Goal: Use online tool/utility: Utilize a website feature to perform a specific function

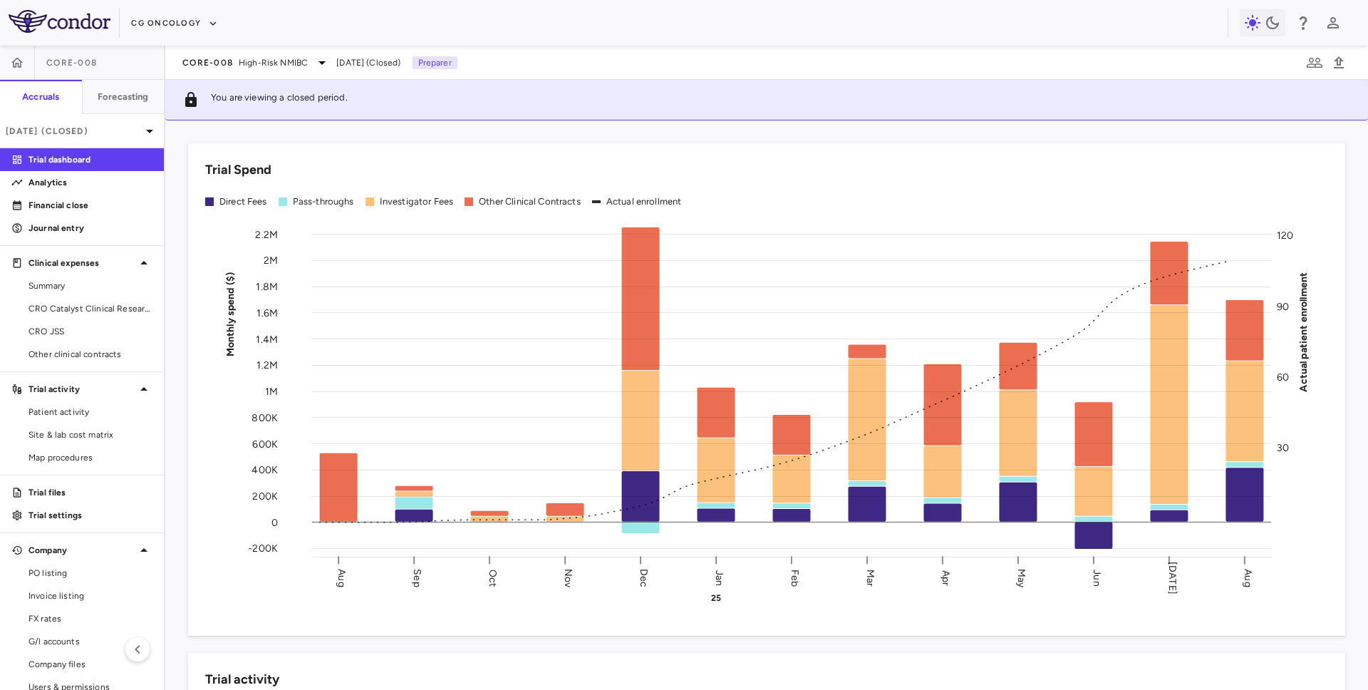
click at [181, 11] on div "CG Oncology" at bounding box center [679, 23] width 1097 height 24
click at [181, 14] on button "CG Oncology" at bounding box center [174, 23] width 87 height 23
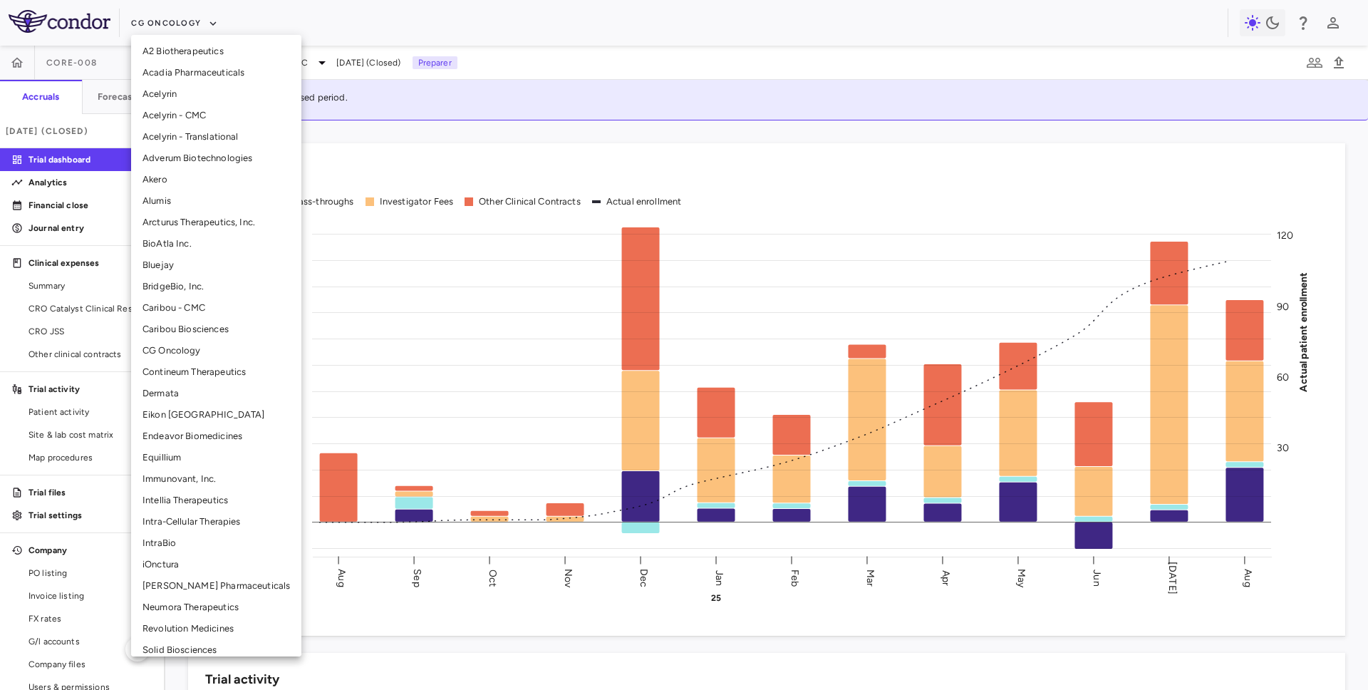
click at [167, 497] on li "Intellia Therapeutics" at bounding box center [216, 500] width 170 height 21
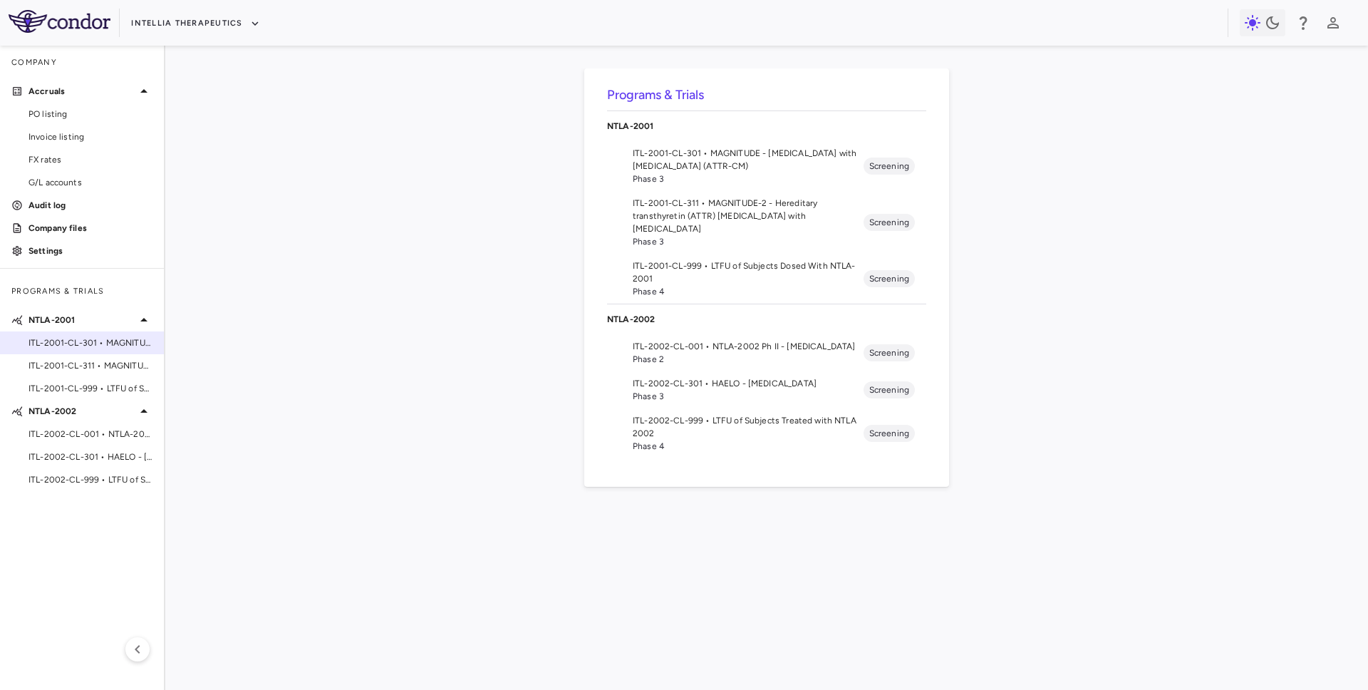
click at [93, 342] on span "ITL-2001-CL-301 • MAGNITUDE - Transthyretin Amyloidosis with Cardiomyopathy (AT…" at bounding box center [91, 342] width 124 height 13
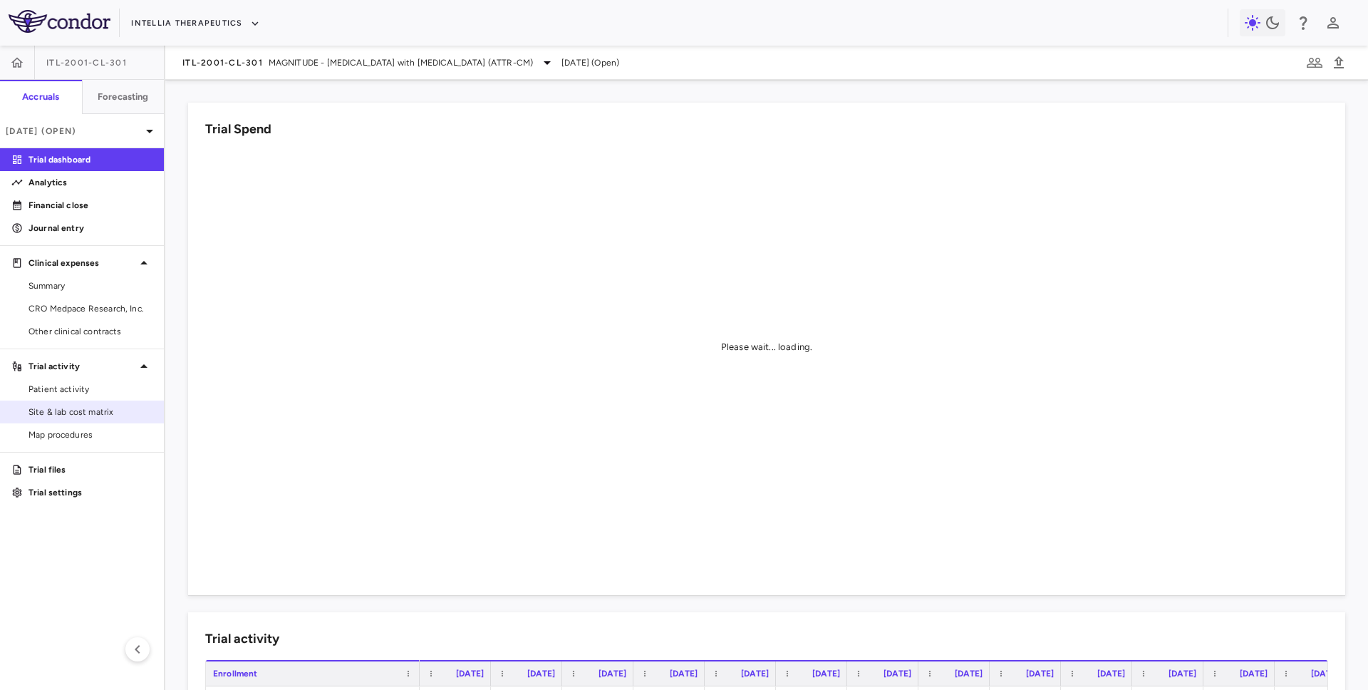
click at [107, 413] on span "Site & lab cost matrix" at bounding box center [91, 412] width 124 height 13
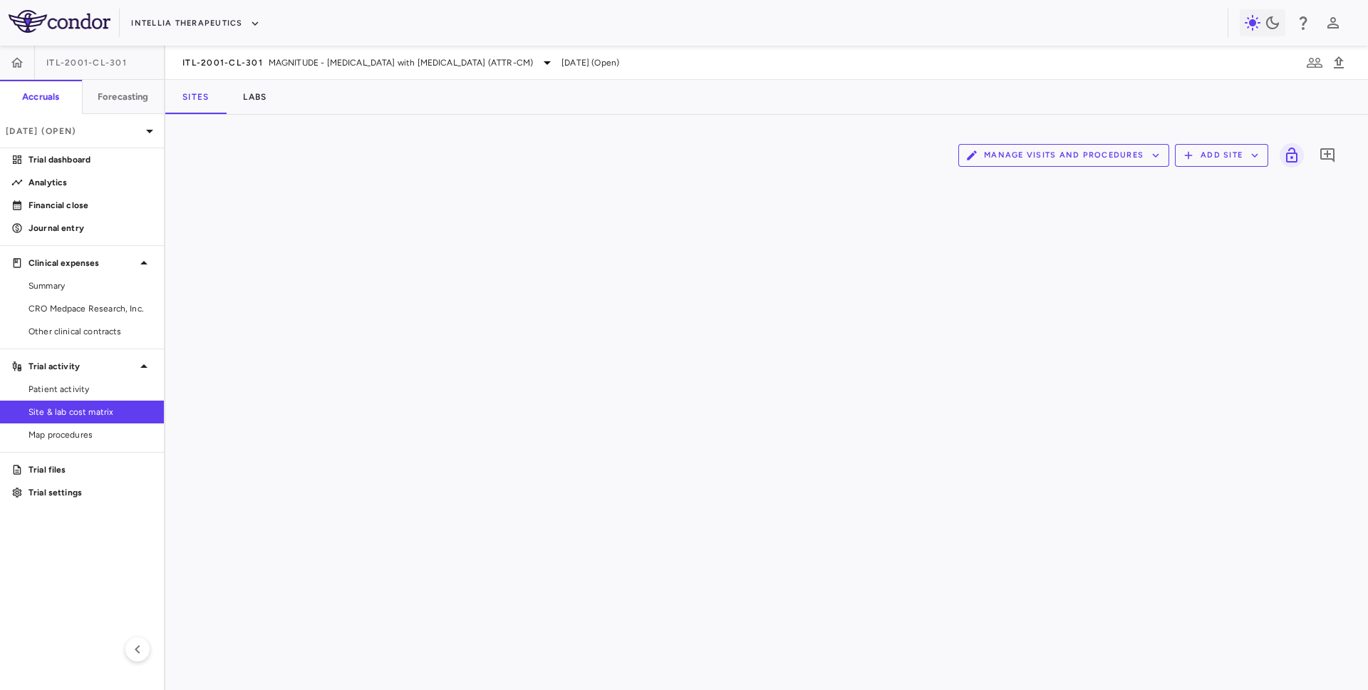
click at [1032, 166] on button "Manage Visits and Procedures" at bounding box center [1064, 155] width 211 height 23
click at [1024, 184] on li "Visit Schedules" at bounding box center [1049, 182] width 152 height 21
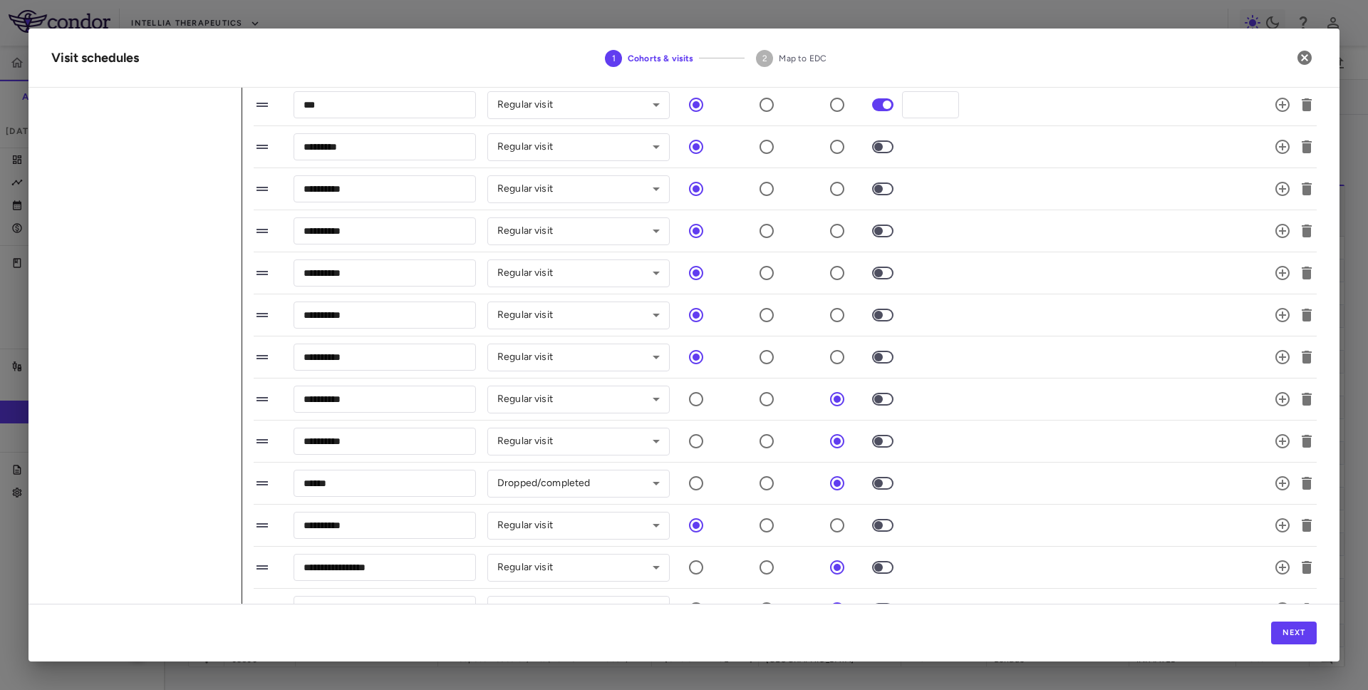
scroll to position [754, 0]
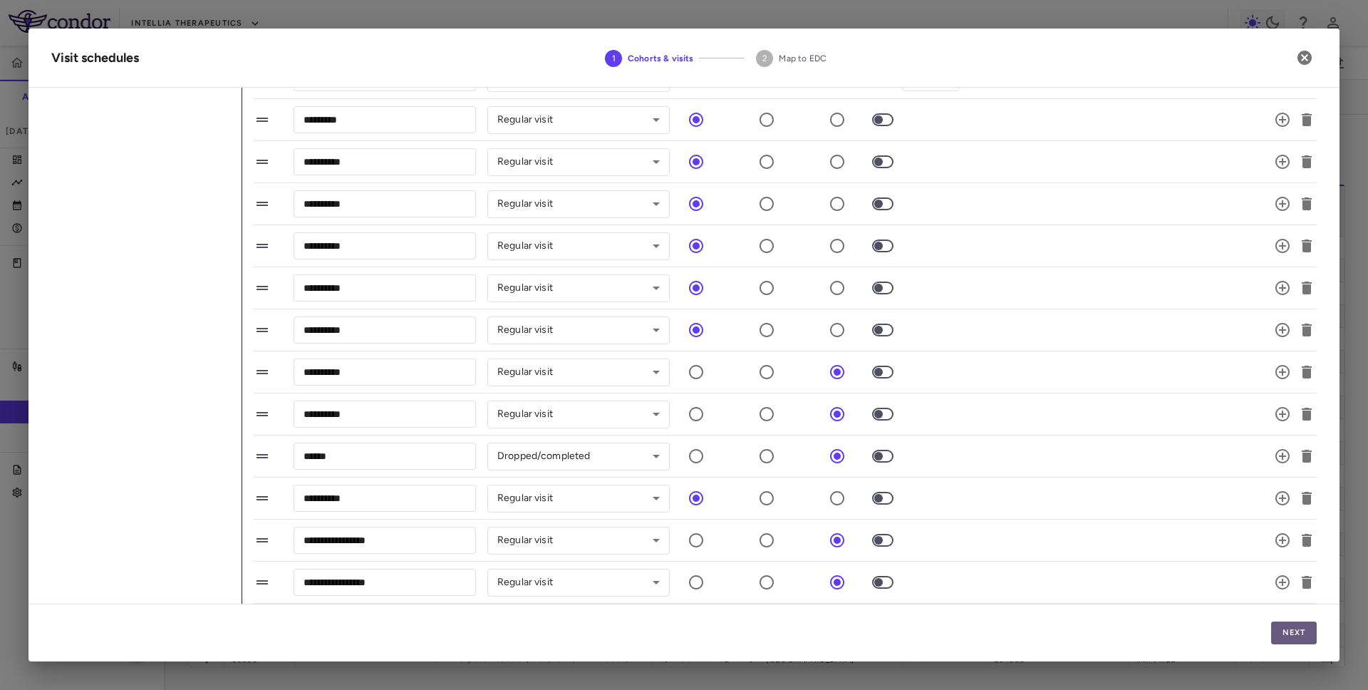
click at [1284, 634] on button "Next" at bounding box center [1295, 633] width 46 height 23
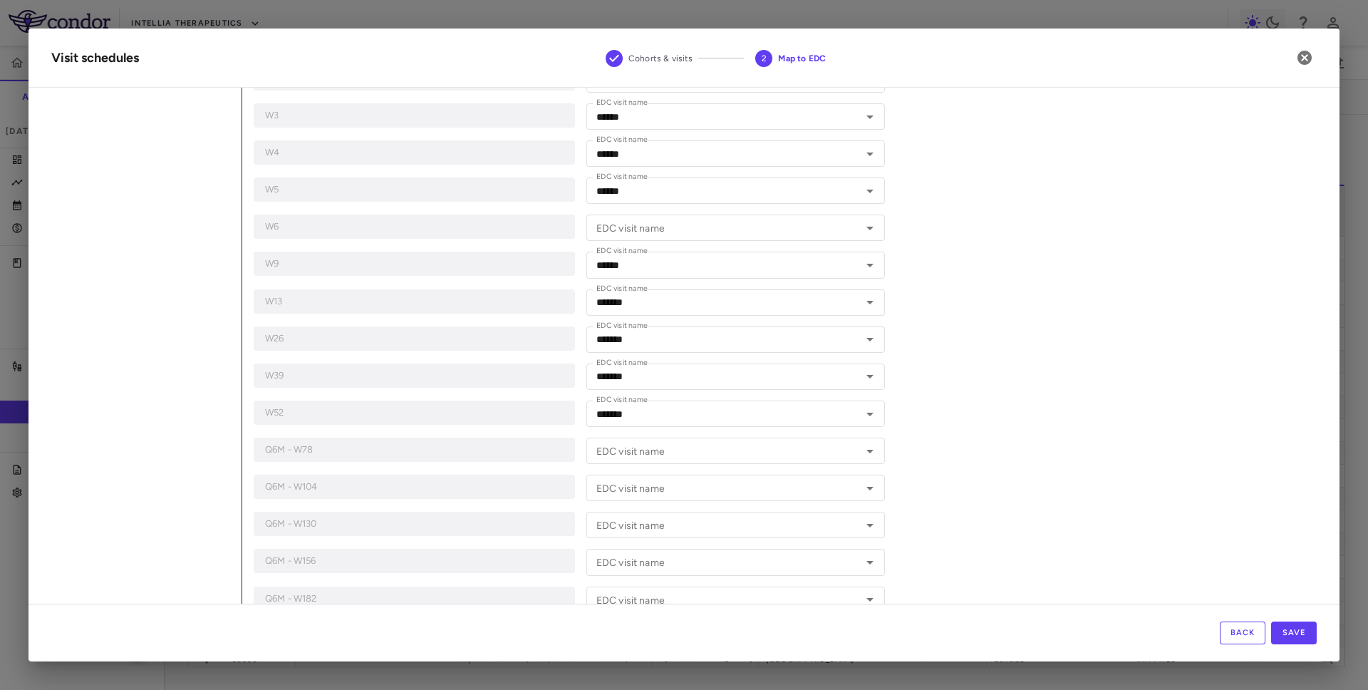
scroll to position [725, 0]
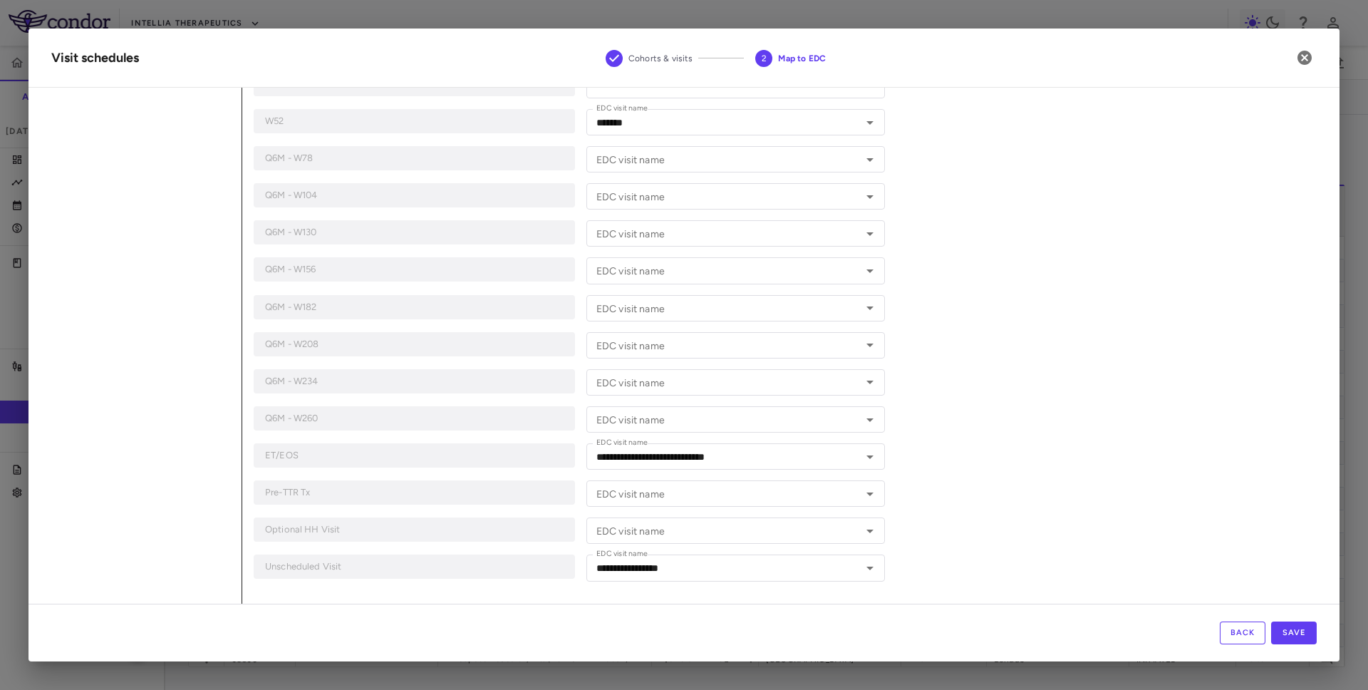
click at [1242, 622] on button "Back" at bounding box center [1243, 633] width 46 height 23
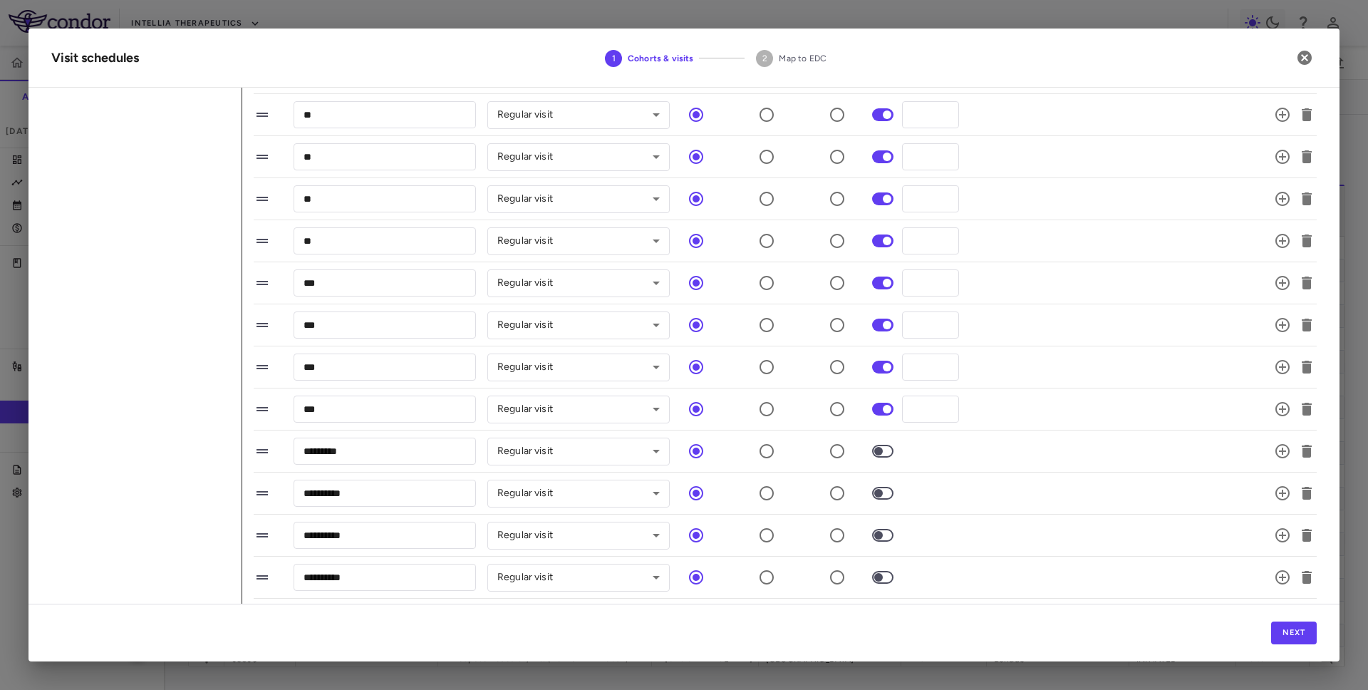
scroll to position [624, 0]
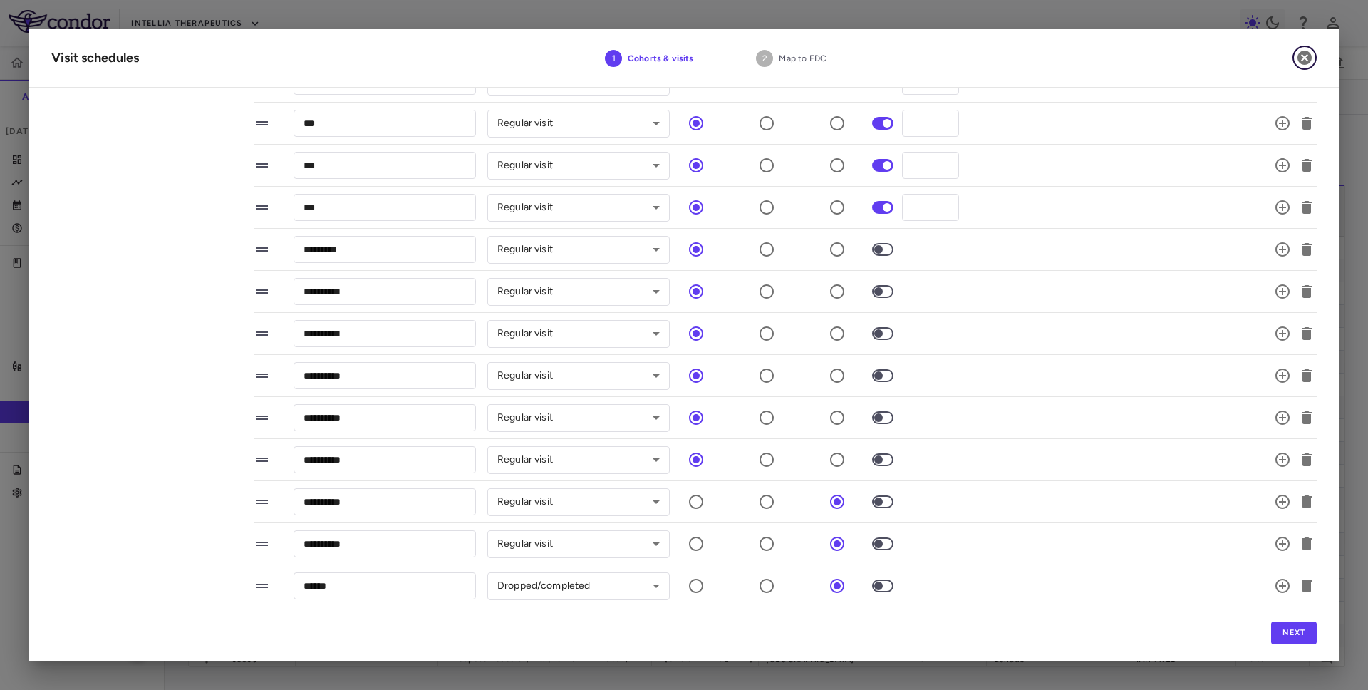
click at [1299, 56] on icon "button" at bounding box center [1305, 58] width 14 height 14
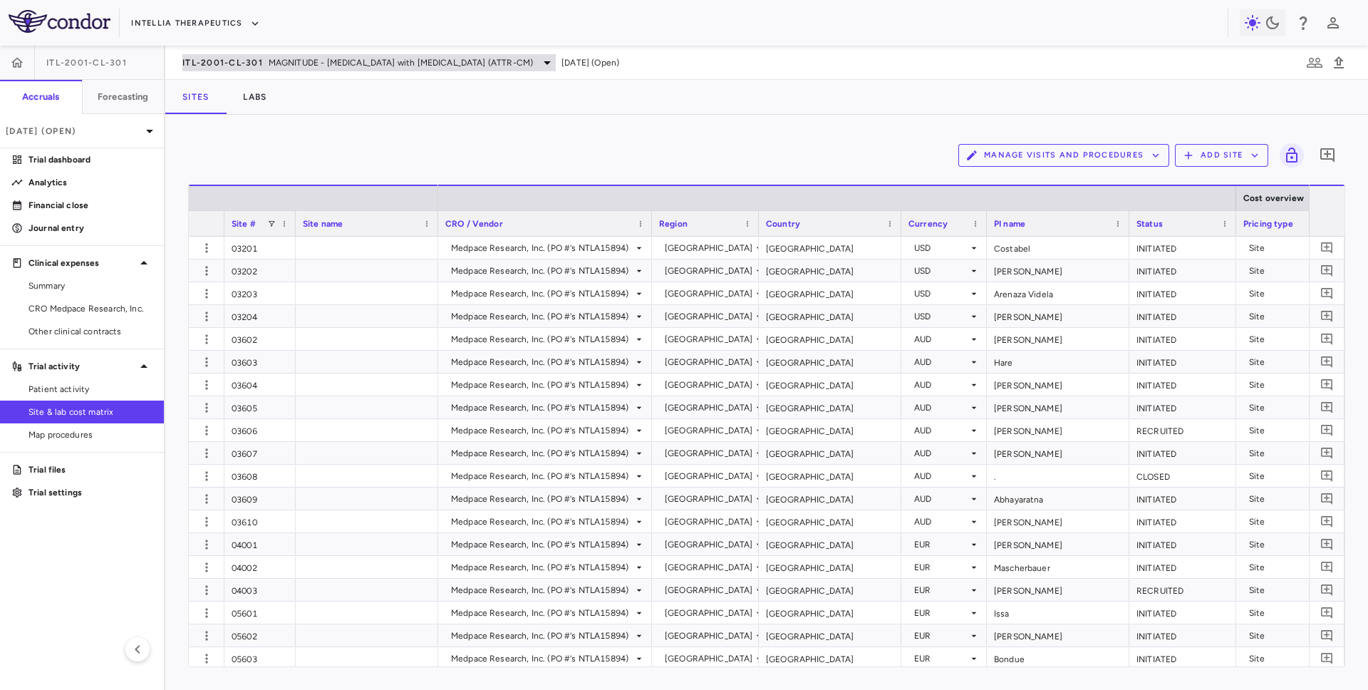
click at [280, 58] on span "MAGNITUDE - [MEDICAL_DATA] with [MEDICAL_DATA] (ATTR-CM)" at bounding box center [401, 62] width 264 height 13
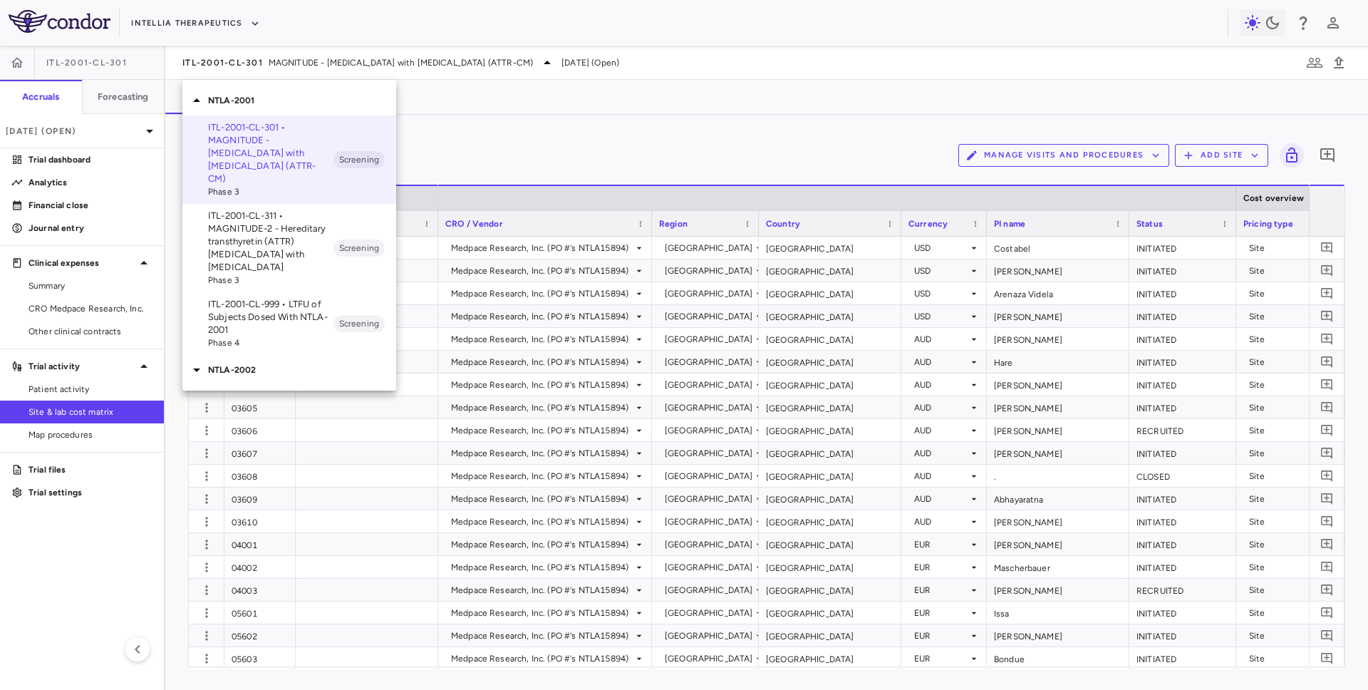
click at [246, 245] on p "ITL-2001-CL-311 • MAGNITUDE-2 - Hereditary transthyretin (ATTR) amyloidosis wit…" at bounding box center [270, 242] width 125 height 64
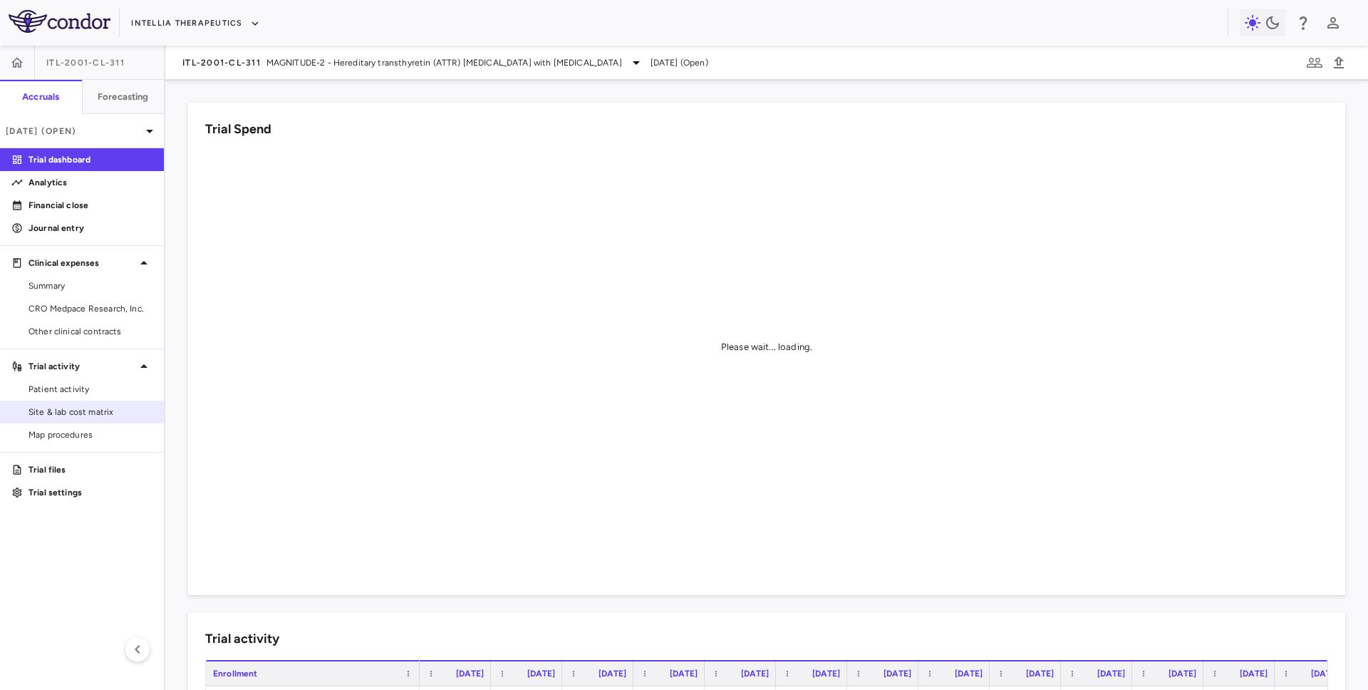
click at [88, 403] on link "Site & lab cost matrix" at bounding box center [82, 411] width 164 height 21
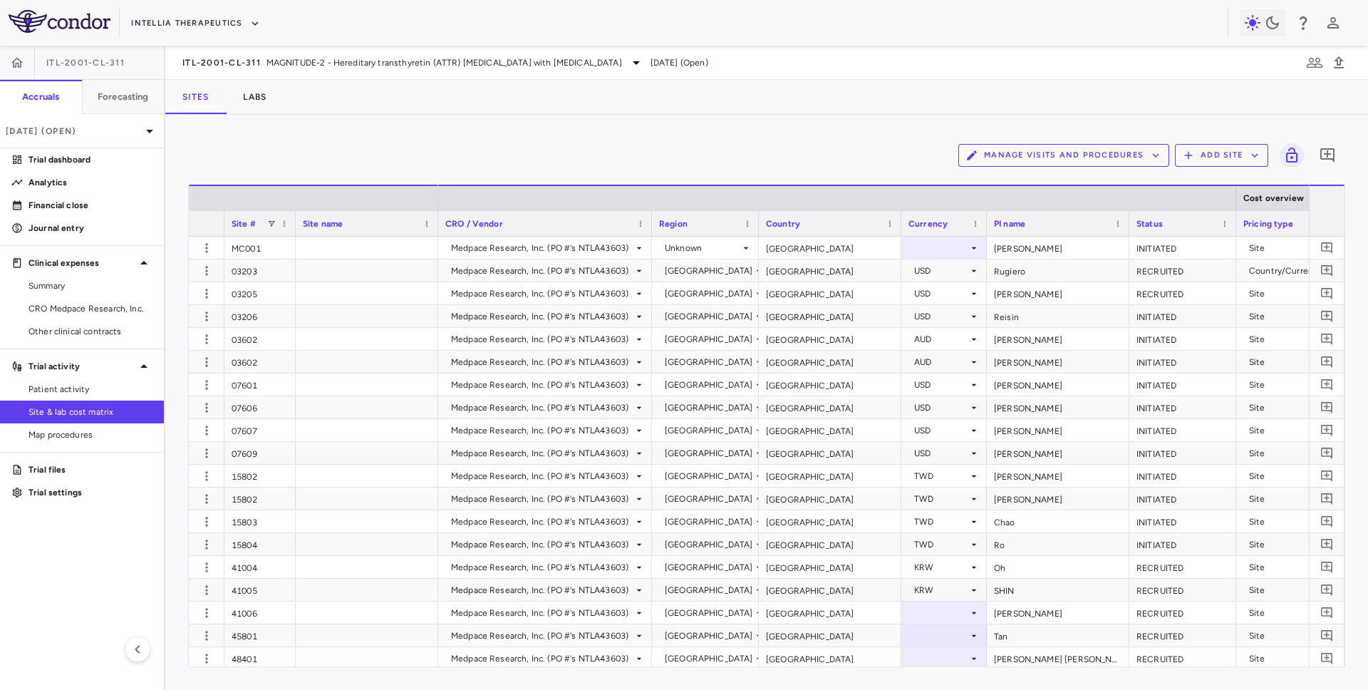
click at [1002, 157] on button "Manage Visits and Procedures" at bounding box center [1064, 155] width 211 height 23
click at [1001, 182] on li "Visit Schedules" at bounding box center [1049, 182] width 152 height 21
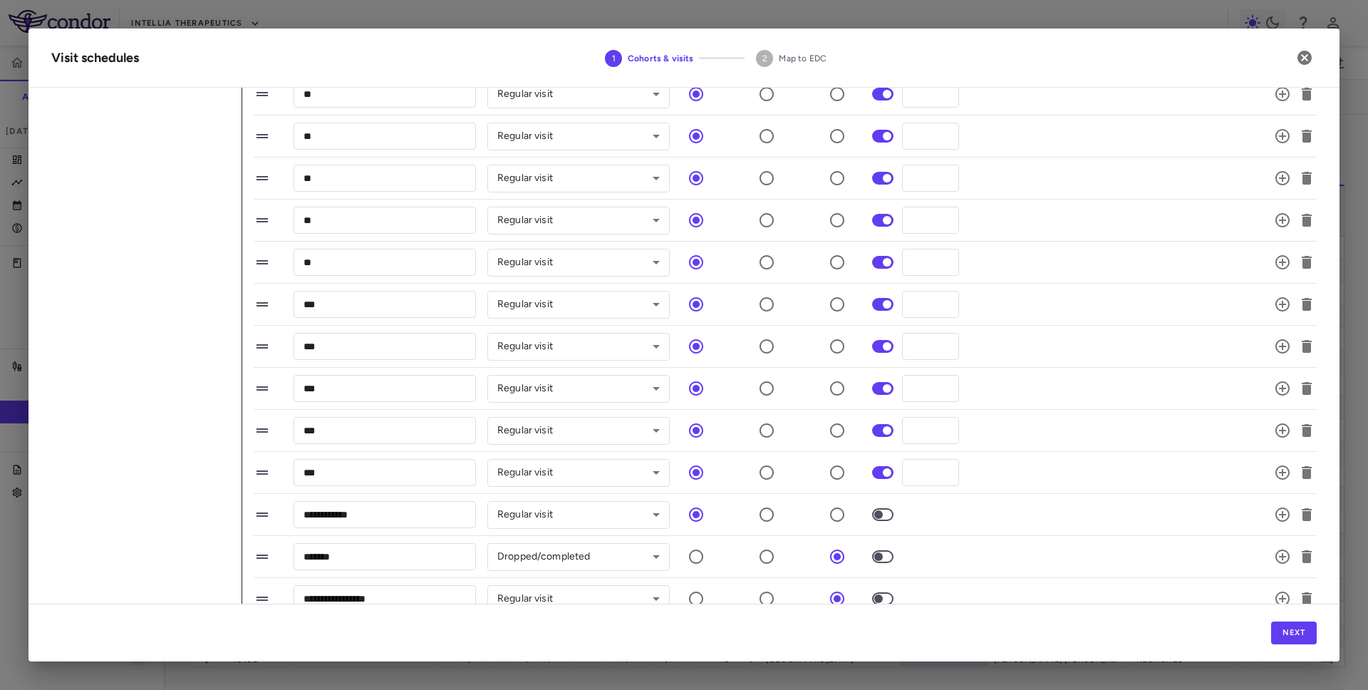
scroll to position [460, 0]
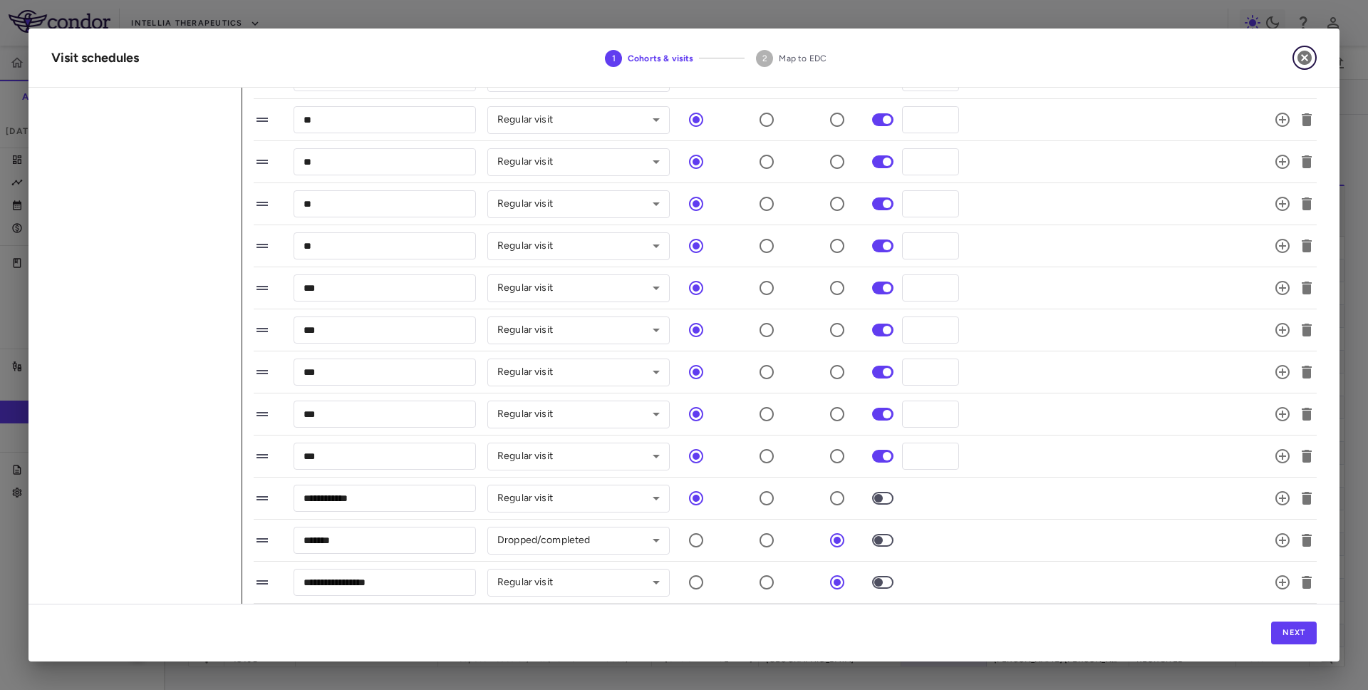
click at [1304, 58] on icon "button" at bounding box center [1305, 58] width 14 height 14
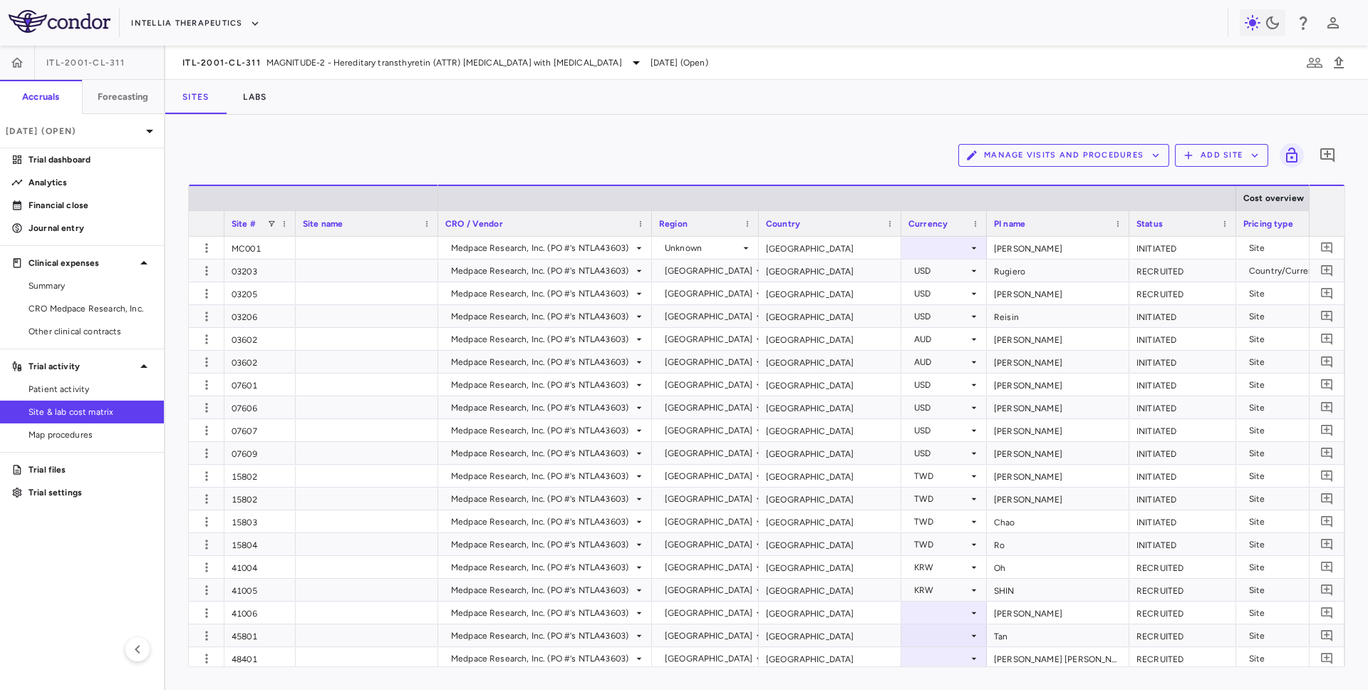
click at [420, 48] on div "ITL-2001-CL-311 MAGNITUDE-2 - Hereditary transthyretin (ATTR) amyloidosis with …" at bounding box center [766, 63] width 1203 height 34
click at [412, 61] on span "MAGNITUDE-2 - Hereditary transthyretin (ATTR) amyloidosis with polyneuropathy" at bounding box center [445, 62] width 356 height 13
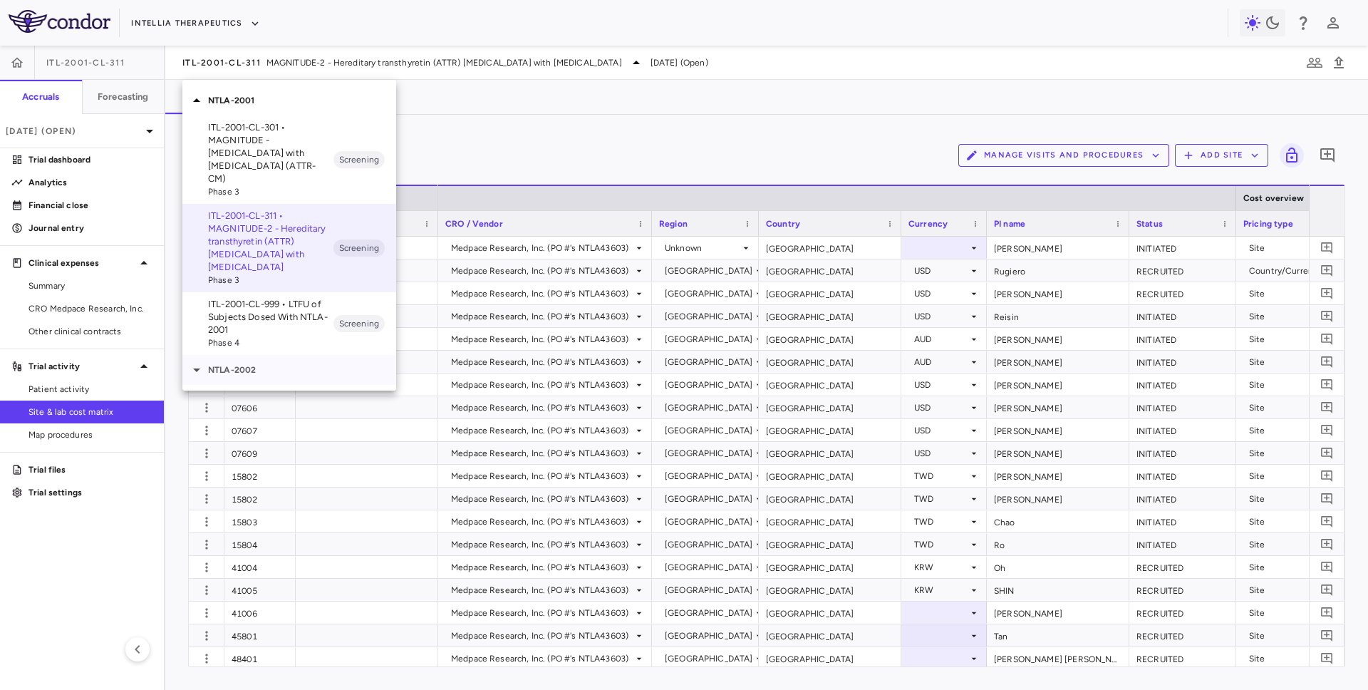
click at [313, 364] on p "NTLA-2002" at bounding box center [302, 370] width 188 height 13
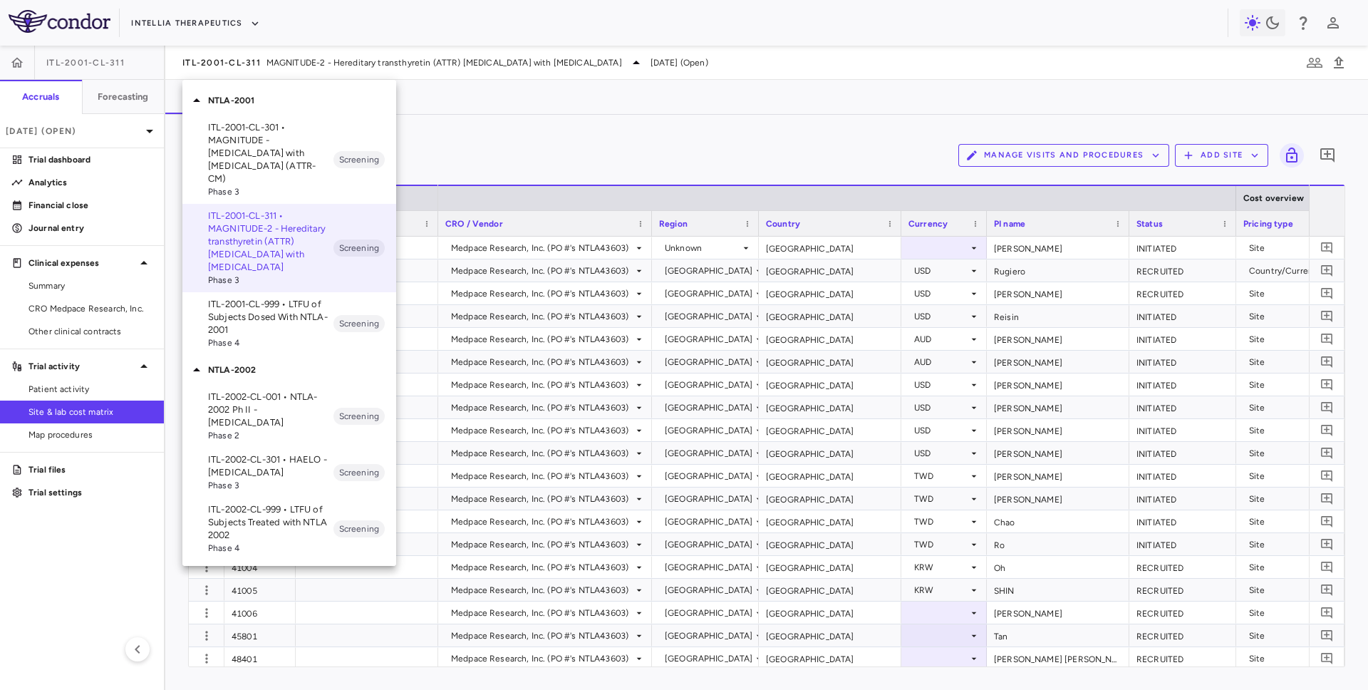
click at [283, 453] on p "ITL-2002-CL-301 • HAELO - Hereditary Angioedema" at bounding box center [270, 466] width 125 height 26
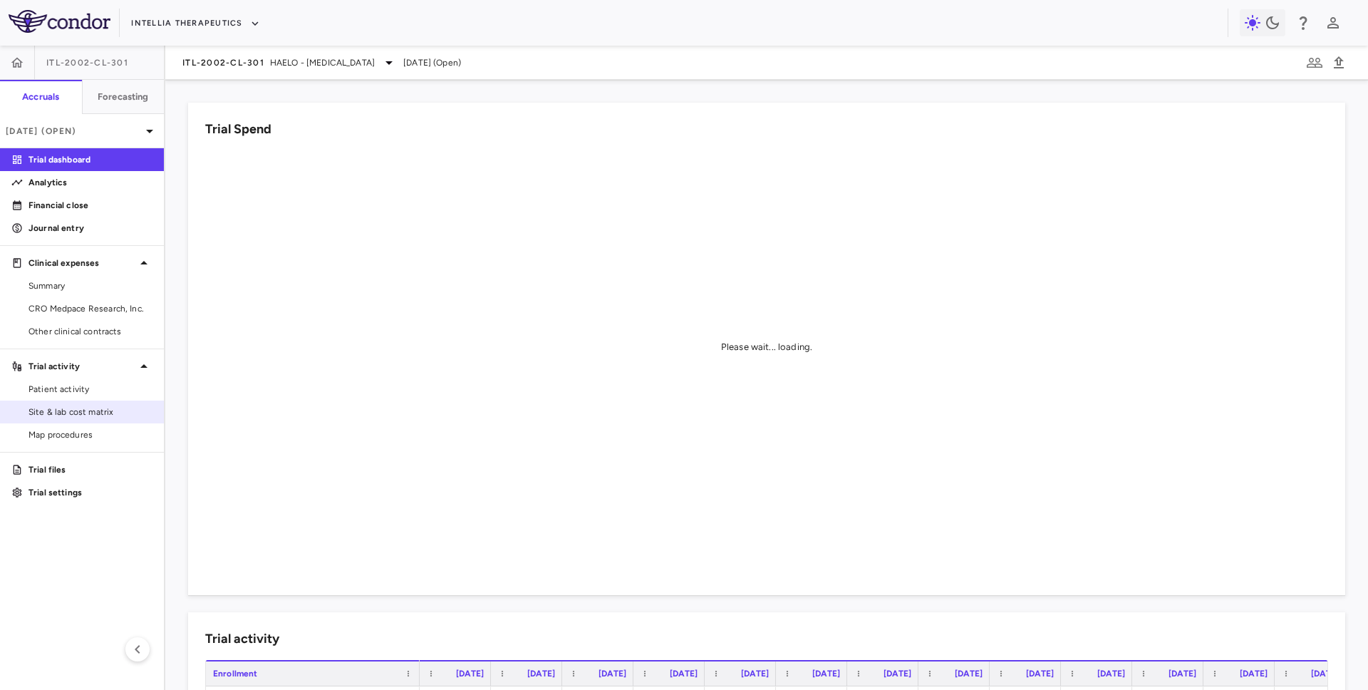
click at [76, 420] on link "Site & lab cost matrix" at bounding box center [82, 411] width 164 height 21
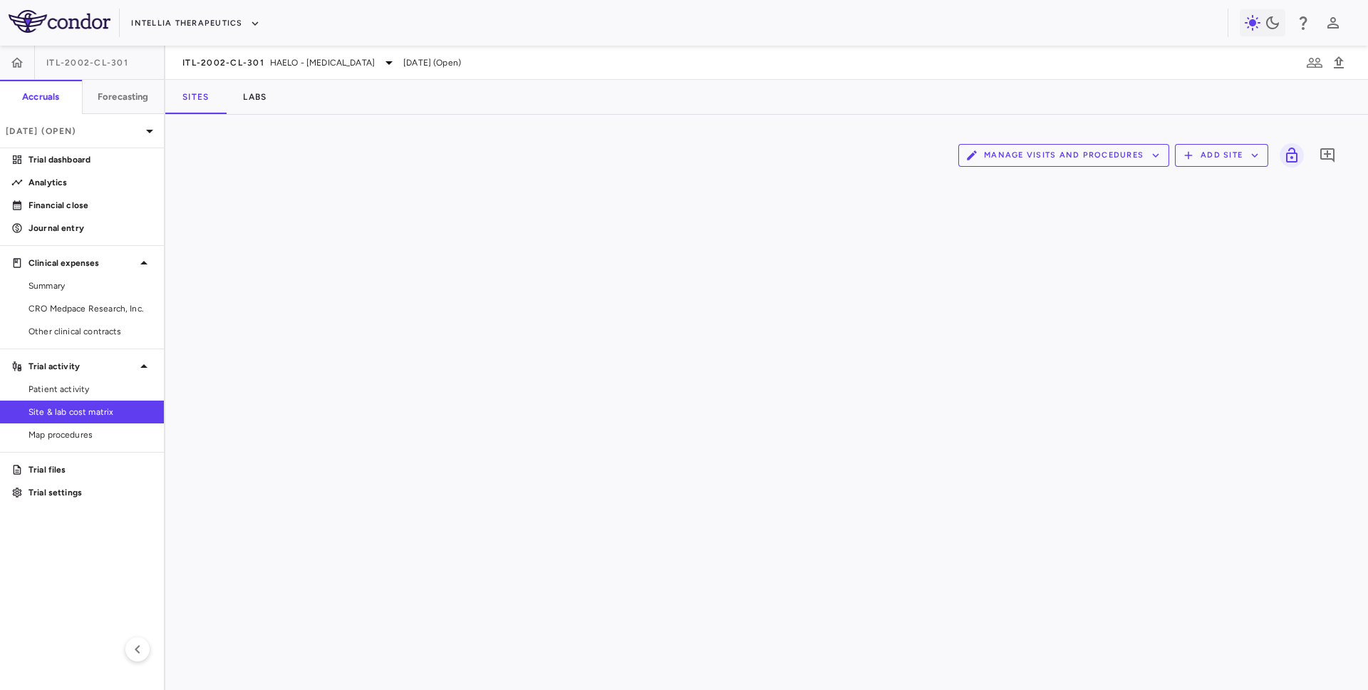
click at [991, 160] on button "Manage Visits and Procedures" at bounding box center [1064, 155] width 211 height 23
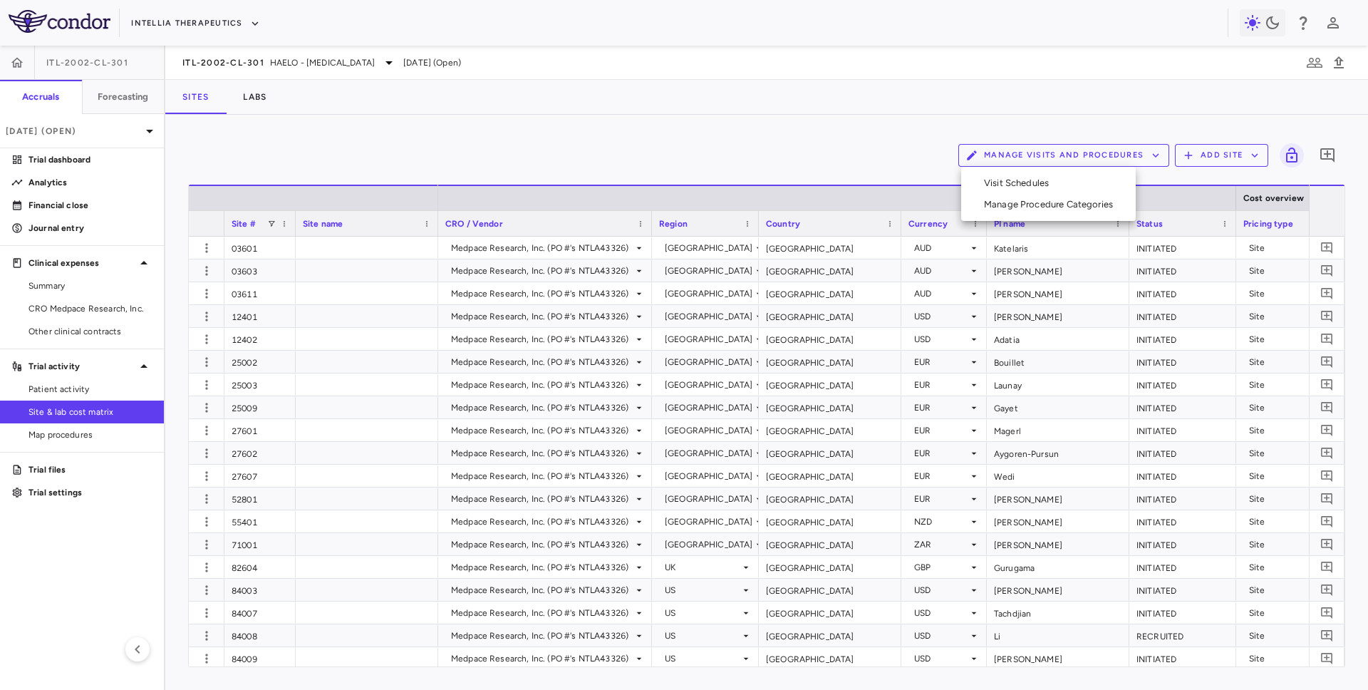
click at [999, 188] on li "Visit Schedules" at bounding box center [1049, 182] width 152 height 21
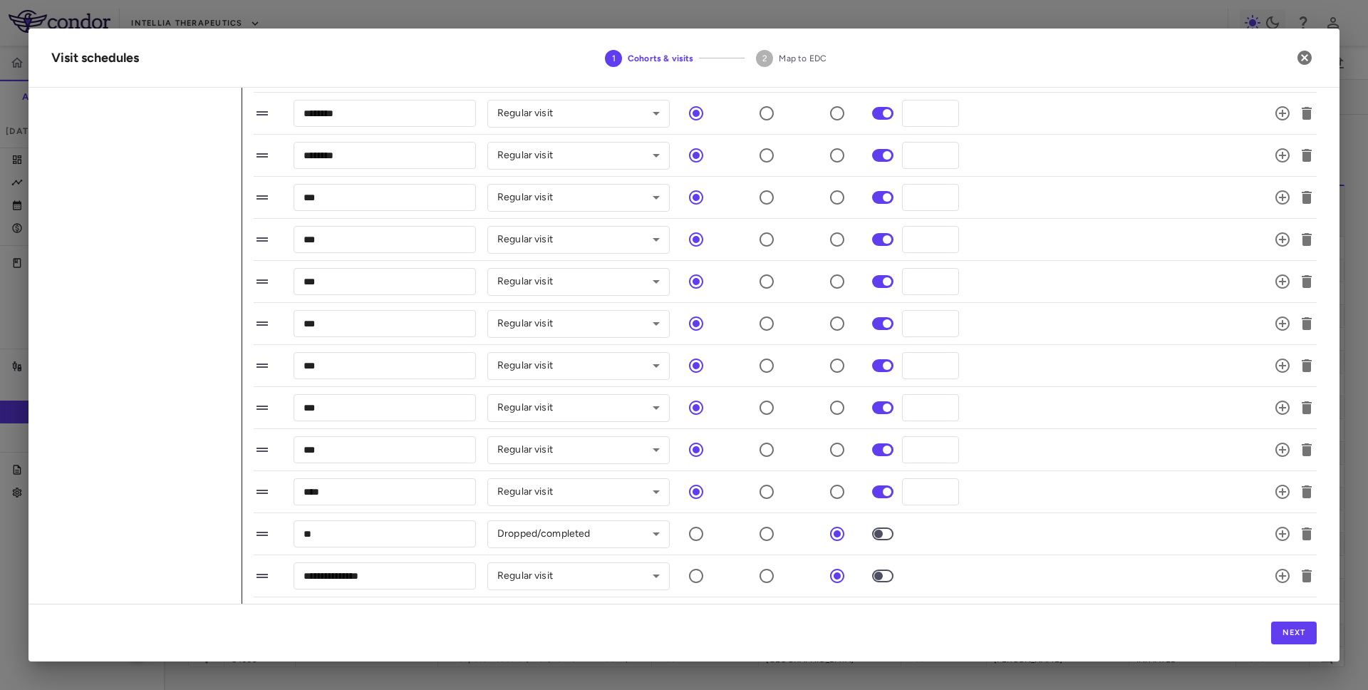
scroll to position [796, 0]
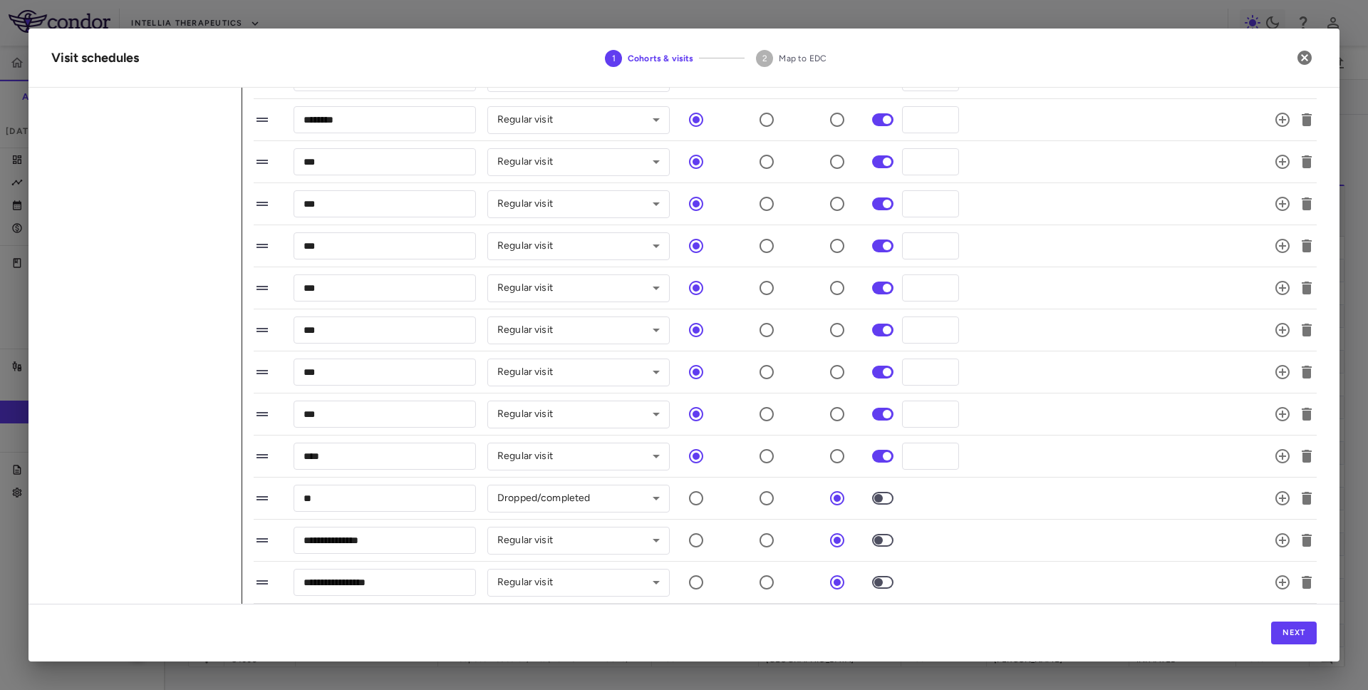
click at [1304, 70] on h2 "Visit schedules 1 Cohorts & visits 2 Map to EDC" at bounding box center [684, 58] width 1311 height 59
click at [1302, 65] on icon "button" at bounding box center [1304, 57] width 17 height 17
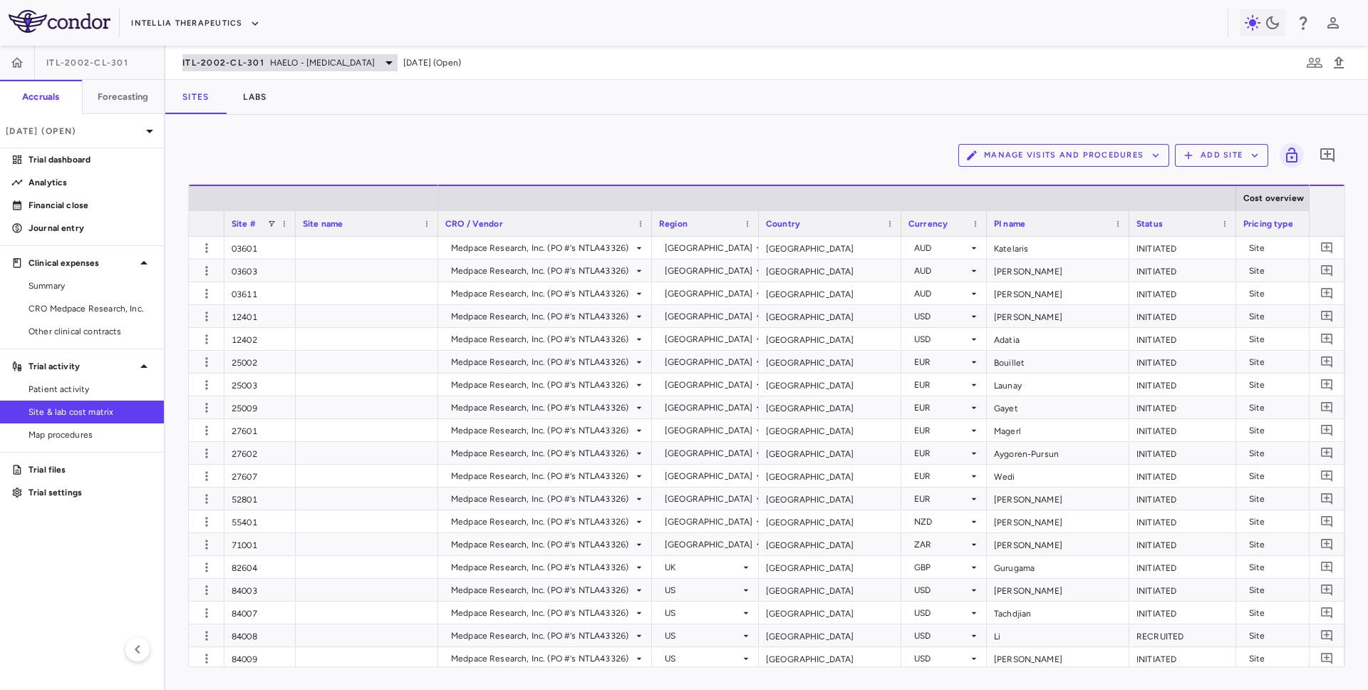
click at [285, 62] on span "HAELO - Hereditary Angioedema" at bounding box center [322, 62] width 105 height 13
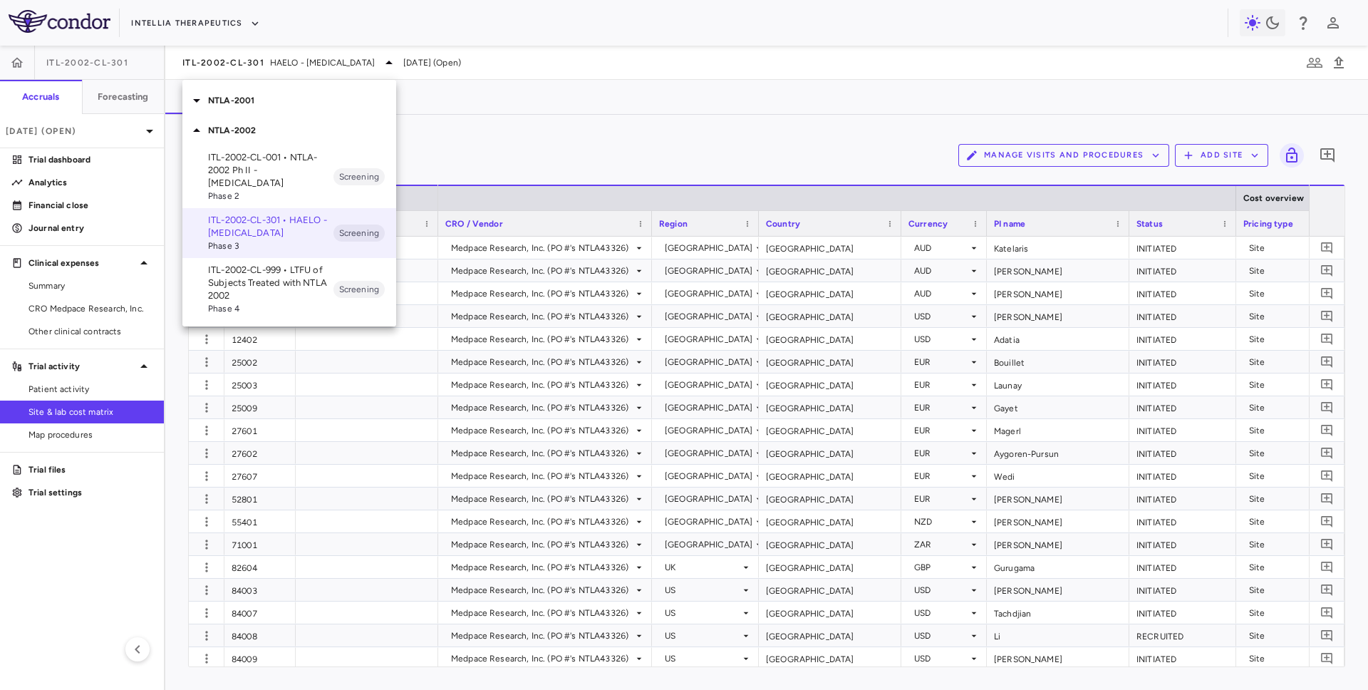
click at [290, 86] on div "NTLA-2001" at bounding box center [289, 101] width 214 height 30
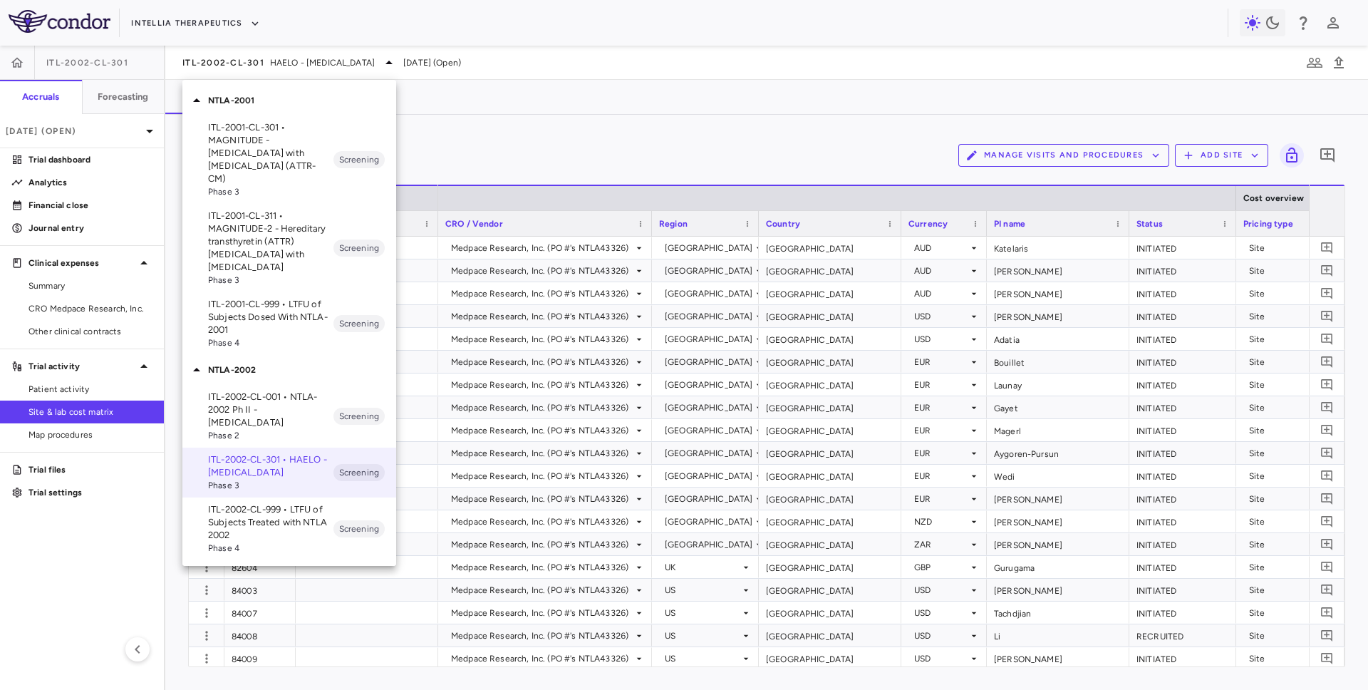
click at [284, 158] on p "ITL-2001-CL-301 • MAGNITUDE - Transthyretin Amyloidosis with Cardiomyopathy (AT…" at bounding box center [270, 153] width 125 height 64
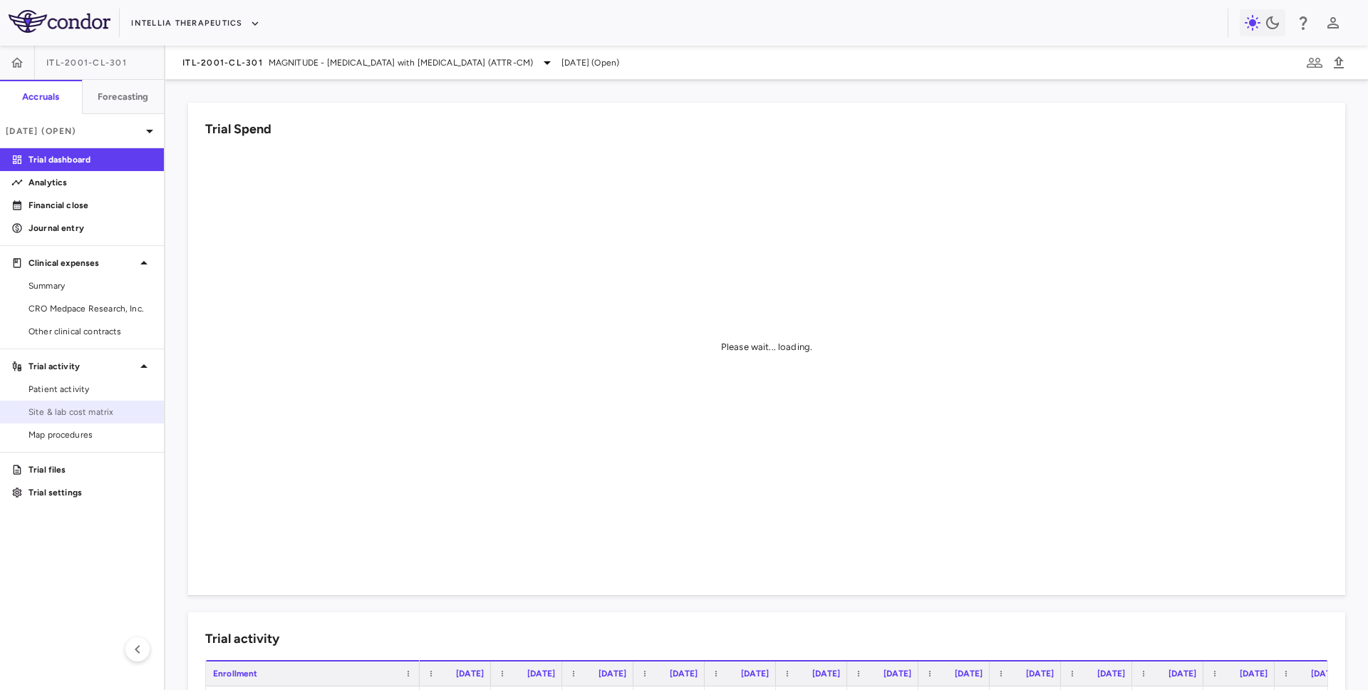
click at [100, 416] on span "Site & lab cost matrix" at bounding box center [91, 412] width 124 height 13
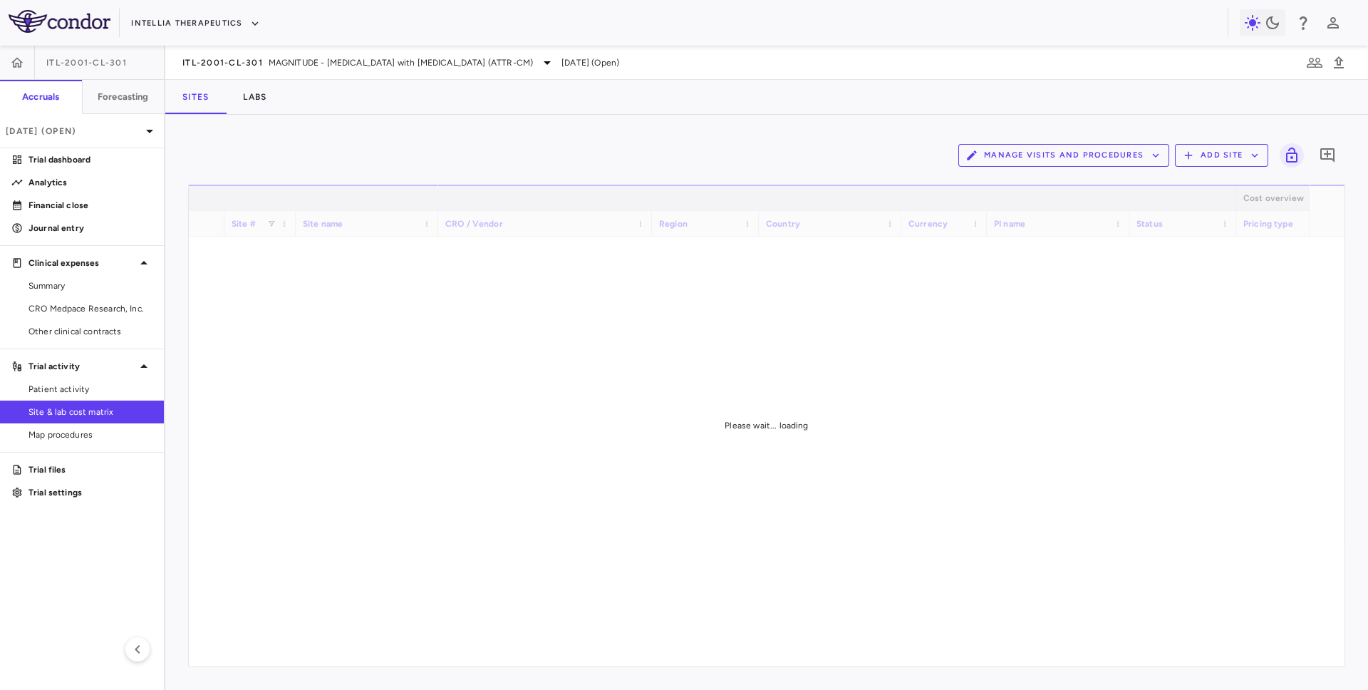
click at [1019, 166] on button "Manage Visits and Procedures" at bounding box center [1064, 155] width 211 height 23
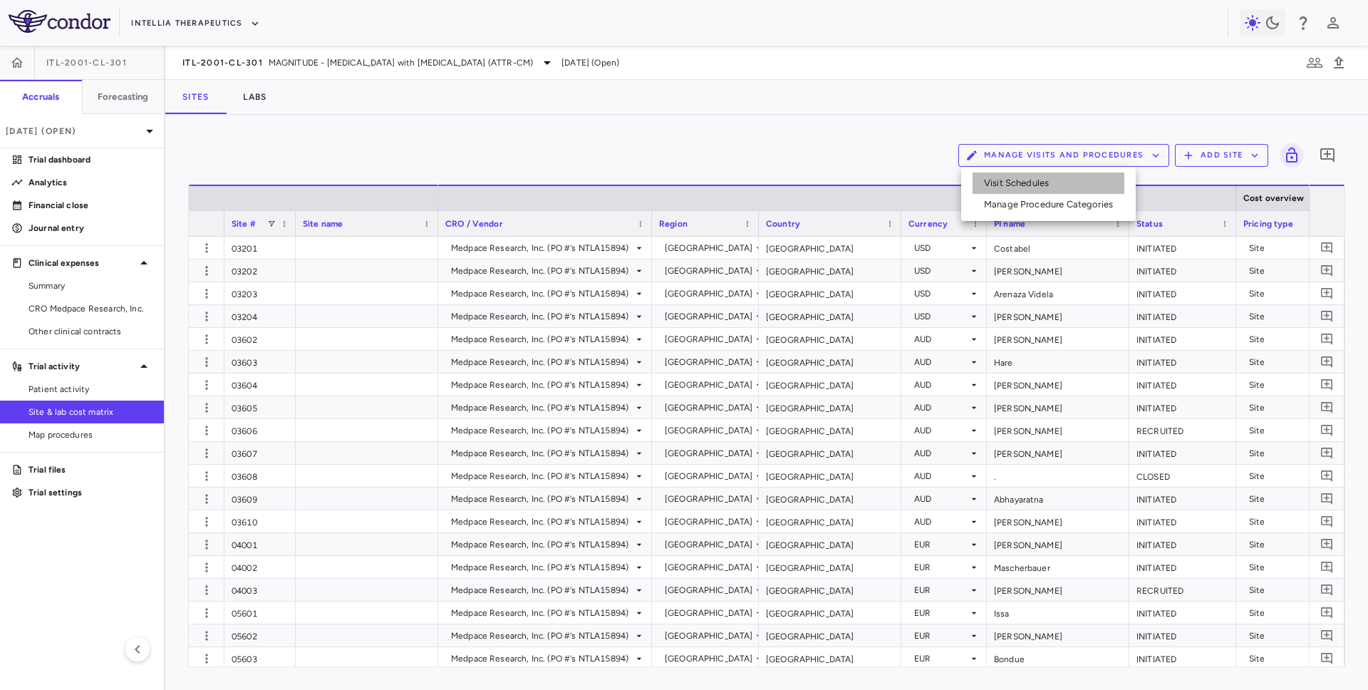
click at [1006, 190] on li "Visit Schedules" at bounding box center [1049, 182] width 152 height 21
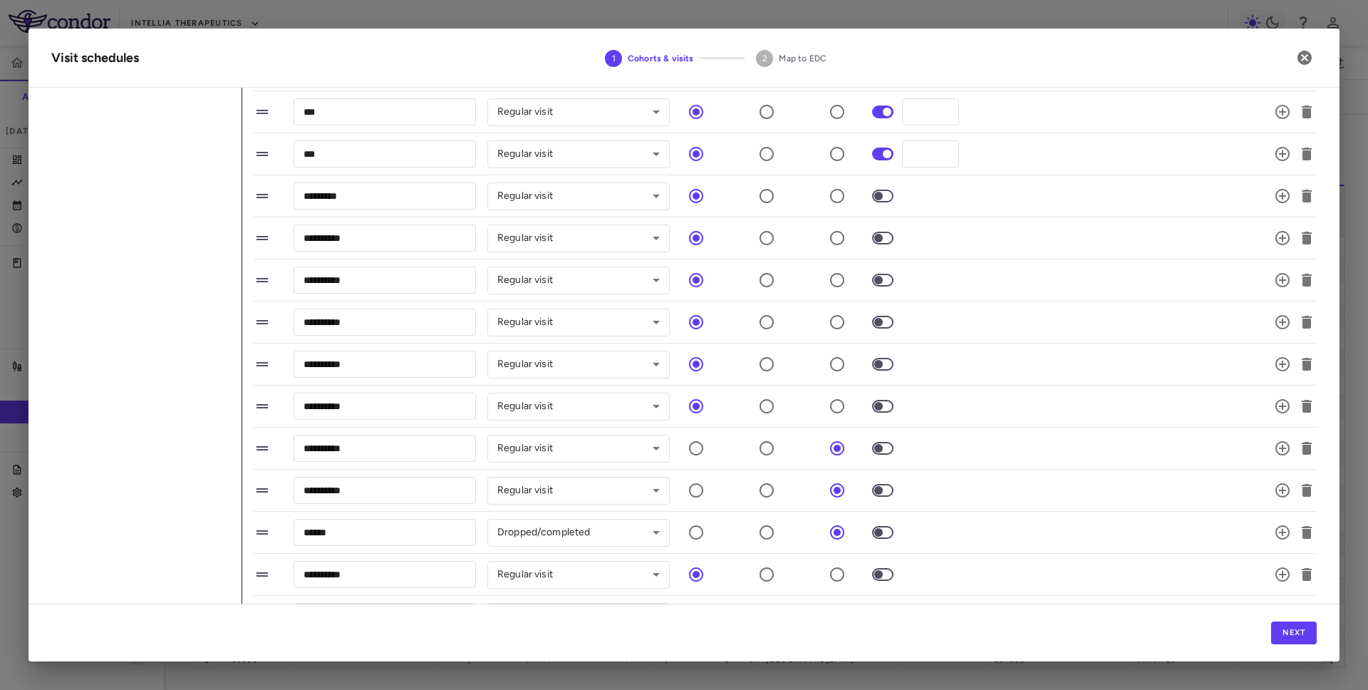
scroll to position [656, 0]
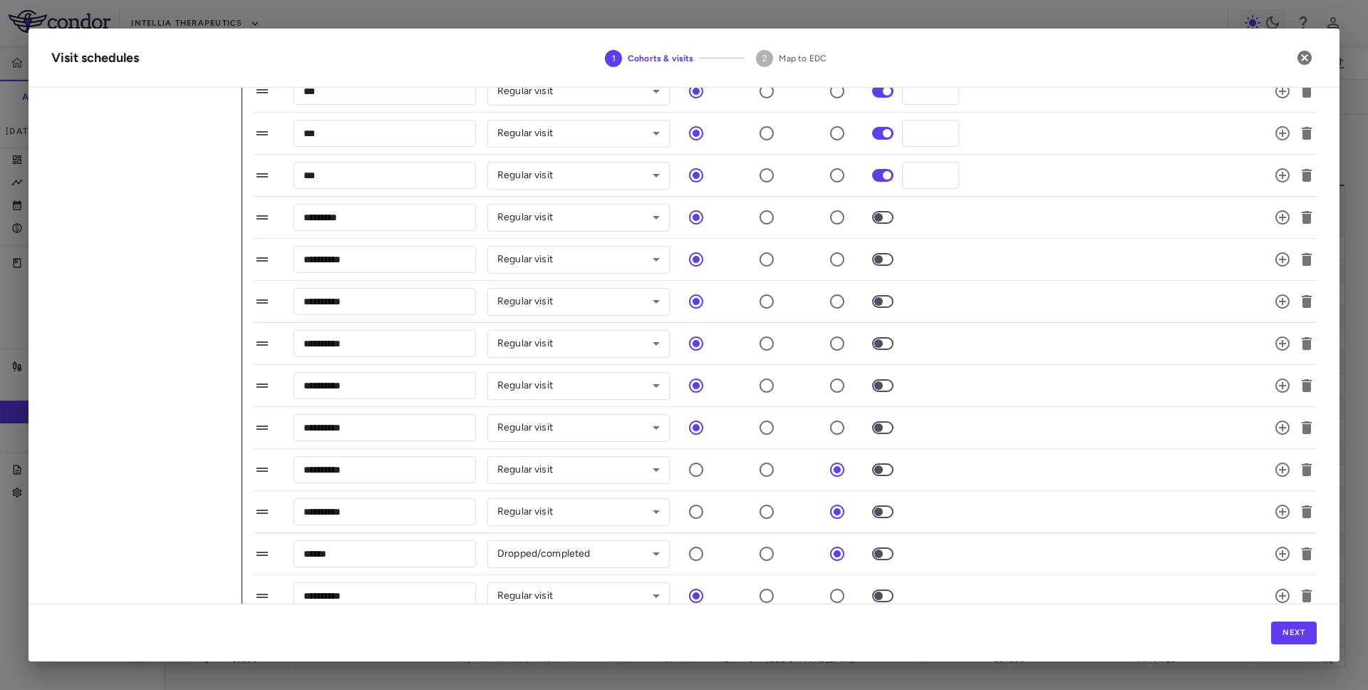
click at [882, 212] on span at bounding box center [883, 217] width 38 height 30
click at [885, 222] on span at bounding box center [882, 217] width 21 height 13
click at [929, 220] on input "*" at bounding box center [930, 217] width 57 height 26
type input "***"
click at [894, 252] on span at bounding box center [883, 259] width 38 height 30
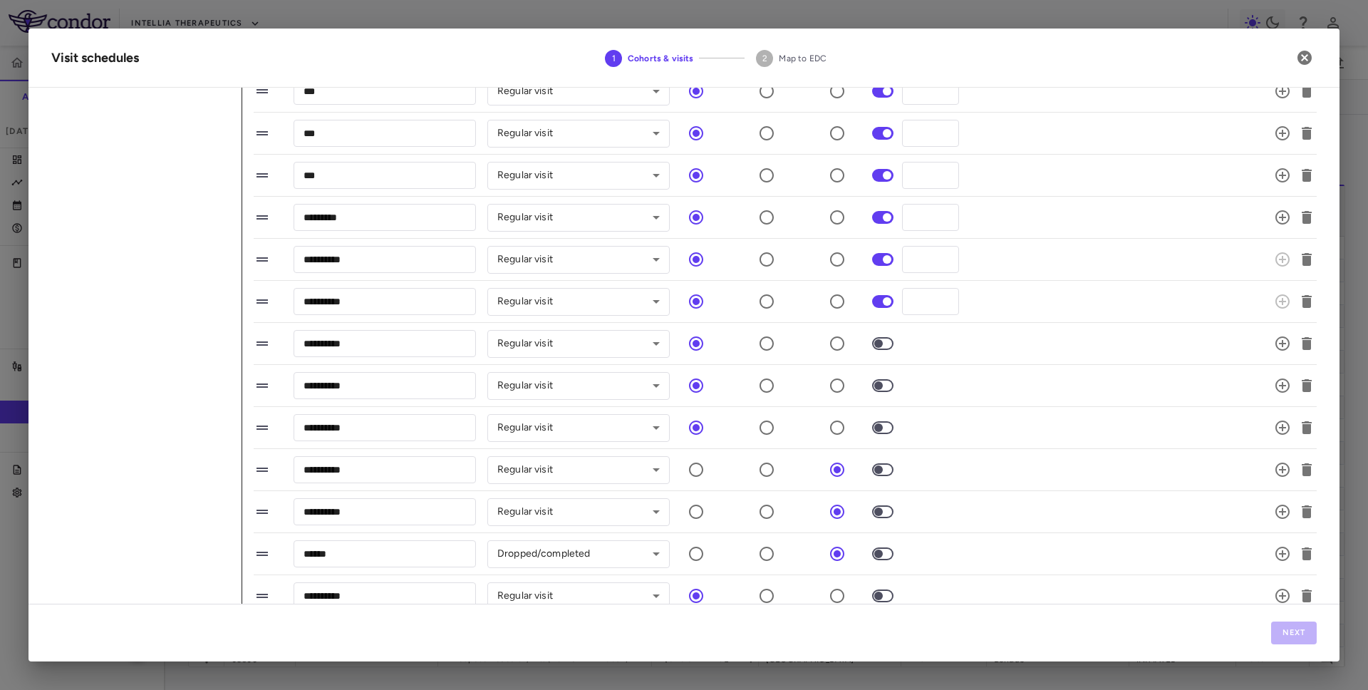
click at [884, 349] on span at bounding box center [882, 343] width 21 height 13
click at [884, 392] on span at bounding box center [883, 386] width 38 height 30
click at [884, 390] on span at bounding box center [882, 385] width 21 height 13
click at [929, 259] on input "*" at bounding box center [930, 259] width 57 height 26
type input "***"
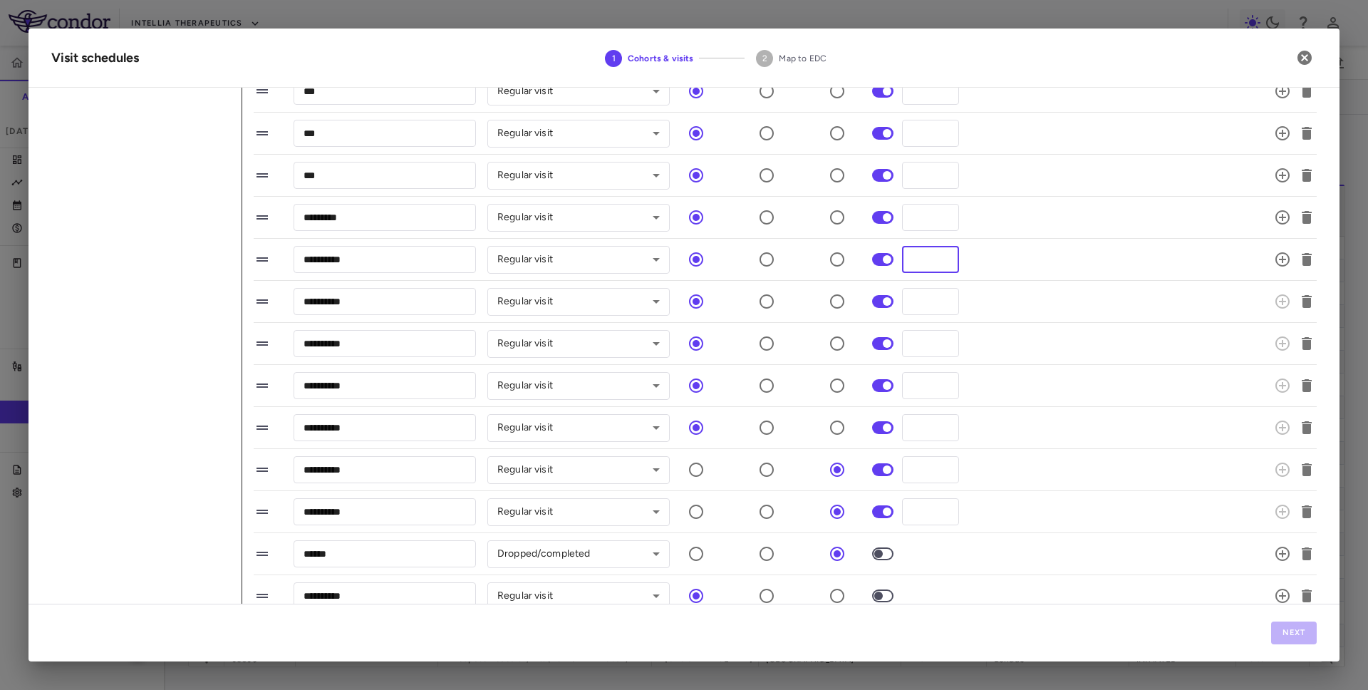
click at [873, 305] on span at bounding box center [882, 301] width 21 height 13
click at [879, 306] on span at bounding box center [882, 301] width 21 height 13
click at [882, 390] on span at bounding box center [882, 385] width 21 height 13
click at [883, 392] on span at bounding box center [883, 386] width 38 height 30
click at [882, 518] on span at bounding box center [883, 512] width 38 height 30
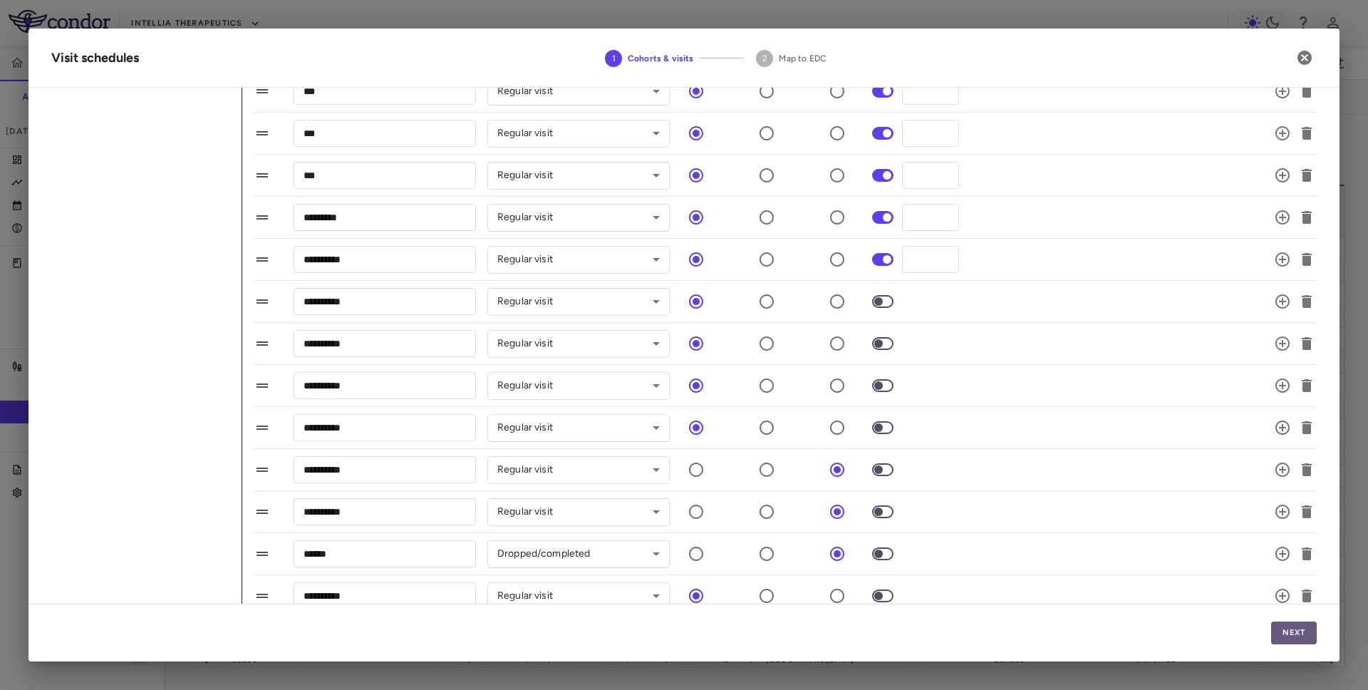
click at [1292, 628] on button "Next" at bounding box center [1295, 633] width 46 height 23
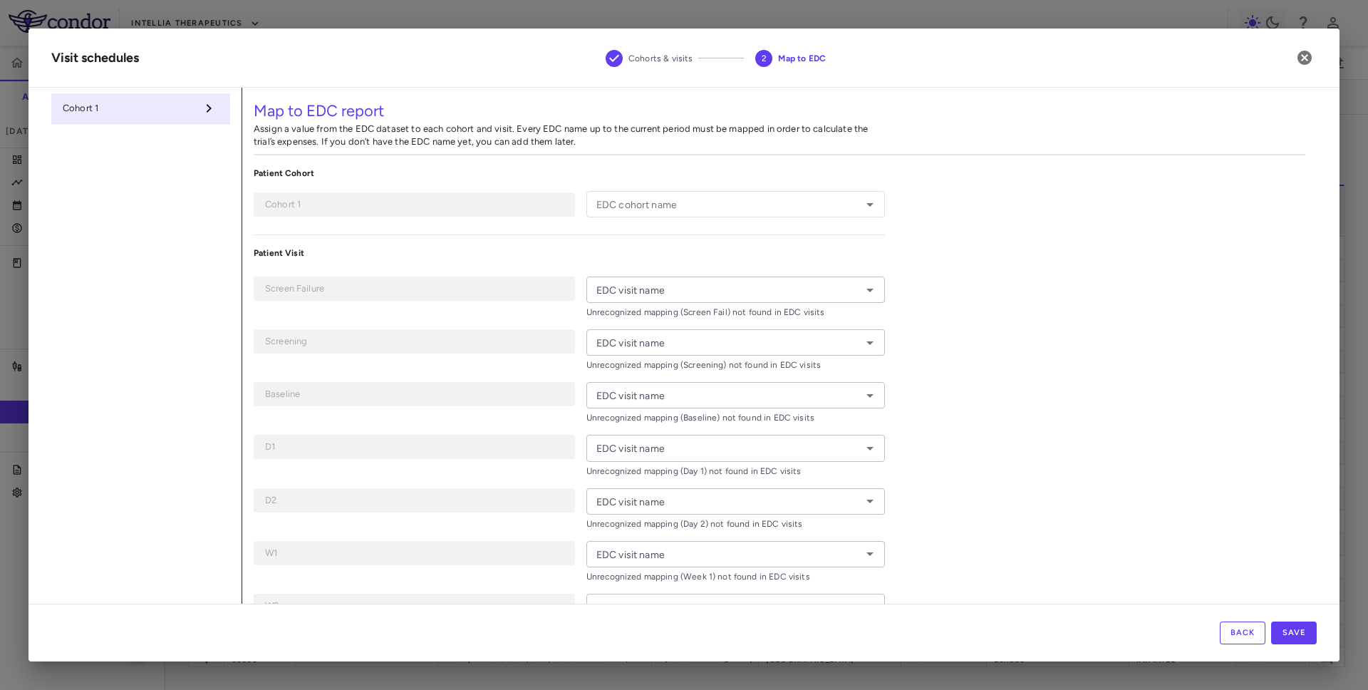
type input "**********"
type input "*********"
type input "********"
type input "*****"
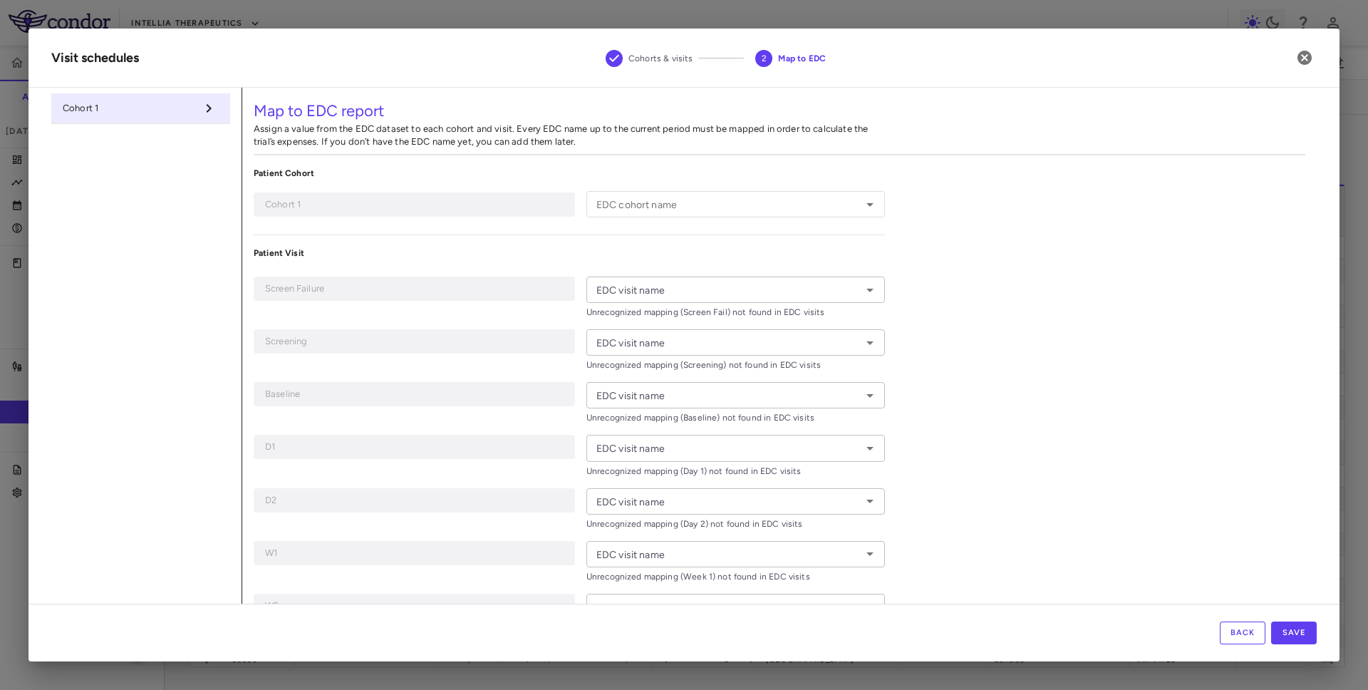
type input "*****"
type input "******"
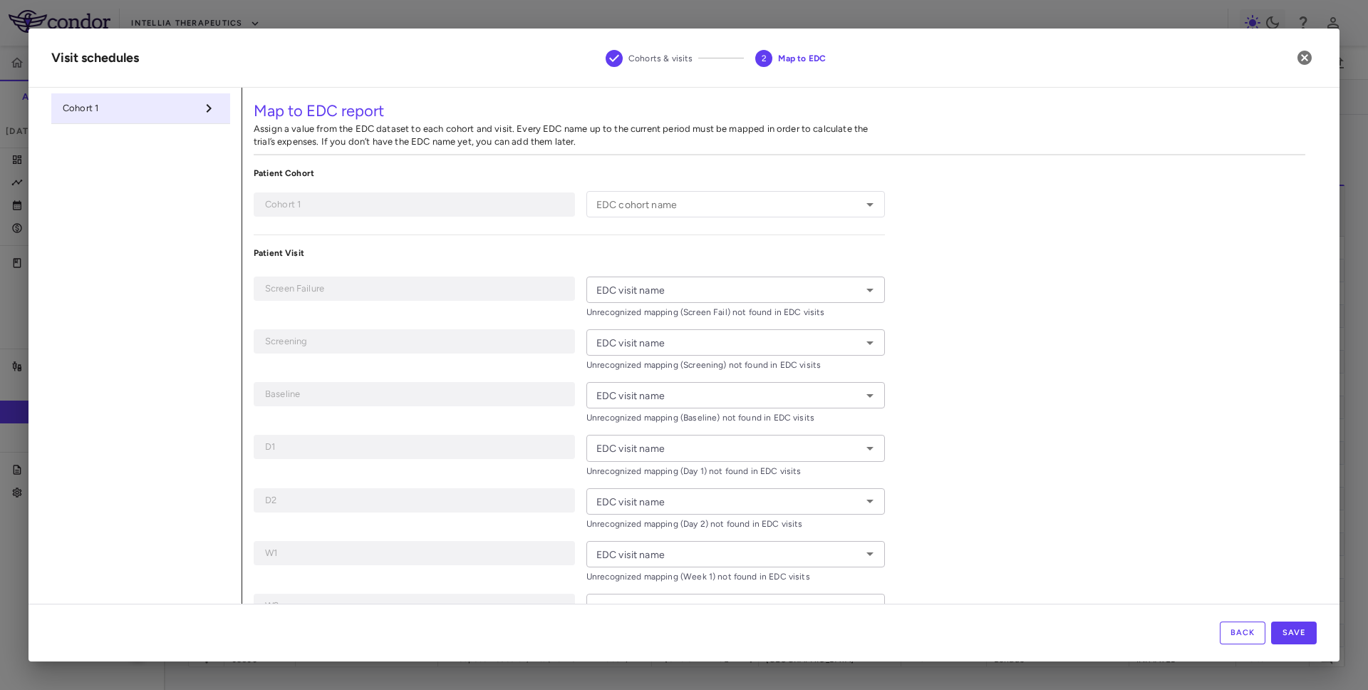
type input "******"
type input "*******"
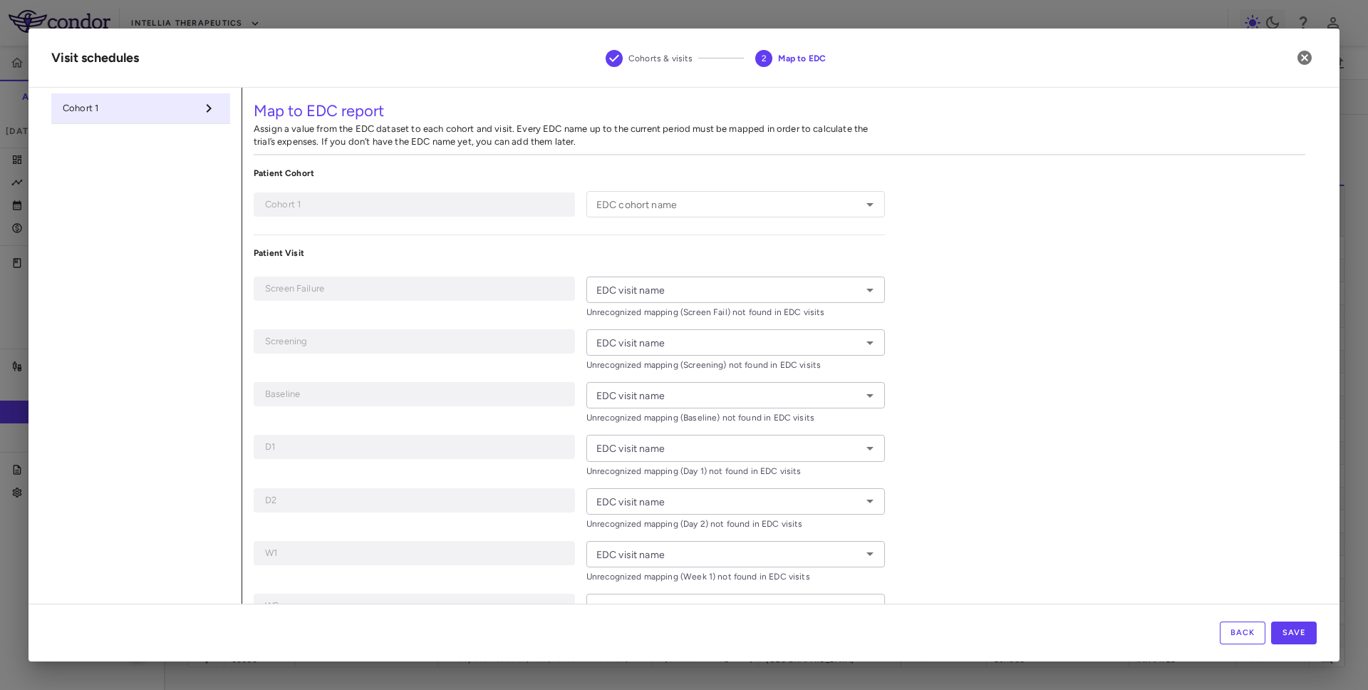
type input "*******"
type input "**********"
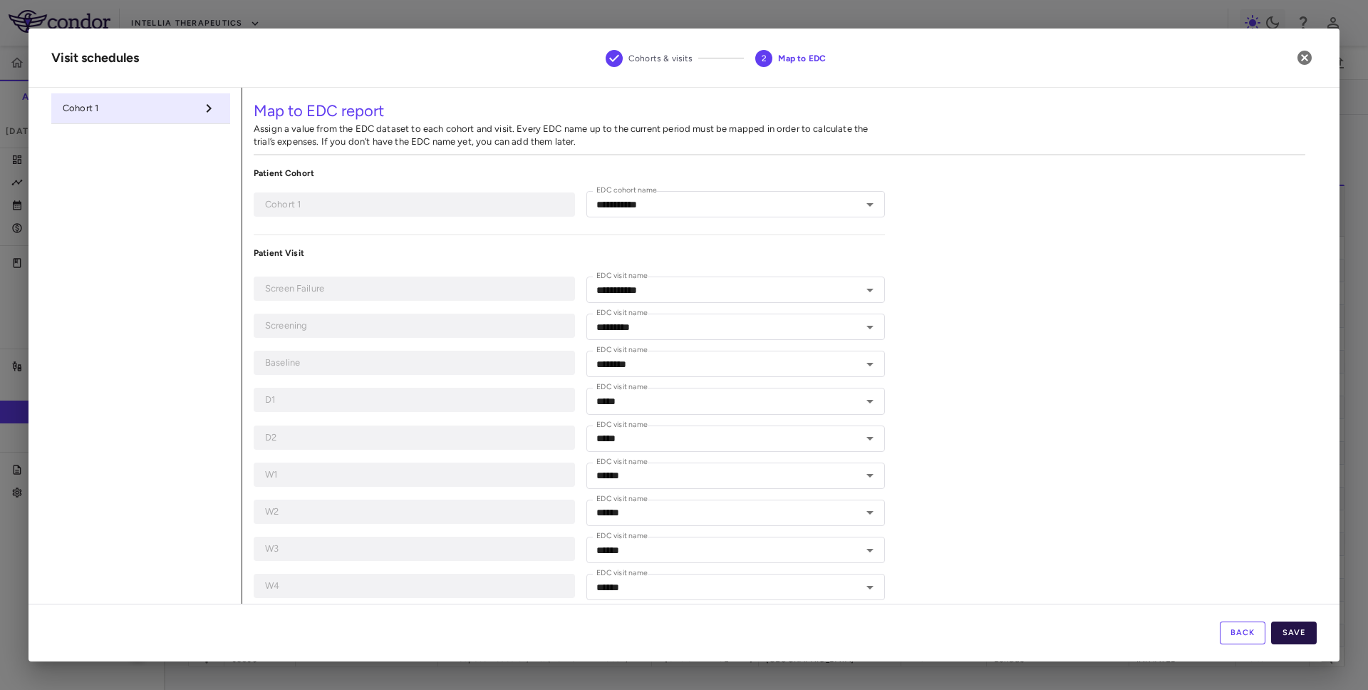
click at [1303, 635] on button "Save" at bounding box center [1295, 633] width 46 height 23
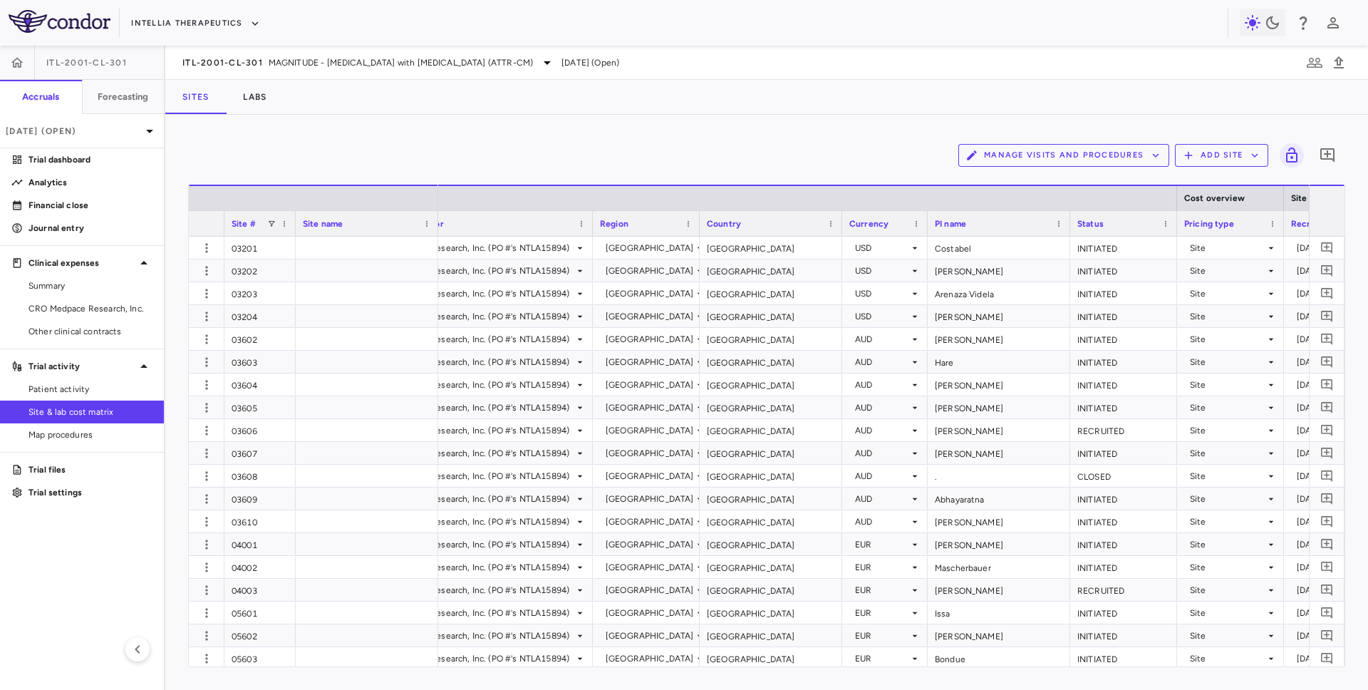
scroll to position [0, 0]
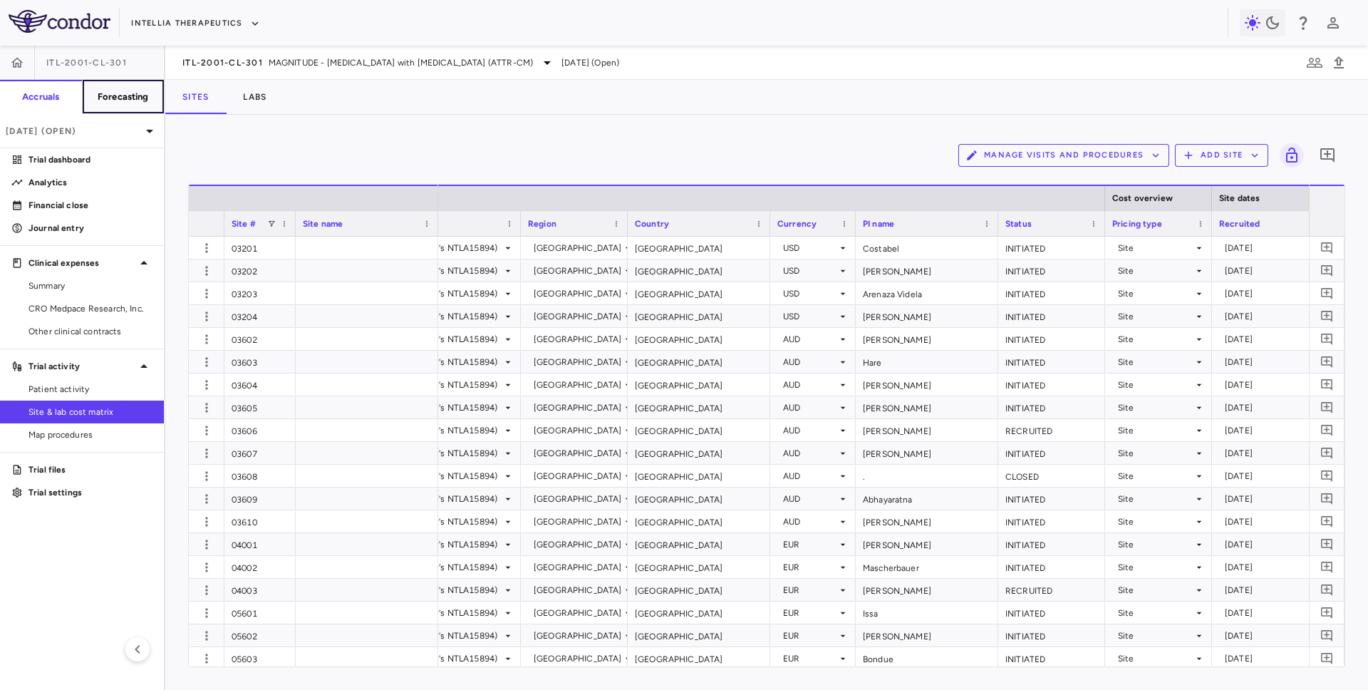
click at [119, 95] on h6 "Forecasting" at bounding box center [123, 97] width 51 height 13
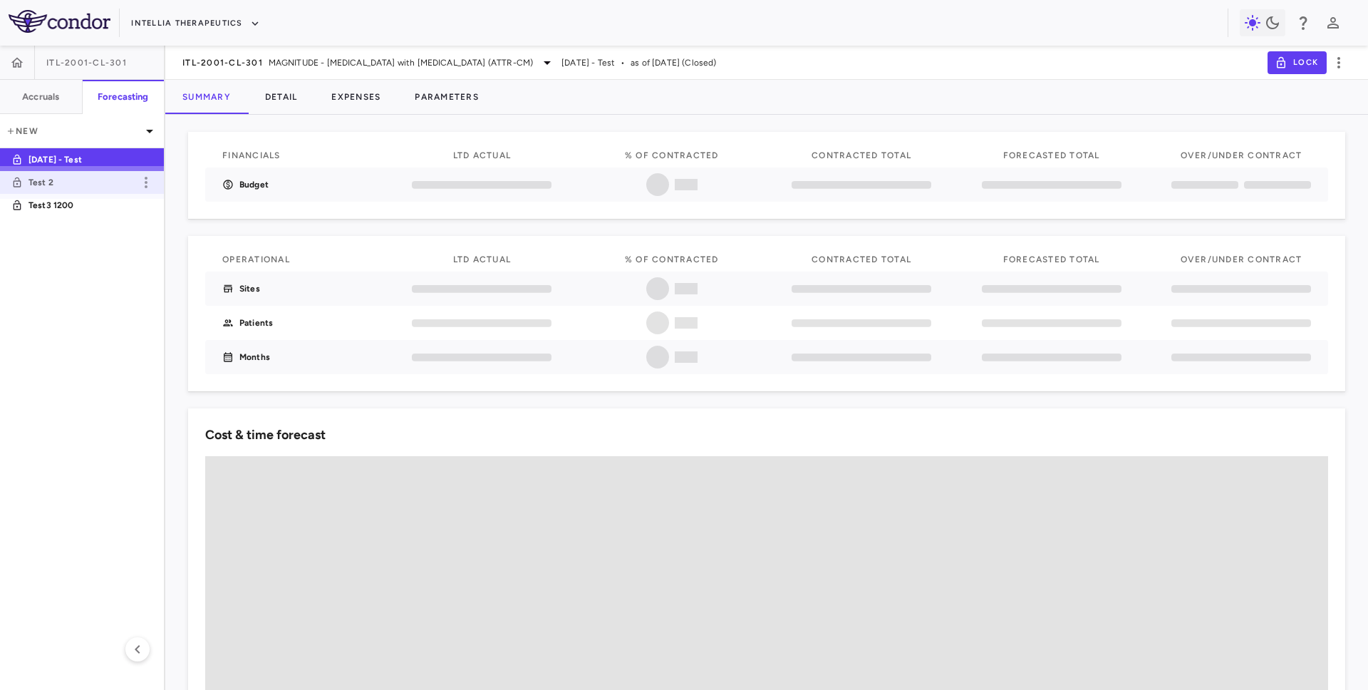
click at [91, 179] on p "Test 2" at bounding box center [81, 182] width 105 height 13
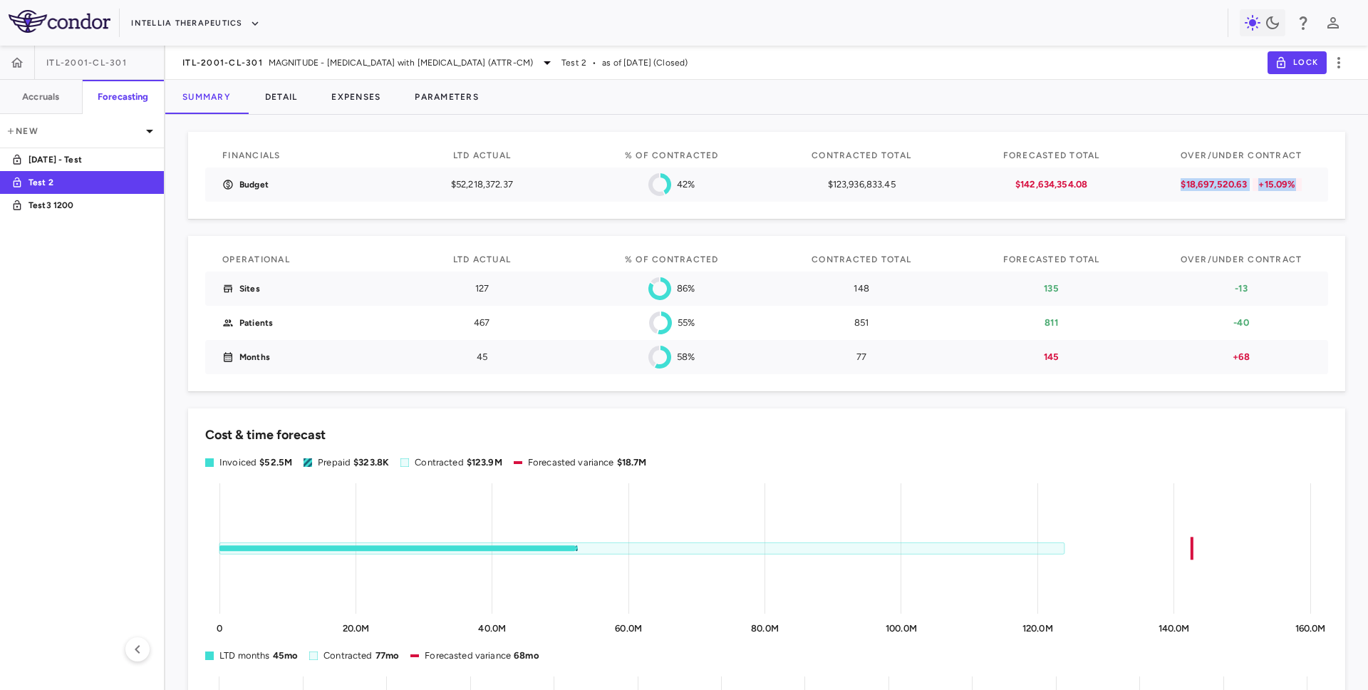
drag, startPoint x: 1177, startPoint y: 185, endPoint x: 1304, endPoint y: 192, distance: 127.1
click at [1304, 192] on div "$18,697,520.63 +15.09%" at bounding box center [1241, 184] width 157 height 34
click at [19, 67] on icon "button" at bounding box center [17, 63] width 14 height 14
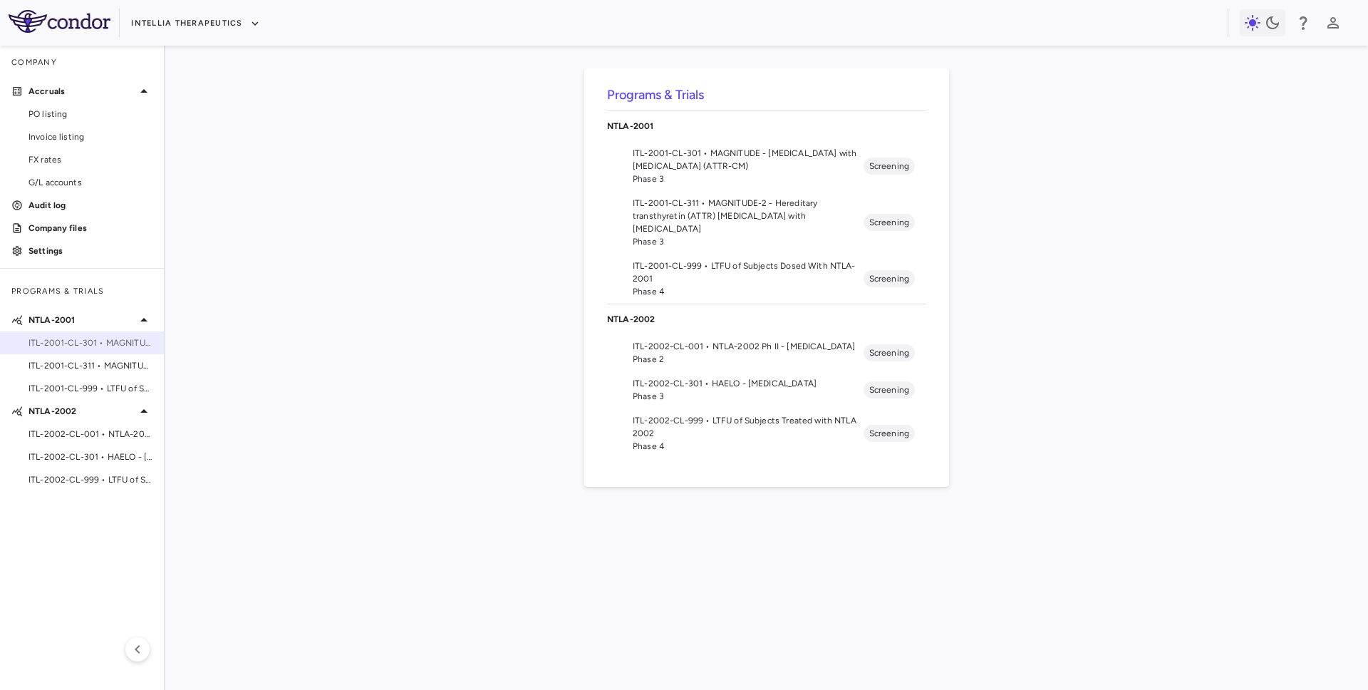
click at [85, 344] on span "ITL-2001-CL-301 • MAGNITUDE - Transthyretin Amyloidosis with Cardiomyopathy (AT…" at bounding box center [91, 342] width 124 height 13
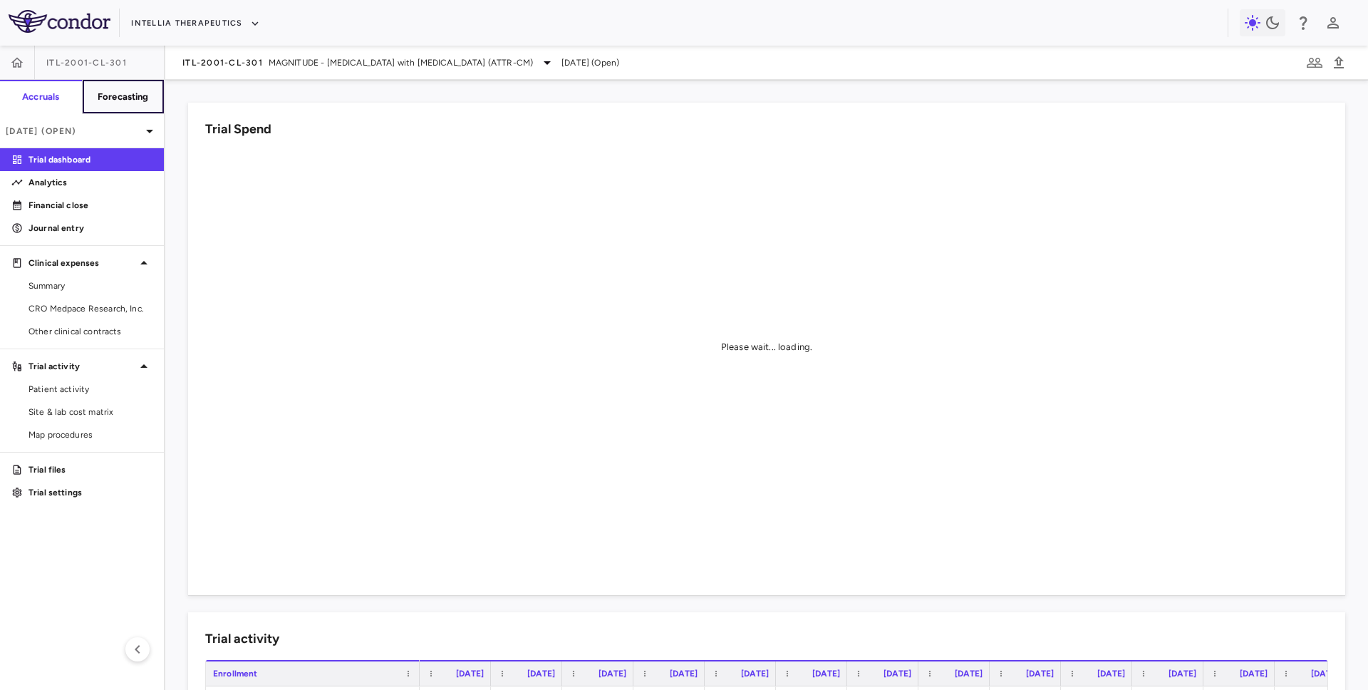
click at [115, 98] on h6 "Forecasting" at bounding box center [123, 97] width 51 height 13
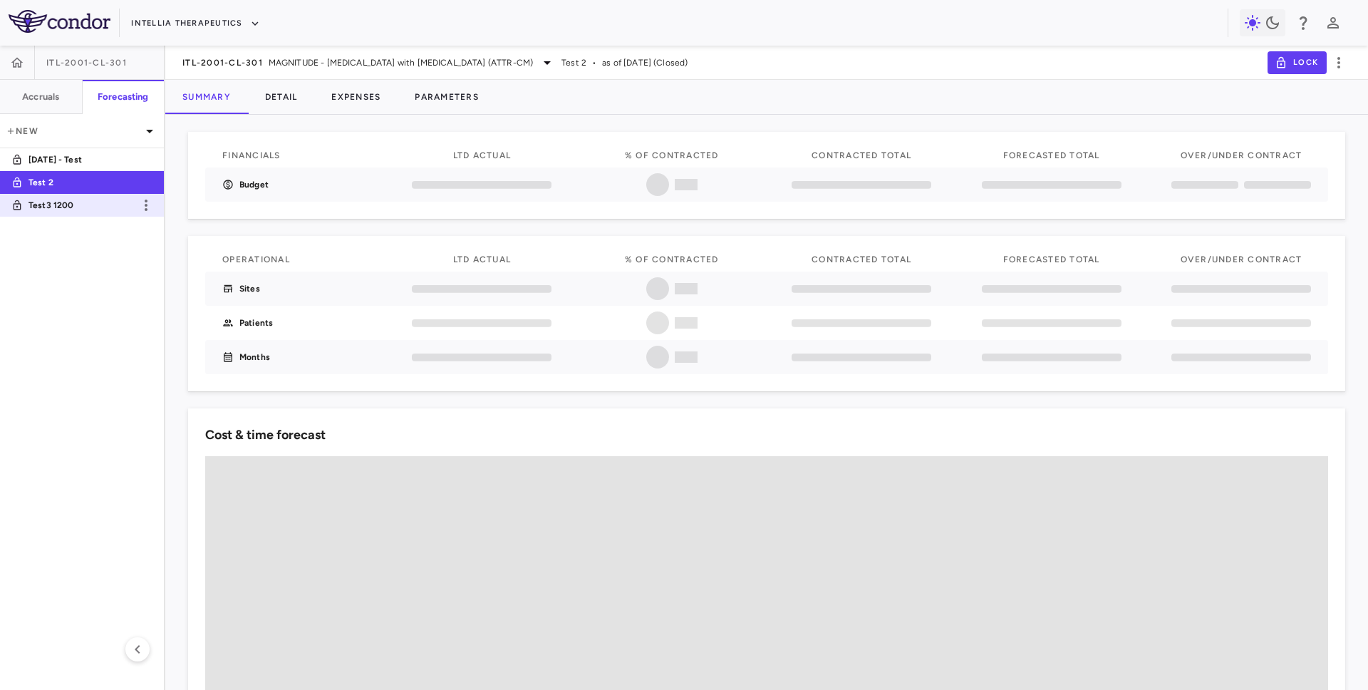
click at [87, 217] on link "Test3 1200" at bounding box center [82, 205] width 164 height 33
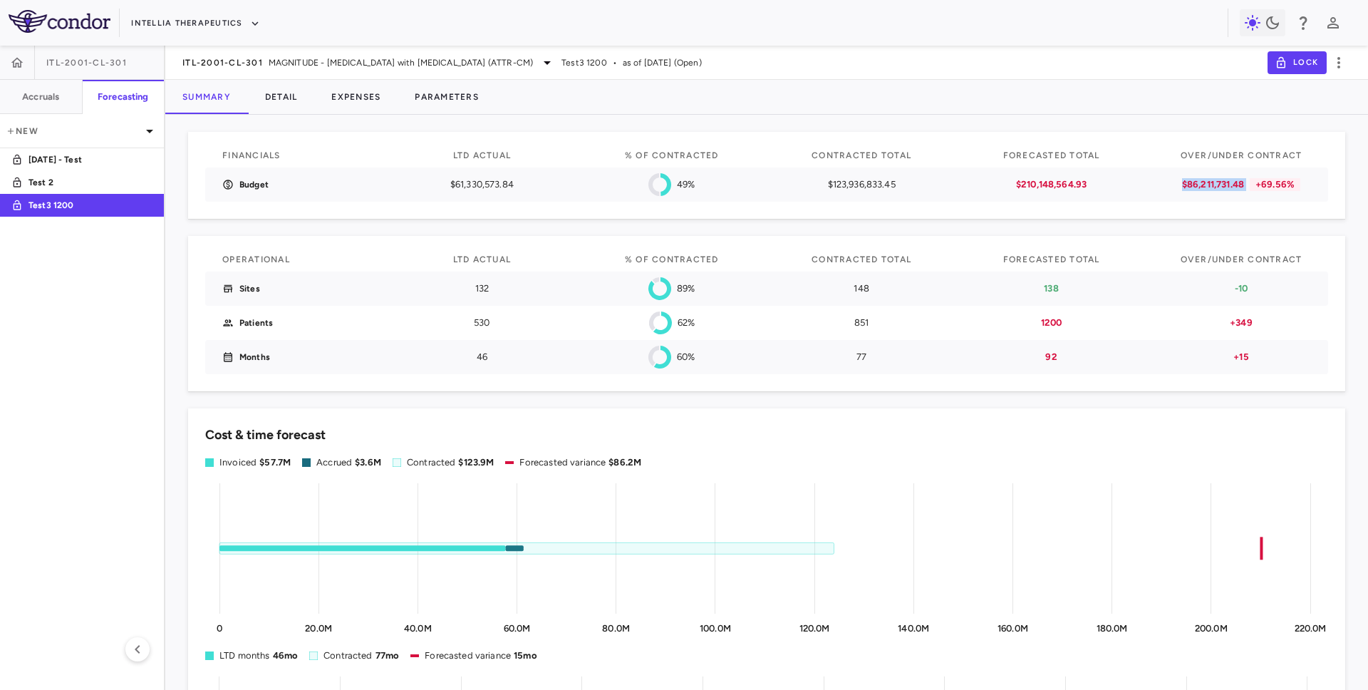
drag, startPoint x: 1182, startPoint y: 185, endPoint x: 1259, endPoint y: 183, distance: 77.0
click at [1259, 183] on div "$86,211,731.48 +69.56%" at bounding box center [1242, 184] width 140 height 13
click at [1157, 220] on div "Financials LTD actual % of Contracted Contracted Total Forecasted Total Over/Un…" at bounding box center [766, 255] width 1157 height 271
click at [278, 100] on button "Detail" at bounding box center [281, 97] width 67 height 34
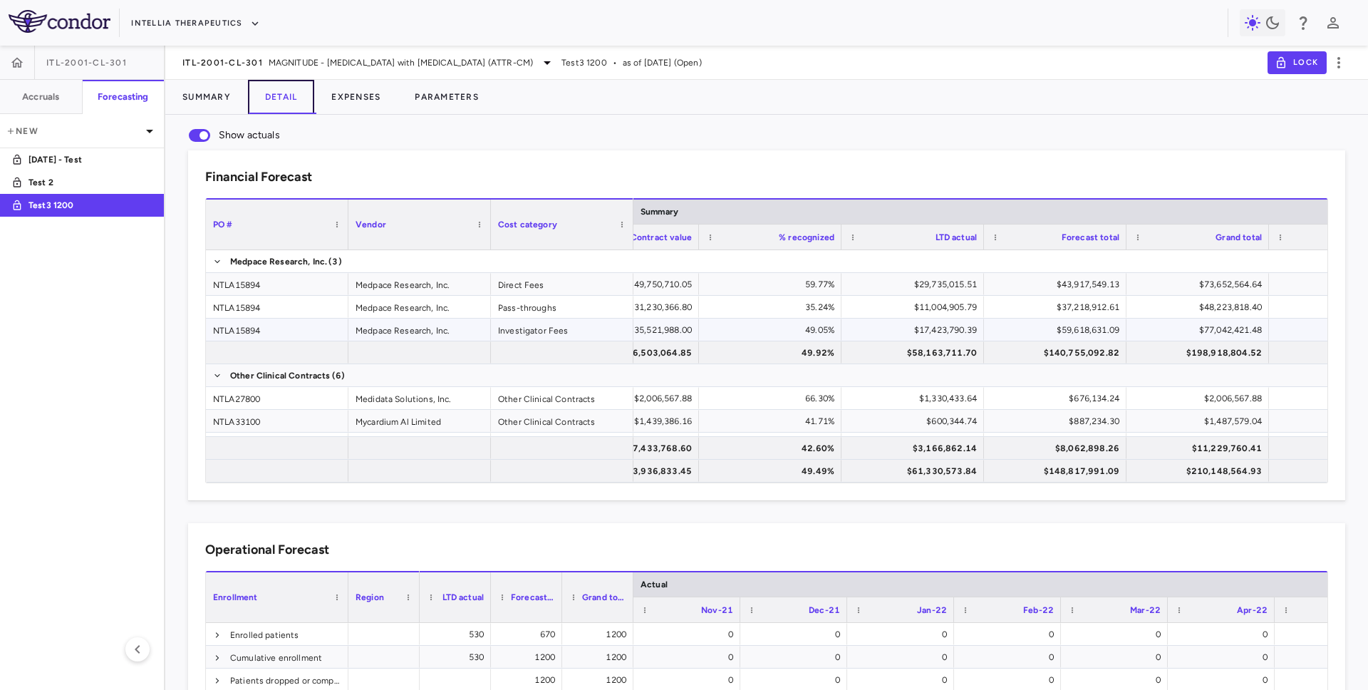
scroll to position [0, 93]
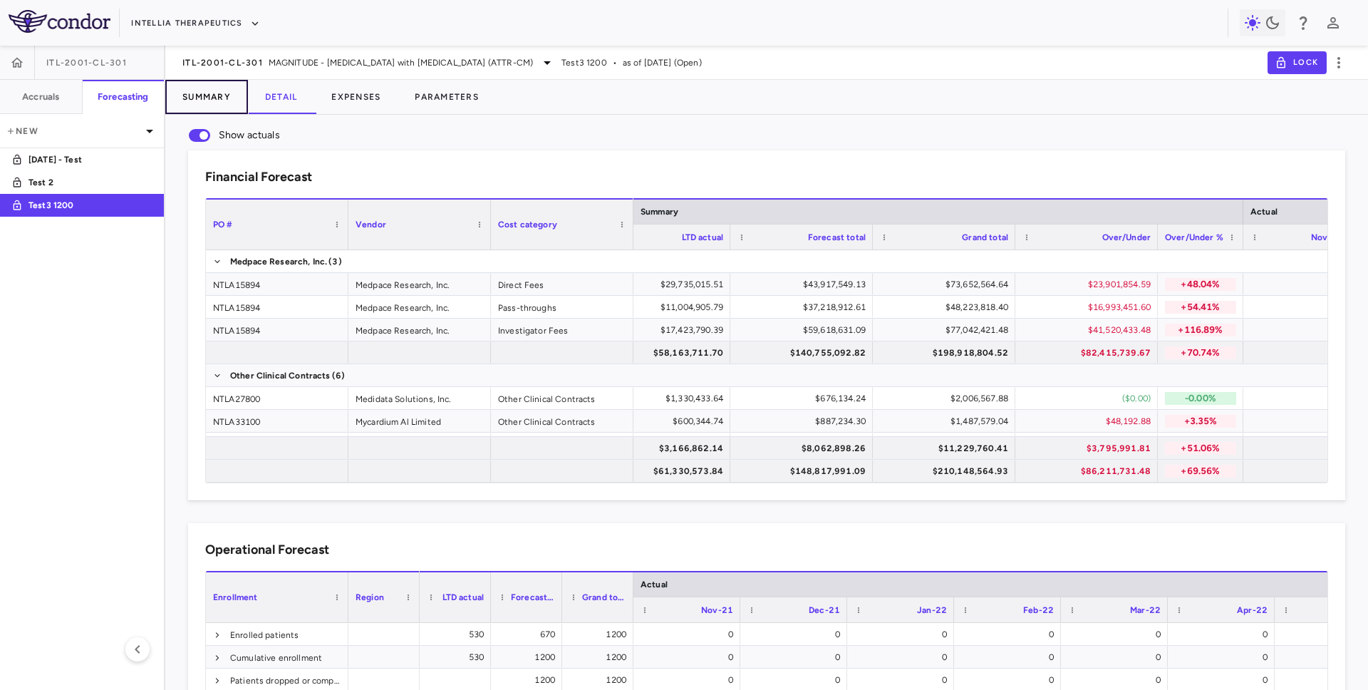
click at [205, 92] on button "Summary" at bounding box center [206, 97] width 83 height 34
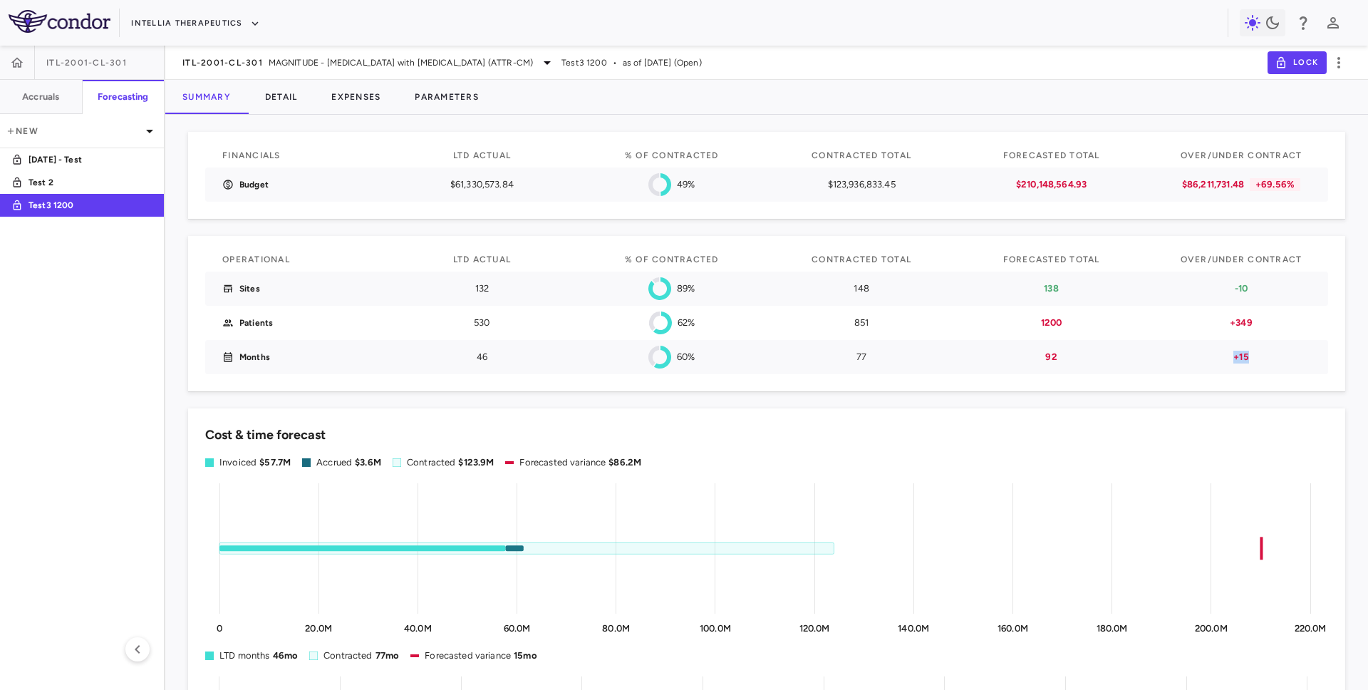
drag, startPoint x: 1234, startPoint y: 358, endPoint x: 1258, endPoint y: 357, distance: 23.5
click at [1258, 357] on p "+15" at bounding box center [1242, 357] width 140 height 13
drag, startPoint x: 1044, startPoint y: 290, endPoint x: 1134, endPoint y: 292, distance: 89.8
click at [1134, 292] on div "Sites 132 89% 148 138 -10" at bounding box center [766, 289] width 1123 height 34
click at [1217, 294] on p "-10" at bounding box center [1242, 288] width 140 height 13
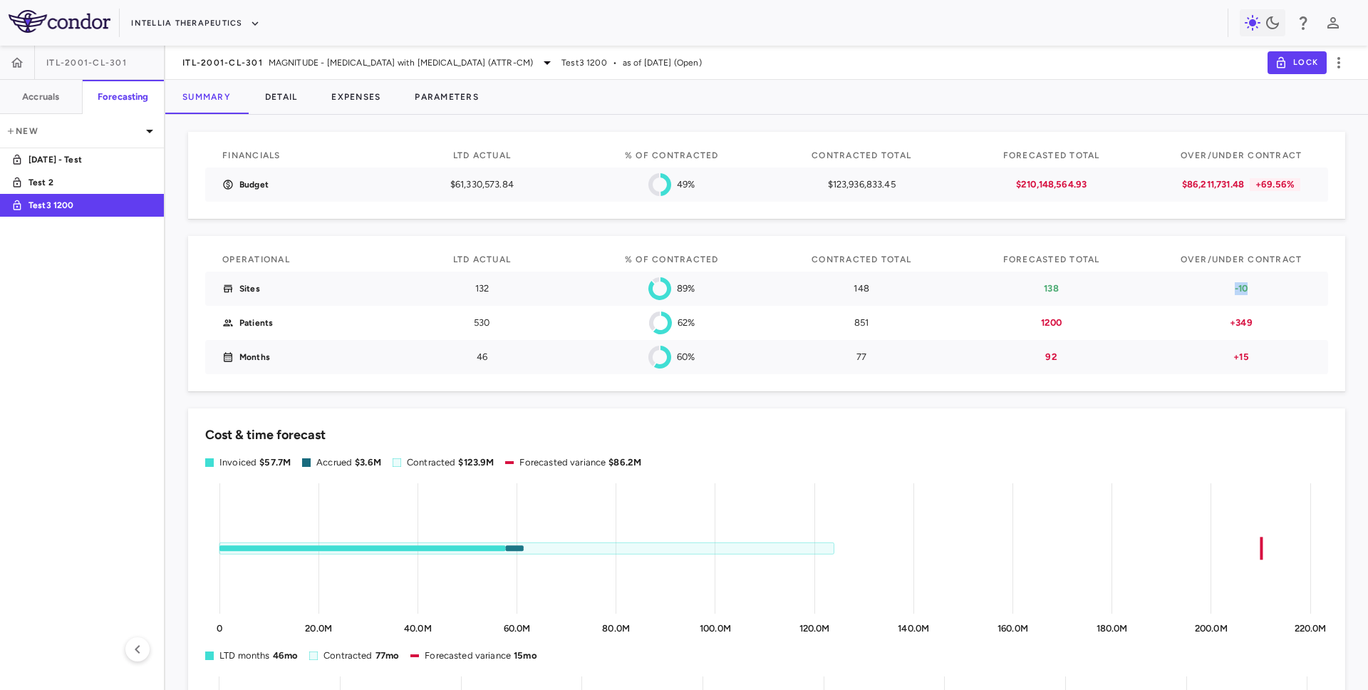
drag, startPoint x: 1234, startPoint y: 289, endPoint x: 1271, endPoint y: 287, distance: 37.1
click at [1272, 288] on p "-10" at bounding box center [1242, 288] width 140 height 13
click at [1251, 284] on p "-10" at bounding box center [1242, 288] width 140 height 13
drag, startPoint x: 1231, startPoint y: 324, endPoint x: 1269, endPoint y: 324, distance: 38.5
click at [1269, 324] on p "+349" at bounding box center [1242, 322] width 140 height 13
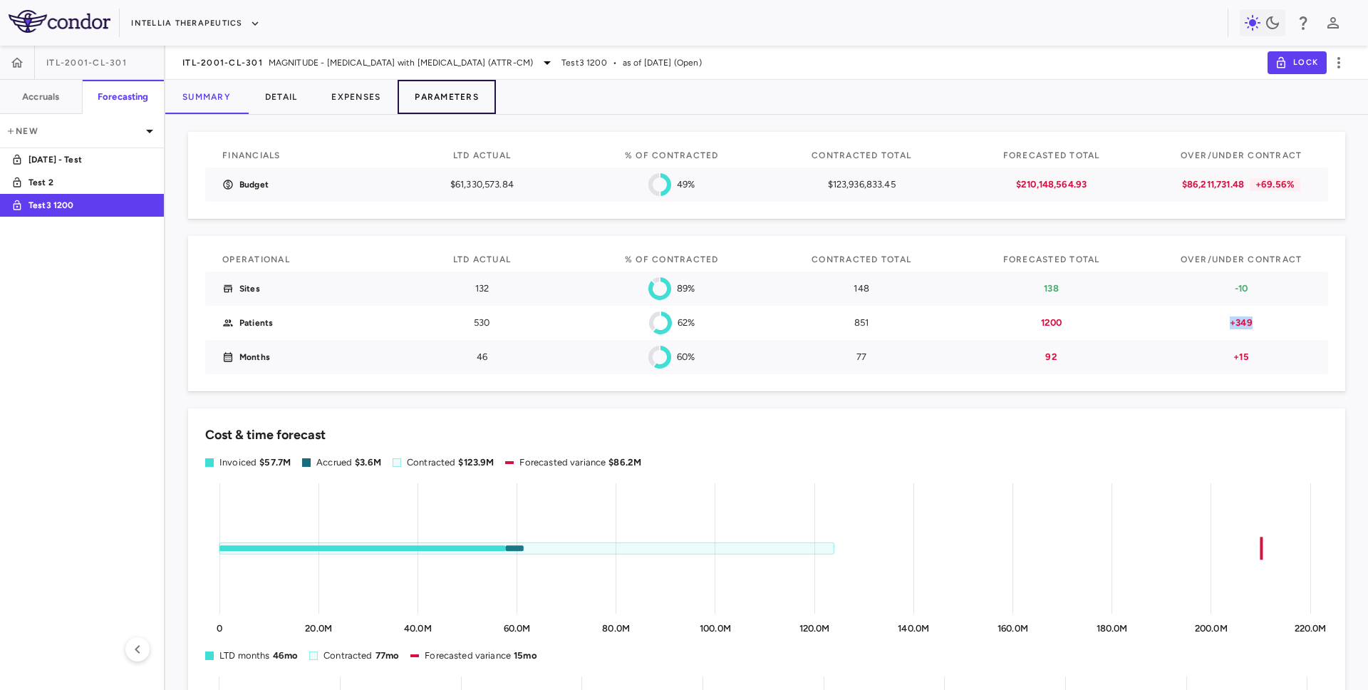
click at [437, 100] on button "Parameters" at bounding box center [447, 97] width 98 height 34
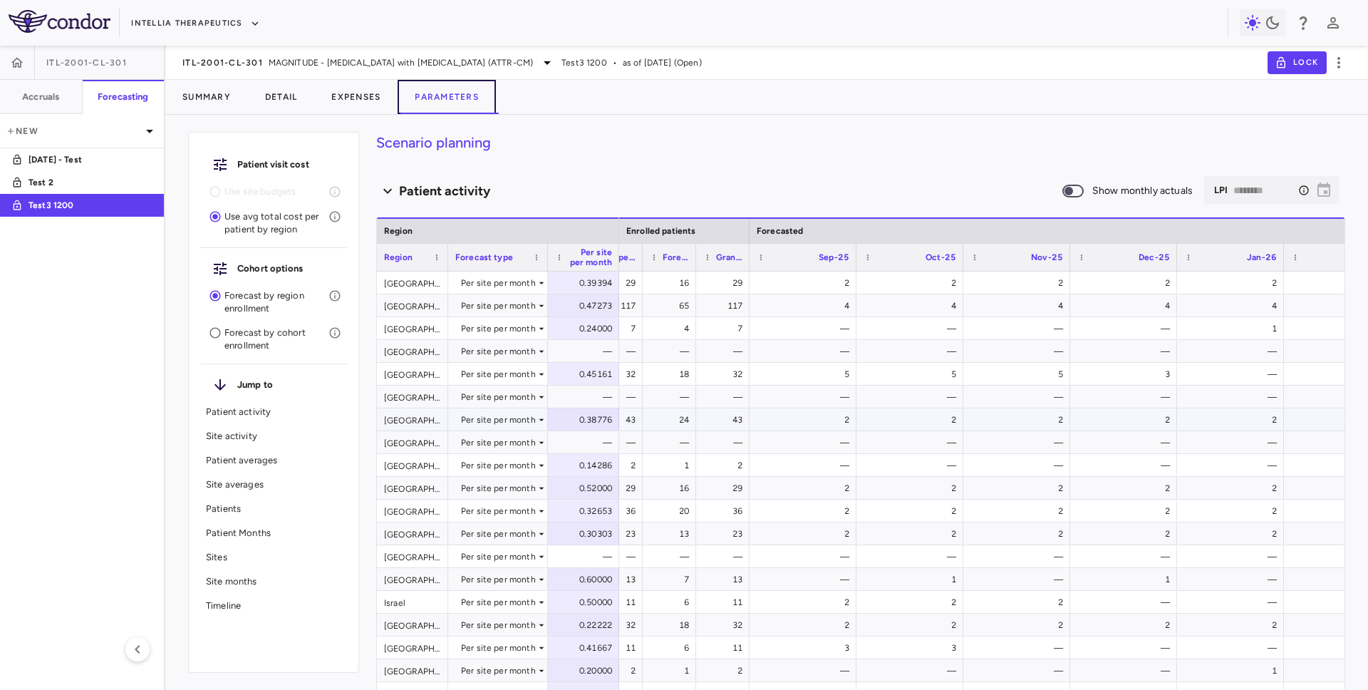
scroll to position [0, 102]
click at [1343, 189] on div "Show monthly actuals ​ LPI ******** ​" at bounding box center [1204, 191] width 284 height 30
click at [509, 284] on div "Per site per month" at bounding box center [498, 283] width 75 height 23
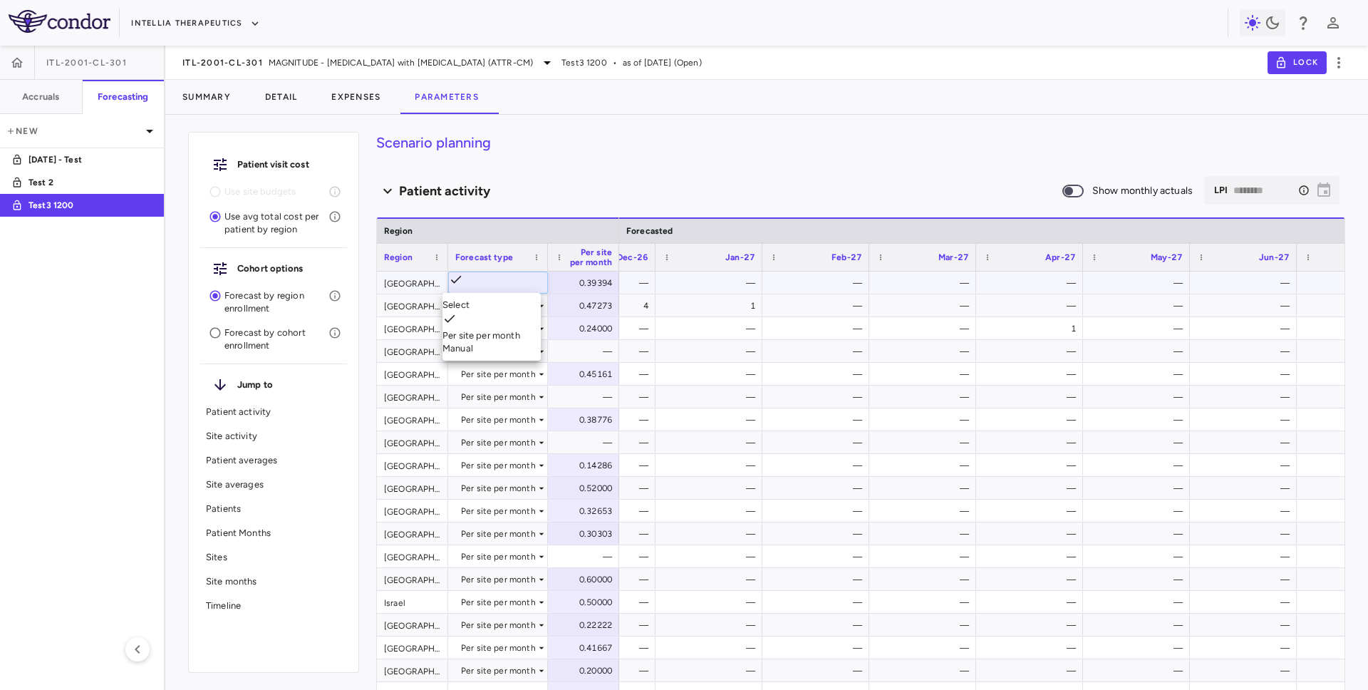
click at [969, 305] on div at bounding box center [684, 345] width 1368 height 690
click at [509, 283] on div "Per site per month" at bounding box center [498, 283] width 75 height 23
click at [482, 342] on div "Manual" at bounding box center [492, 348] width 98 height 13
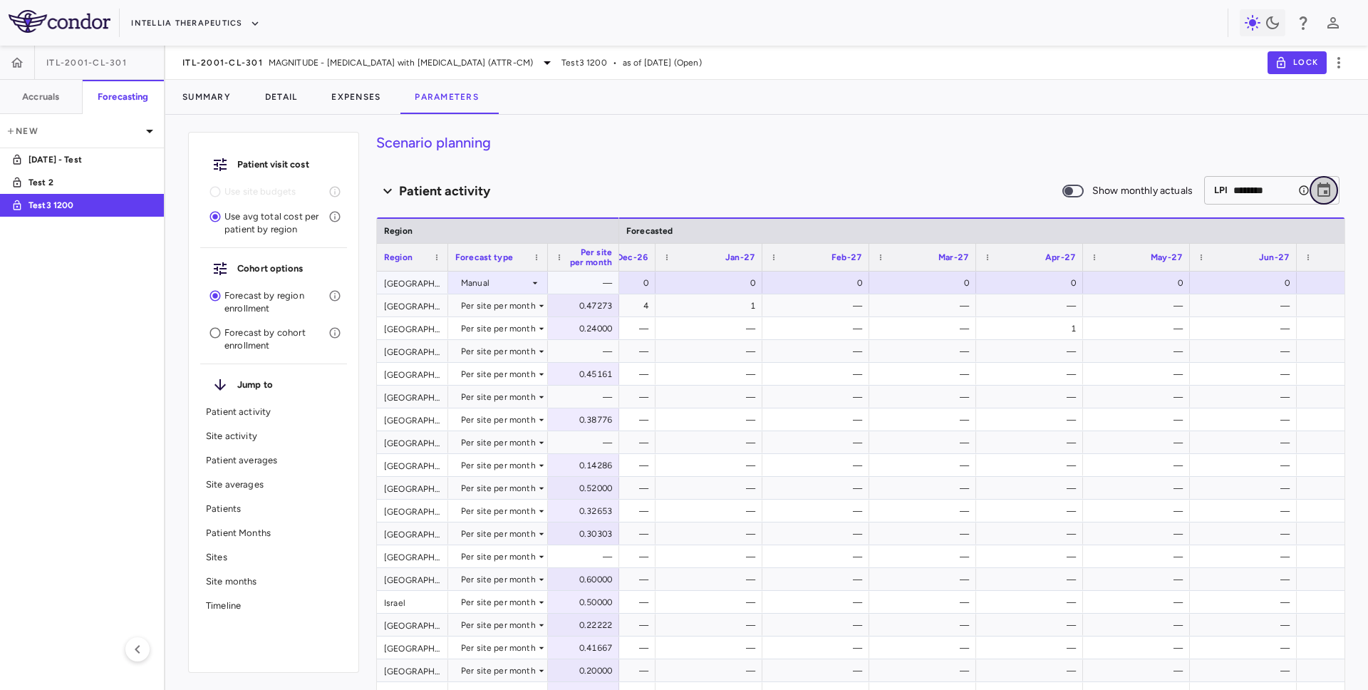
click at [1324, 192] on icon "Choose date, selected date is Feb 28, 2033" at bounding box center [1324, 189] width 13 height 14
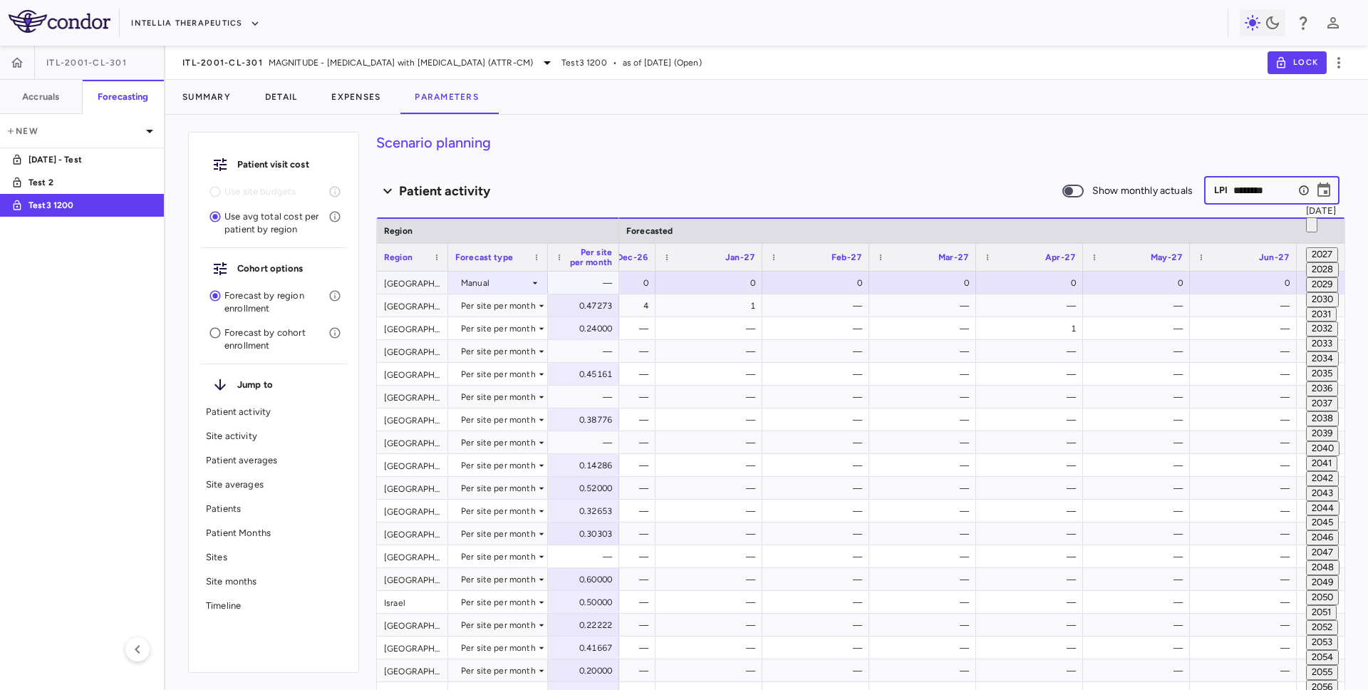
click at [1306, 262] on button "2027" at bounding box center [1322, 254] width 32 height 15
type input "********"
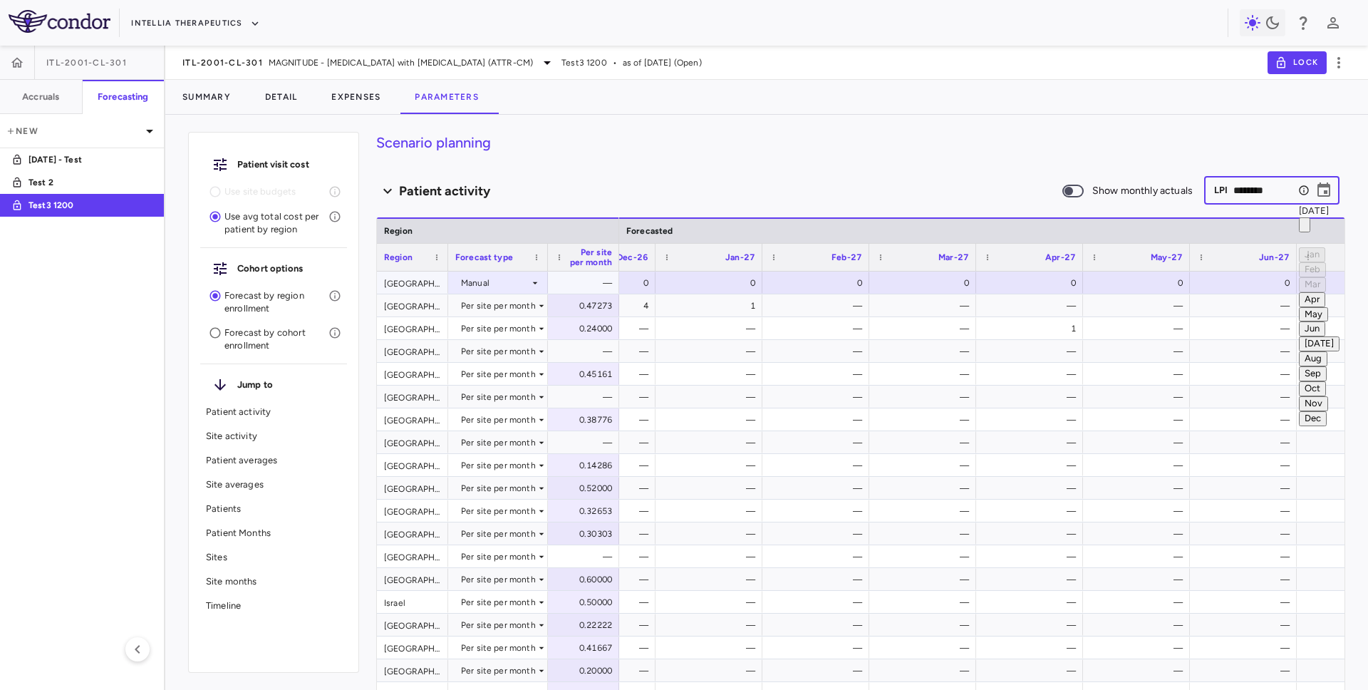
click at [1299, 301] on button "Apr" at bounding box center [1312, 299] width 26 height 15
click at [510, 280] on div "Manual" at bounding box center [495, 283] width 68 height 23
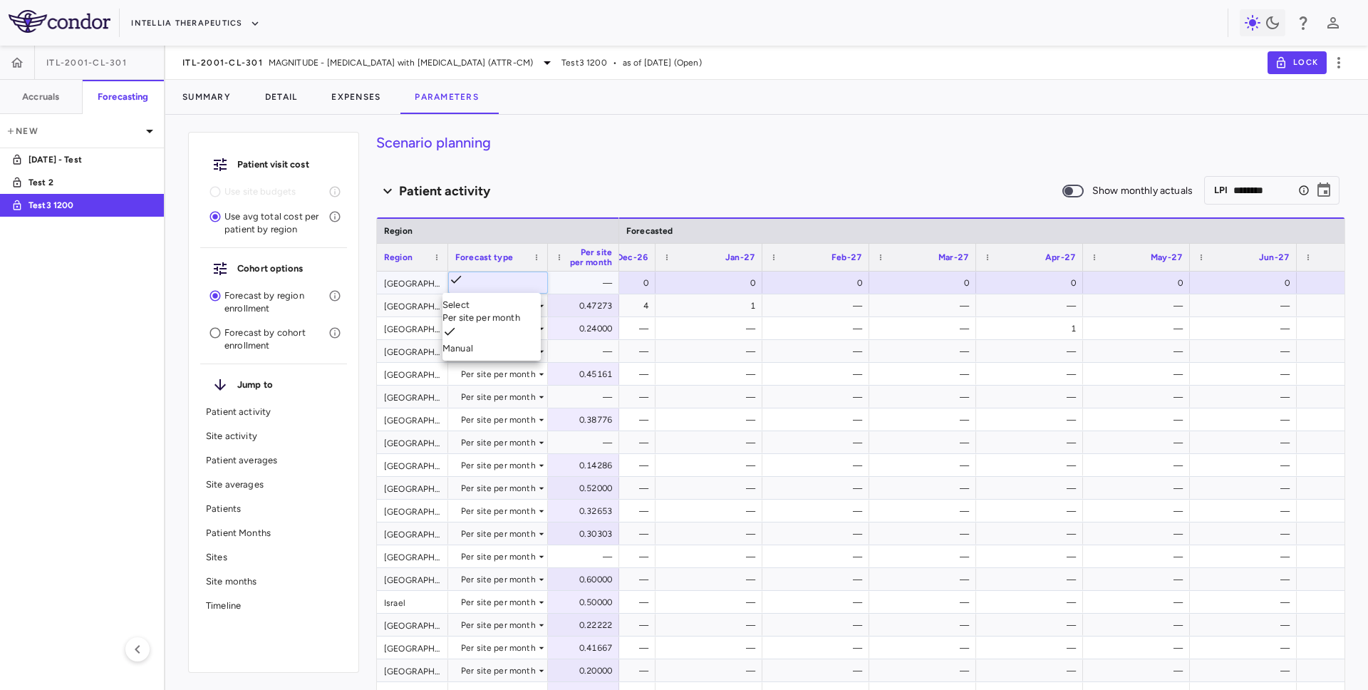
click at [490, 312] on div "Per site per month" at bounding box center [492, 317] width 98 height 13
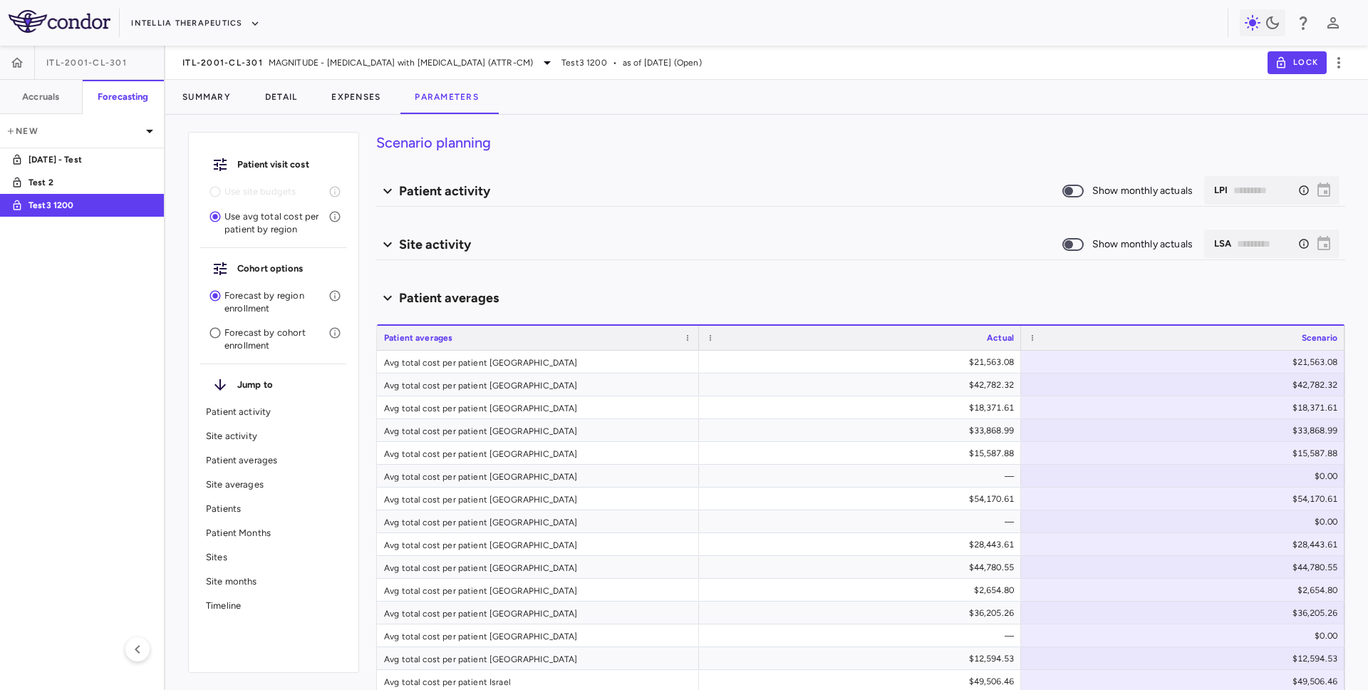
type input "********"
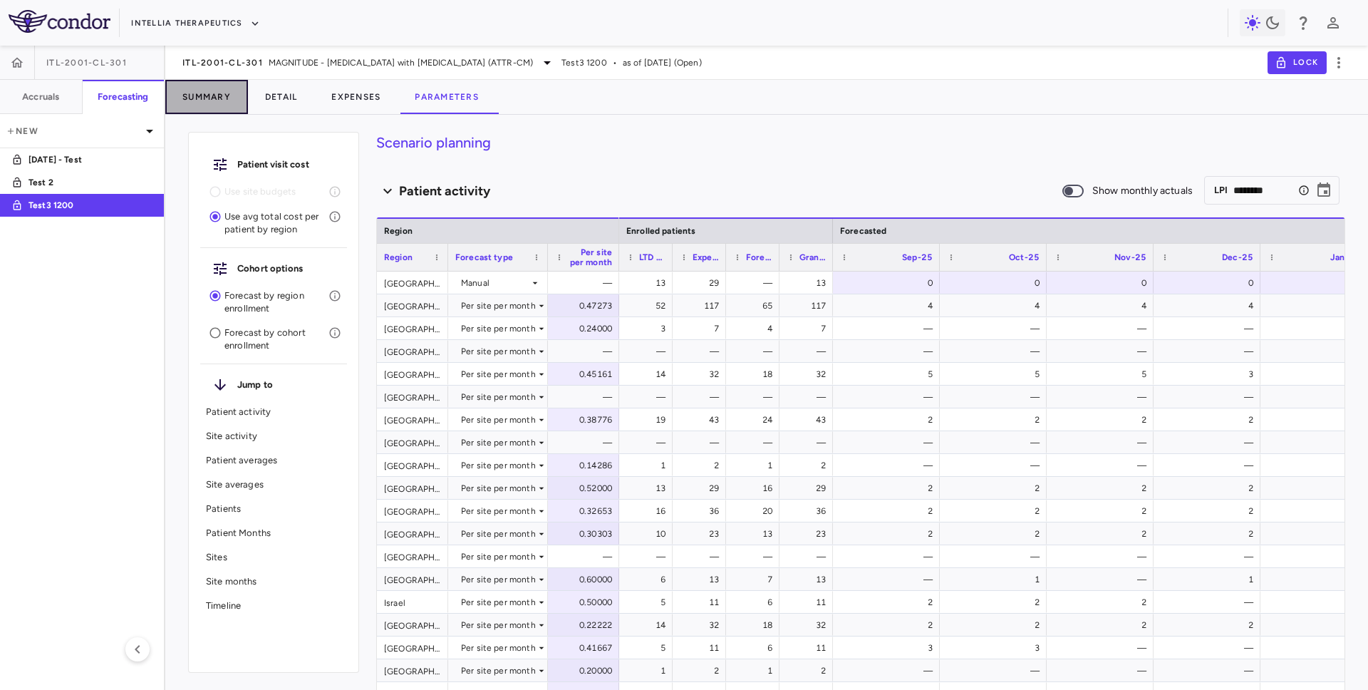
click at [207, 106] on button "Summary" at bounding box center [206, 97] width 83 height 34
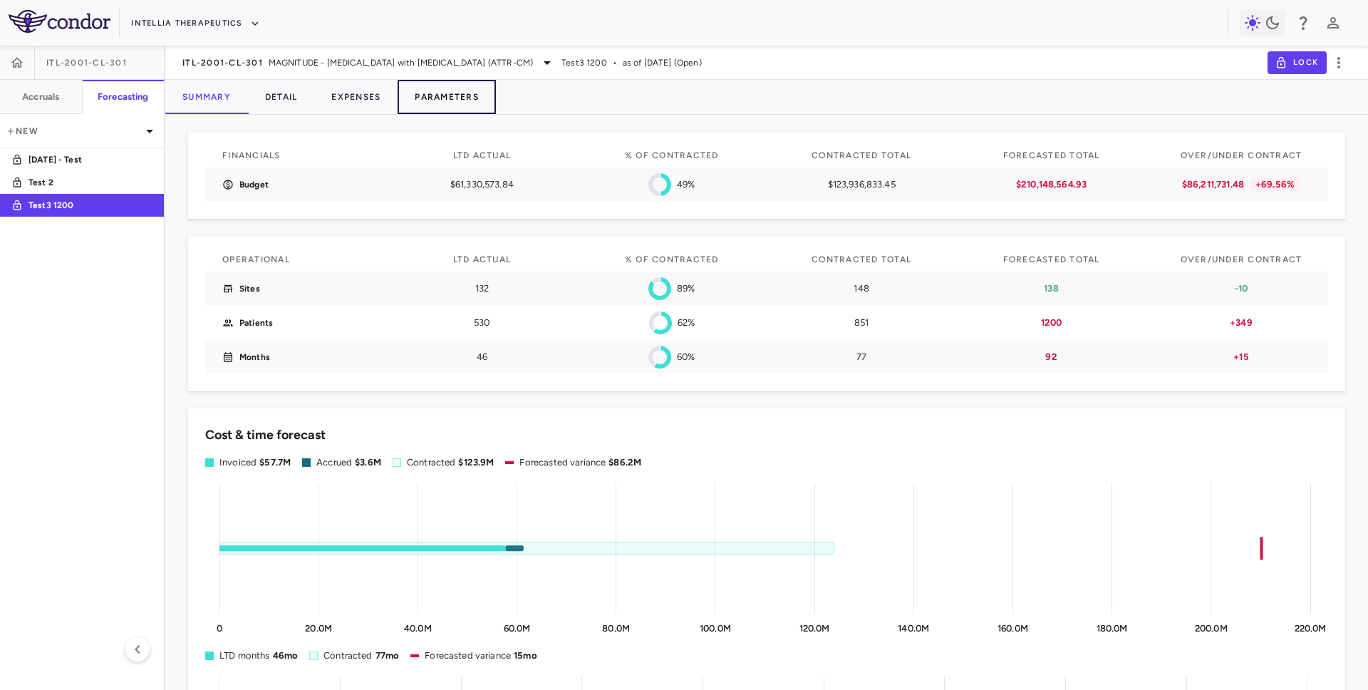
click at [449, 99] on button "Parameters" at bounding box center [447, 97] width 98 height 34
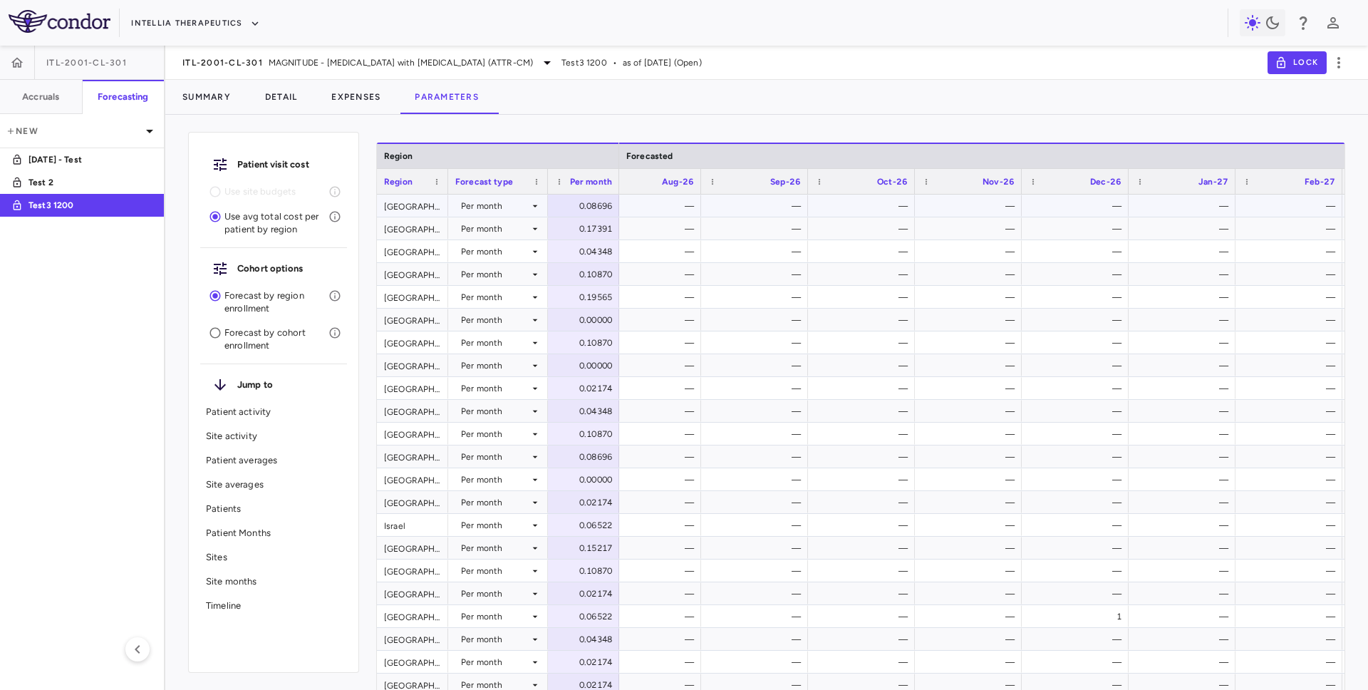
click at [505, 207] on div "Per month" at bounding box center [495, 206] width 68 height 23
click at [484, 265] on div "Manual" at bounding box center [498, 271] width 98 height 13
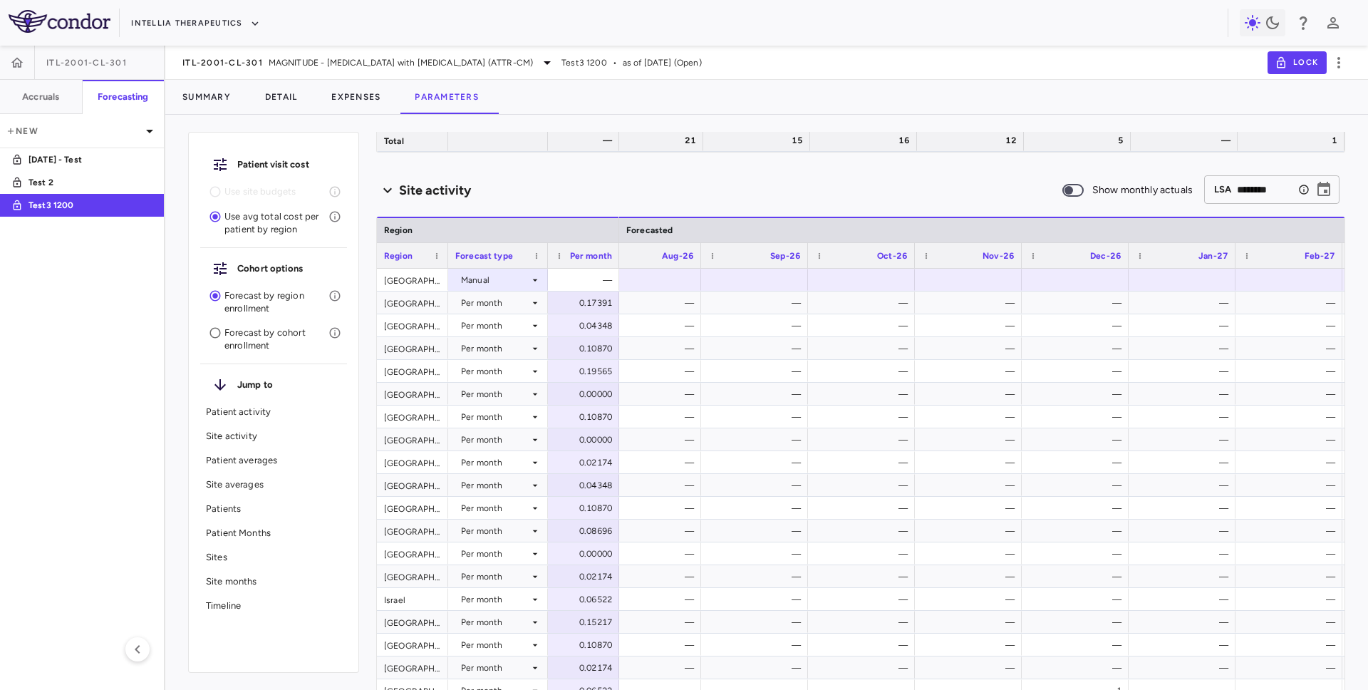
click at [1245, 198] on input "********" at bounding box center [1265, 189] width 56 height 26
click at [1326, 195] on icon "Choose date, selected date is Jun 30, 2033" at bounding box center [1324, 189] width 13 height 14
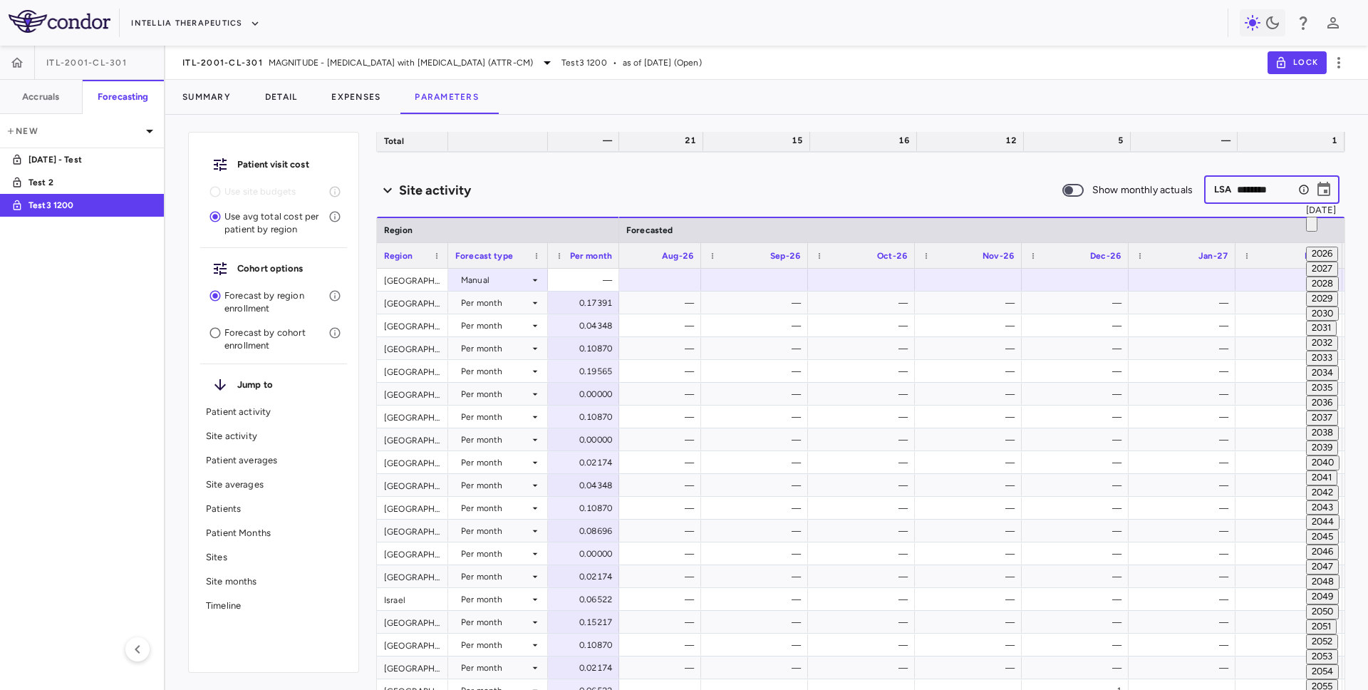
click at [1306, 262] on button "2026" at bounding box center [1322, 254] width 32 height 15
type input "********"
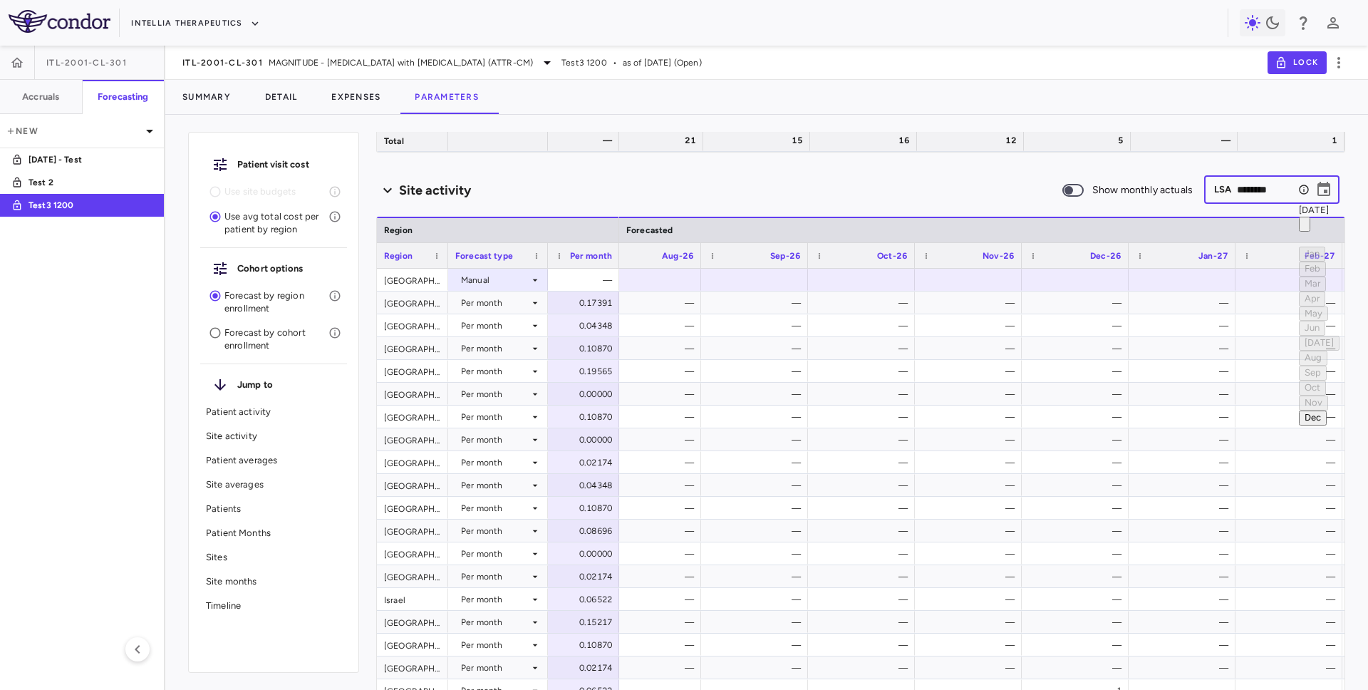
click at [1299, 411] on button "Dec" at bounding box center [1313, 418] width 28 height 15
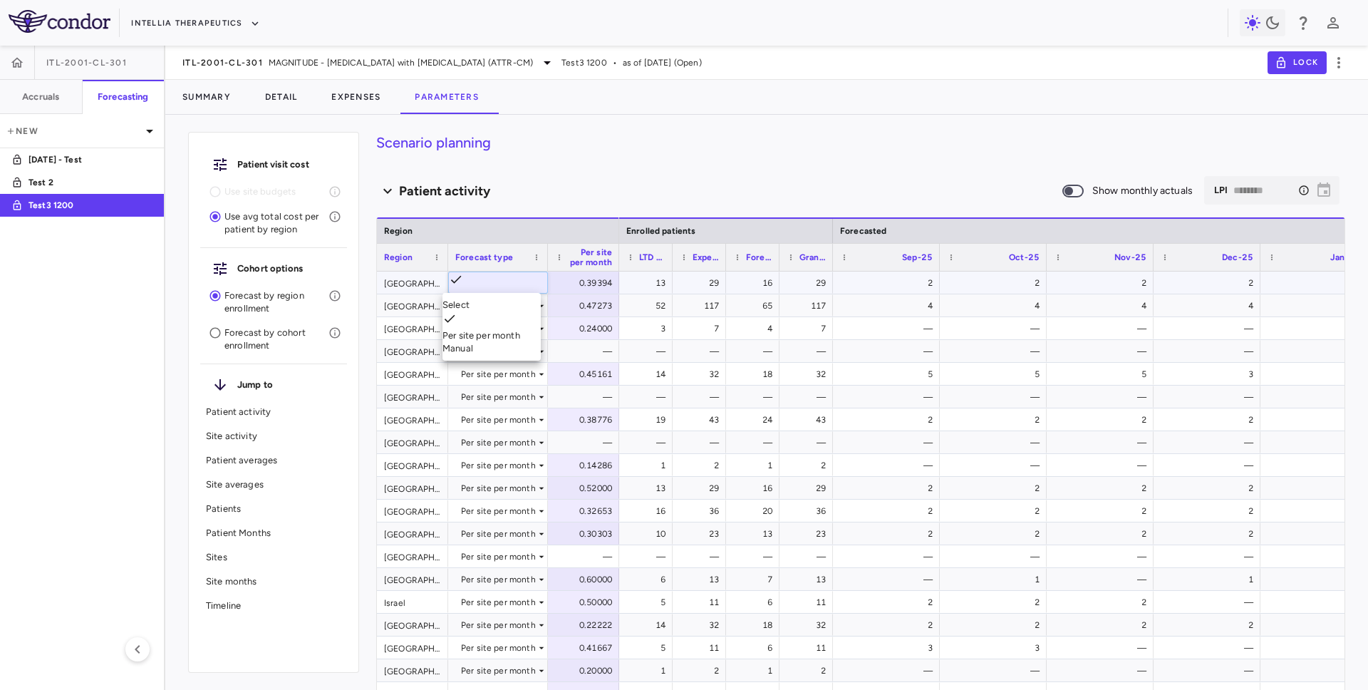
click at [539, 185] on div at bounding box center [684, 345] width 1368 height 690
click at [247, 438] on p "Site activity" at bounding box center [273, 436] width 135 height 13
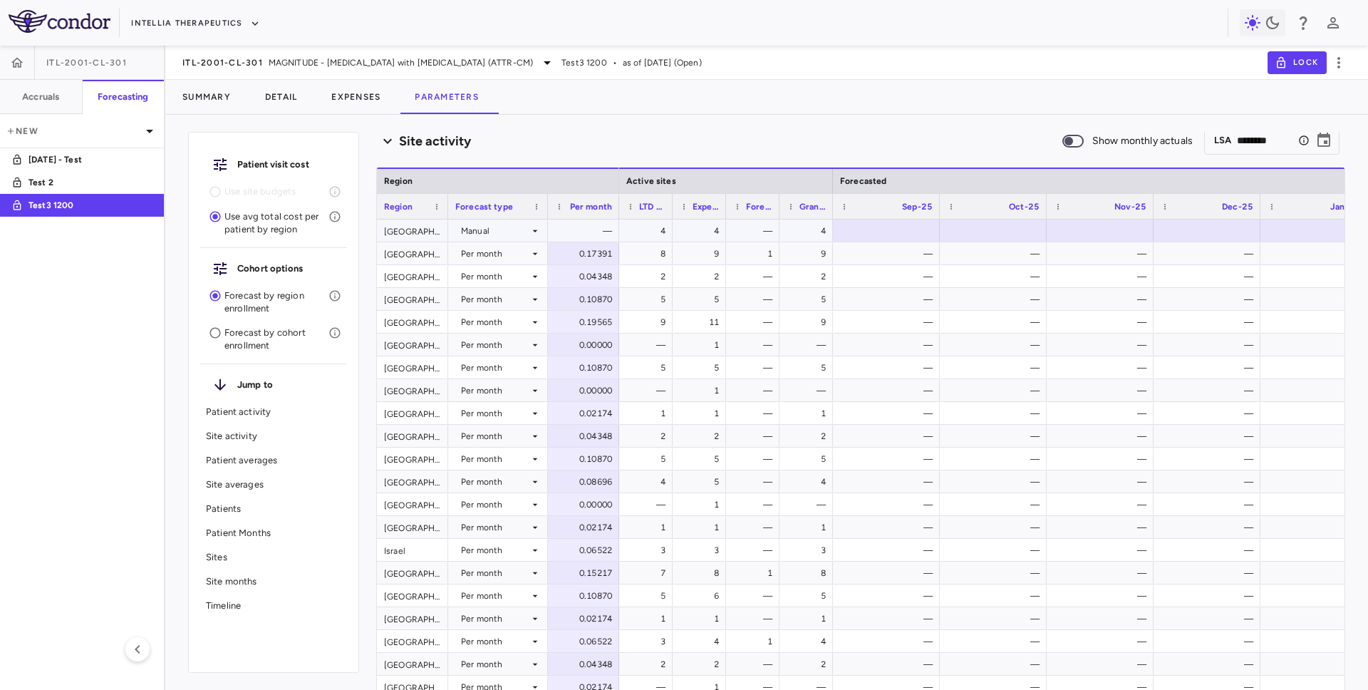
click at [516, 227] on div "Manual" at bounding box center [495, 231] width 68 height 23
type input "********"
click at [508, 264] on li "Per month" at bounding box center [498, 265] width 98 height 13
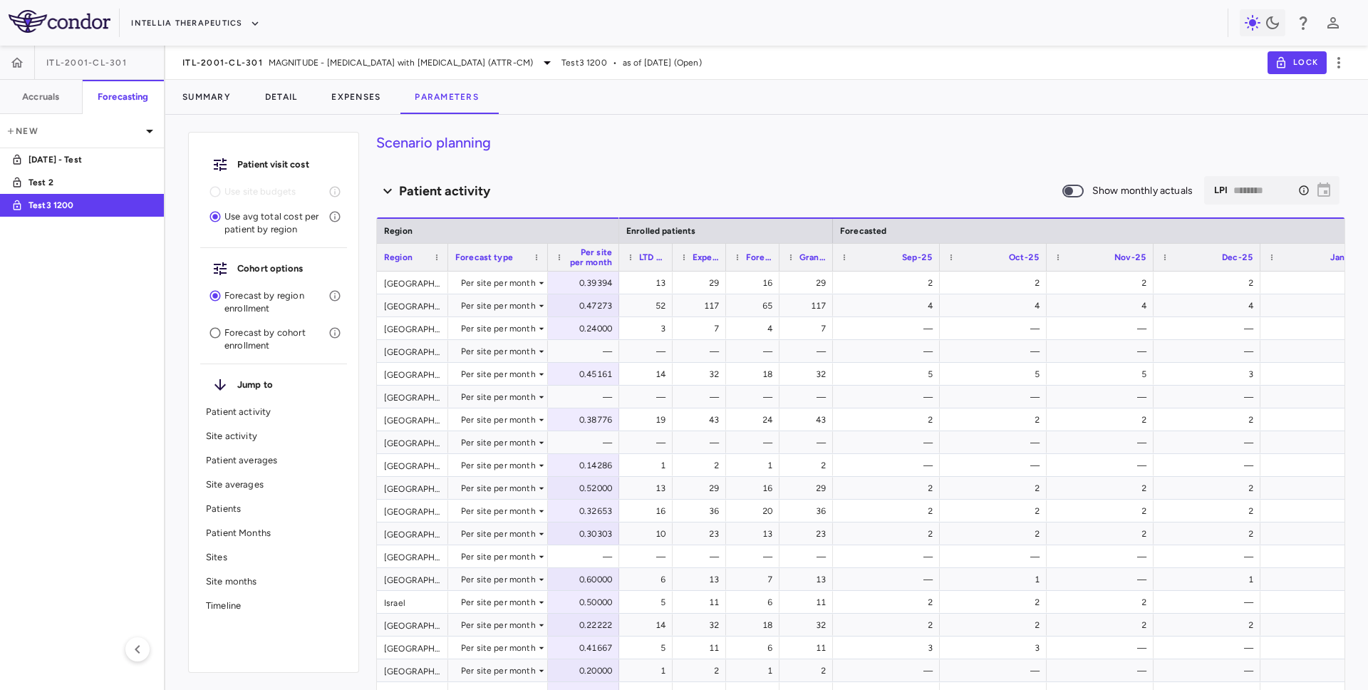
click at [242, 433] on p "Site activity" at bounding box center [273, 436] width 135 height 13
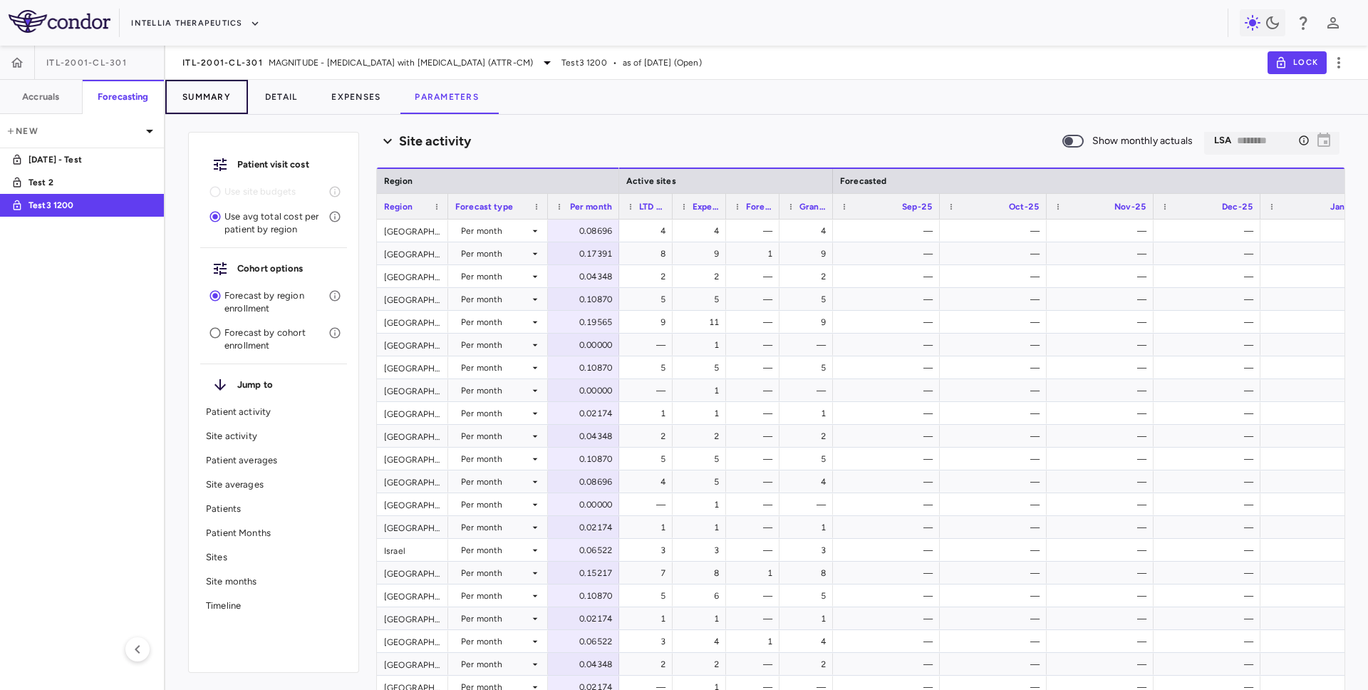
click at [200, 96] on button "Summary" at bounding box center [206, 97] width 83 height 34
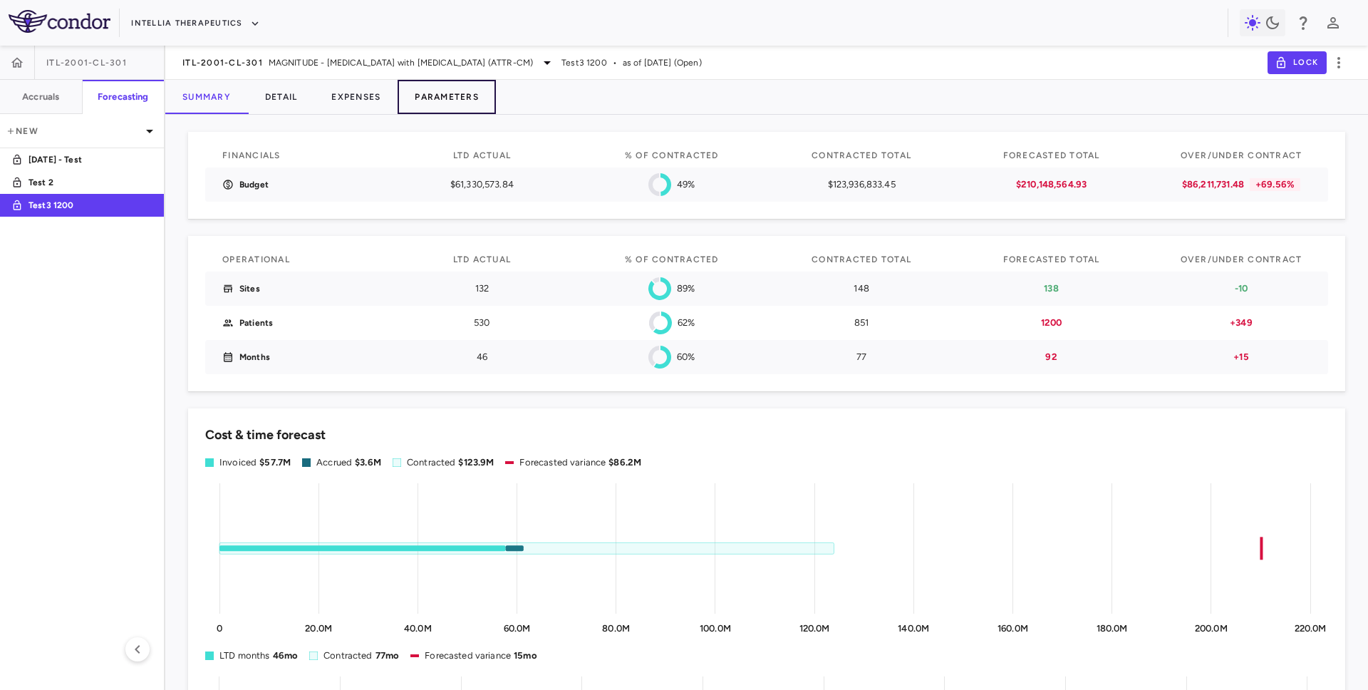
click at [442, 90] on button "Parameters" at bounding box center [447, 97] width 98 height 34
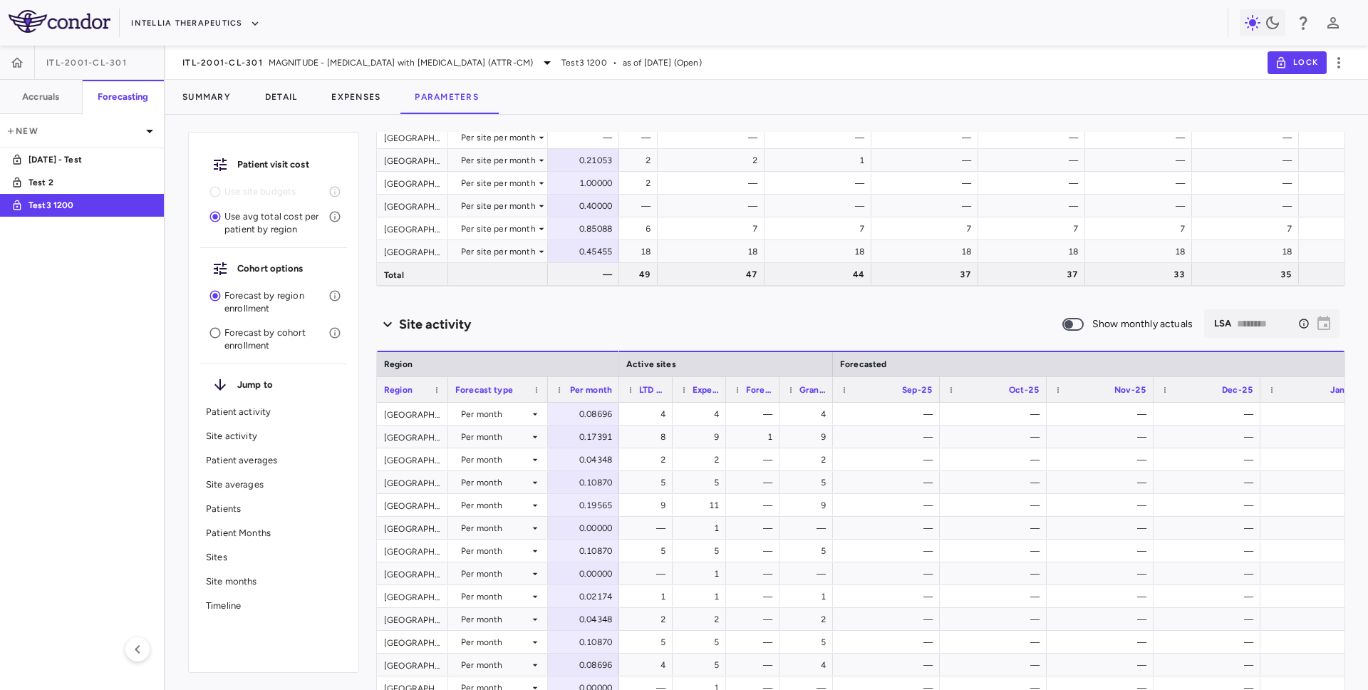
click at [1357, 244] on div "Patient visit cost Use site budgets Use avg total cost per patient by region Co…" at bounding box center [766, 408] width 1203 height 564
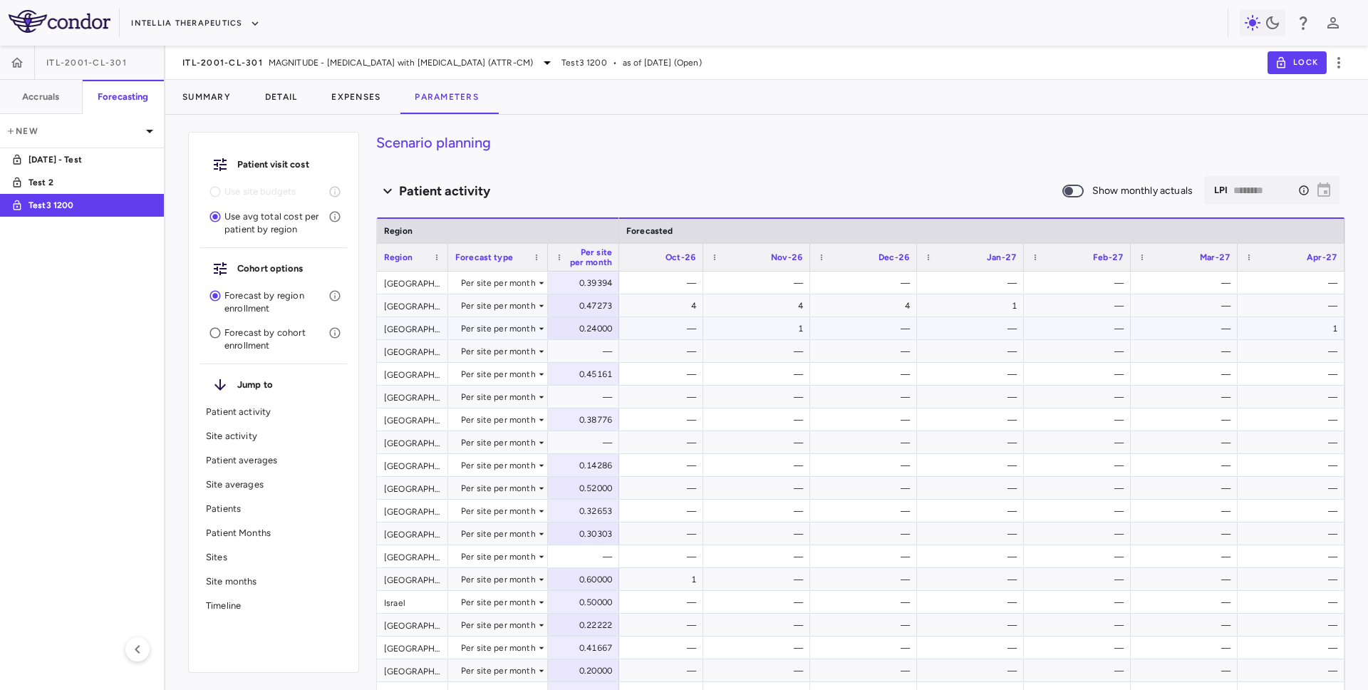
click at [1314, 325] on div "1" at bounding box center [1294, 328] width 87 height 23
click at [1095, 344] on div "—" at bounding box center [1080, 351] width 87 height 23
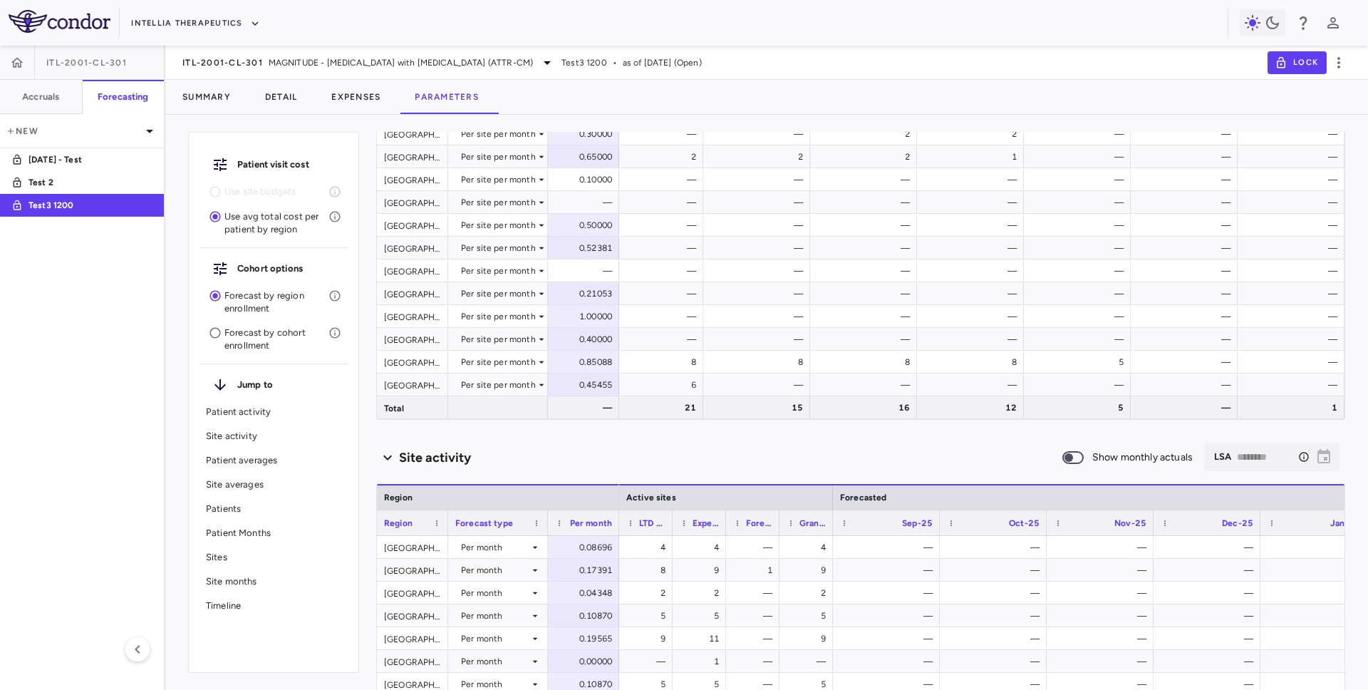
click at [1095, 418] on div "5" at bounding box center [1077, 407] width 107 height 22
click at [991, 446] on div "Site activity Show monthly actuals ​ LSA ******** ​" at bounding box center [860, 458] width 969 height 30
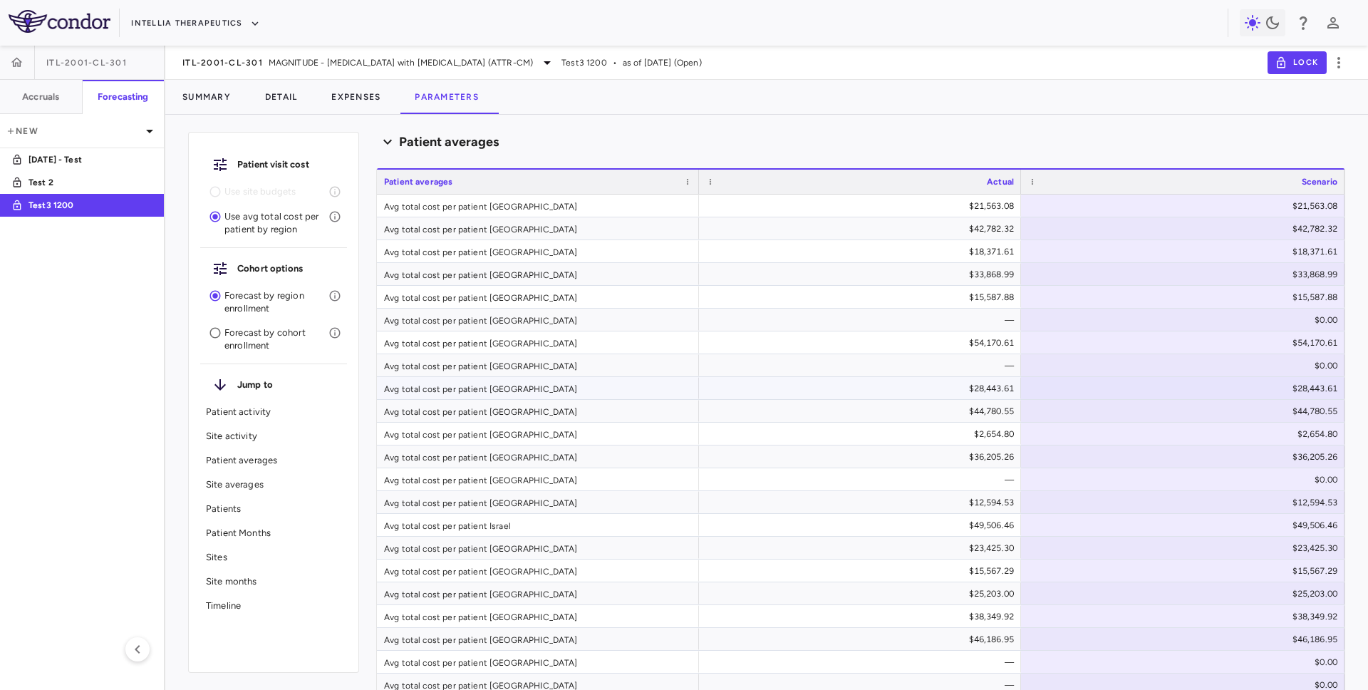
scroll to position [1702, 0]
click at [1272, 195] on div "$21,563.08" at bounding box center [1186, 203] width 304 height 23
drag, startPoint x: 1260, startPoint y: 199, endPoint x: 1330, endPoint y: 200, distance: 69.9
click at [1330, 200] on input "**********" at bounding box center [1194, 205] width 345 height 26
click at [1169, 141] on div "Patient averages" at bounding box center [860, 139] width 969 height 19
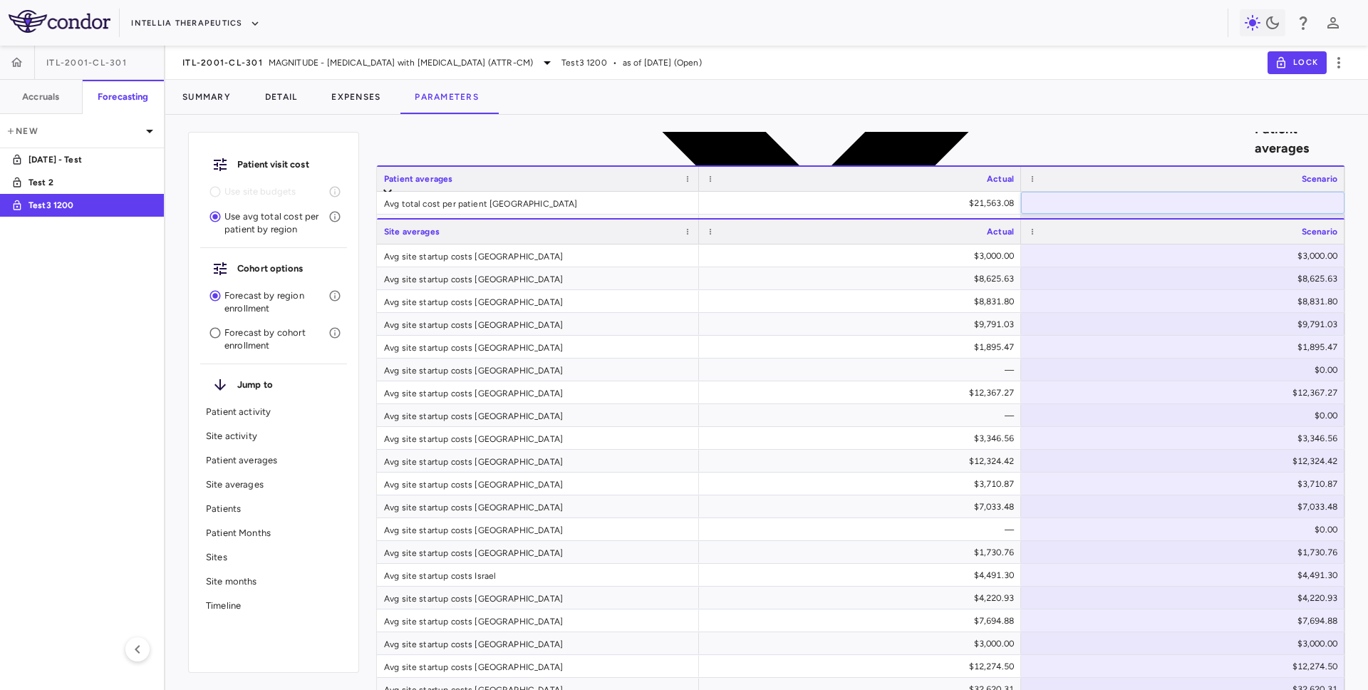
click at [1160, 138] on div "Patient averages" at bounding box center [860, 138] width 969 height 879
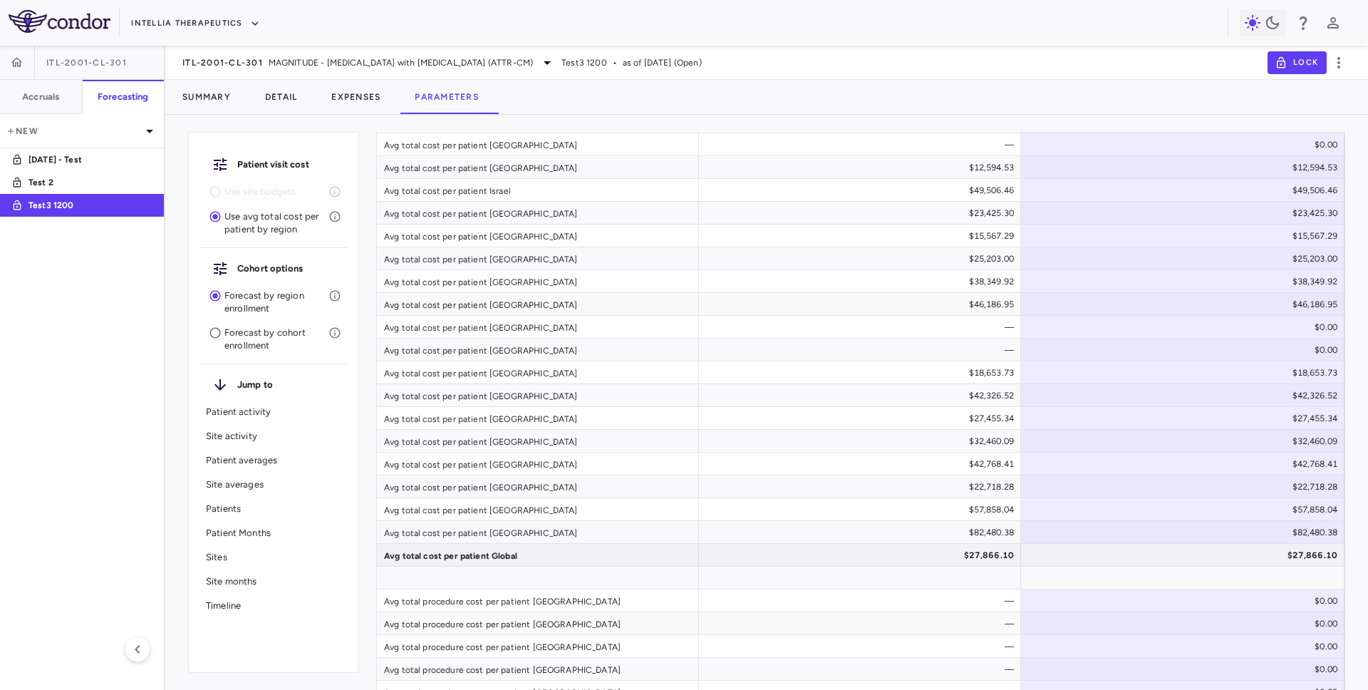
scroll to position [2103, 0]
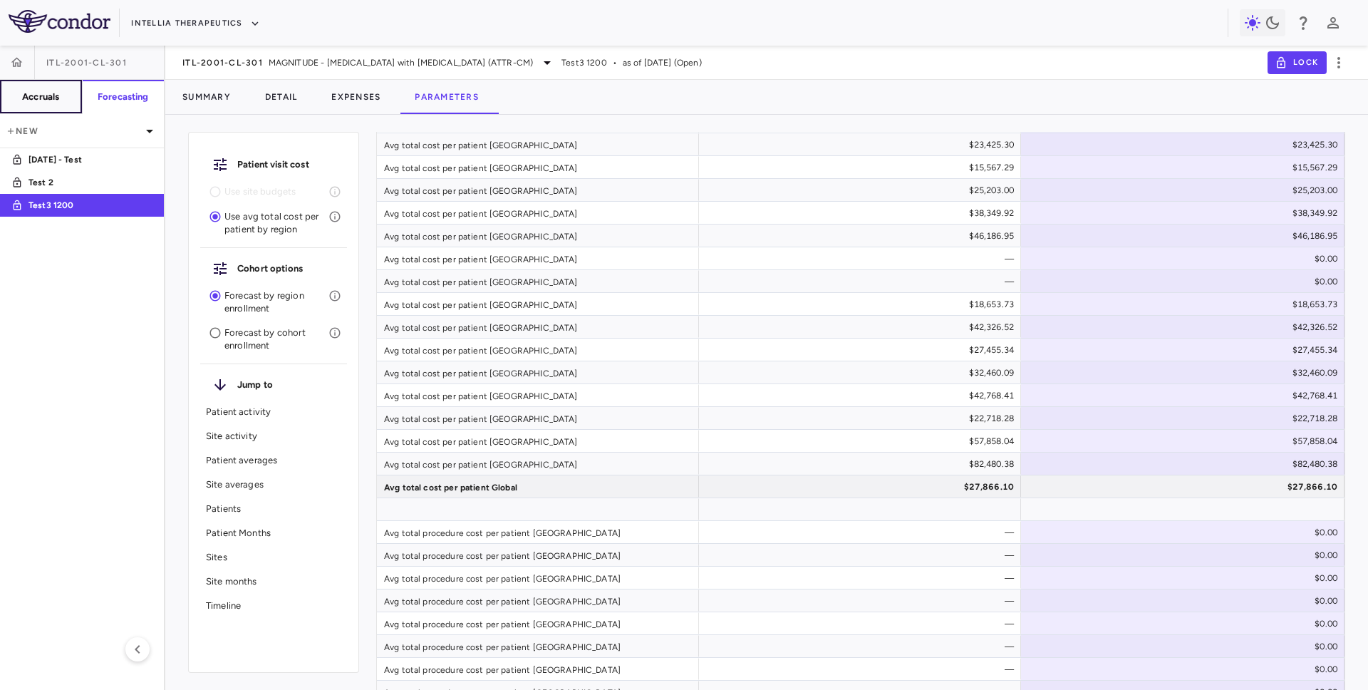
click at [46, 84] on button "Accruals" at bounding box center [41, 97] width 83 height 34
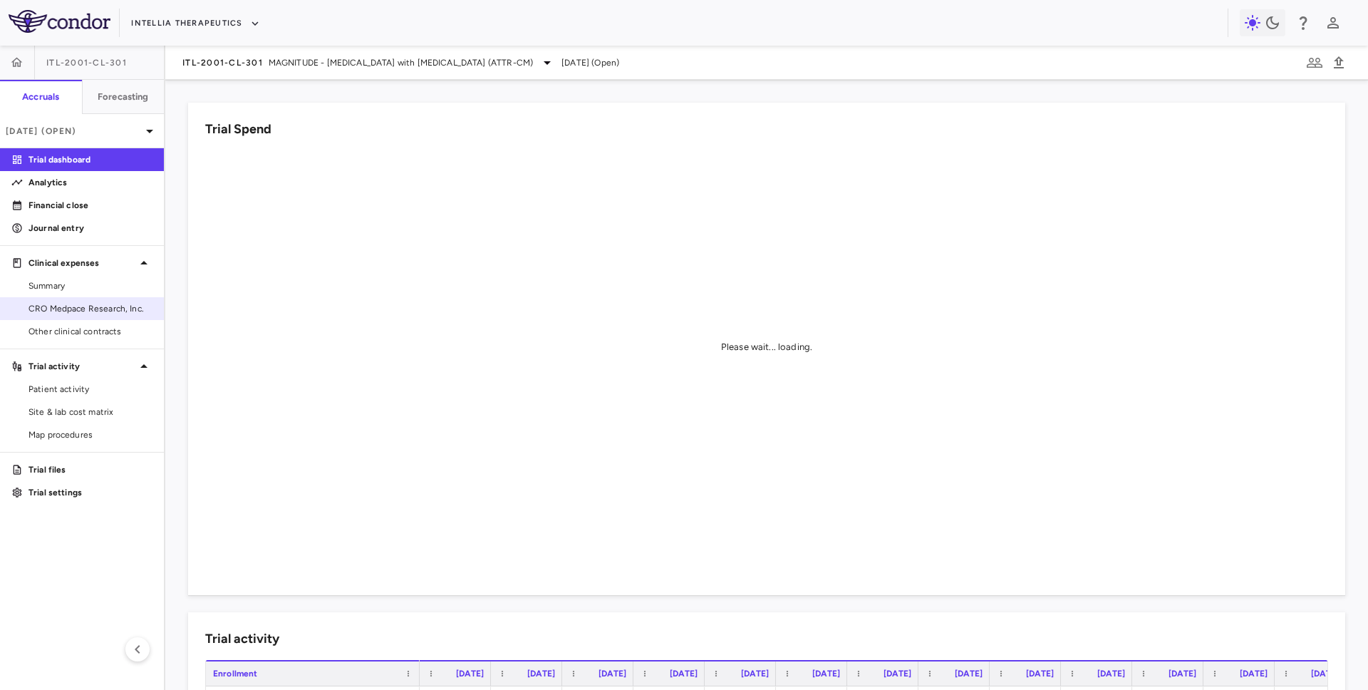
click at [83, 306] on span "CRO Medpace Research, Inc." at bounding box center [91, 308] width 124 height 13
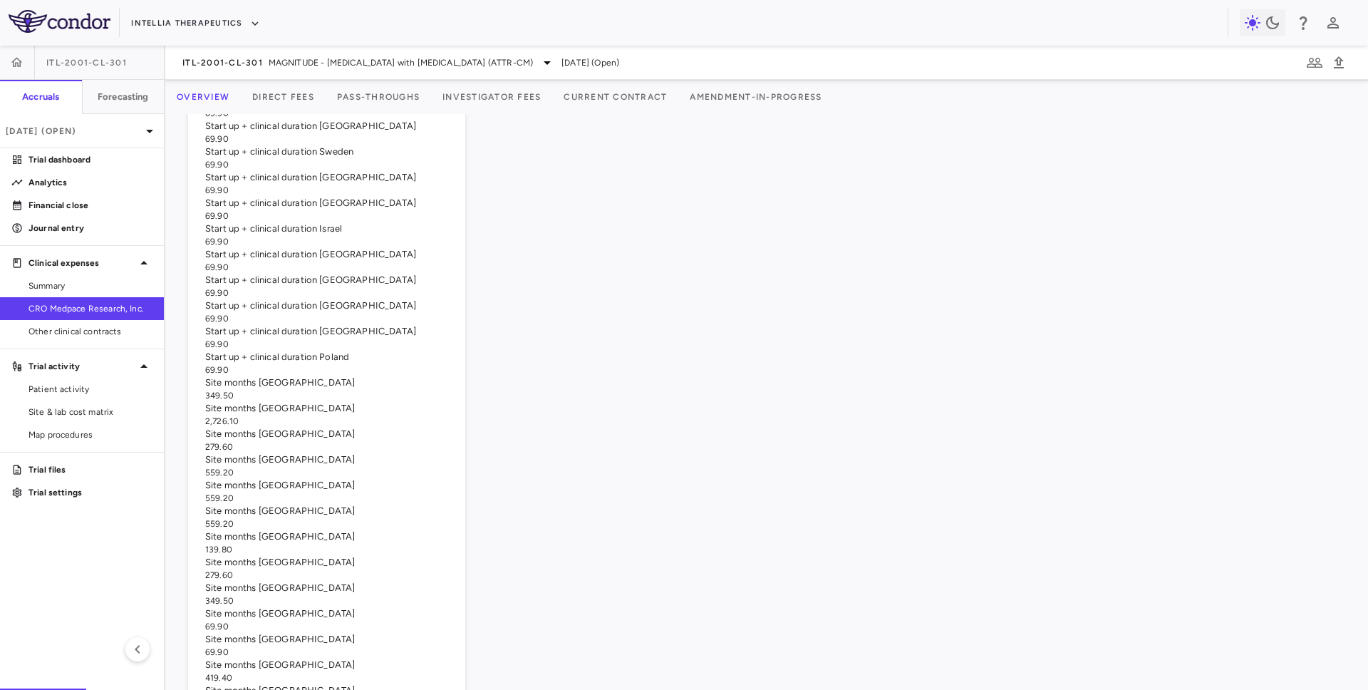
scroll to position [2105, 0]
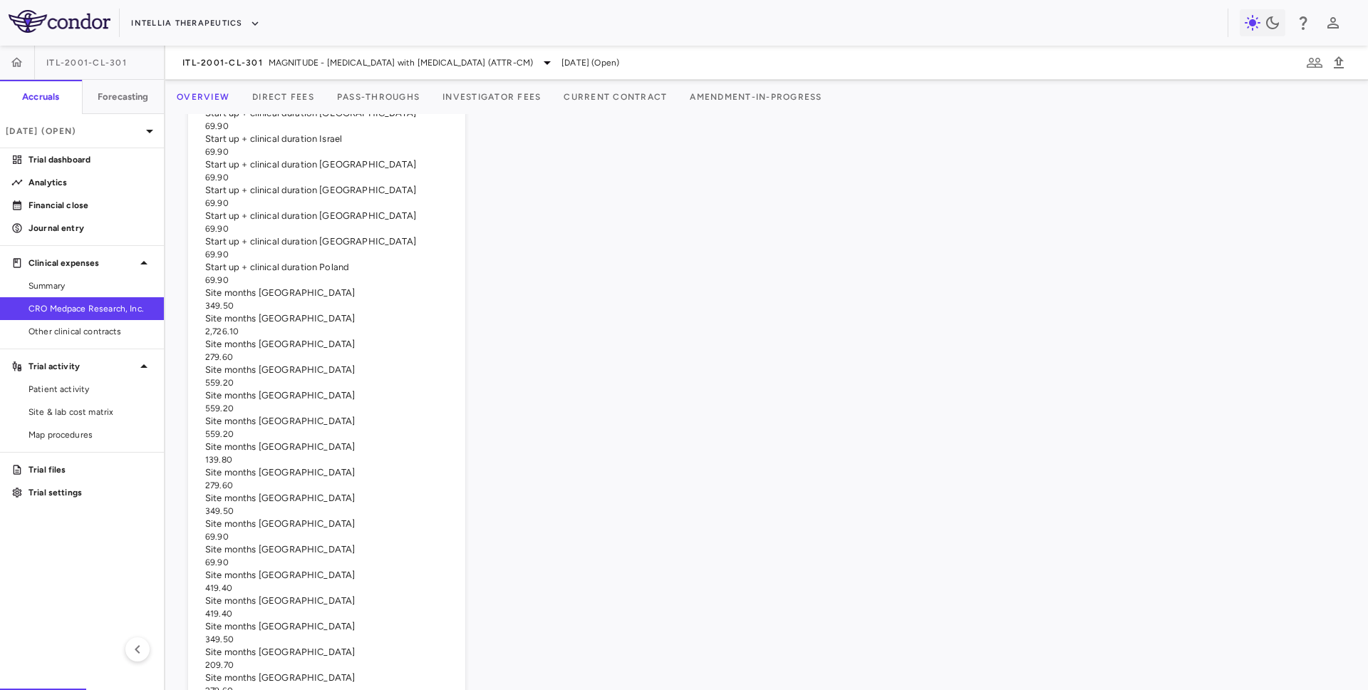
drag, startPoint x: 798, startPoint y: 438, endPoint x: 867, endPoint y: 439, distance: 68.4
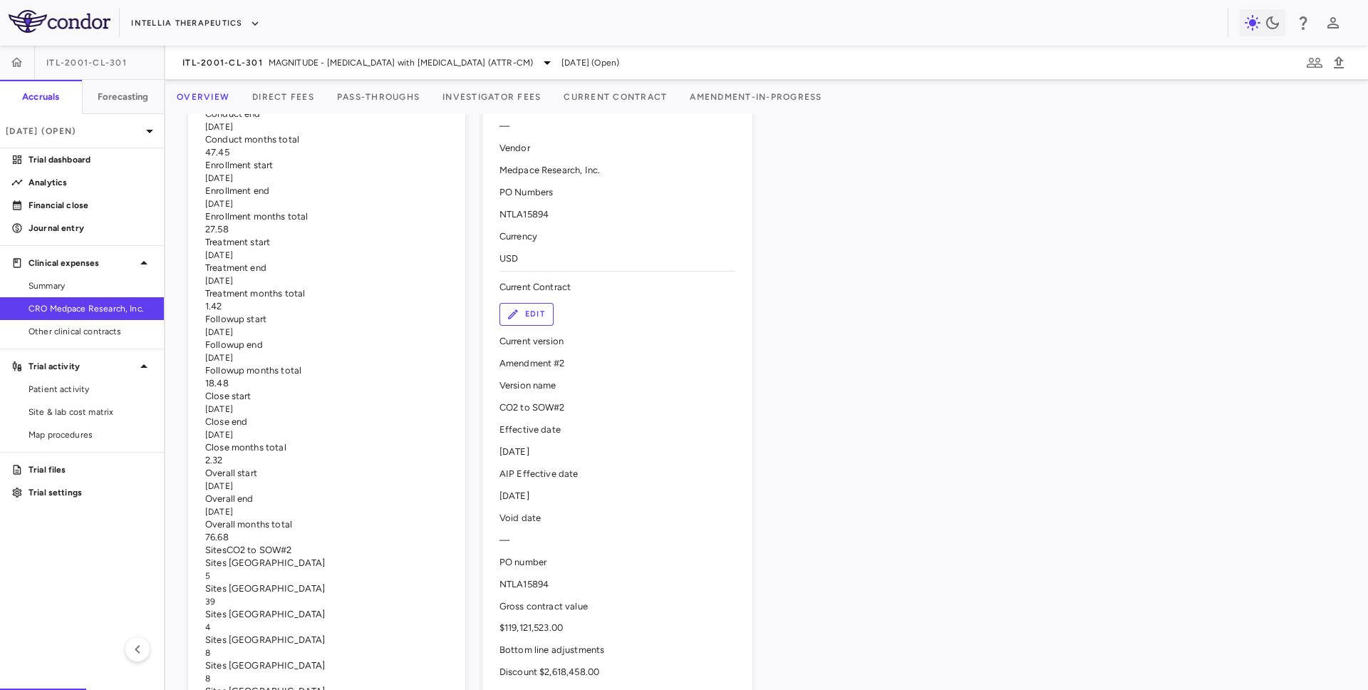
scroll to position [279, 0]
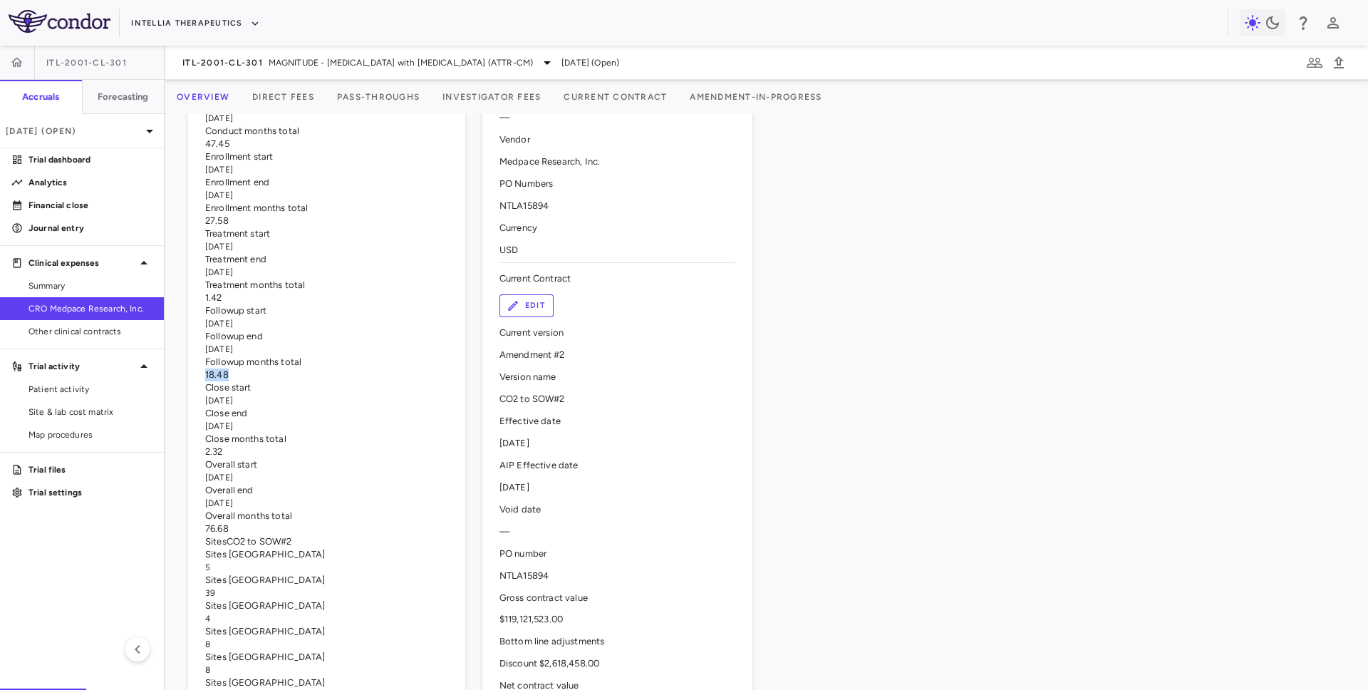
drag, startPoint x: 427, startPoint y: 475, endPoint x: 468, endPoint y: 475, distance: 40.6
click at [448, 381] on div "18.48" at bounding box center [326, 374] width 243 height 13
click at [120, 416] on span "Site & lab cost matrix" at bounding box center [91, 412] width 124 height 13
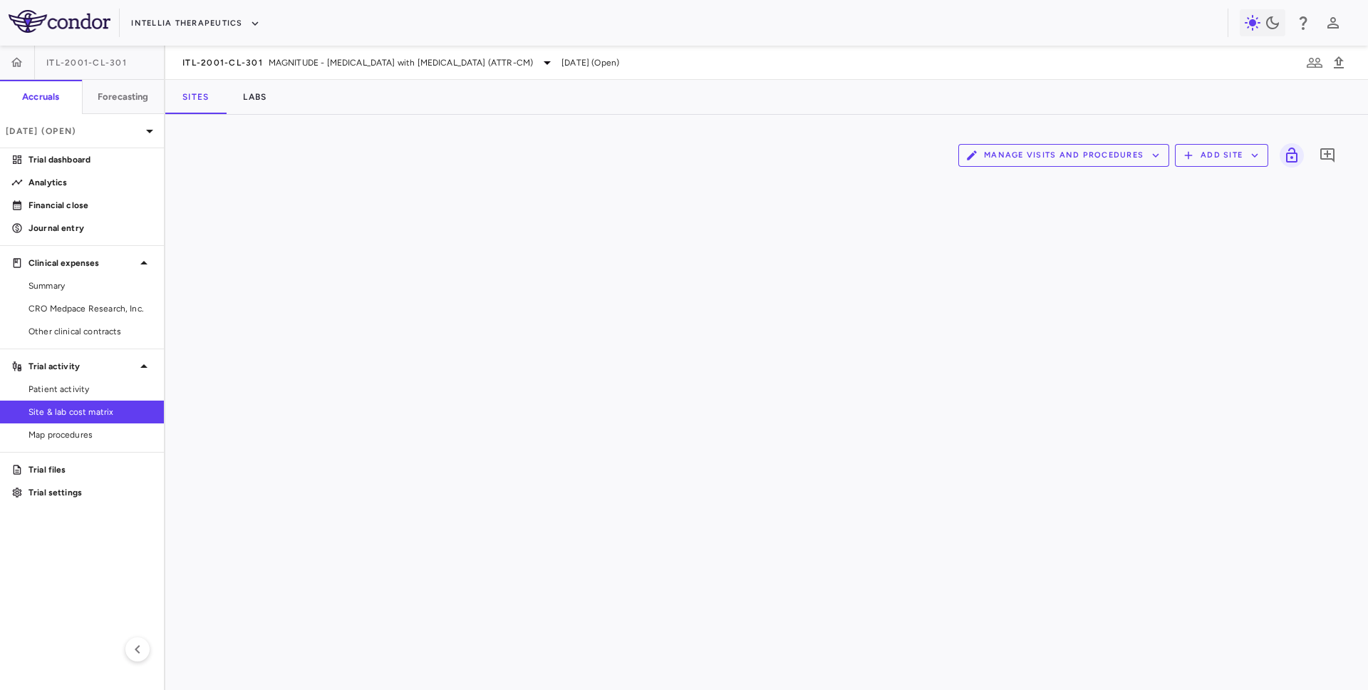
click at [996, 151] on button "Manage Visits and Procedures" at bounding box center [1064, 155] width 211 height 23
click at [1003, 187] on li "Visit Schedules" at bounding box center [1049, 182] width 152 height 21
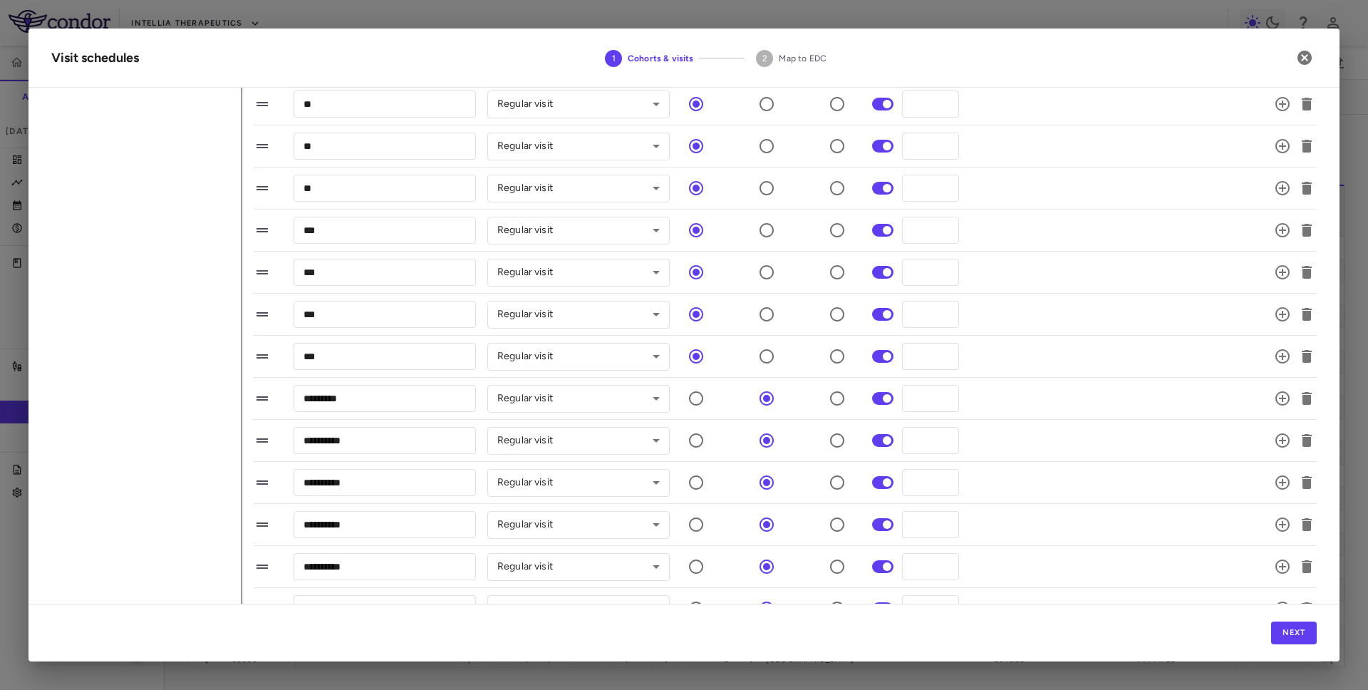
scroll to position [478, 0]
click at [1285, 60] on h2 "Visit schedules 1 Cohorts & visits 2 Map to EDC" at bounding box center [684, 58] width 1311 height 59
click at [1301, 55] on icon "button" at bounding box center [1305, 58] width 14 height 14
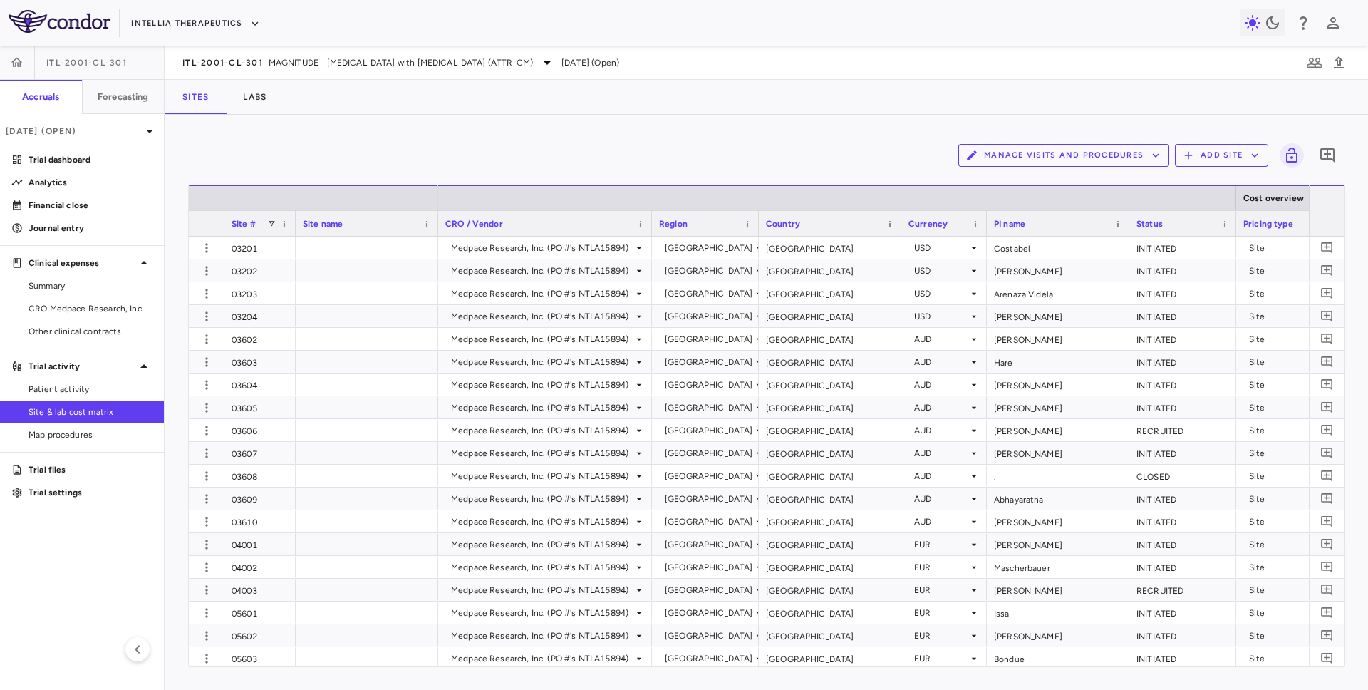
click at [1044, 148] on button "Manage Visits and Procedures" at bounding box center [1064, 155] width 211 height 23
click at [1016, 178] on li "Visit Schedules" at bounding box center [1049, 182] width 152 height 21
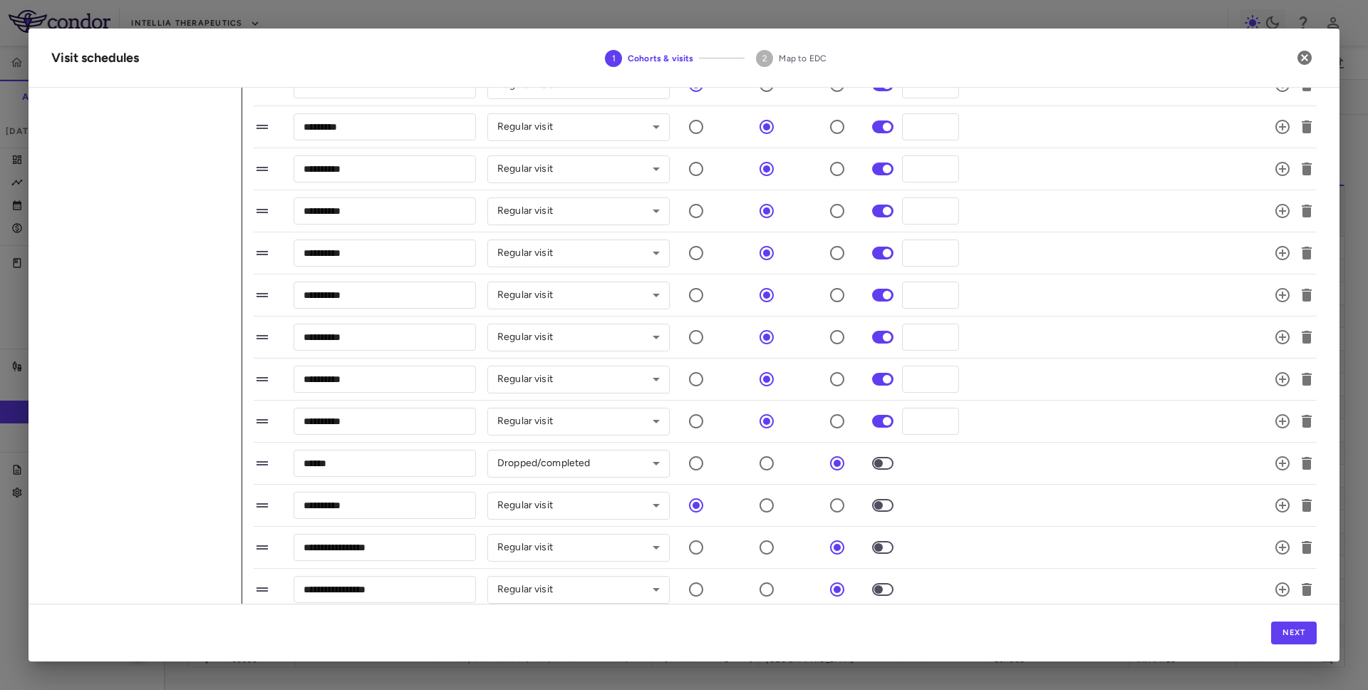
scroll to position [754, 0]
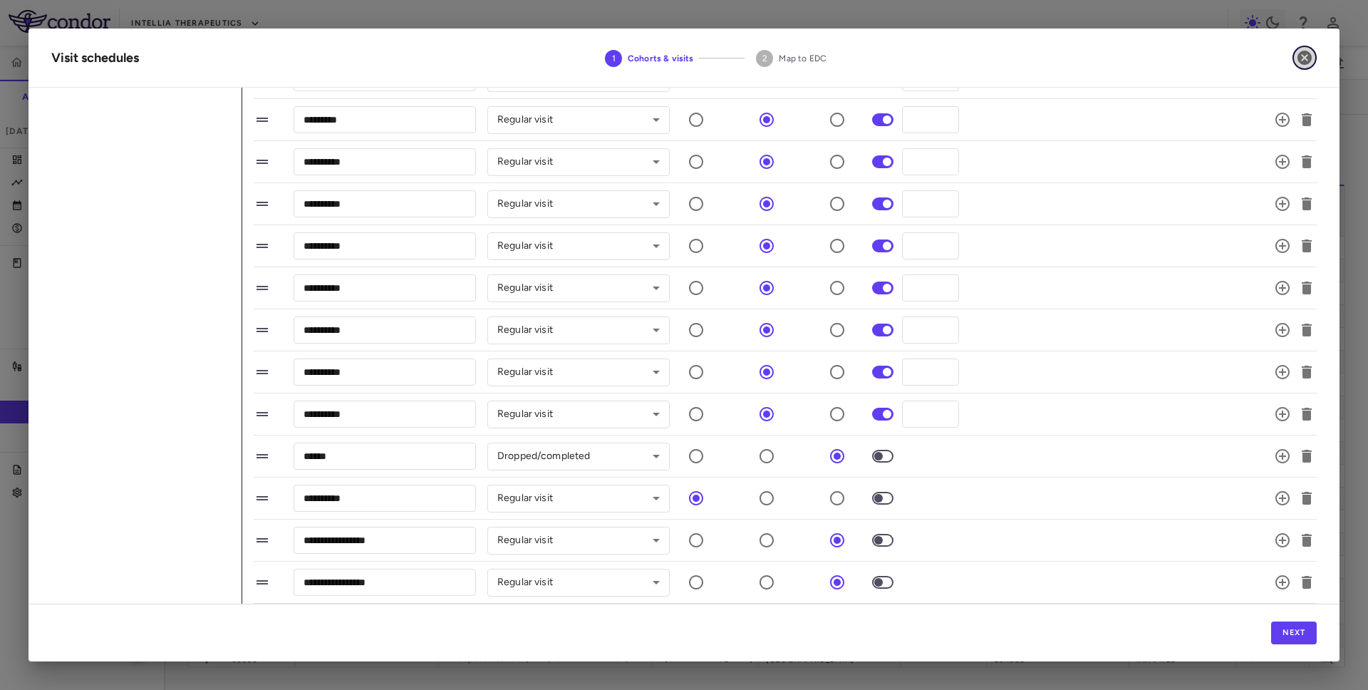
click at [1311, 65] on icon "button" at bounding box center [1304, 57] width 17 height 17
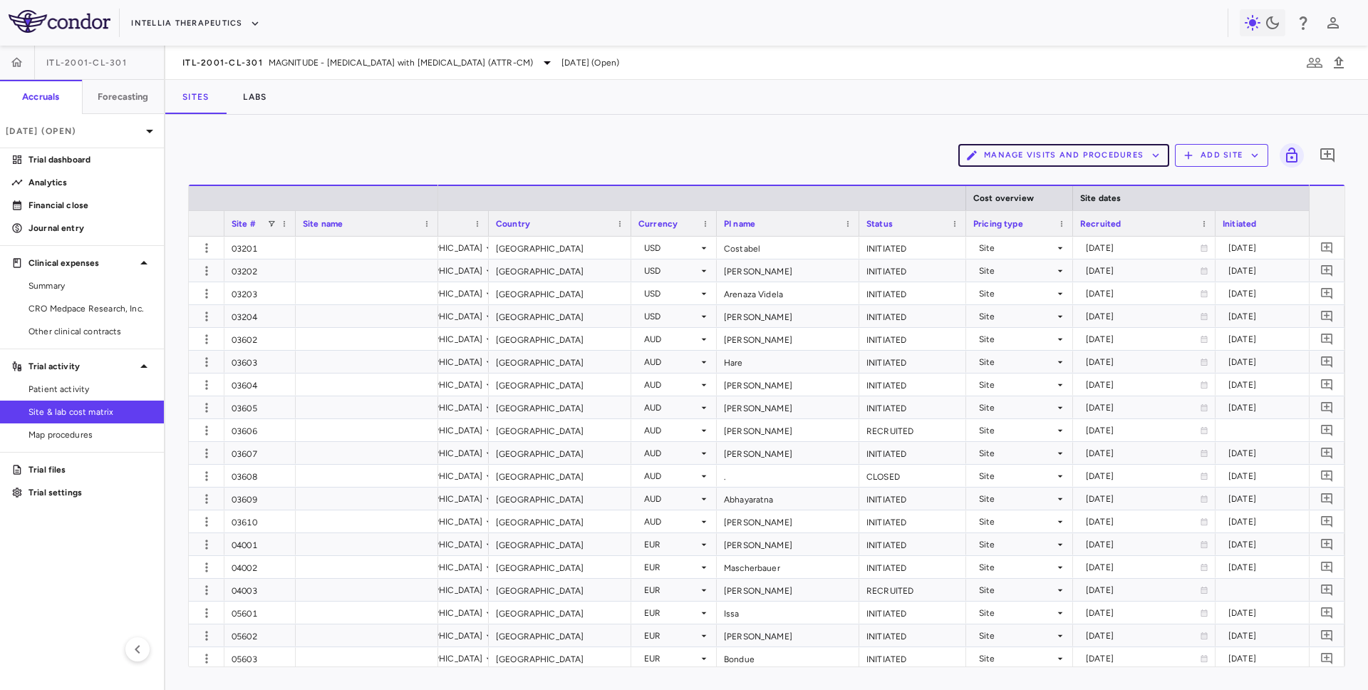
scroll to position [0, 258]
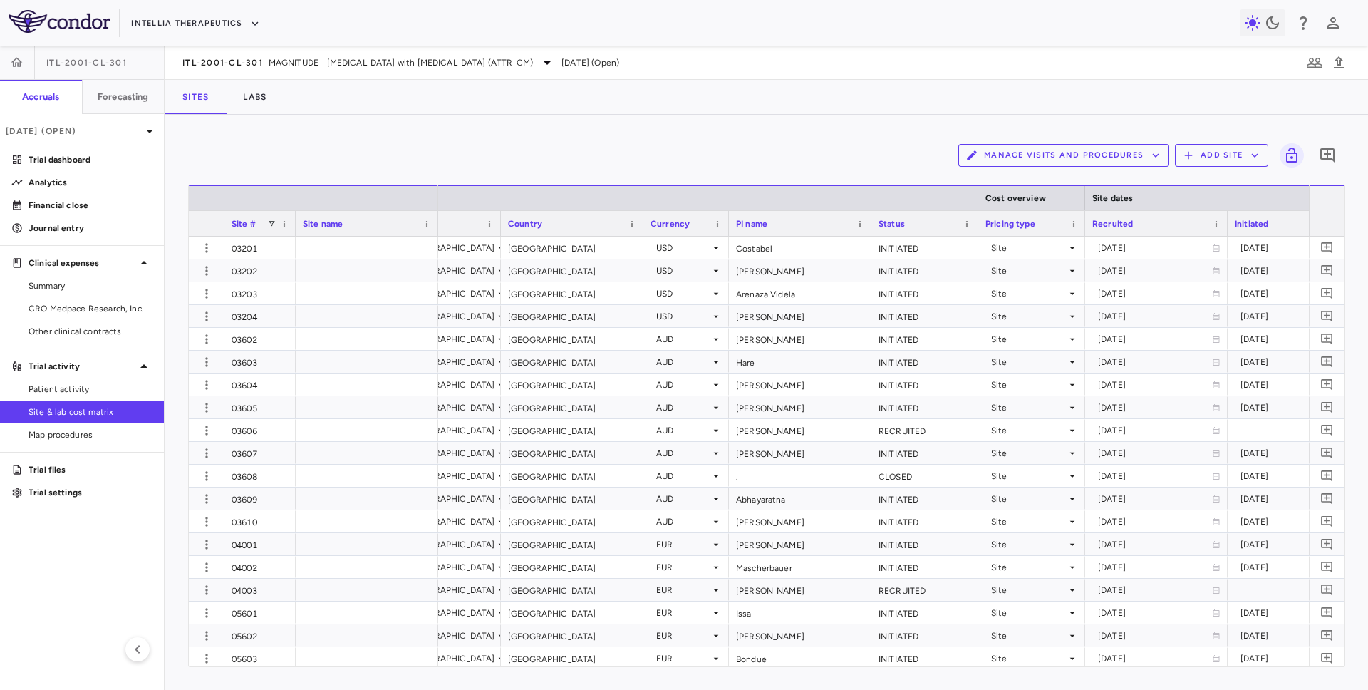
click at [564, 225] on div "Country" at bounding box center [565, 224] width 115 height 18
click at [583, 215] on div "Country 1" at bounding box center [565, 224] width 115 height 18
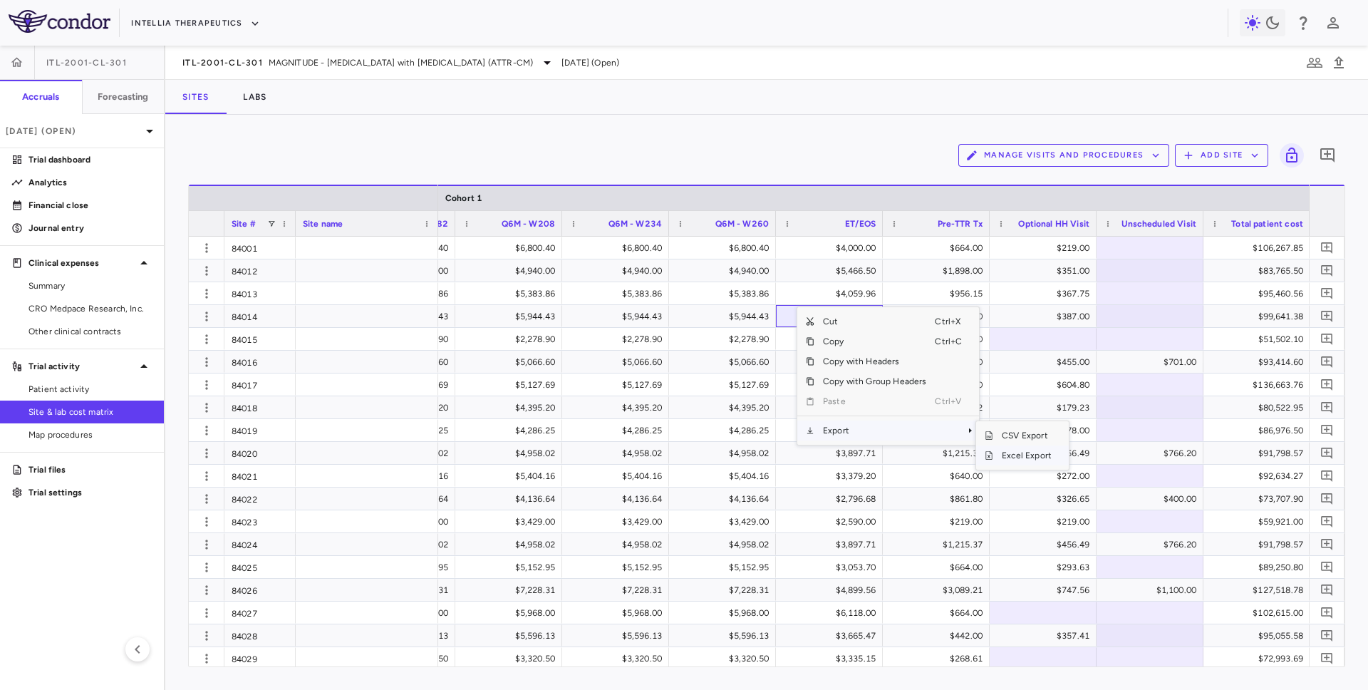
click at [1024, 456] on span "Excel Export" at bounding box center [1027, 455] width 67 height 20
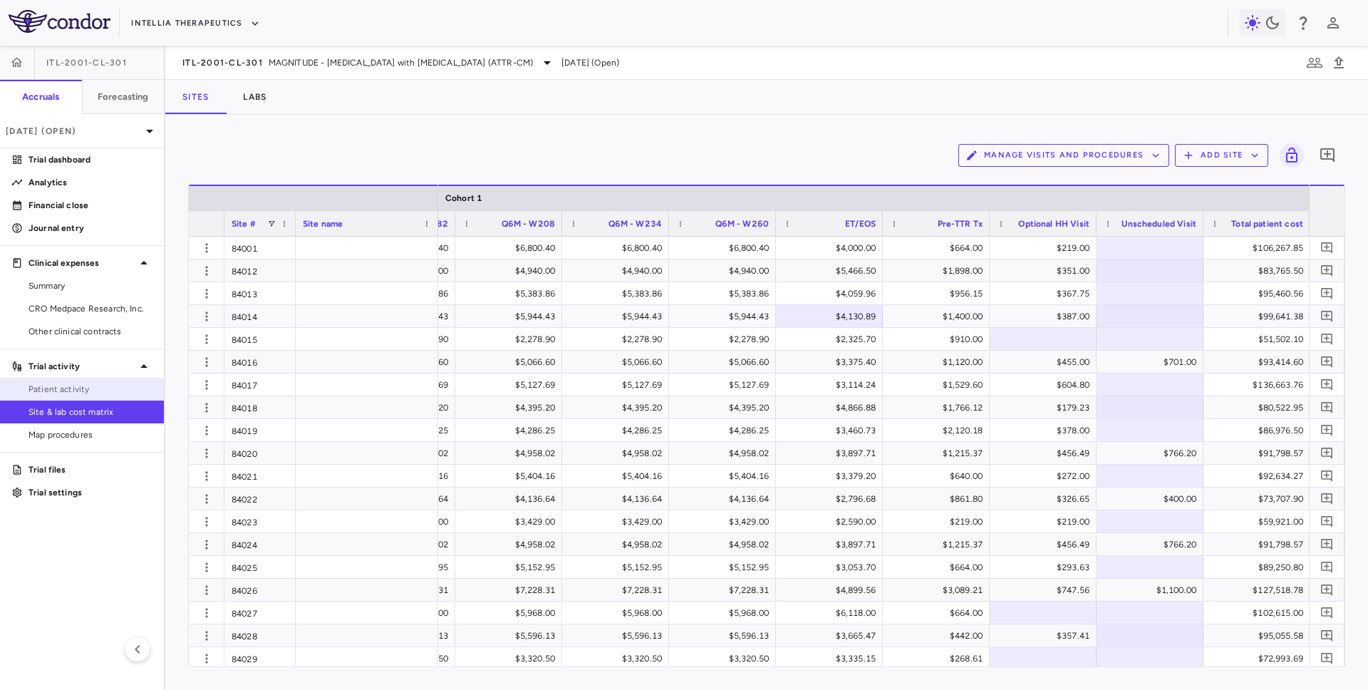
click at [125, 380] on link "Patient activity" at bounding box center [82, 388] width 164 height 21
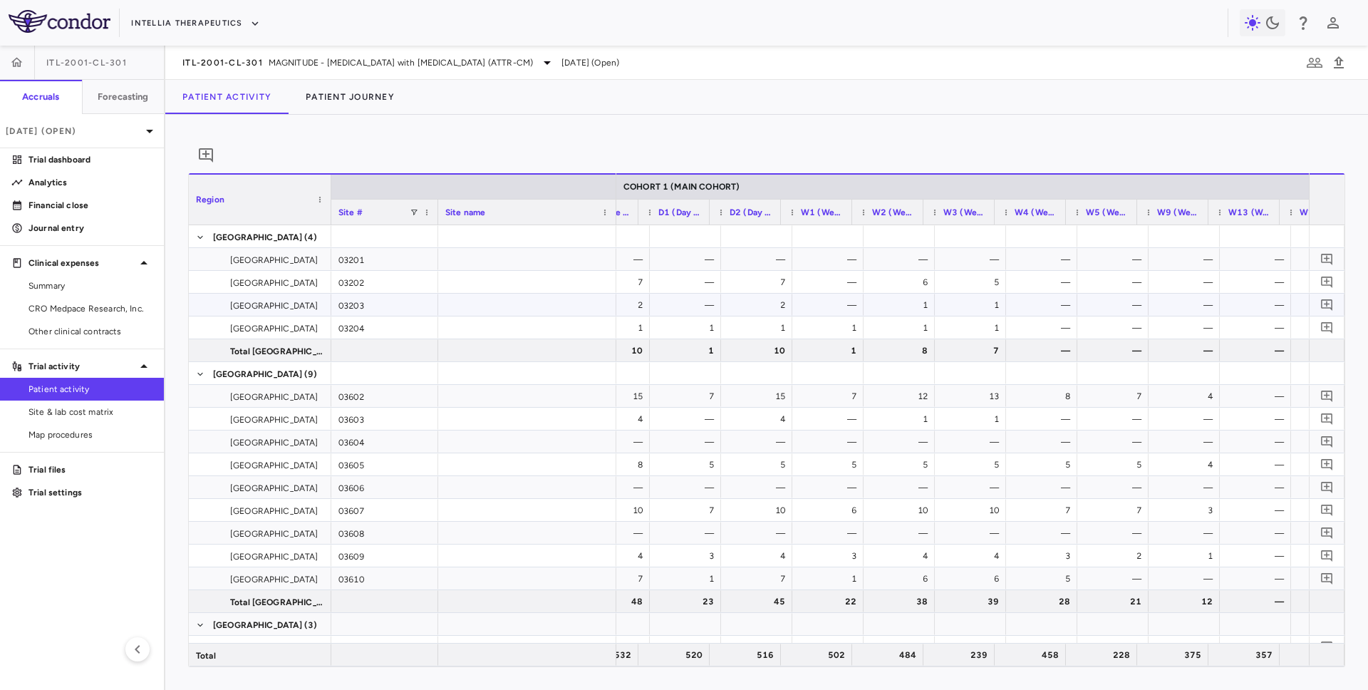
scroll to position [0, 1321]
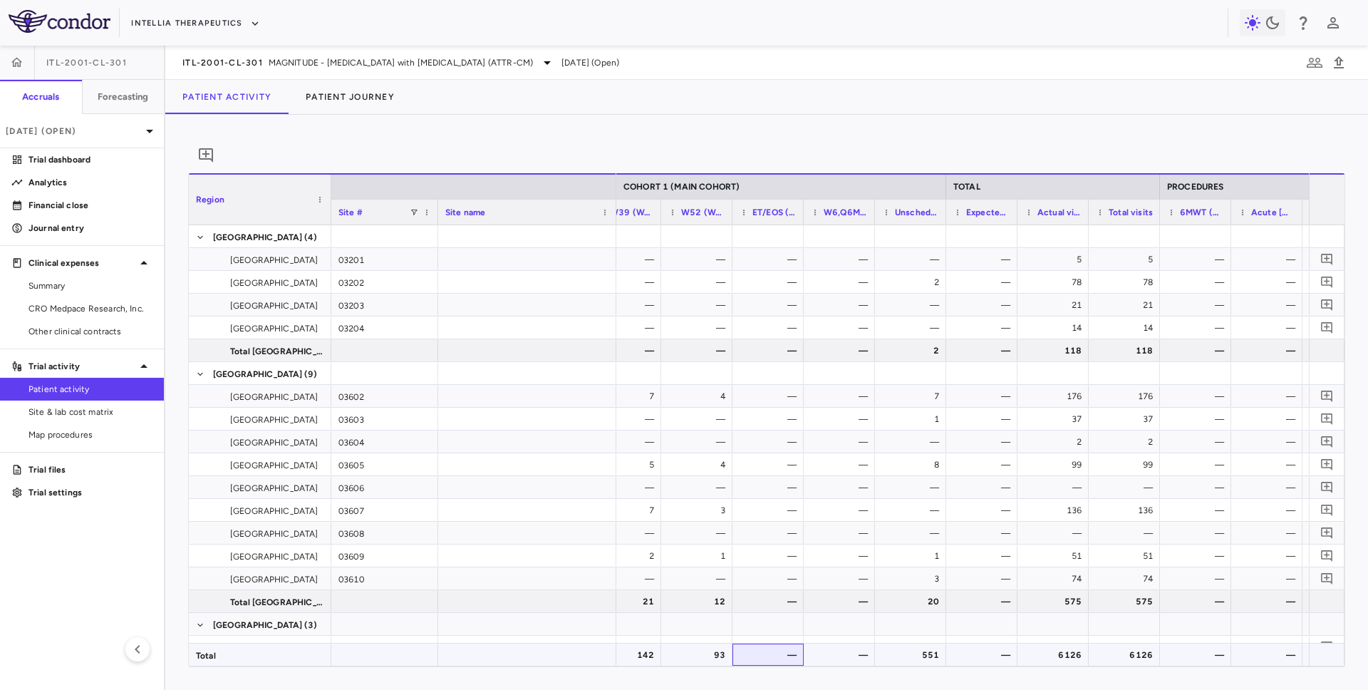
click at [779, 658] on div "—" at bounding box center [771, 655] width 51 height 23
click at [788, 612] on div "—" at bounding box center [771, 601] width 51 height 23
click at [785, 659] on div "—" at bounding box center [771, 655] width 51 height 23
click at [82, 303] on span "CRO Medpace Research, Inc." at bounding box center [91, 308] width 124 height 13
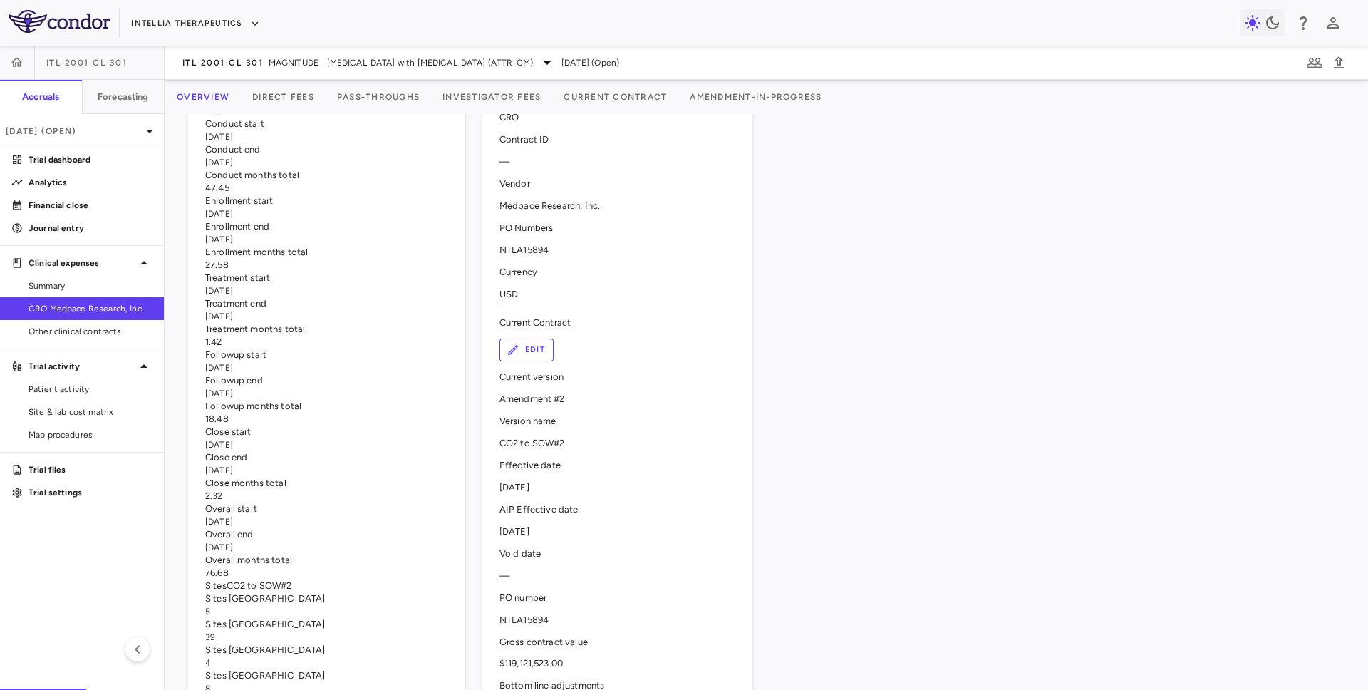
scroll to position [235, 0]
click at [233, 244] on span "[DATE]" at bounding box center [219, 239] width 28 height 10
drag, startPoint x: 426, startPoint y: 362, endPoint x: 487, endPoint y: 364, distance: 61.3
click at [448, 245] on div "[DATE]" at bounding box center [326, 238] width 243 height 13
click at [291, 78] on div "ITL-2001-CL-301 MAGNITUDE - Transthyretin Amyloidosis with Cardiomyopathy (ATTR…" at bounding box center [766, 63] width 1203 height 34
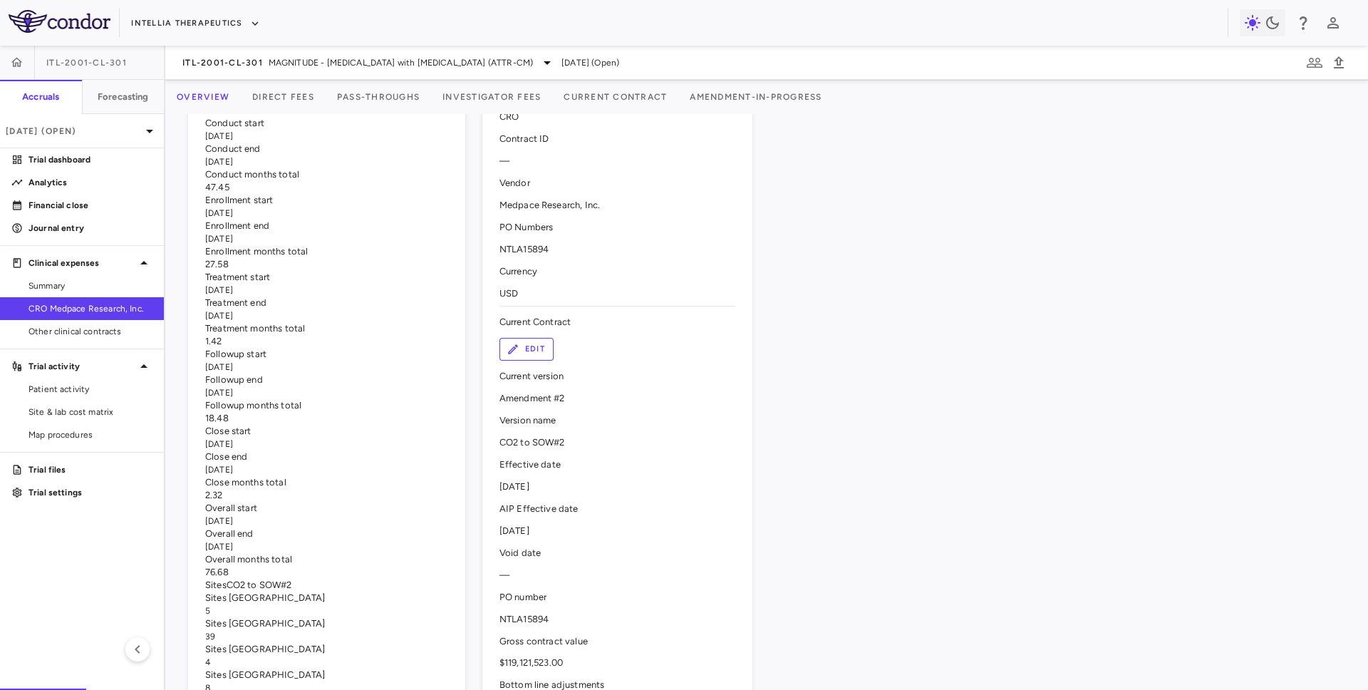
click at [299, 93] on button "Direct Fees" at bounding box center [283, 97] width 85 height 34
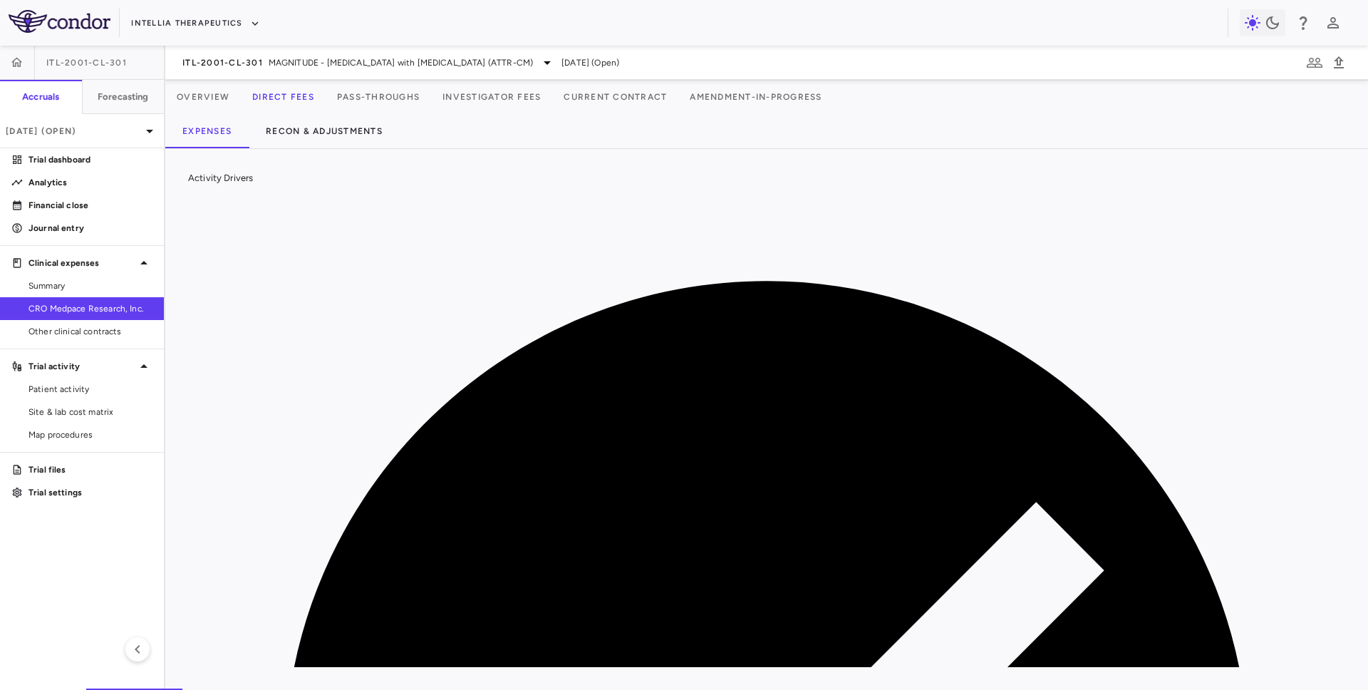
scroll to position [0, 422]
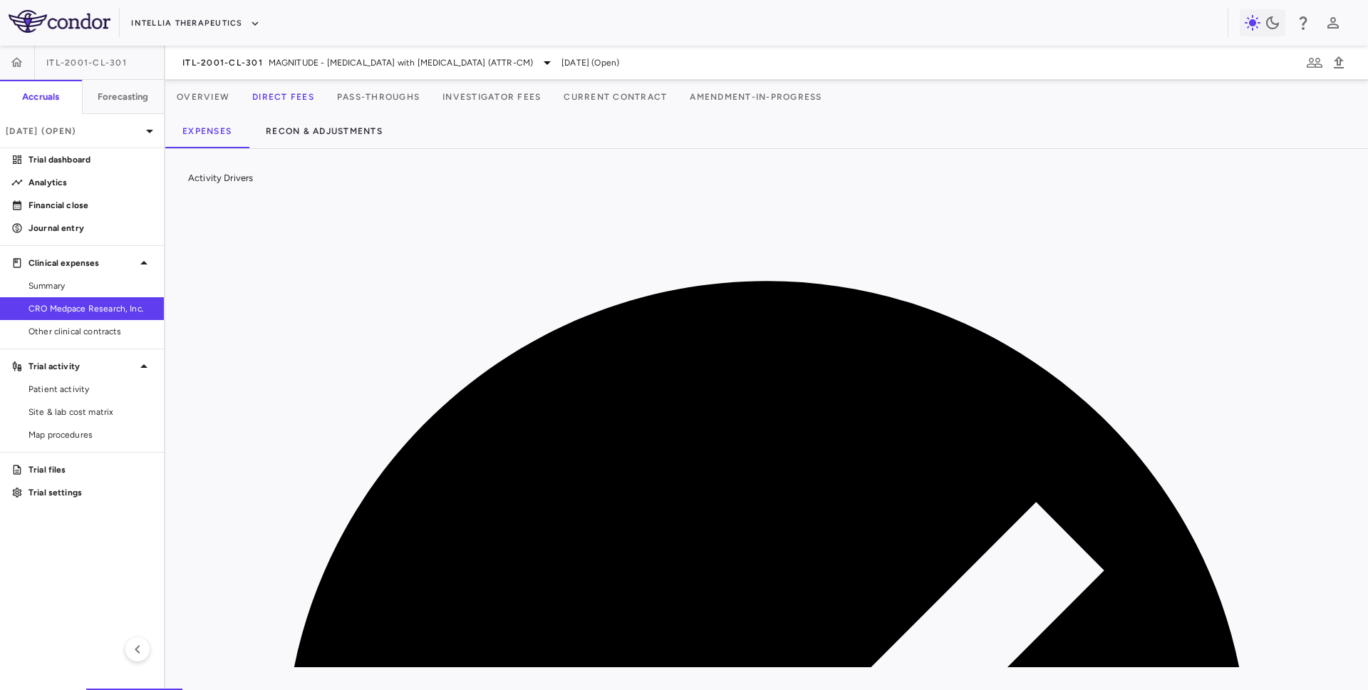
click at [859, 169] on div "Activity Drivers 86/86 assigned Currency native trial 0 Press ENTER to sort. Pr…" at bounding box center [766, 419] width 1203 height 541
drag, startPoint x: 529, startPoint y: 252, endPoint x: 734, endPoint y: 259, distance: 205.4
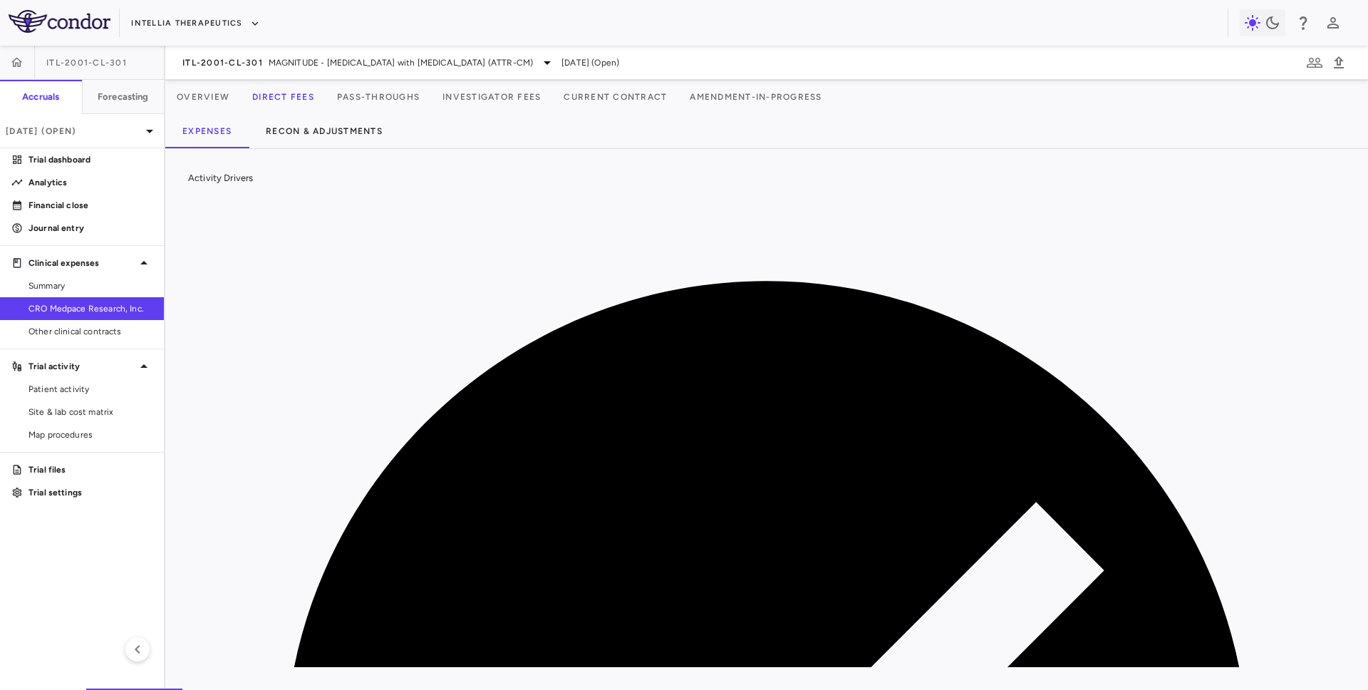
click at [336, 145] on button "Recon & Adjustments" at bounding box center [324, 131] width 151 height 34
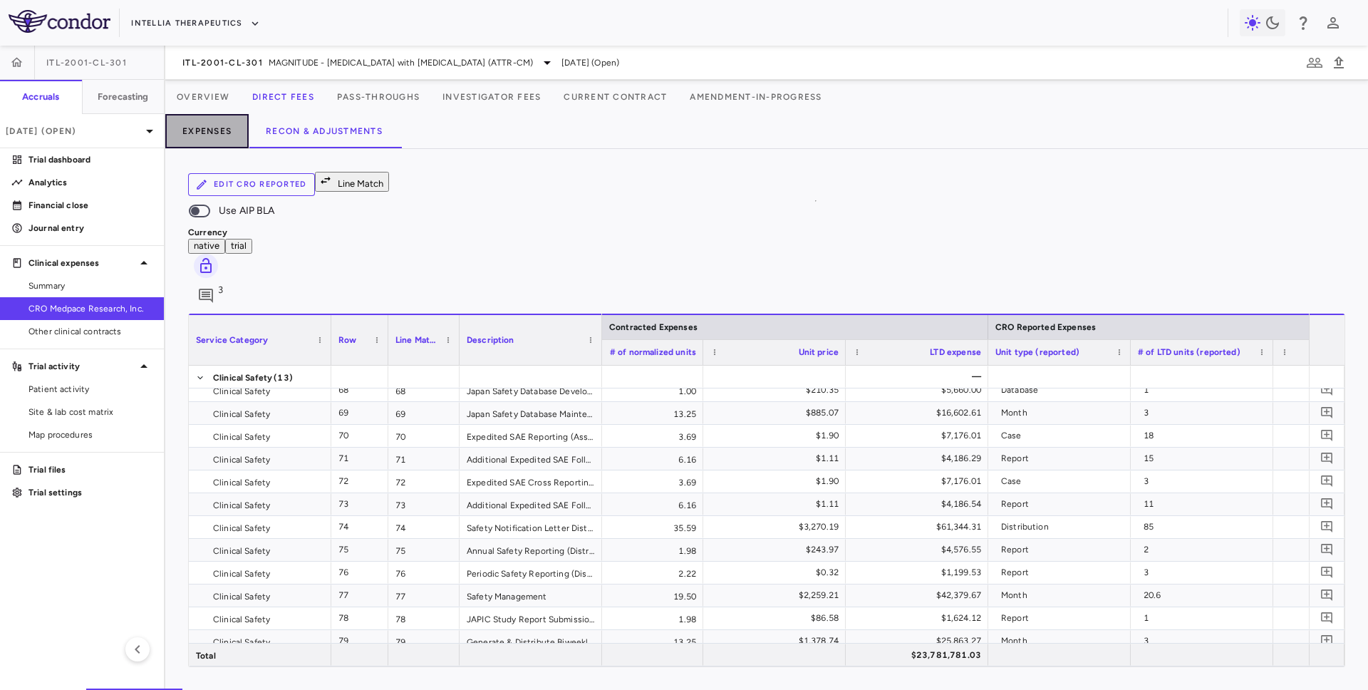
click at [223, 143] on button "Expenses" at bounding box center [206, 131] width 83 height 34
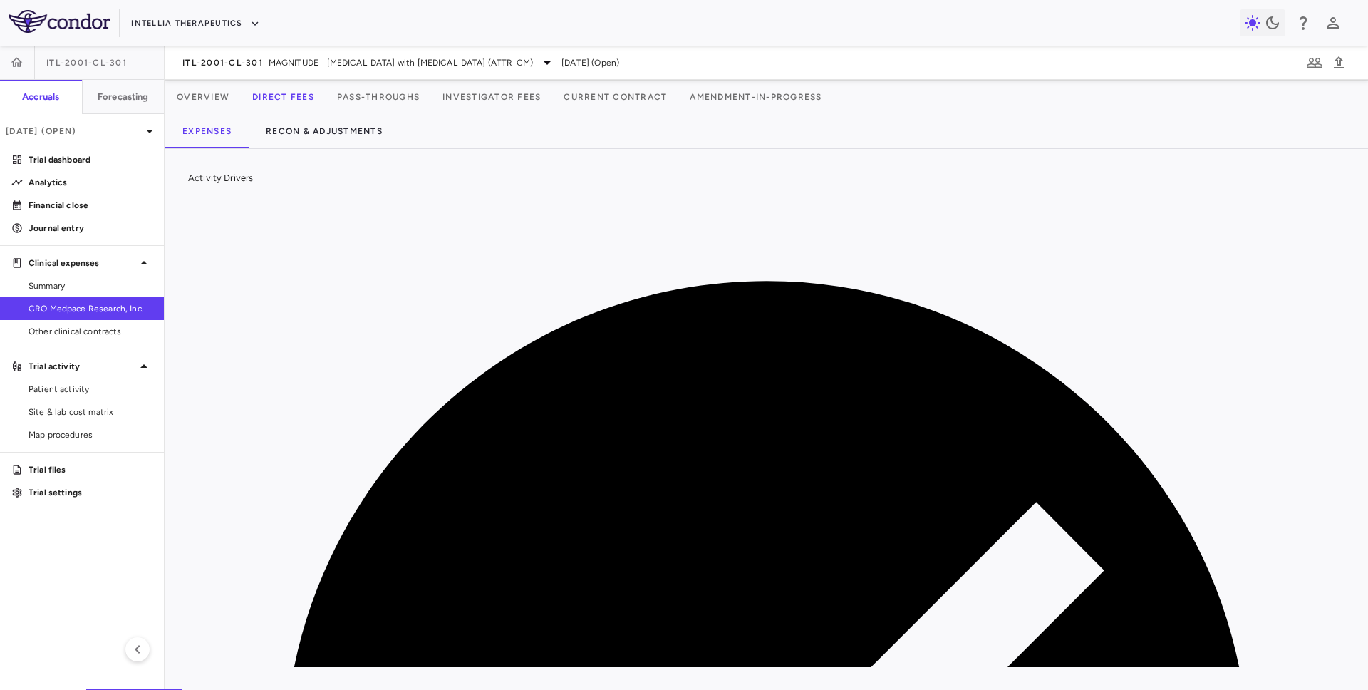
click at [826, 162] on div "Activity Drivers 86/86 assigned Currency native trial 0 Press ENTER to sort. Pr…" at bounding box center [766, 419] width 1203 height 541
drag, startPoint x: 527, startPoint y: 257, endPoint x: 624, endPoint y: 257, distance: 96.9
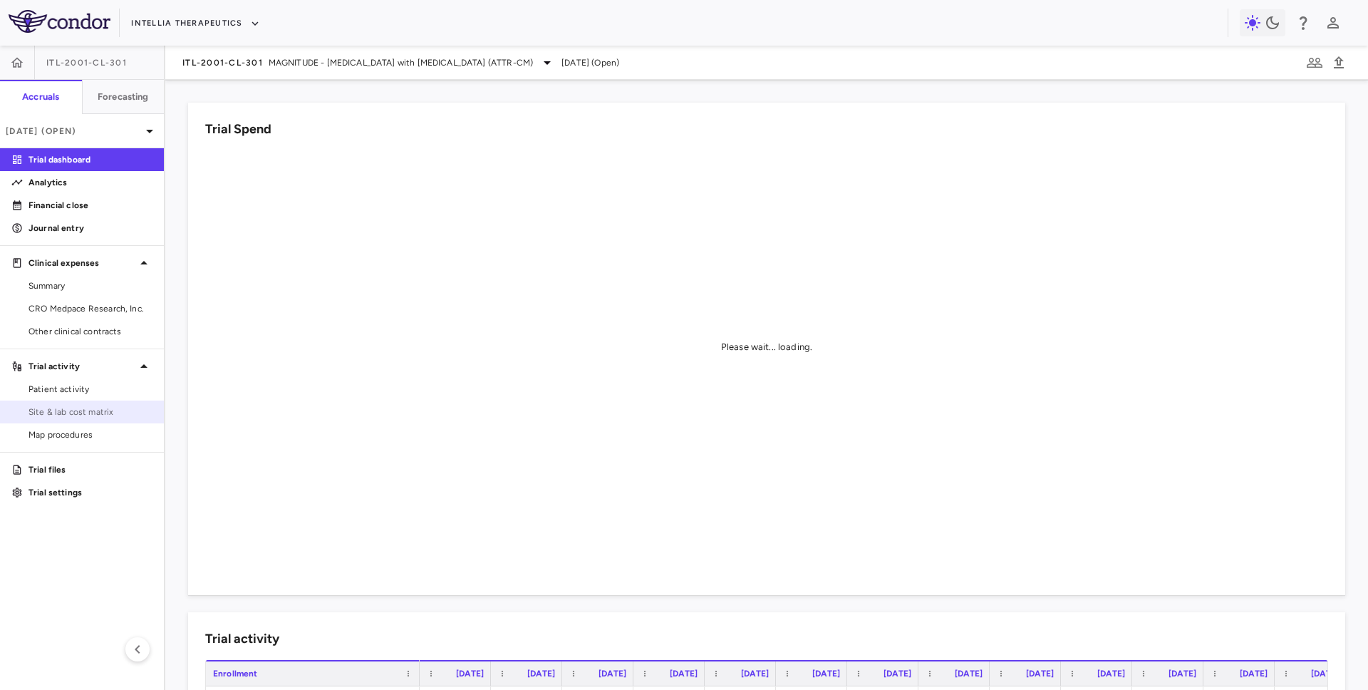
click at [100, 413] on span "Site & lab cost matrix" at bounding box center [91, 412] width 124 height 13
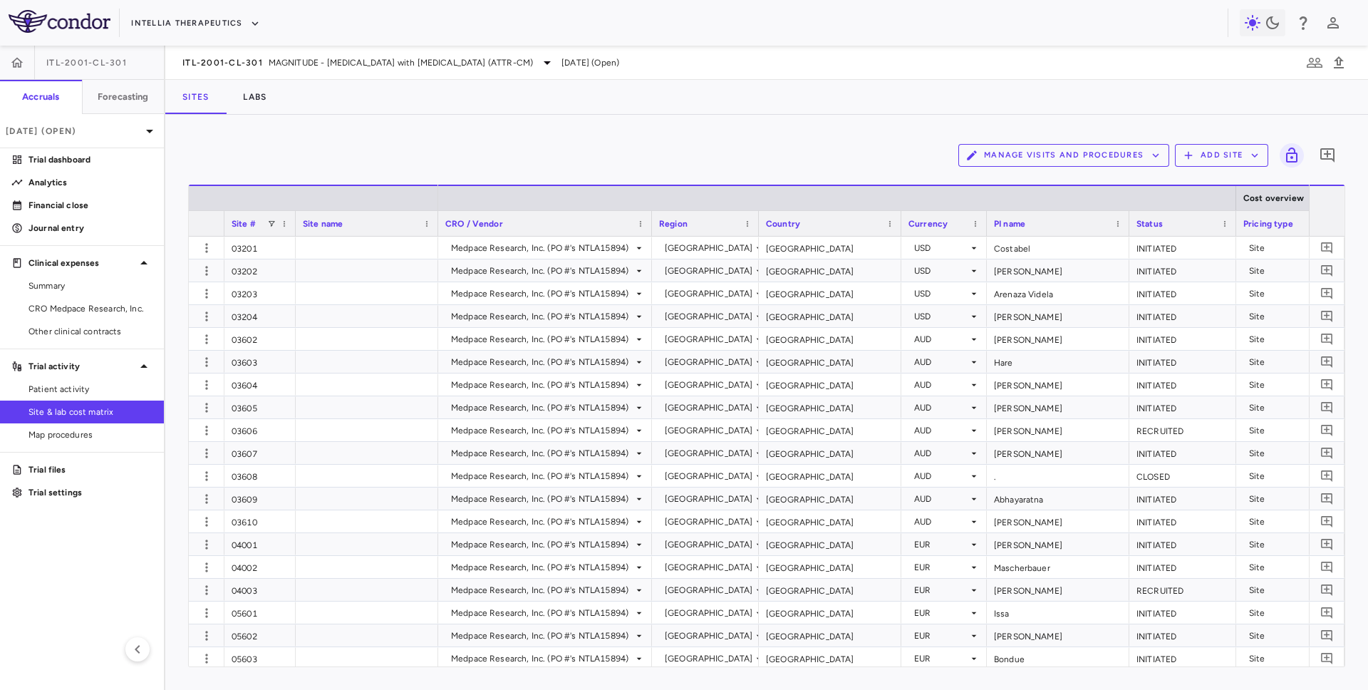
click at [1020, 156] on button "Manage Visits and Procedures" at bounding box center [1064, 155] width 211 height 23
click at [1017, 177] on li "Visit Schedules" at bounding box center [1049, 182] width 152 height 21
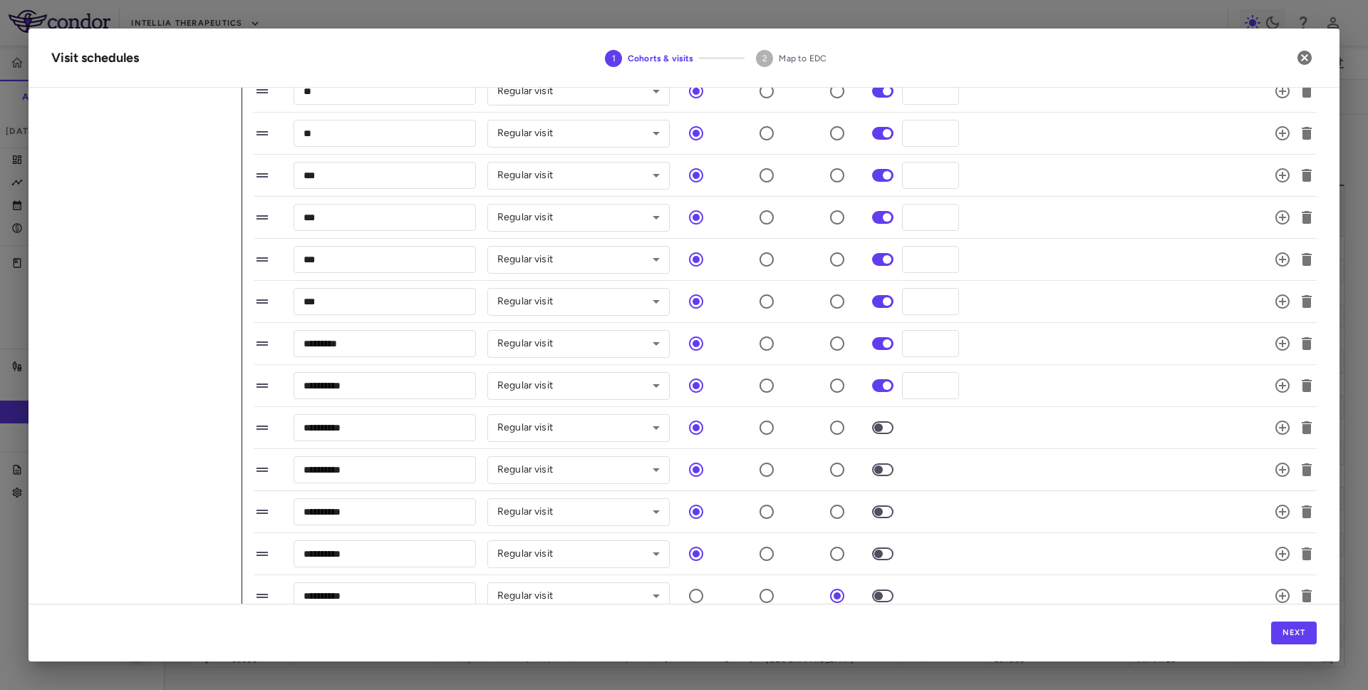
scroll to position [532, 0]
drag, startPoint x: 911, startPoint y: 382, endPoint x: 959, endPoint y: 381, distance: 47.8
click at [959, 381] on input "***" at bounding box center [930, 384] width 57 height 26
click at [1020, 390] on div "**********" at bounding box center [768, 384] width 1029 height 30
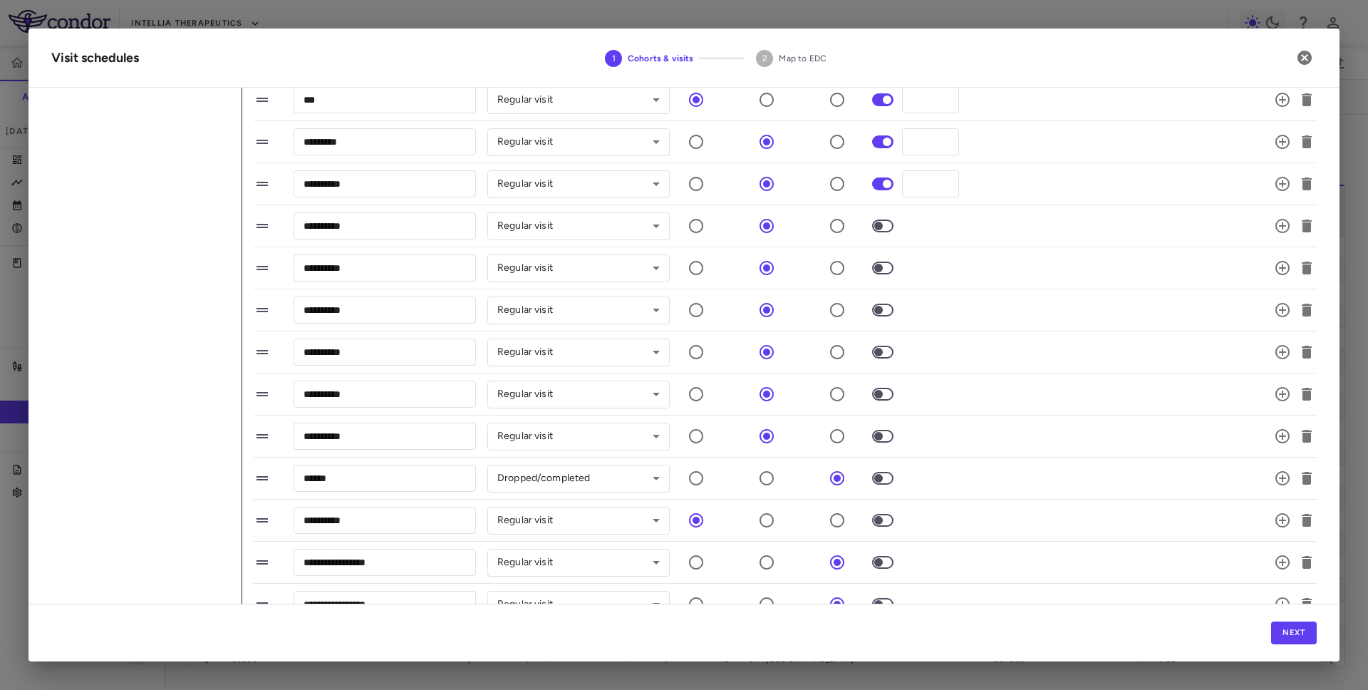
scroll to position [740, 0]
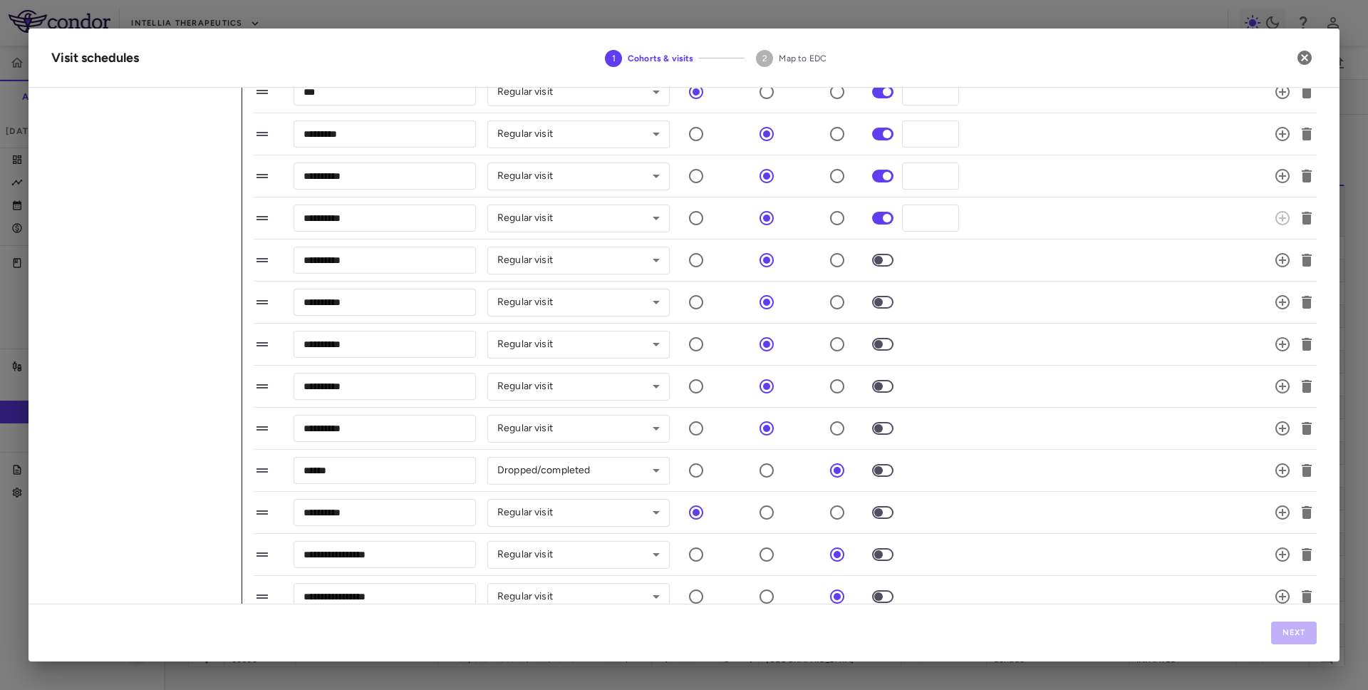
click at [882, 252] on span at bounding box center [883, 260] width 38 height 30
click at [920, 214] on input "*" at bounding box center [930, 218] width 57 height 26
type input "***"
click at [934, 249] on input "*" at bounding box center [930, 260] width 57 height 26
click at [913, 250] on input "*" at bounding box center [930, 260] width 57 height 26
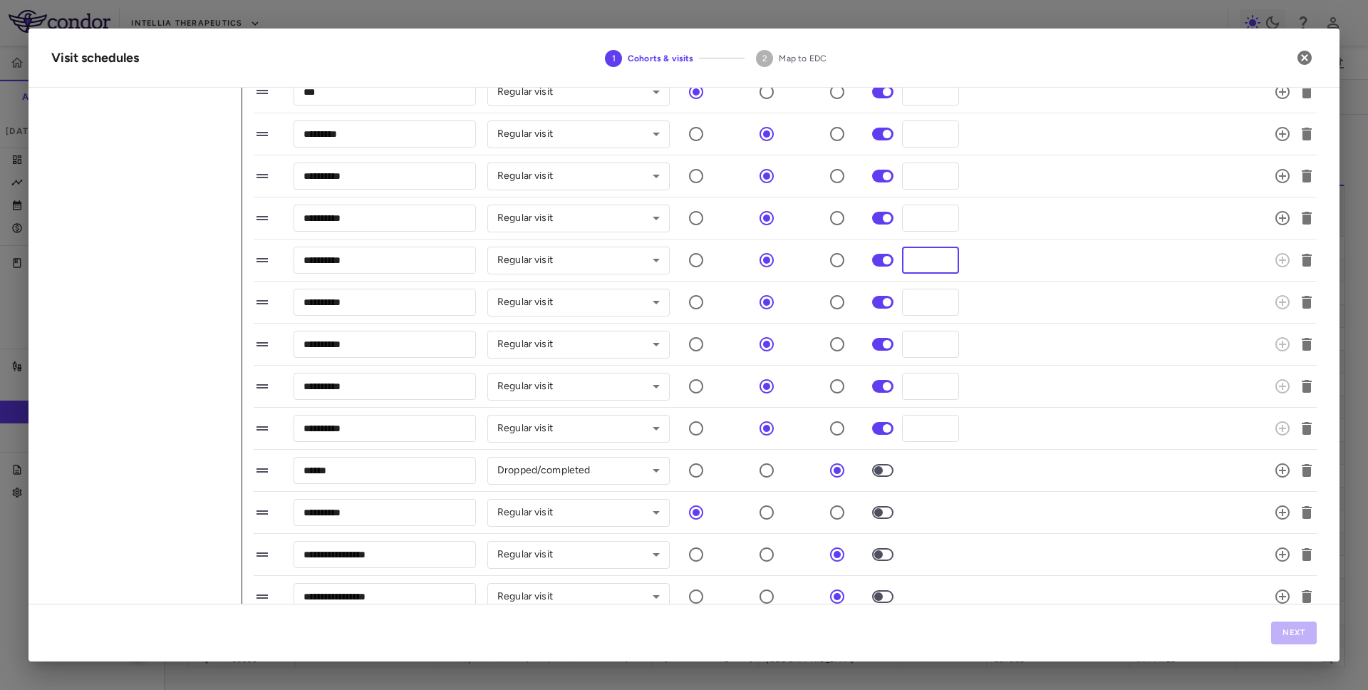
click at [915, 257] on input "*" at bounding box center [930, 260] width 57 height 26
click at [919, 257] on input "*" at bounding box center [930, 260] width 57 height 26
type input "****"
click at [925, 304] on input "*" at bounding box center [930, 302] width 57 height 26
type input "****"
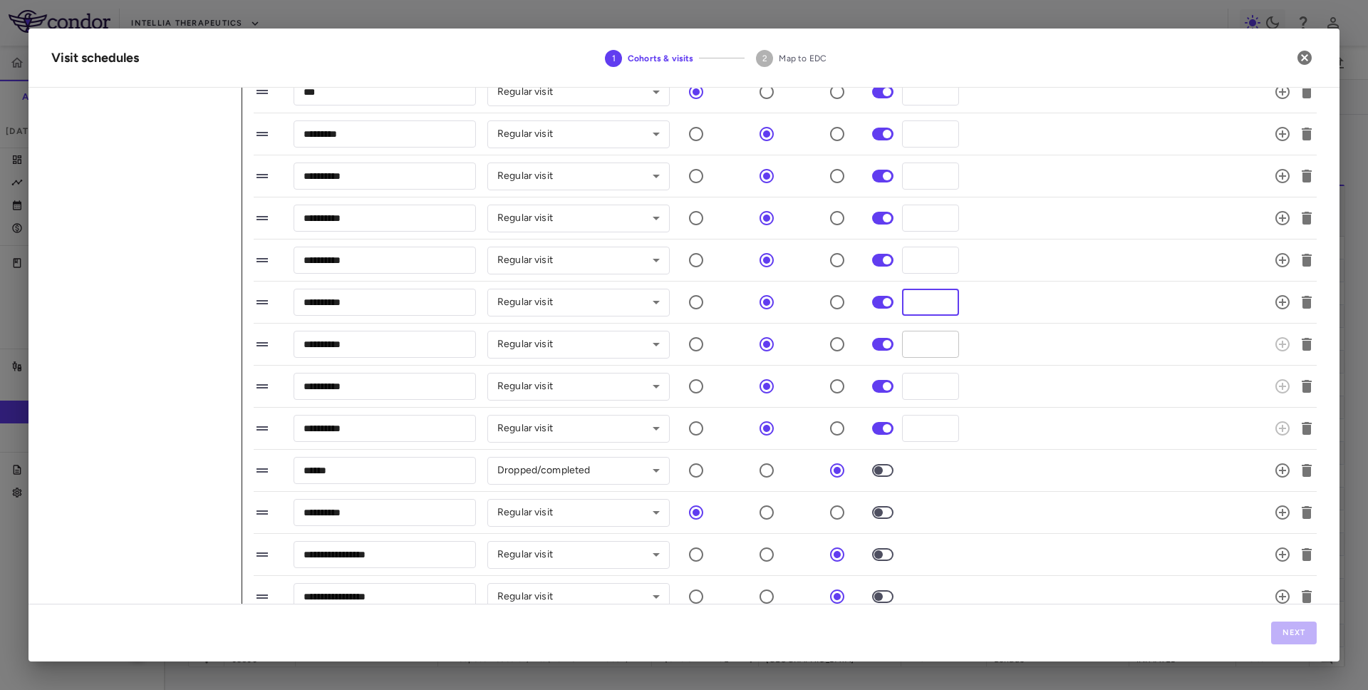
click at [930, 343] on input "*" at bounding box center [930, 344] width 57 height 26
type input "*"
type input "****"
click at [932, 384] on input "*" at bounding box center [930, 386] width 57 height 26
type input "****"
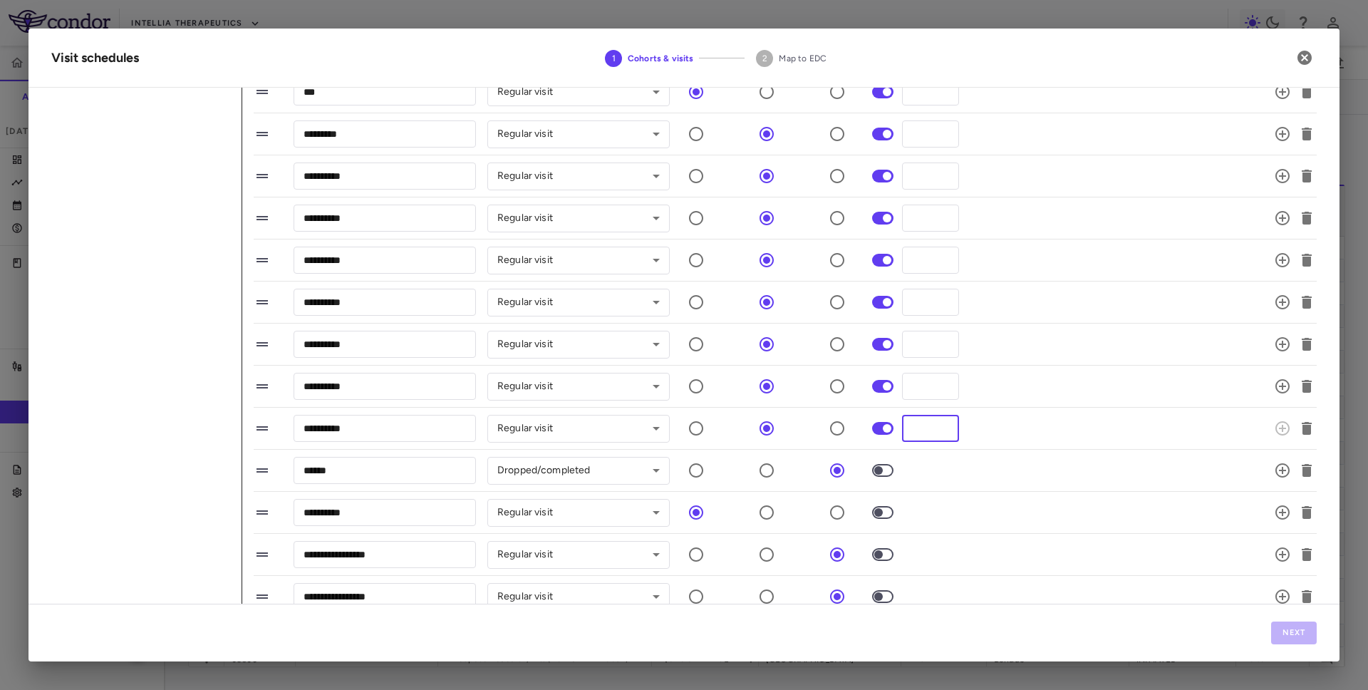
click at [917, 430] on input "*" at bounding box center [930, 428] width 57 height 26
type input "****"
click at [1040, 420] on div "**********" at bounding box center [768, 428] width 1029 height 30
click at [1041, 406] on li "**********" at bounding box center [785, 387] width 1063 height 42
click at [1279, 623] on button "Next" at bounding box center [1295, 633] width 46 height 23
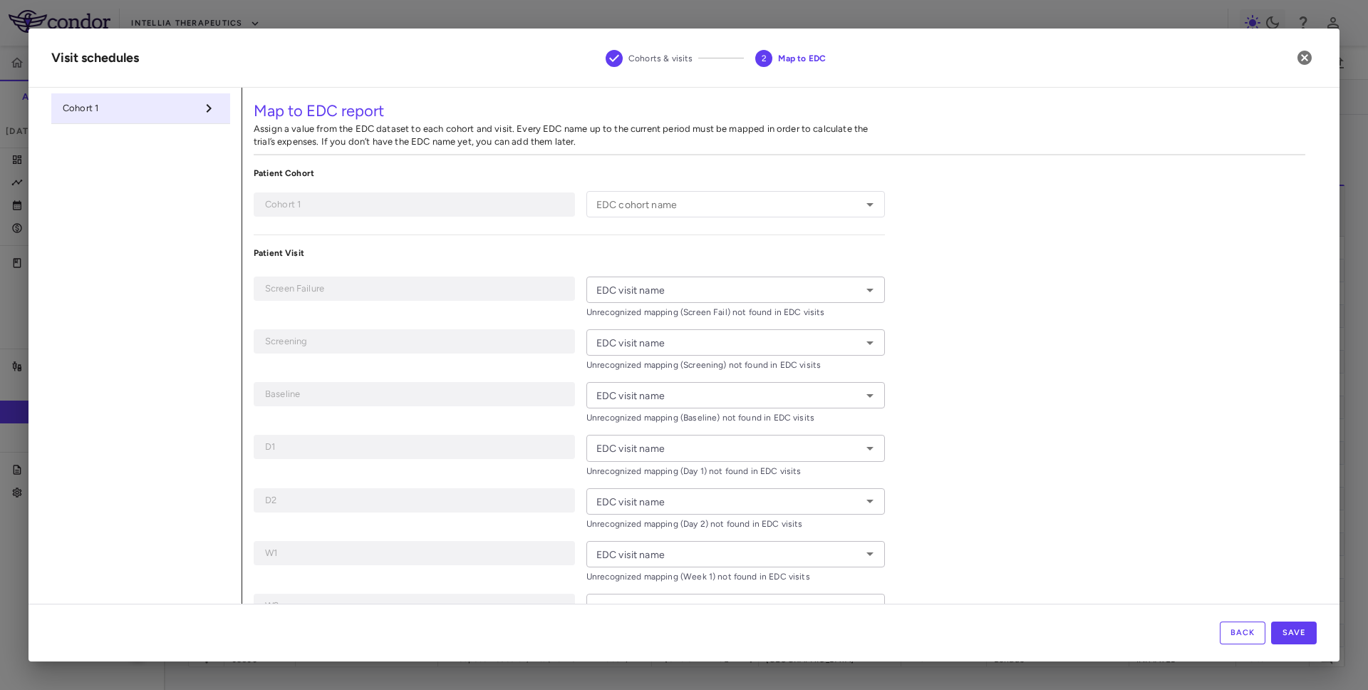
type input "**********"
type input "*********"
type input "********"
type input "*****"
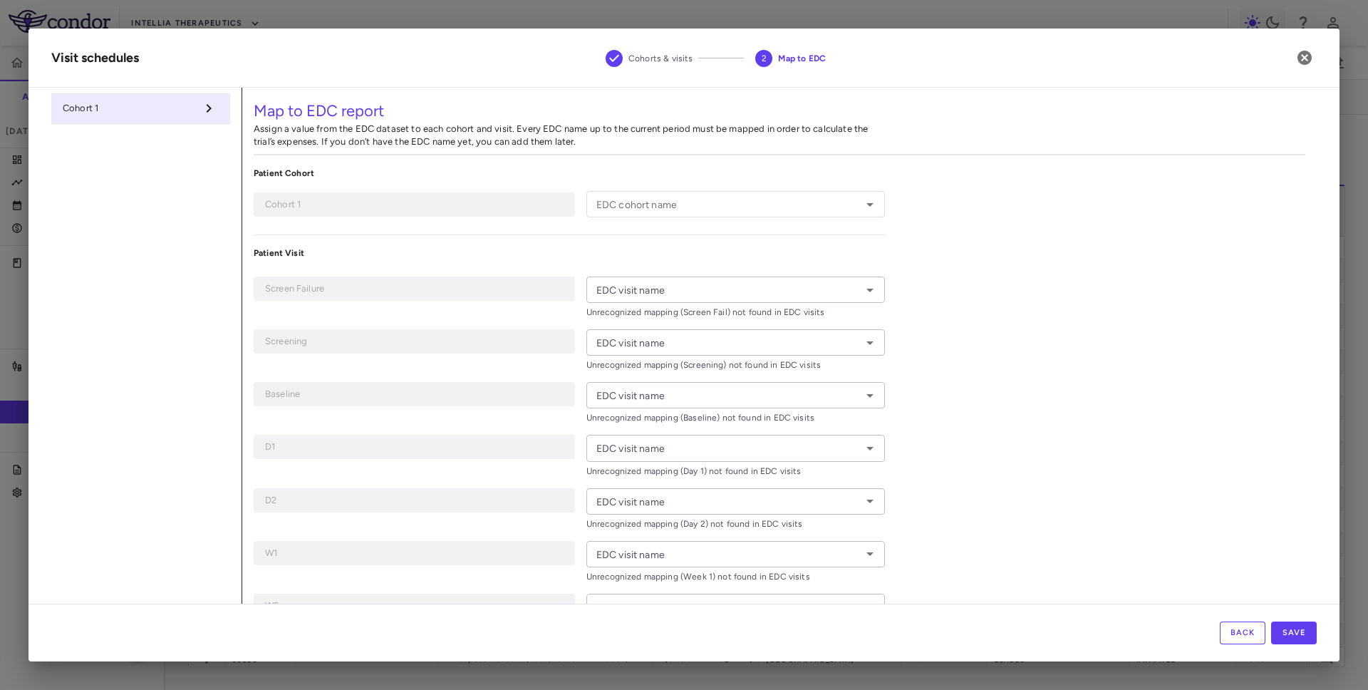
type input "*****"
type input "******"
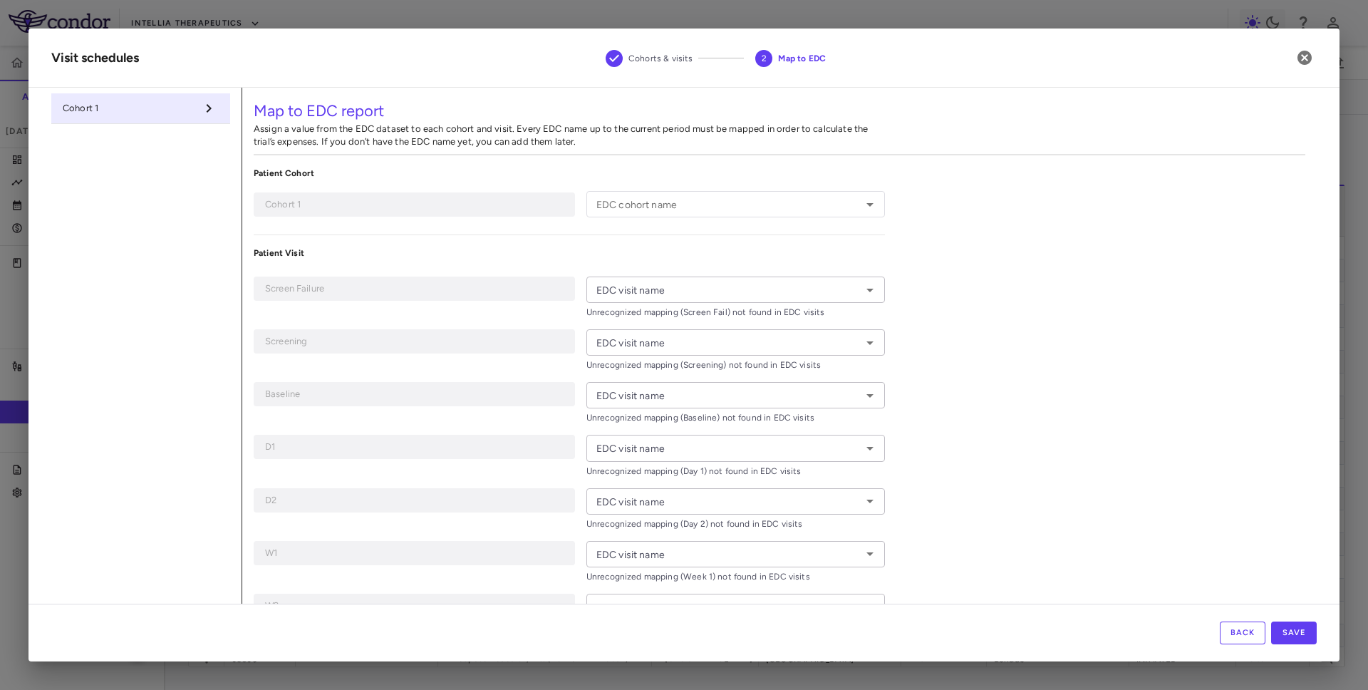
type input "******"
type input "*******"
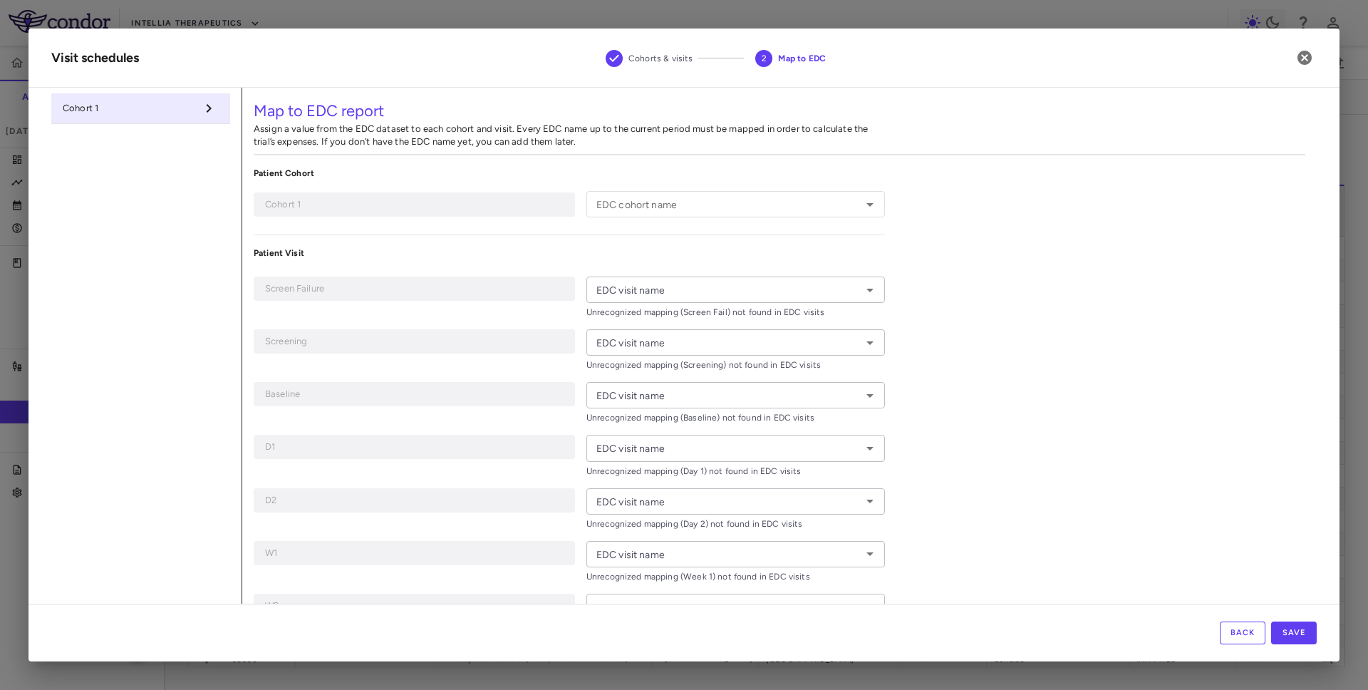
type input "*******"
type input "**********"
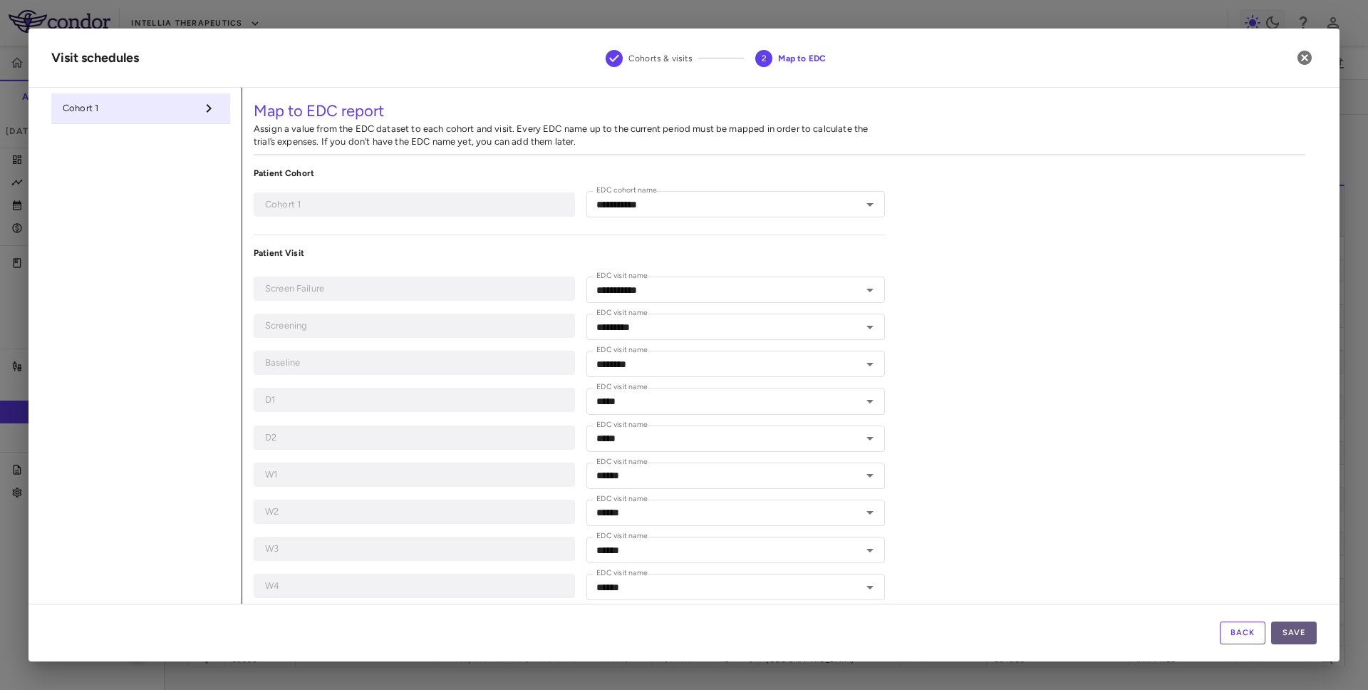
click at [1295, 629] on button "Save" at bounding box center [1295, 633] width 46 height 23
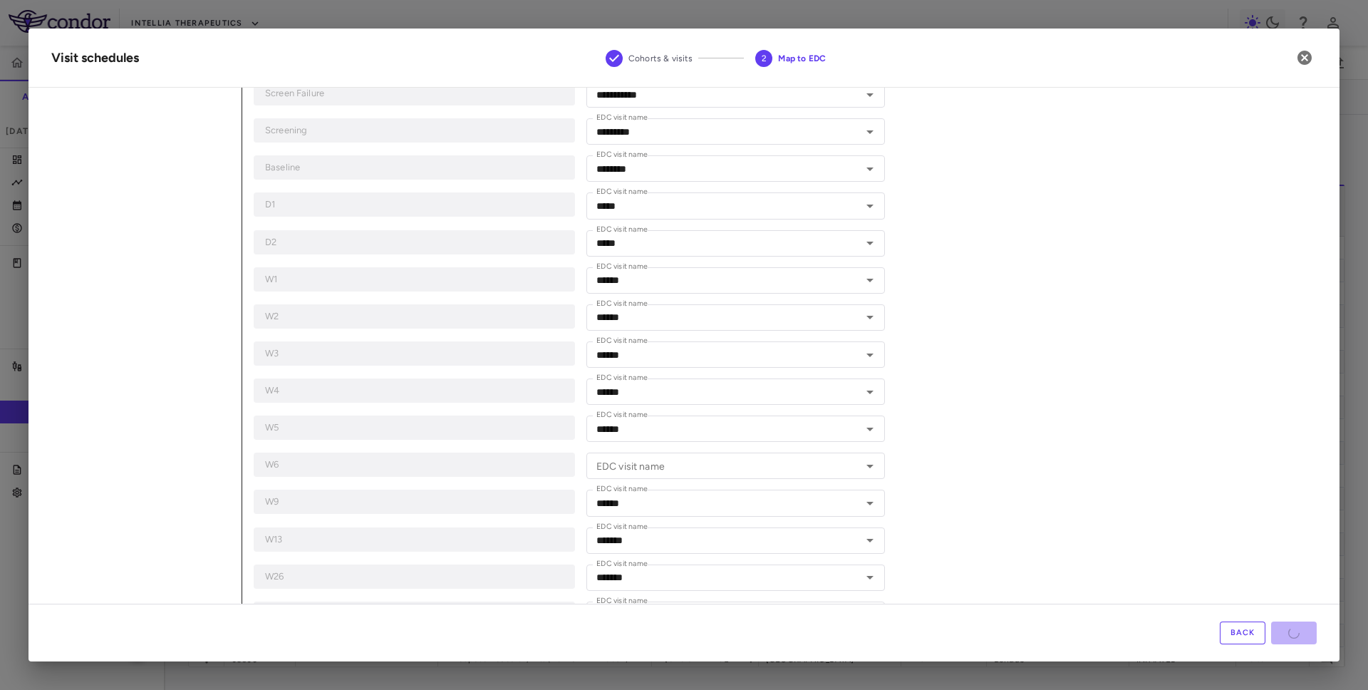
scroll to position [195, 0]
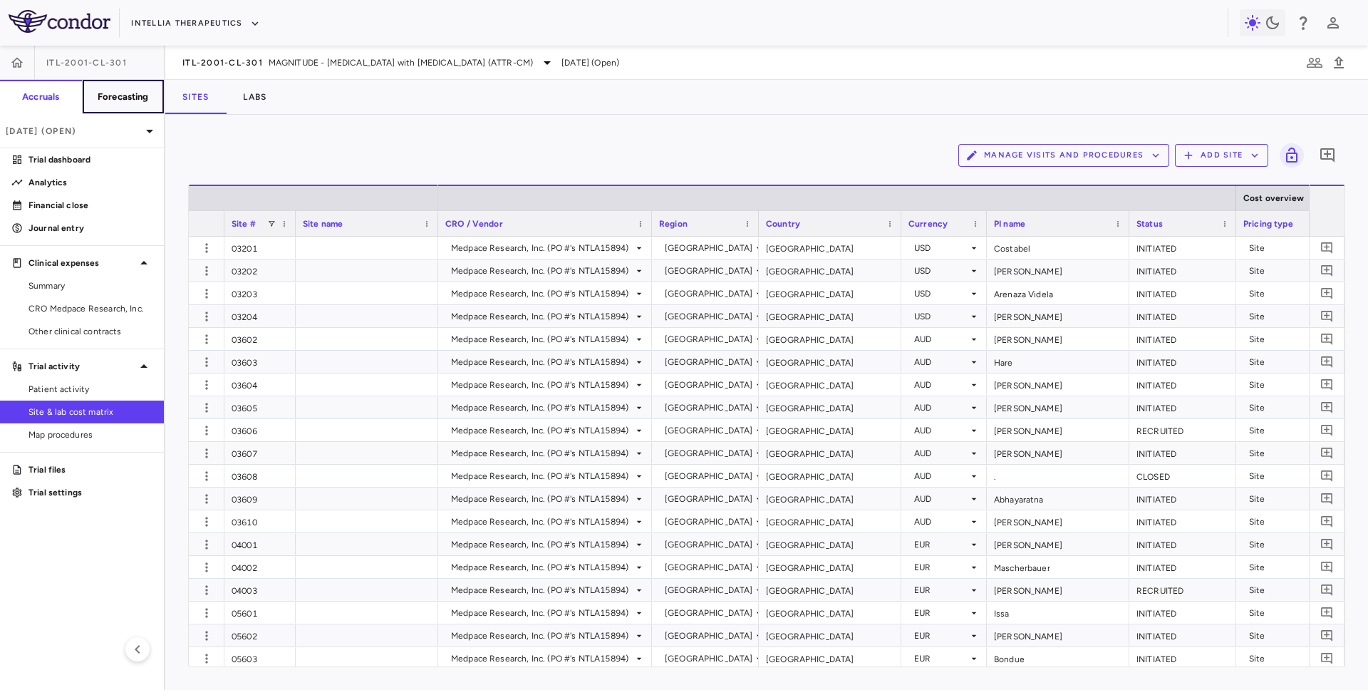
click at [106, 107] on button "Forecasting" at bounding box center [123, 97] width 83 height 34
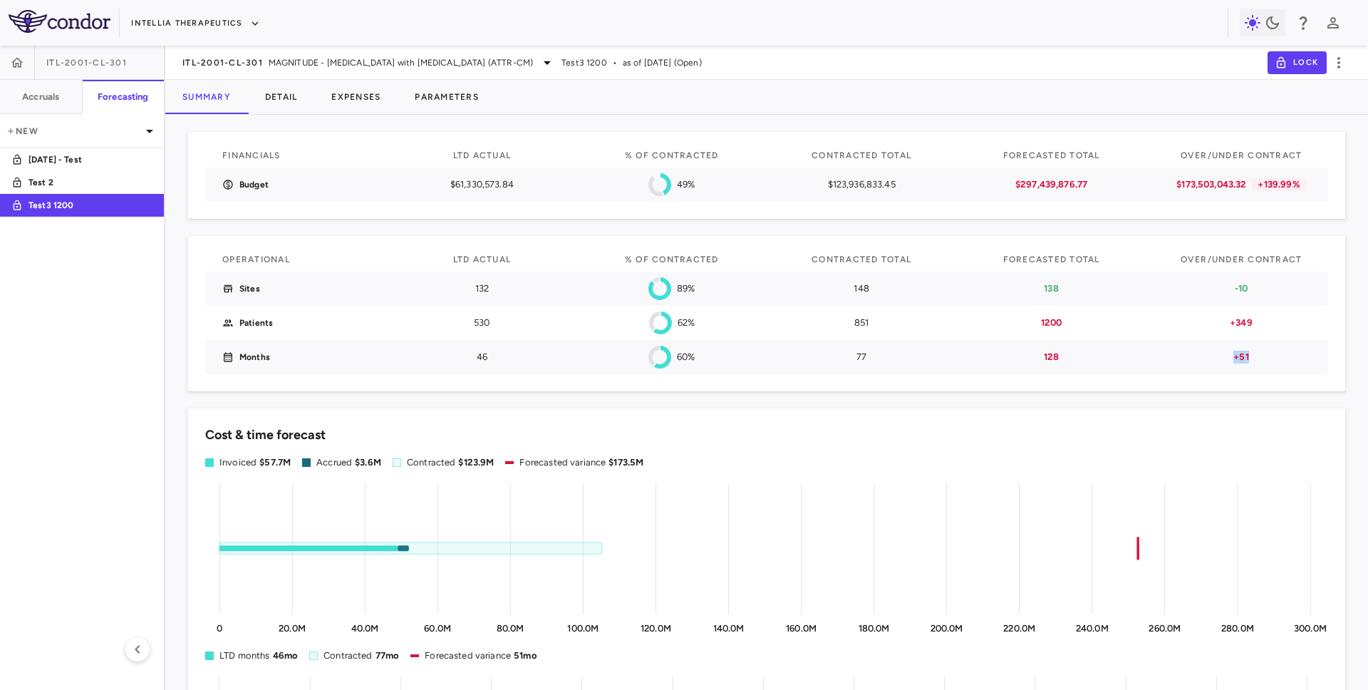
drag, startPoint x: 1234, startPoint y: 361, endPoint x: 1269, endPoint y: 361, distance: 34.2
click at [1269, 361] on p "+51" at bounding box center [1242, 357] width 140 height 13
click at [438, 109] on button "Parameters" at bounding box center [447, 97] width 98 height 34
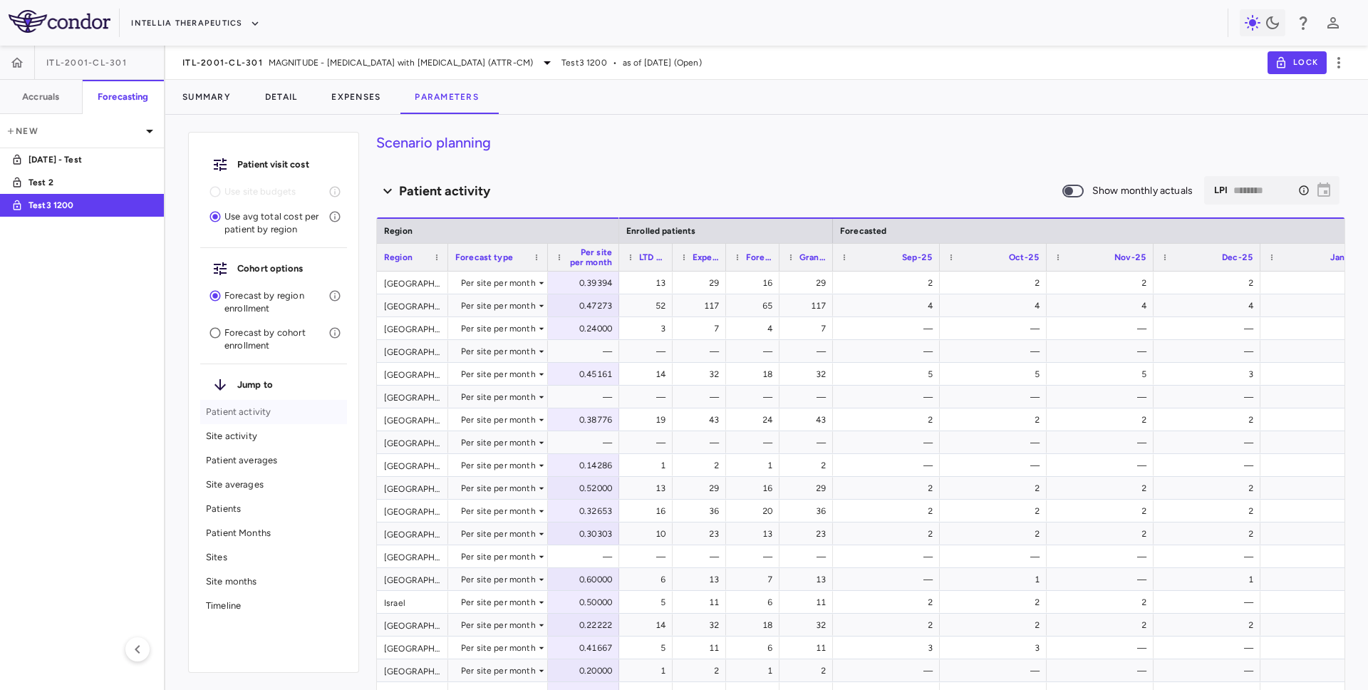
click at [272, 411] on p "Patient activity" at bounding box center [273, 412] width 135 height 13
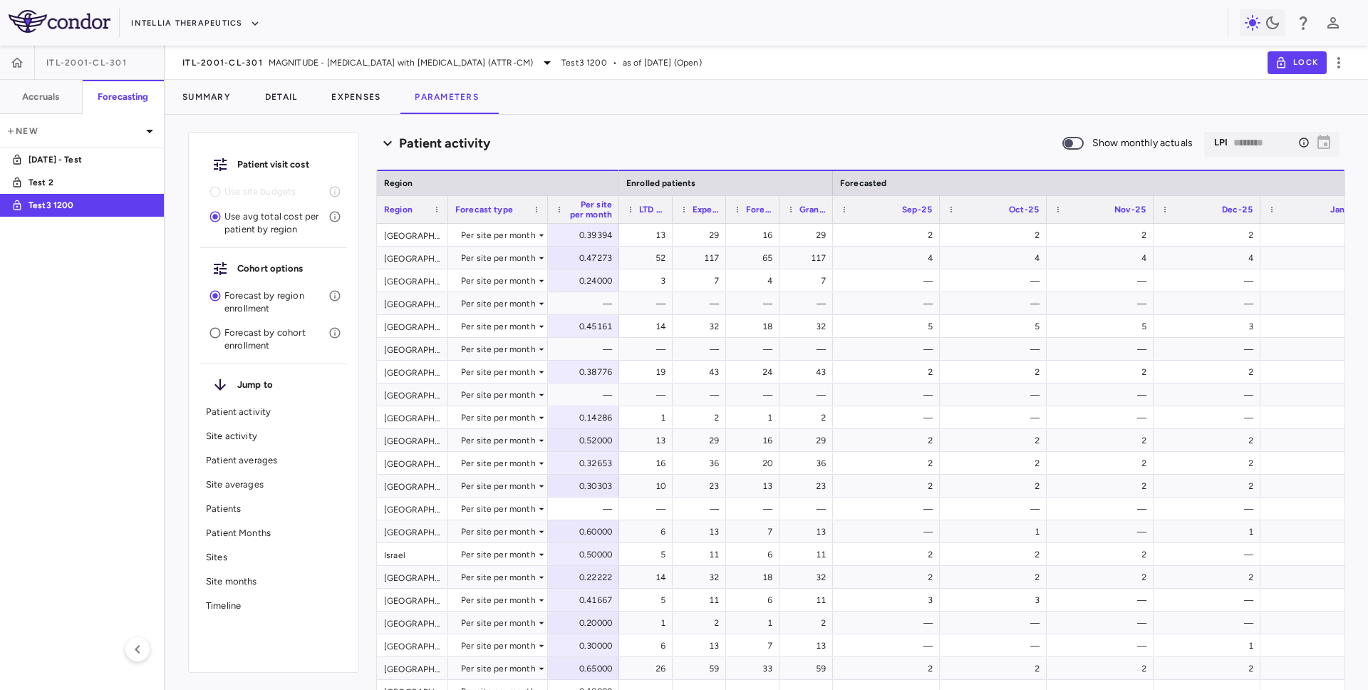
scroll to position [50, 0]
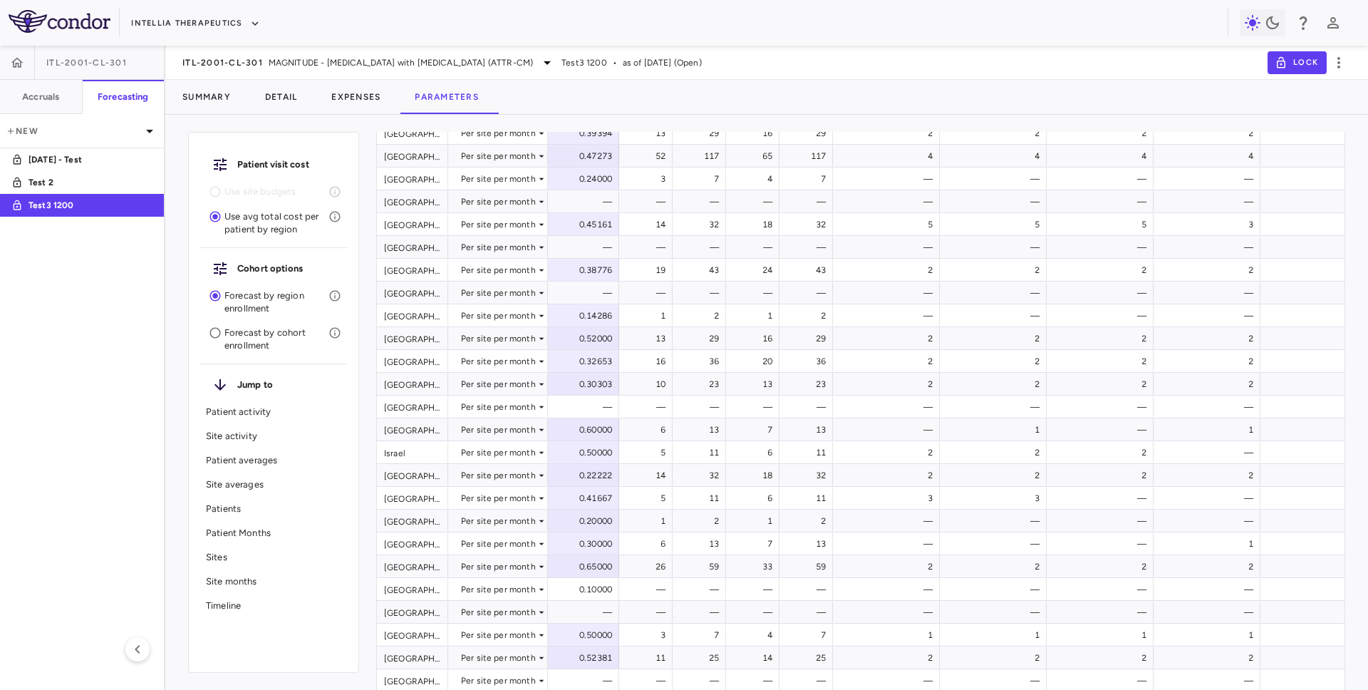
click at [259, 463] on p "Patient averages" at bounding box center [273, 460] width 135 height 13
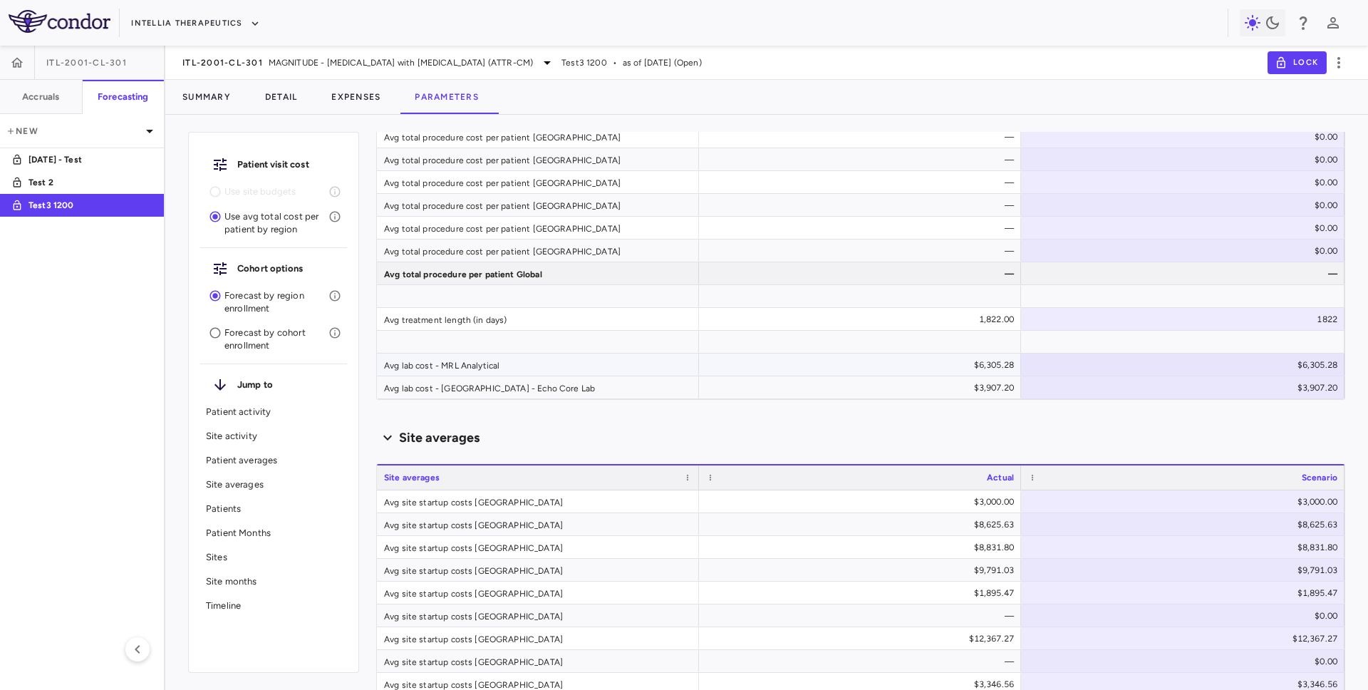
scroll to position [3040, 0]
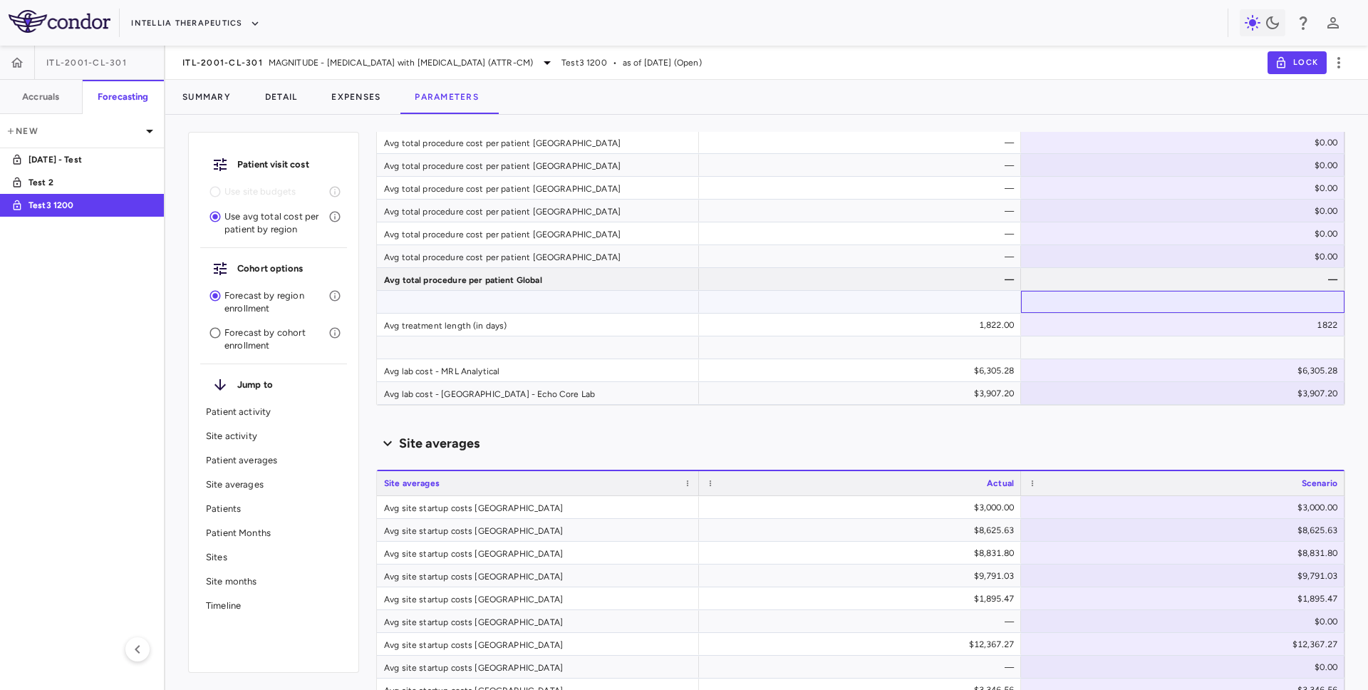
click at [1318, 310] on div at bounding box center [1183, 302] width 324 height 22
click at [1317, 323] on div "1822" at bounding box center [1186, 325] width 304 height 23
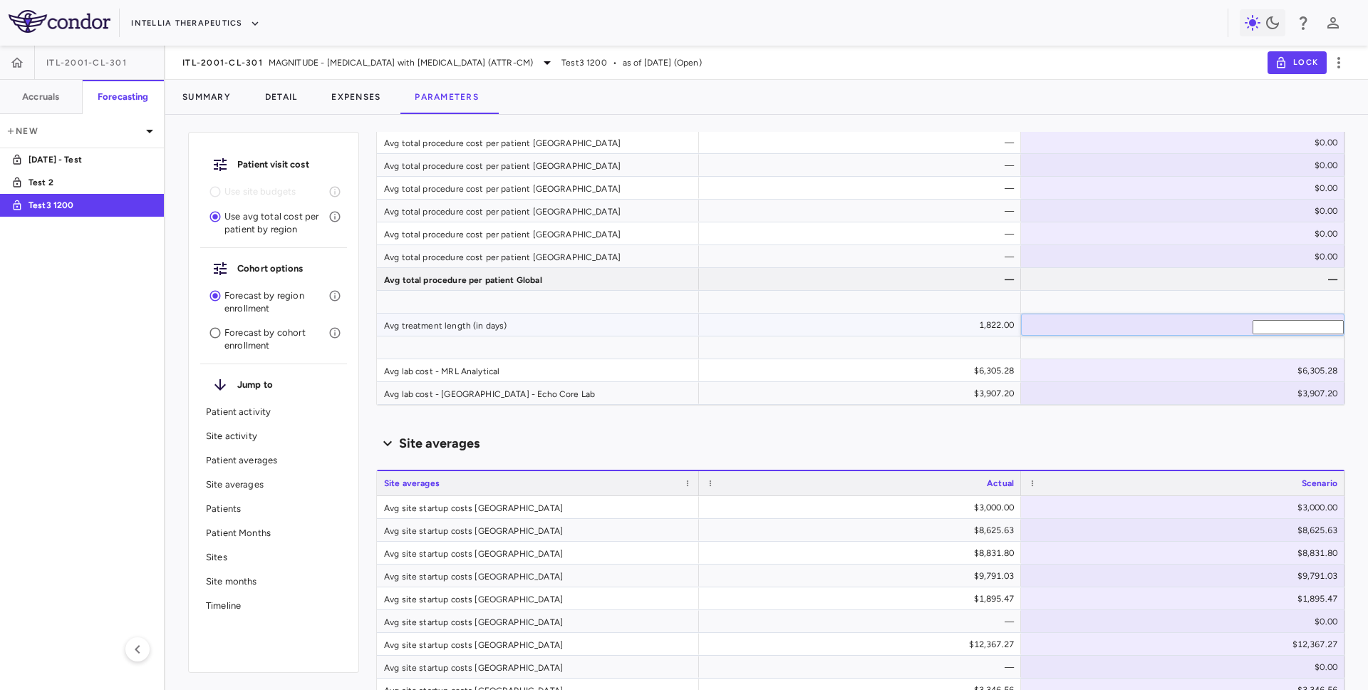
drag, startPoint x: 1301, startPoint y: 329, endPoint x: 1356, endPoint y: 326, distance: 54.9
click at [1356, 327] on div "Patient visit cost Use site budgets Use avg total cost per patient by region Co…" at bounding box center [766, 408] width 1203 height 564
type input "***"
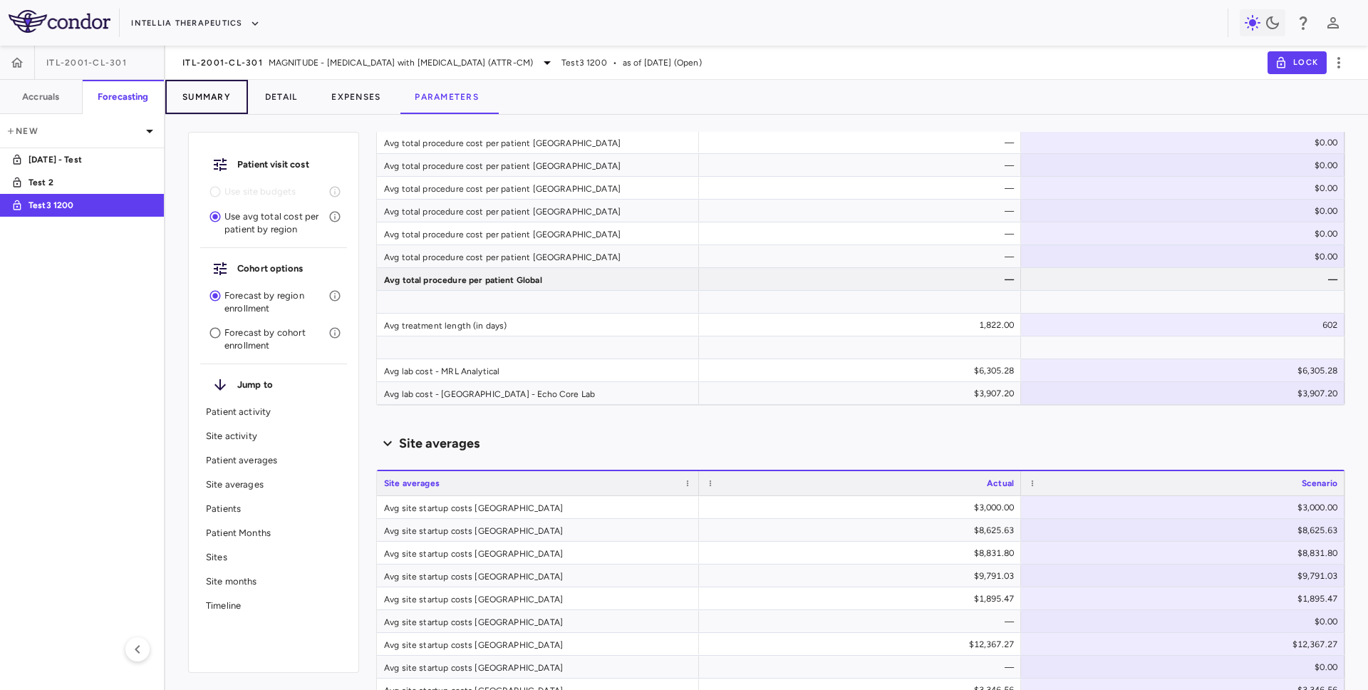
click at [205, 112] on button "Summary" at bounding box center [206, 97] width 83 height 34
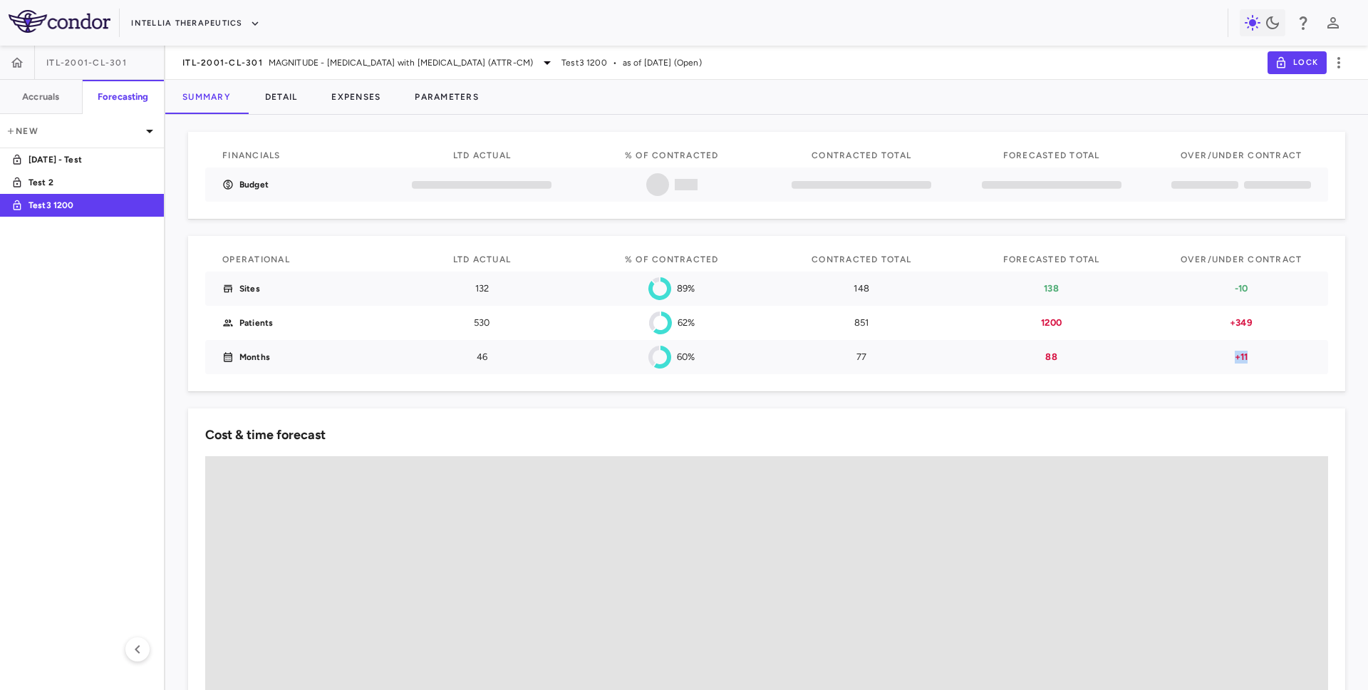
drag, startPoint x: 1232, startPoint y: 356, endPoint x: 1262, endPoint y: 354, distance: 30.0
click at [1263, 354] on p "+11" at bounding box center [1242, 357] width 140 height 13
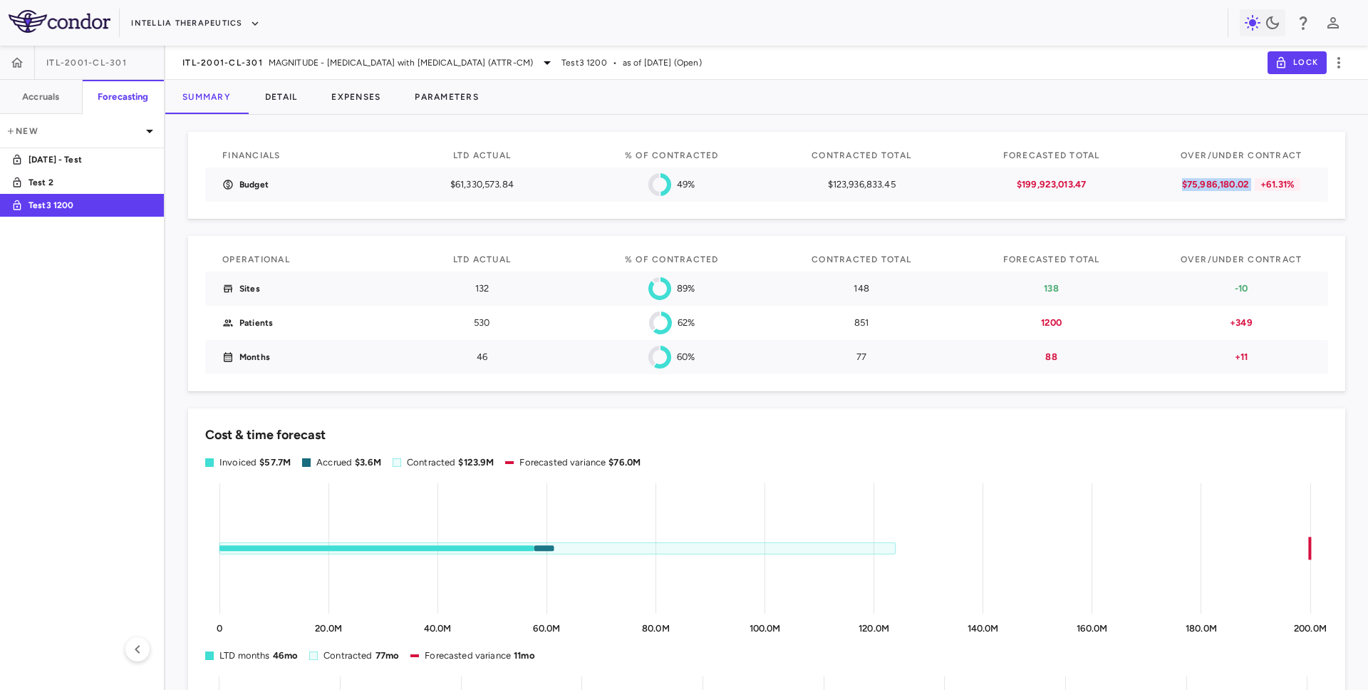
drag, startPoint x: 1177, startPoint y: 185, endPoint x: 1260, endPoint y: 185, distance: 83.4
click at [1260, 185] on div "$75,986,180.02 +61.31%" at bounding box center [1242, 184] width 140 height 13
click at [458, 96] on button "Parameters" at bounding box center [447, 97] width 98 height 34
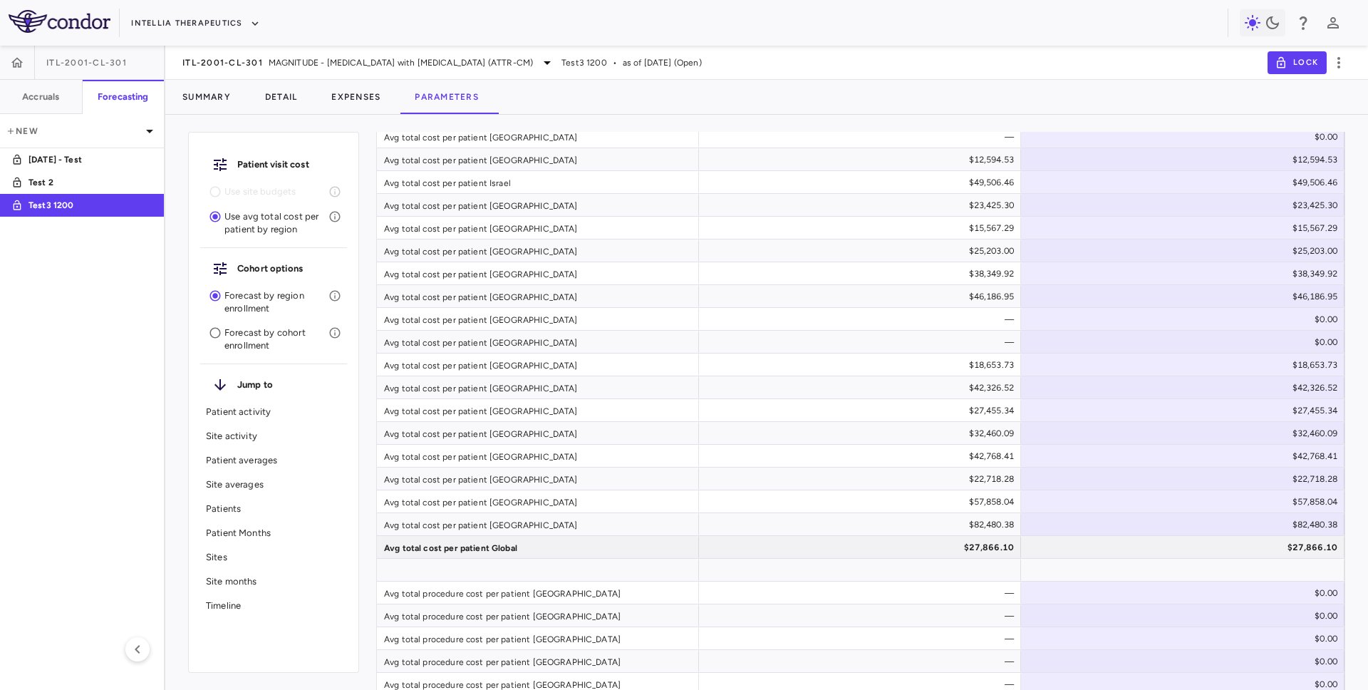
scroll to position [2044, 0]
click at [1265, 520] on div "$82,480.38" at bounding box center [1186, 522] width 304 height 23
click at [1265, 520] on input "**********" at bounding box center [1298, 524] width 91 height 14
type input "**********"
click at [205, 96] on button "Summary" at bounding box center [206, 97] width 83 height 34
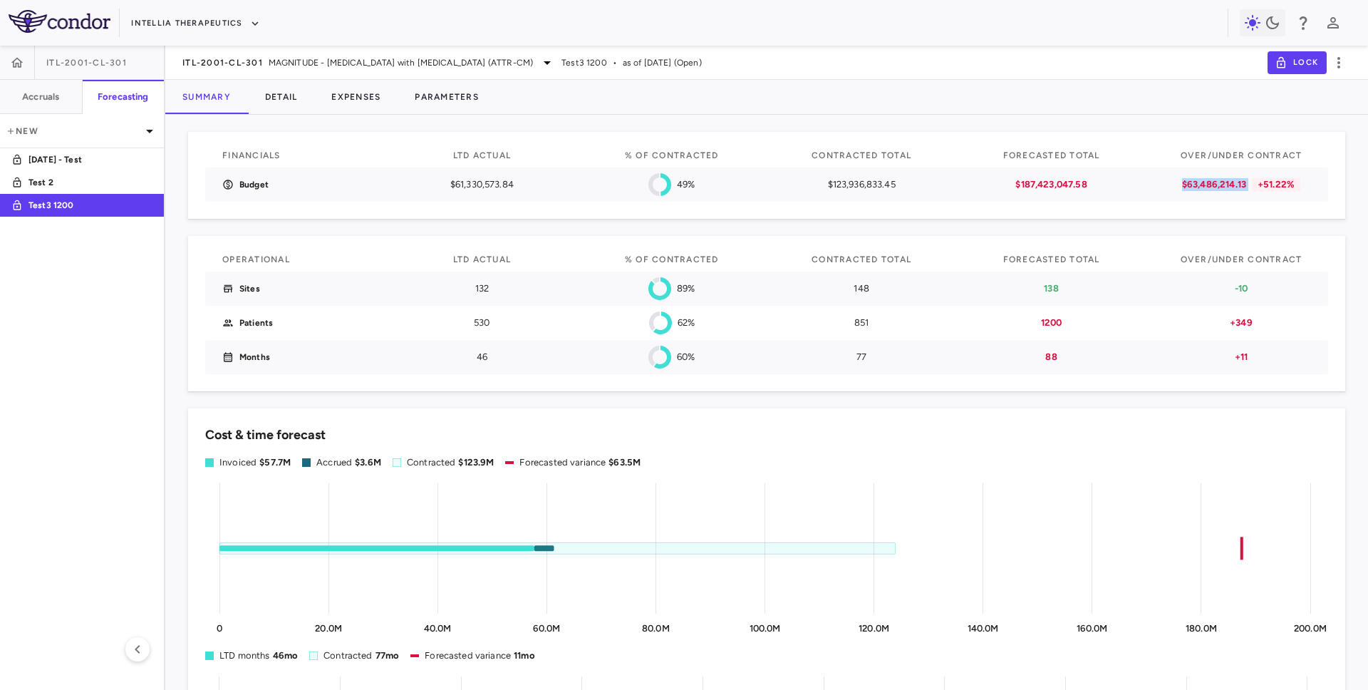
drag, startPoint x: 1184, startPoint y: 182, endPoint x: 1253, endPoint y: 182, distance: 69.1
click at [1253, 182] on div "$63,486,214.13 +51.22%" at bounding box center [1242, 184] width 140 height 13
click at [436, 98] on button "Parameters" at bounding box center [447, 97] width 98 height 34
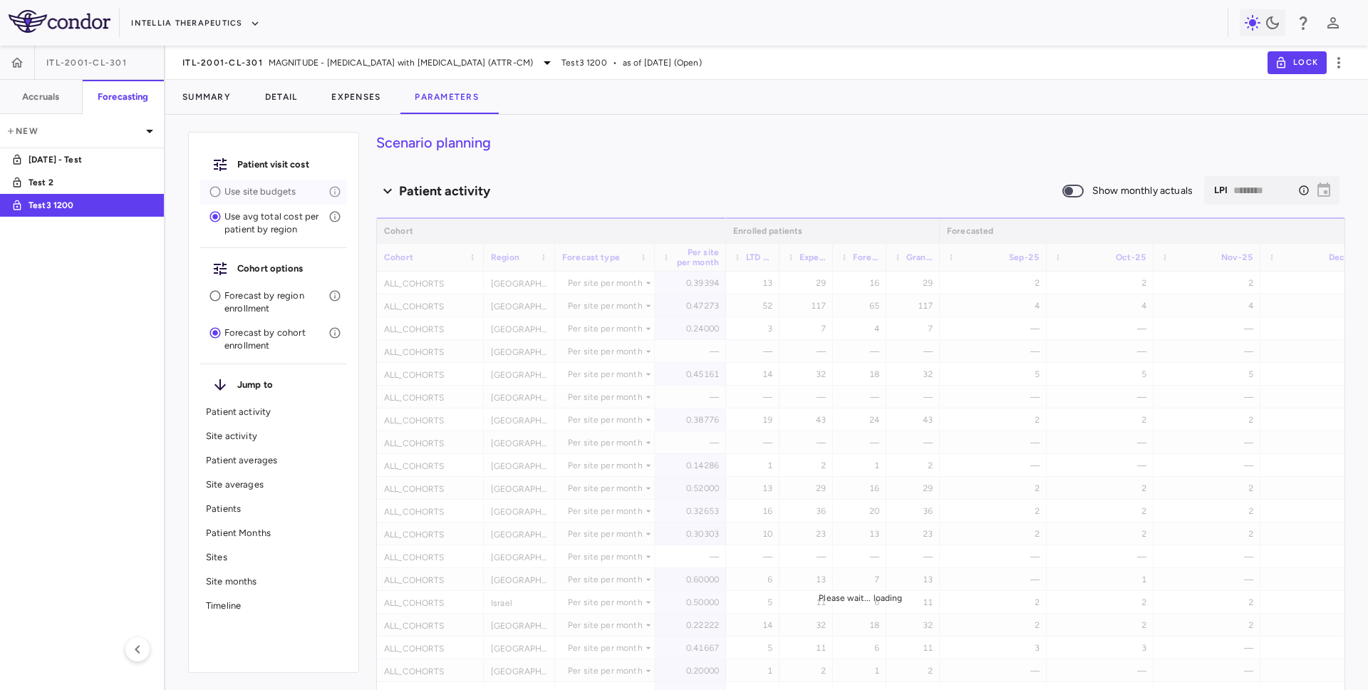
click at [275, 192] on p "Use site budgets" at bounding box center [277, 191] width 104 height 13
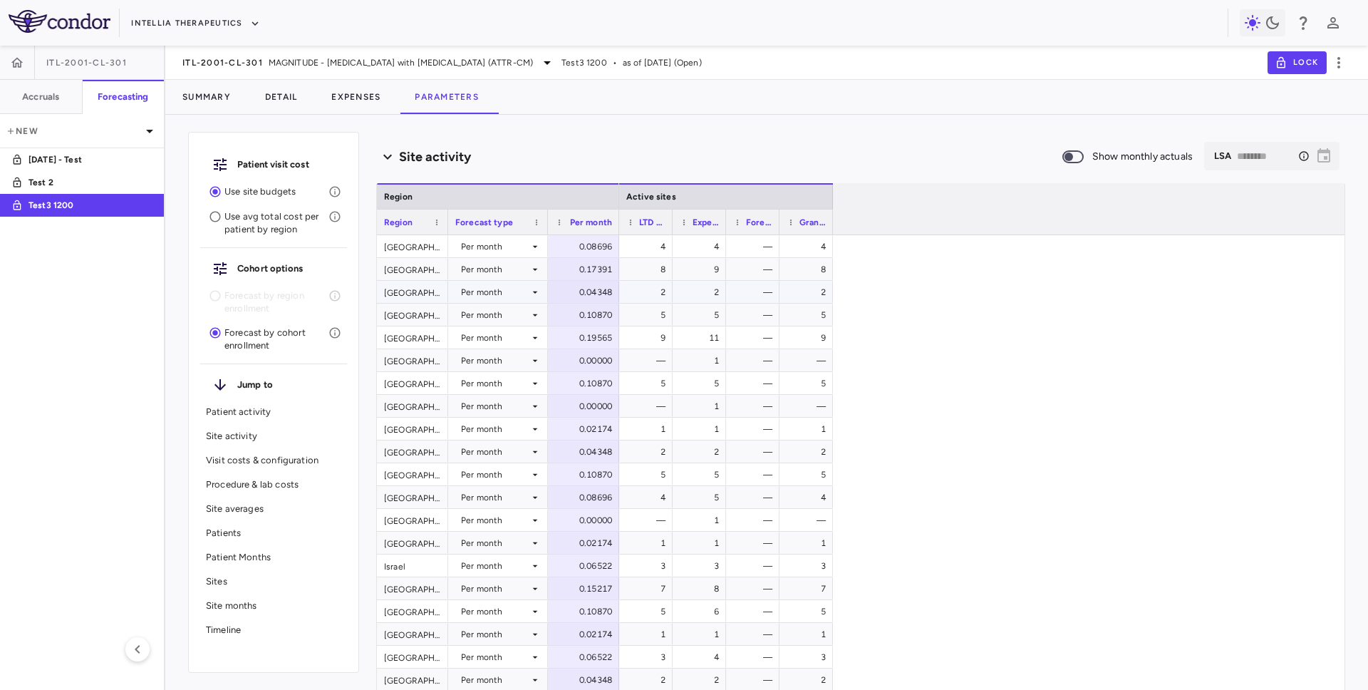
scroll to position [835, 0]
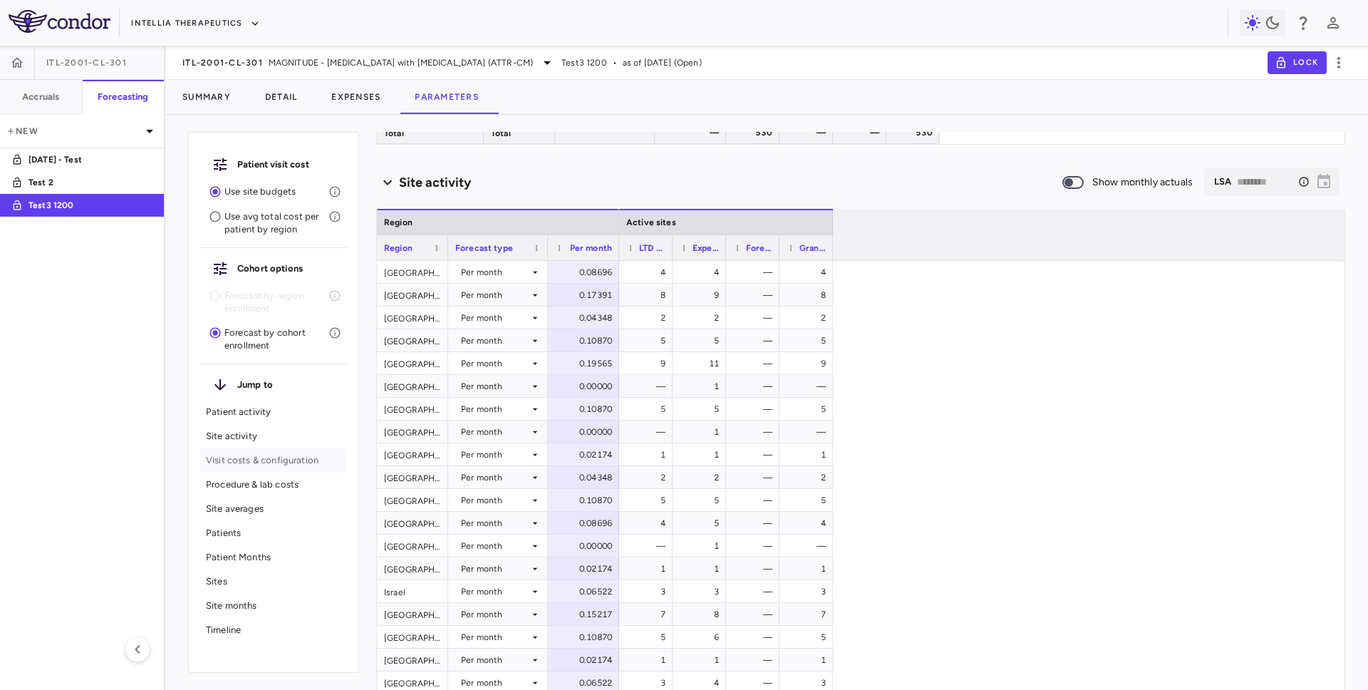
click at [247, 461] on p "Visit costs & configuration" at bounding box center [273, 460] width 135 height 13
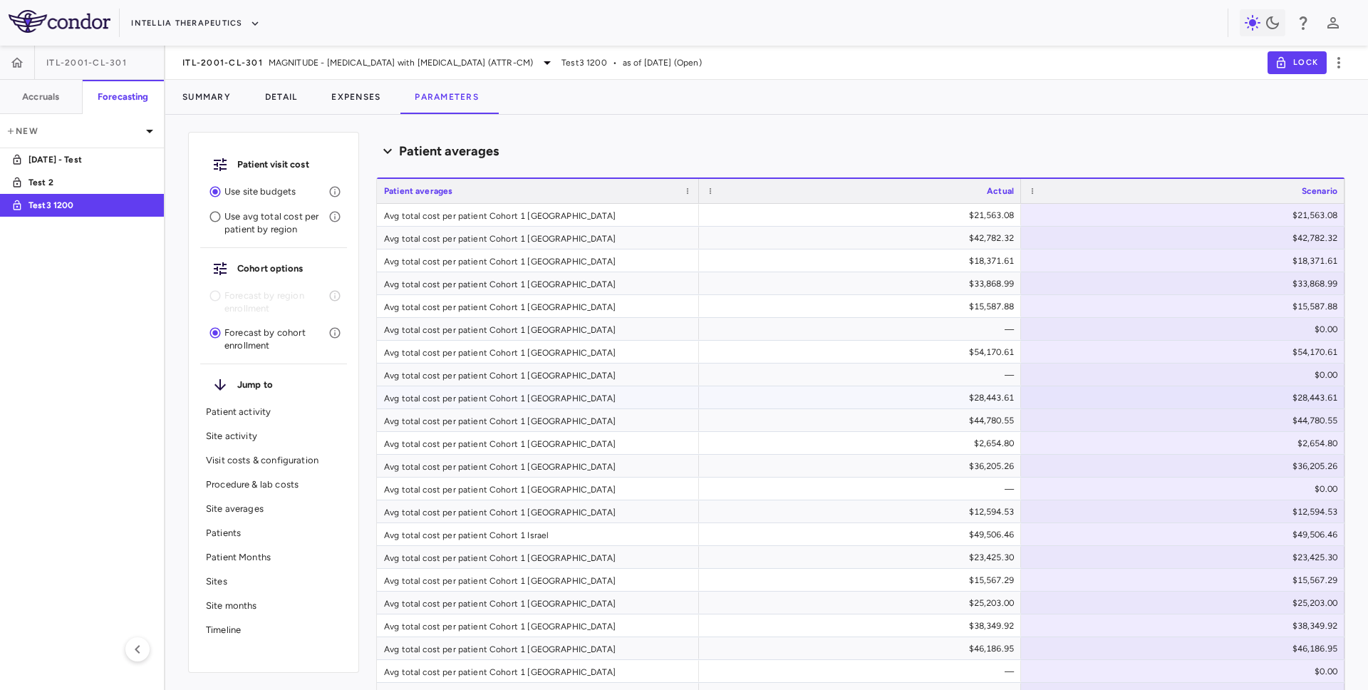
scroll to position [1700, 0]
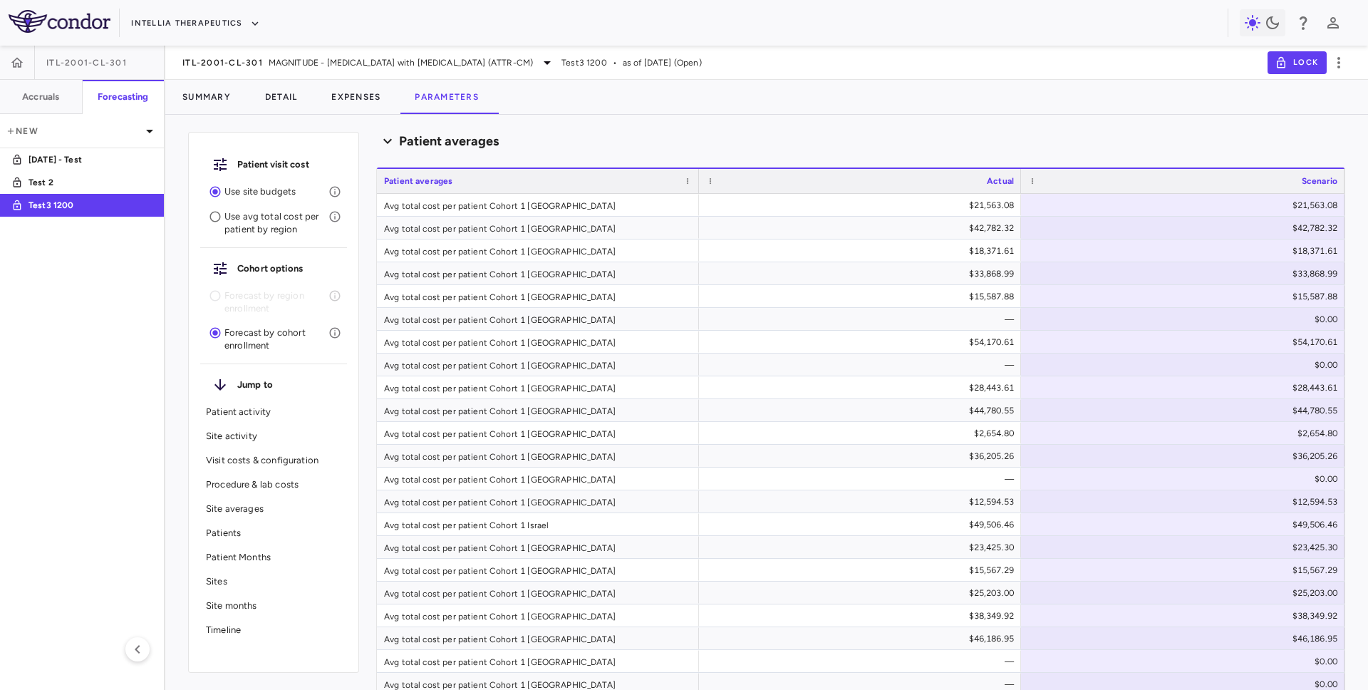
click at [240, 201] on div "Use site budgets" at bounding box center [273, 192] width 147 height 25
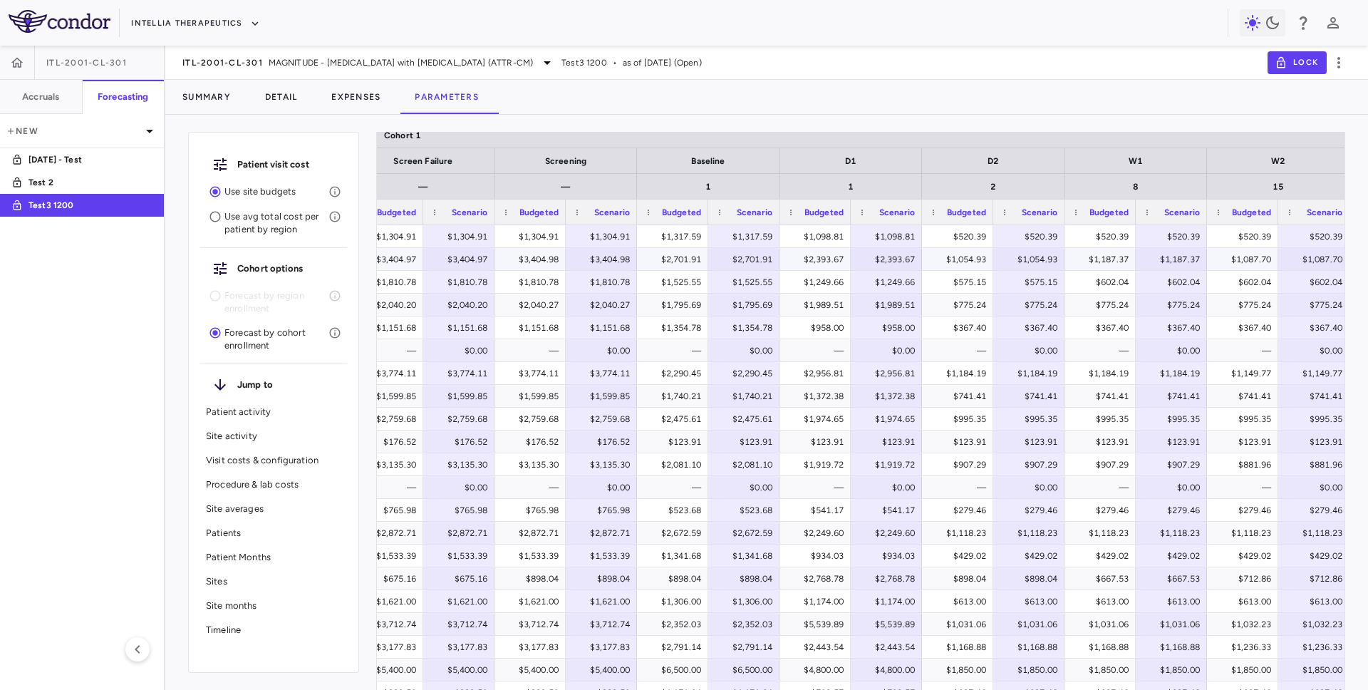
scroll to position [0, 0]
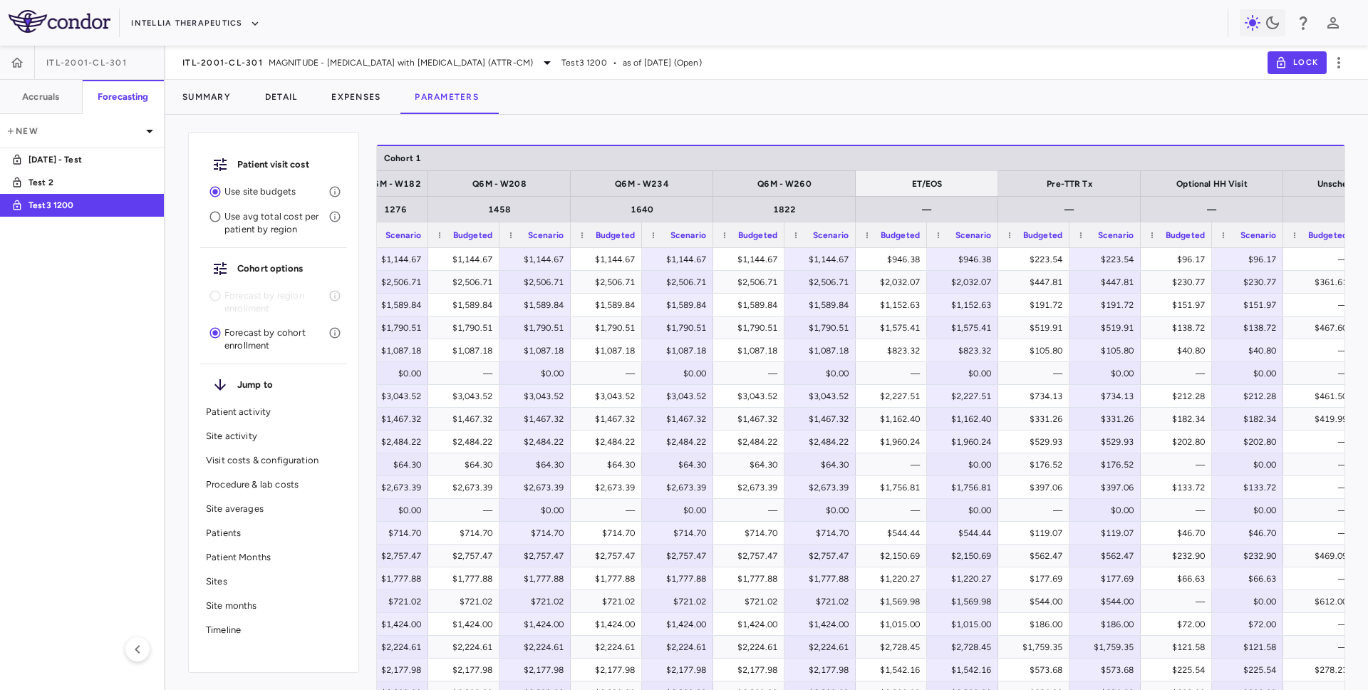
click at [944, 191] on div "ET/EOS" at bounding box center [927, 183] width 128 height 17
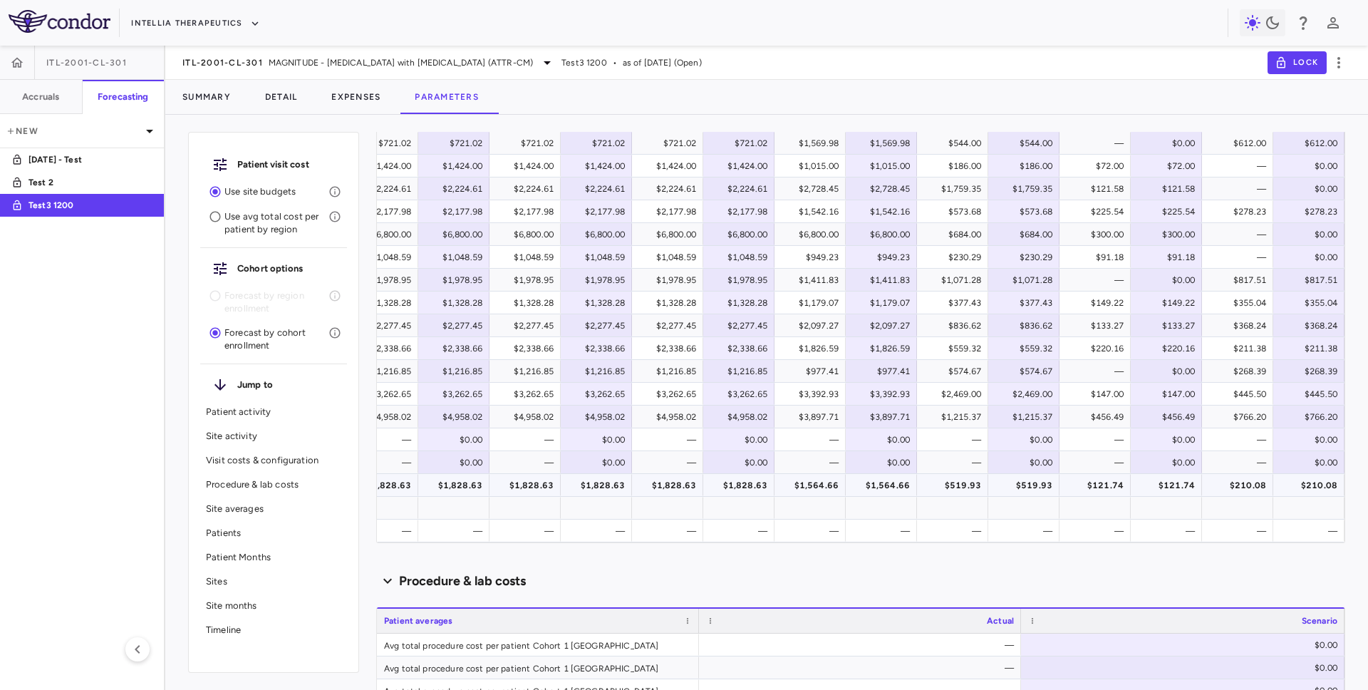
click at [1310, 488] on div "$210.08" at bounding box center [1312, 485] width 51 height 23
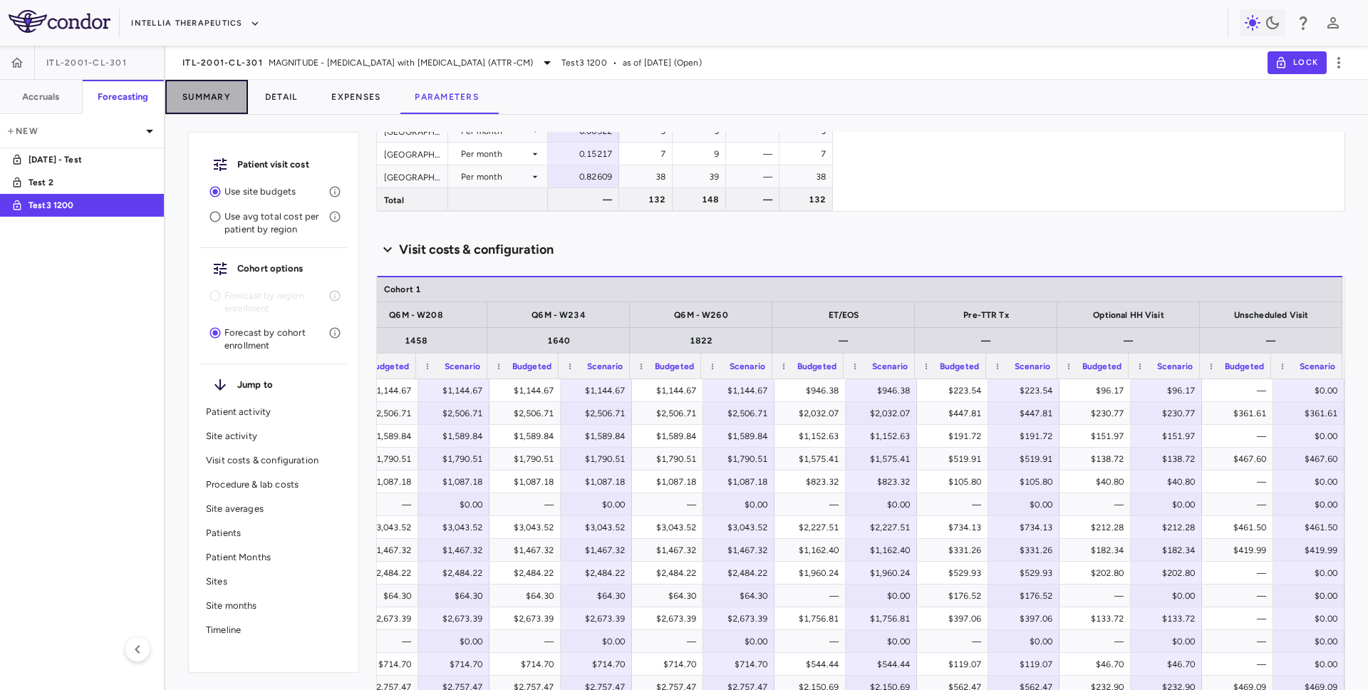
click at [215, 93] on button "Summary" at bounding box center [206, 97] width 83 height 34
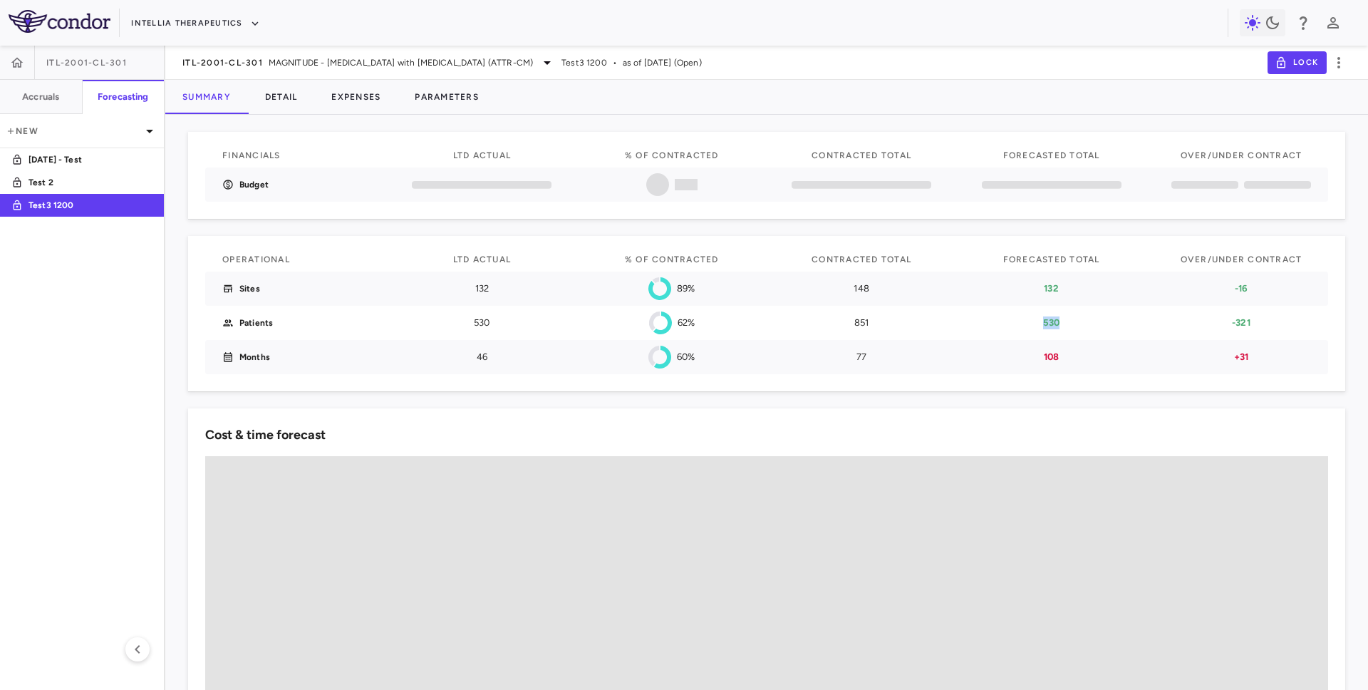
drag, startPoint x: 1043, startPoint y: 321, endPoint x: 1066, endPoint y: 321, distance: 22.8
click at [1066, 321] on p "530" at bounding box center [1052, 322] width 140 height 13
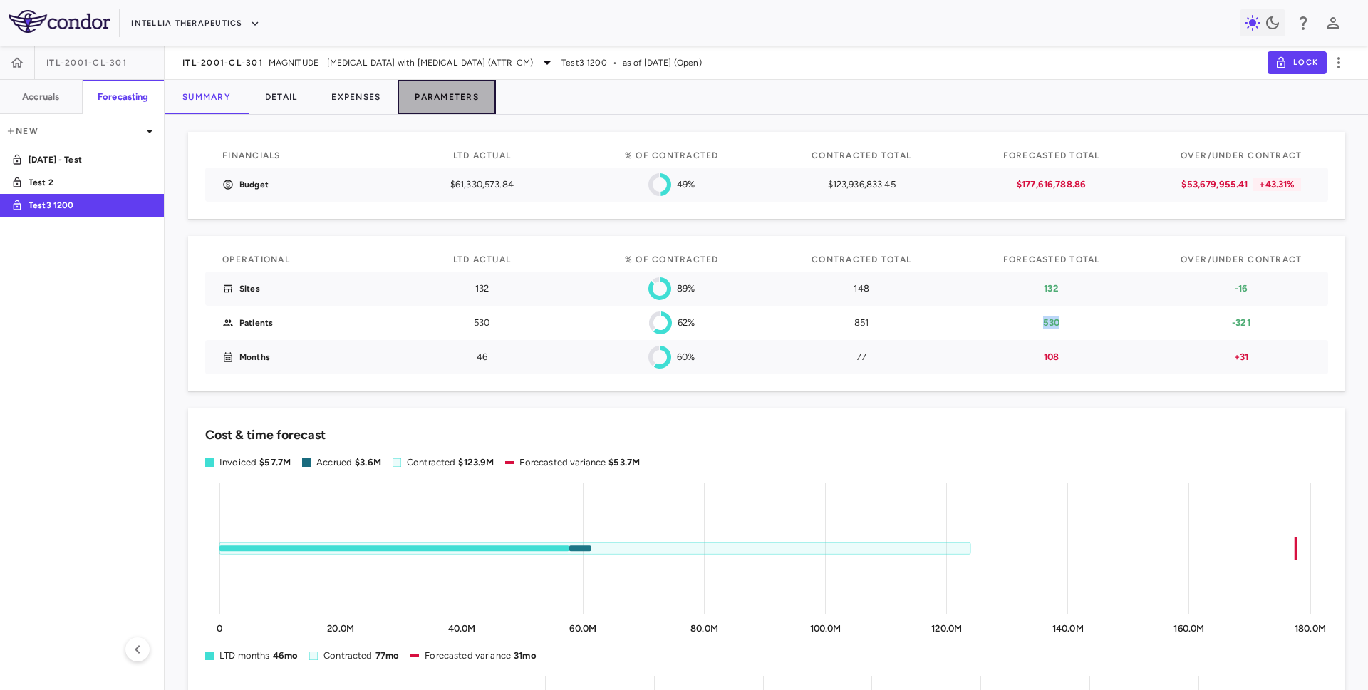
click at [455, 100] on button "Parameters" at bounding box center [447, 97] width 98 height 34
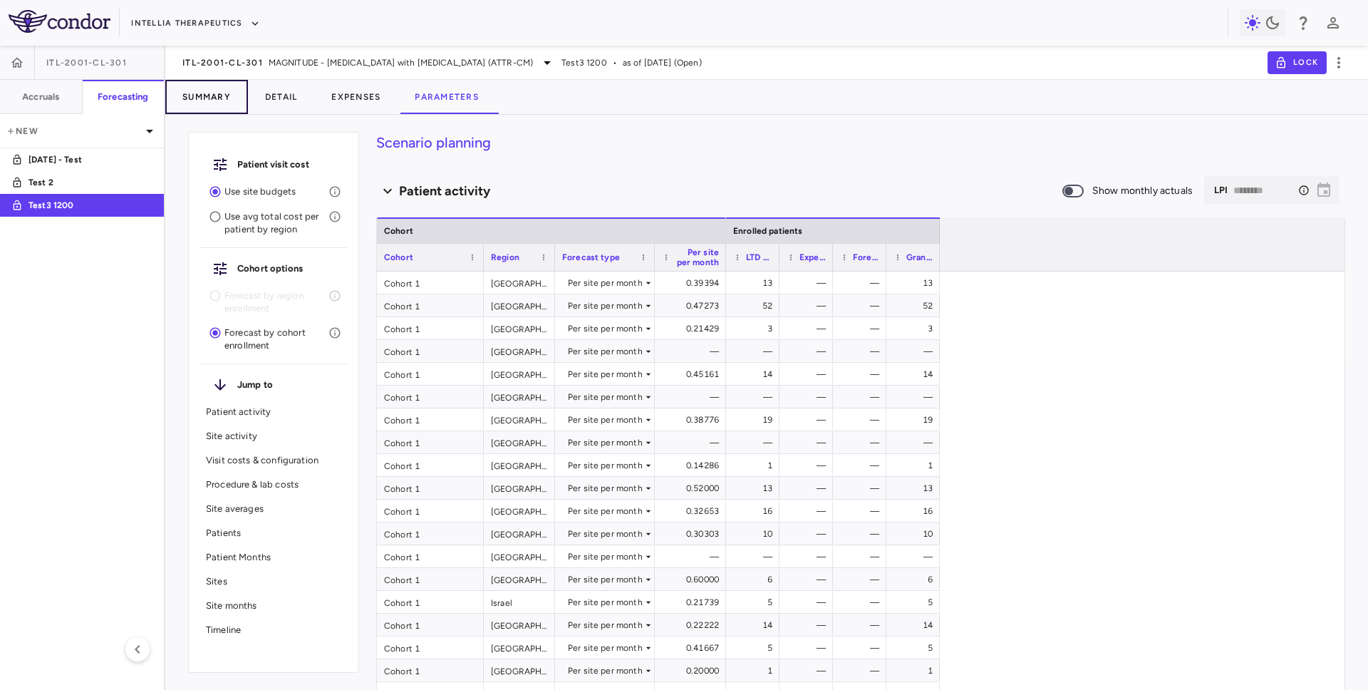
click at [222, 96] on button "Summary" at bounding box center [206, 97] width 83 height 34
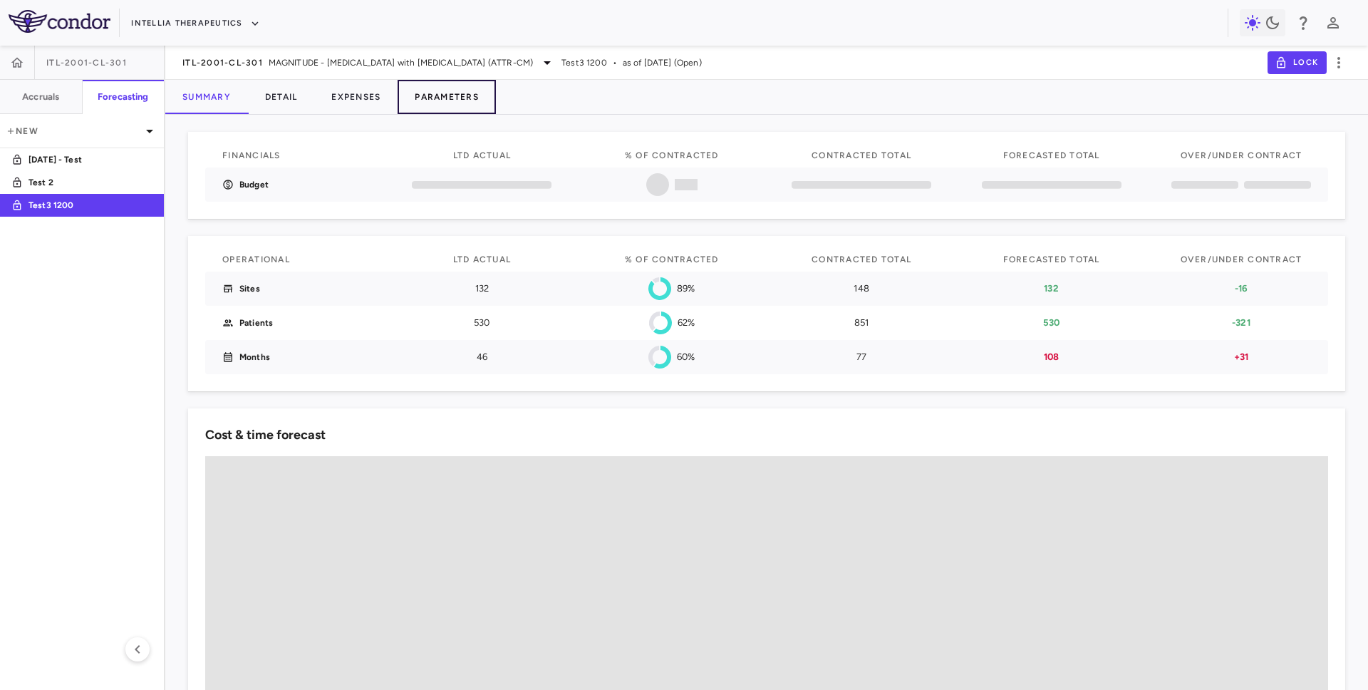
click at [441, 100] on button "Parameters" at bounding box center [447, 97] width 98 height 34
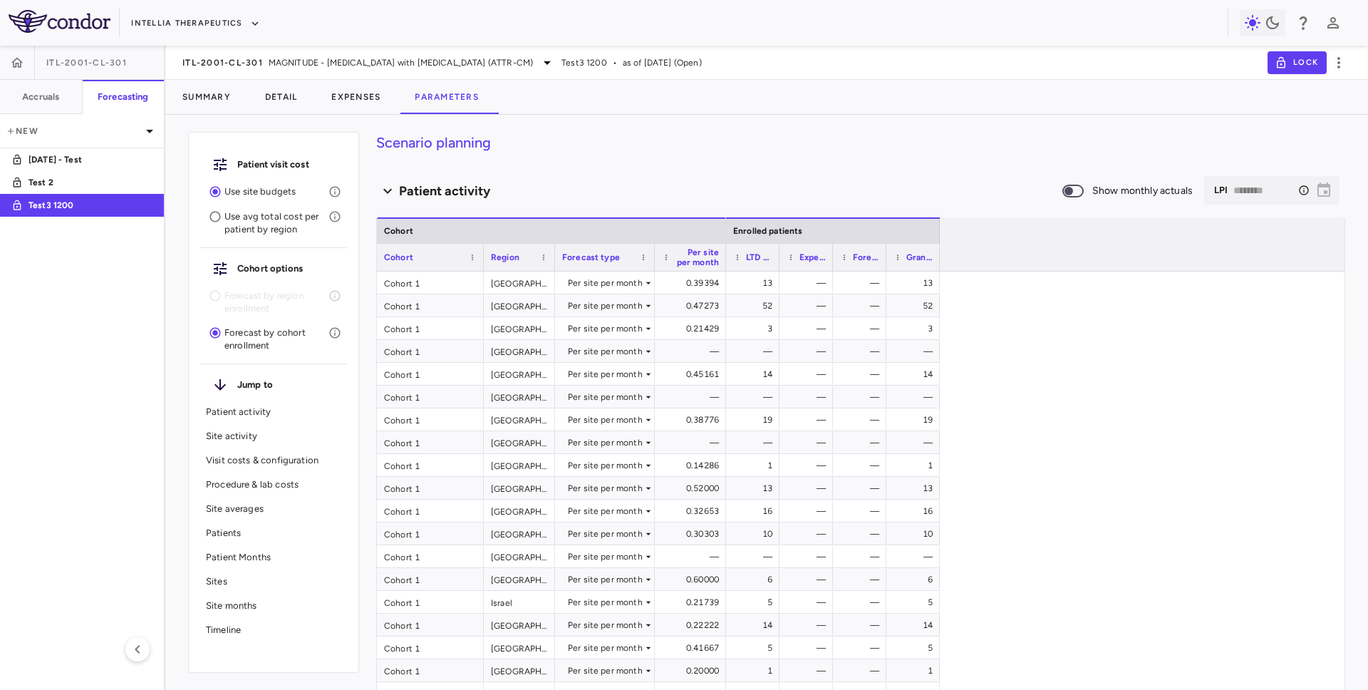
click at [237, 415] on p "Patient activity" at bounding box center [273, 412] width 135 height 13
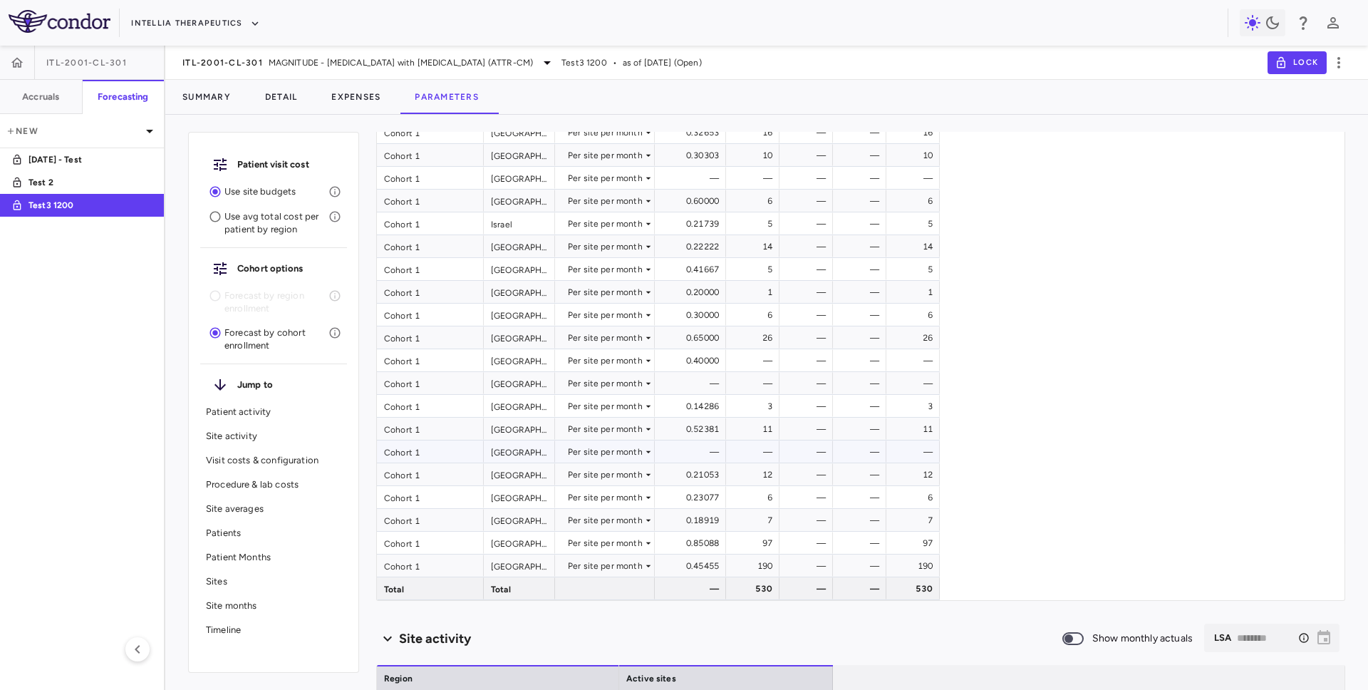
scroll to position [403, 0]
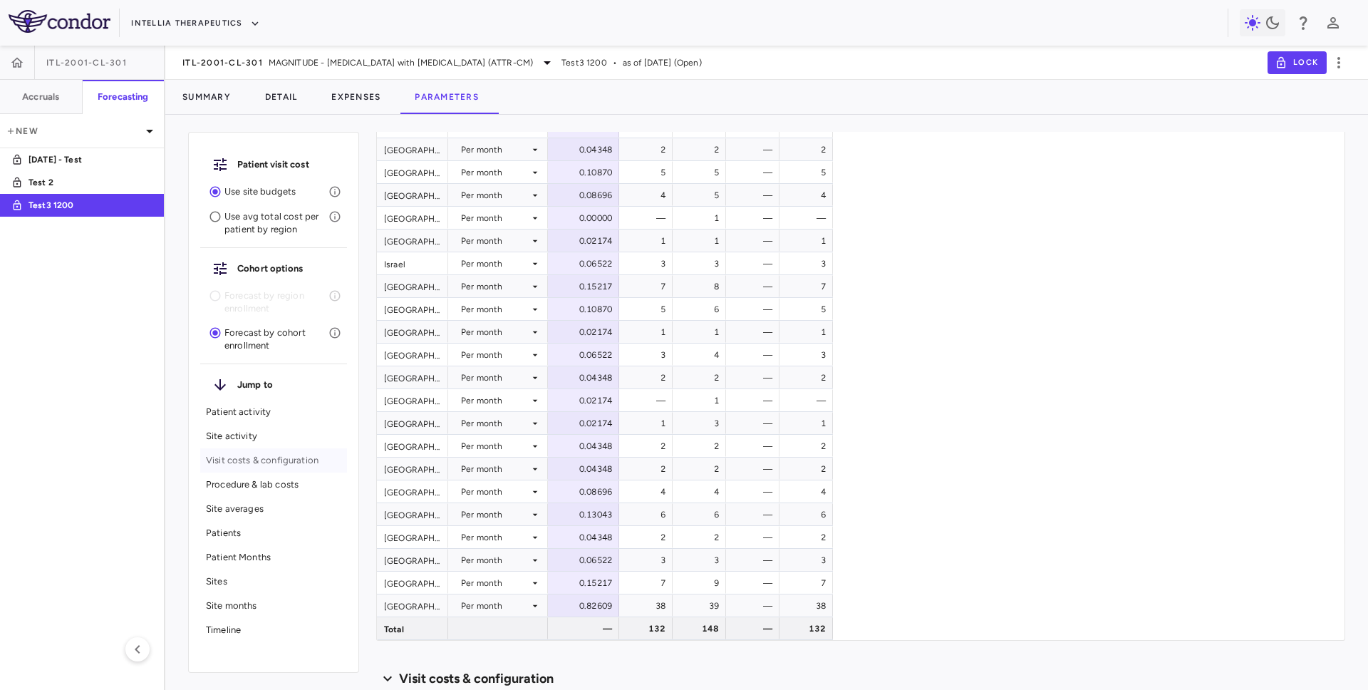
click at [291, 454] on p "Visit costs & configuration" at bounding box center [273, 460] width 135 height 13
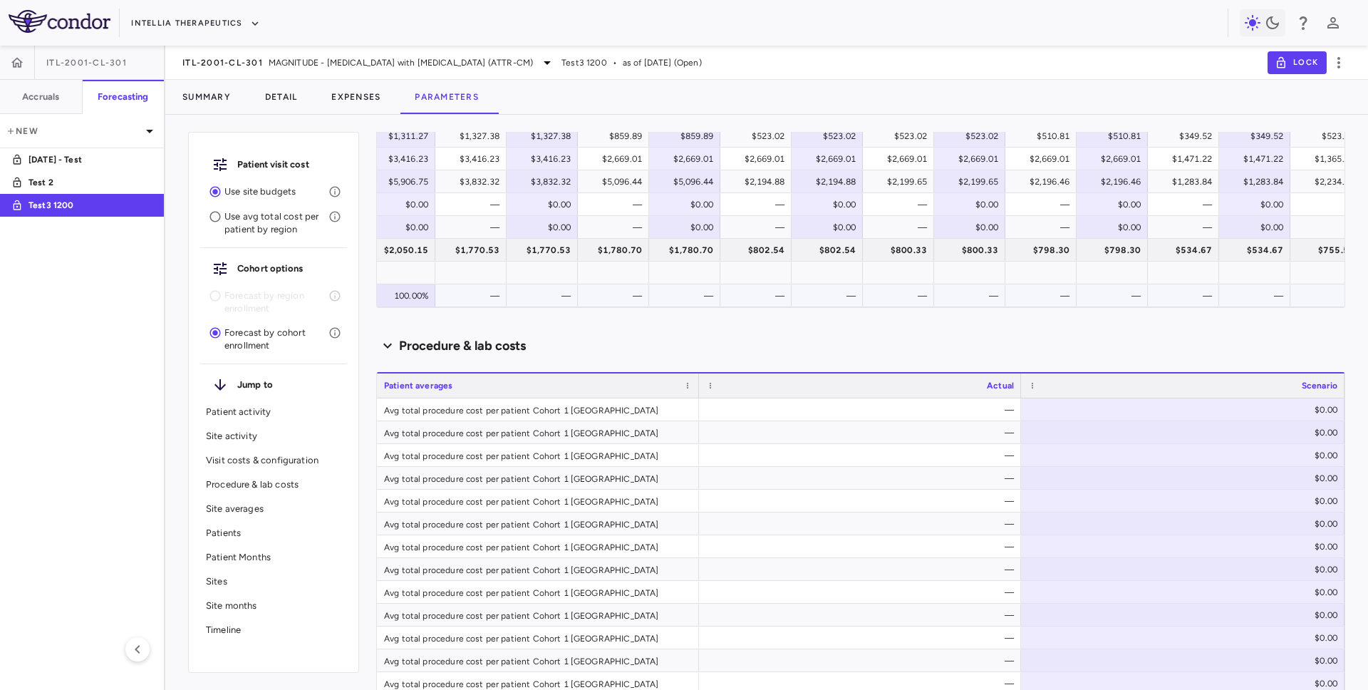
scroll to position [0, 929]
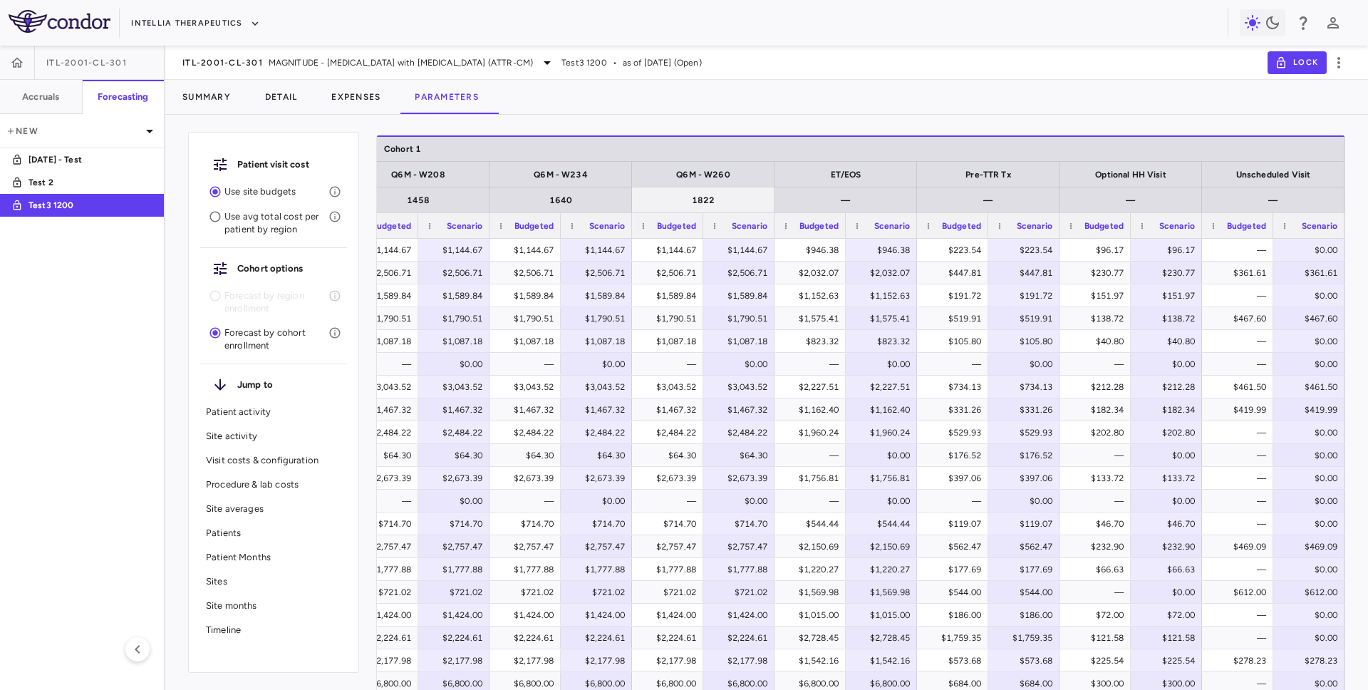
click at [715, 196] on div "1822" at bounding box center [703, 200] width 128 height 17
click at [251, 223] on p "Use avg total cost per patient by region" at bounding box center [277, 223] width 104 height 26
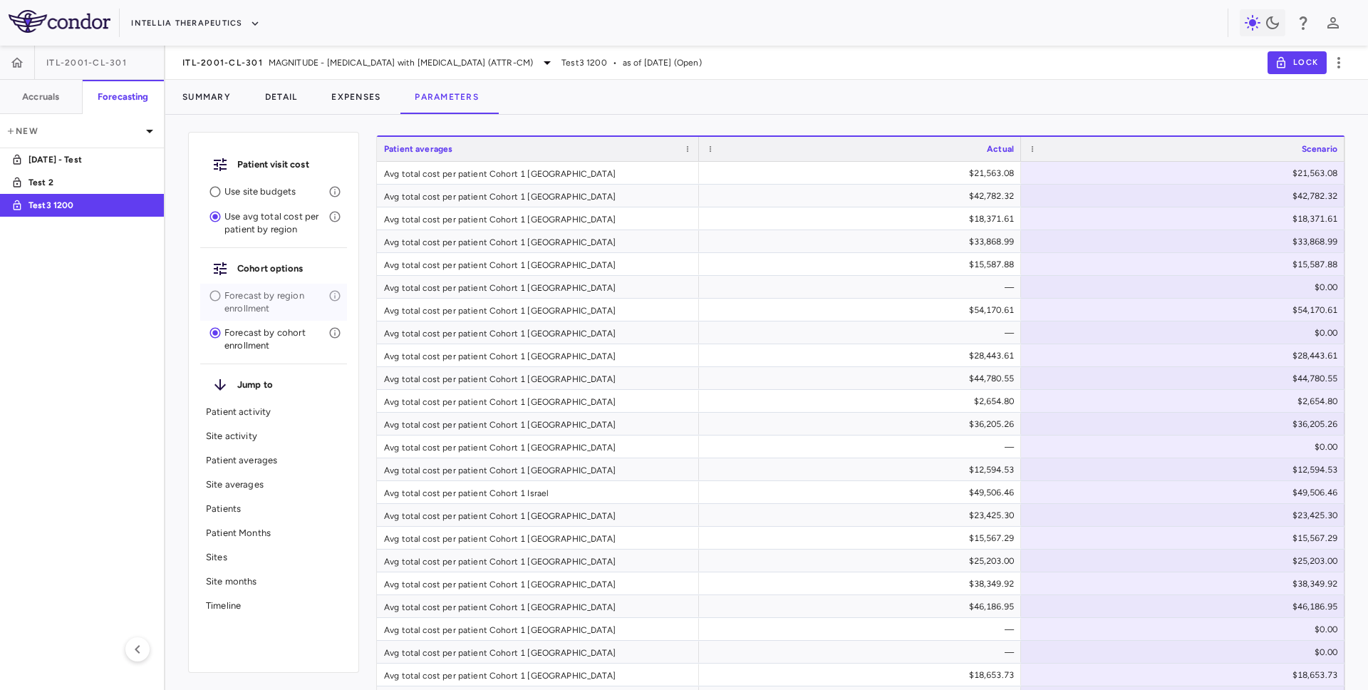
click at [241, 301] on p "Forecast by region enrollment" at bounding box center [277, 302] width 104 height 26
click at [239, 232] on p "Use avg total cost per patient by region" at bounding box center [277, 223] width 104 height 26
click at [244, 296] on p "Forecast by region enrollment" at bounding box center [277, 302] width 104 height 26
click at [260, 222] on p "Use avg total cost per patient by region" at bounding box center [277, 223] width 104 height 26
click at [249, 267] on h6 "Cohort options" at bounding box center [286, 268] width 98 height 13
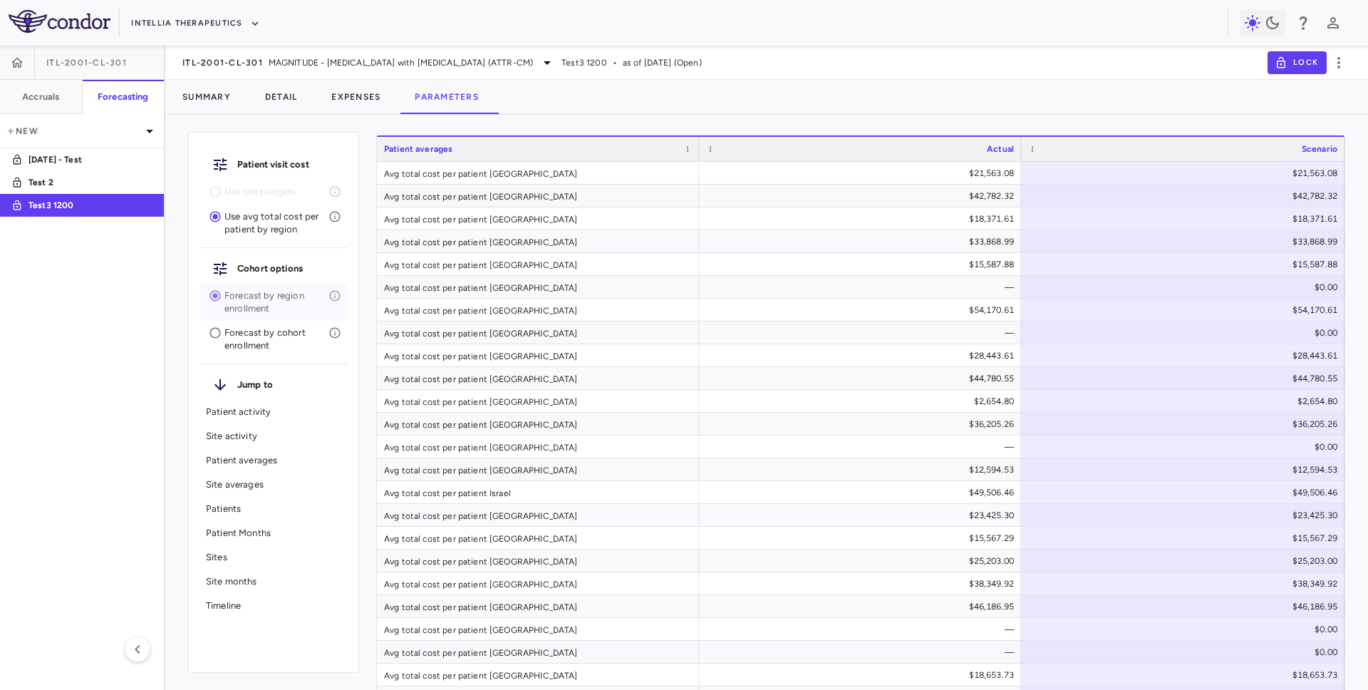
click at [233, 297] on p "Forecast by region enrollment" at bounding box center [277, 302] width 104 height 26
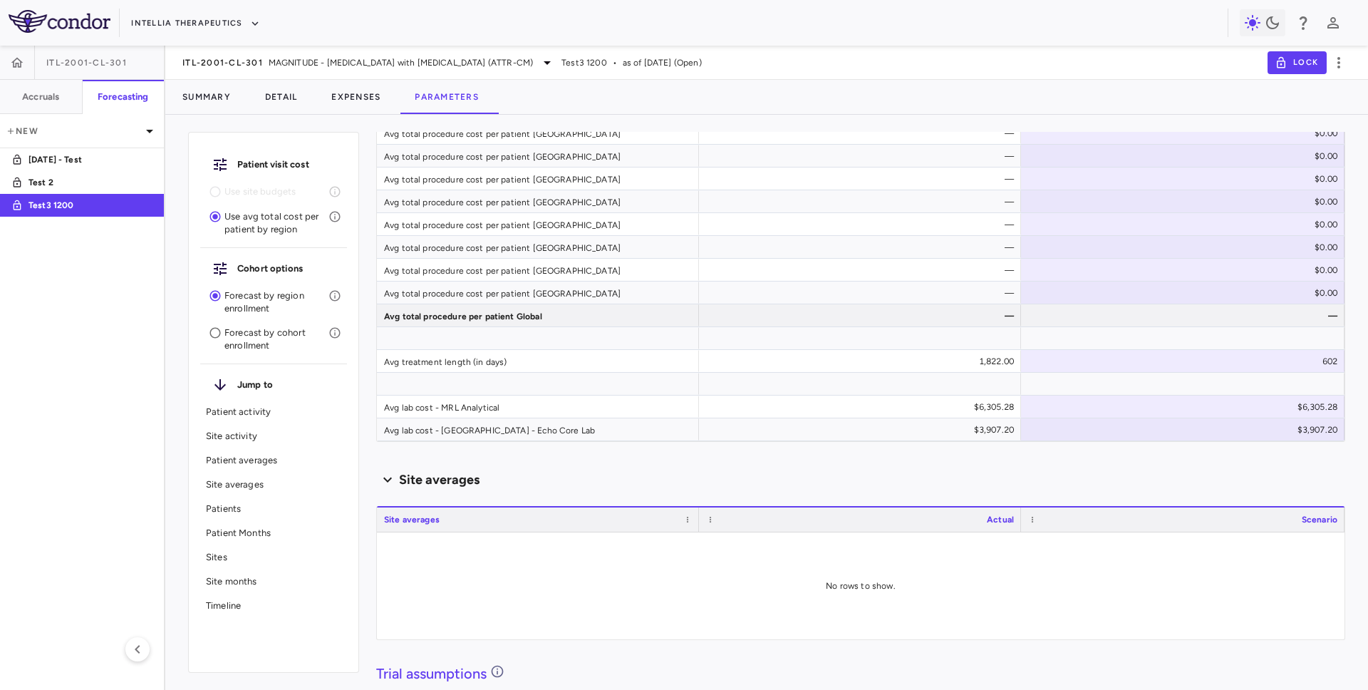
scroll to position [3257, 0]
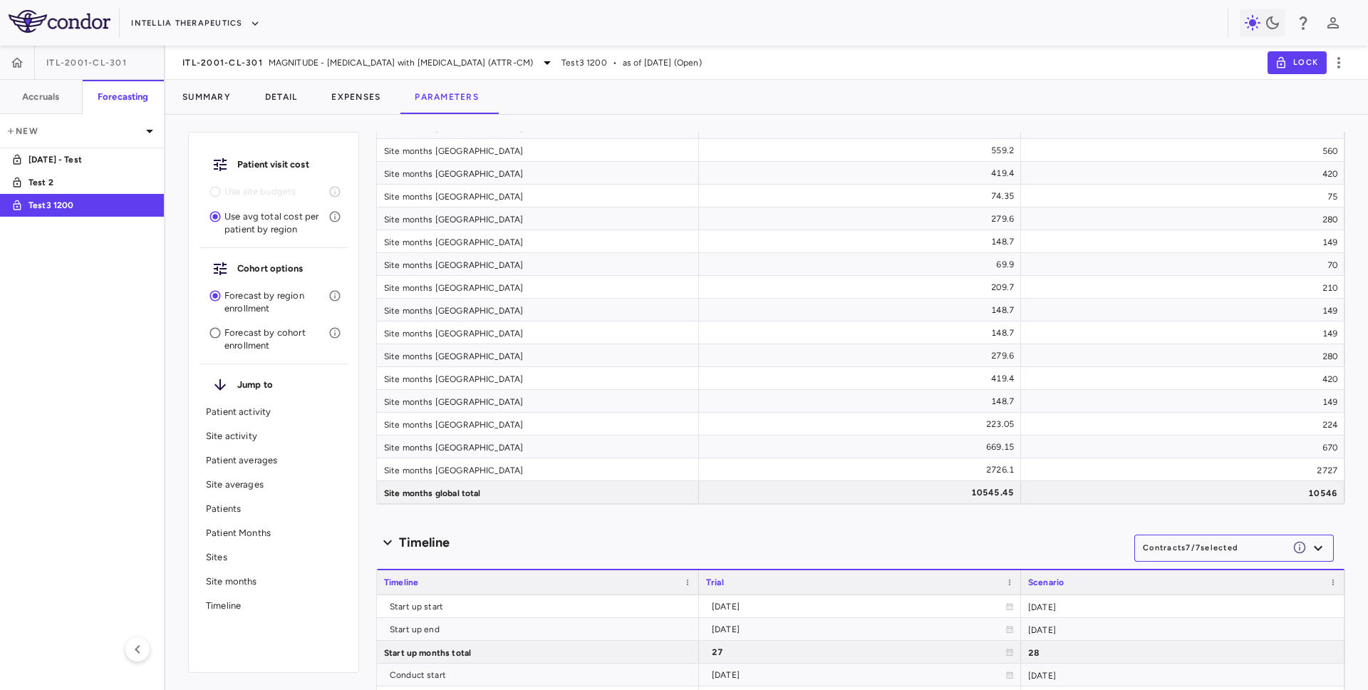
click at [220, 604] on p "Timeline" at bounding box center [273, 605] width 135 height 13
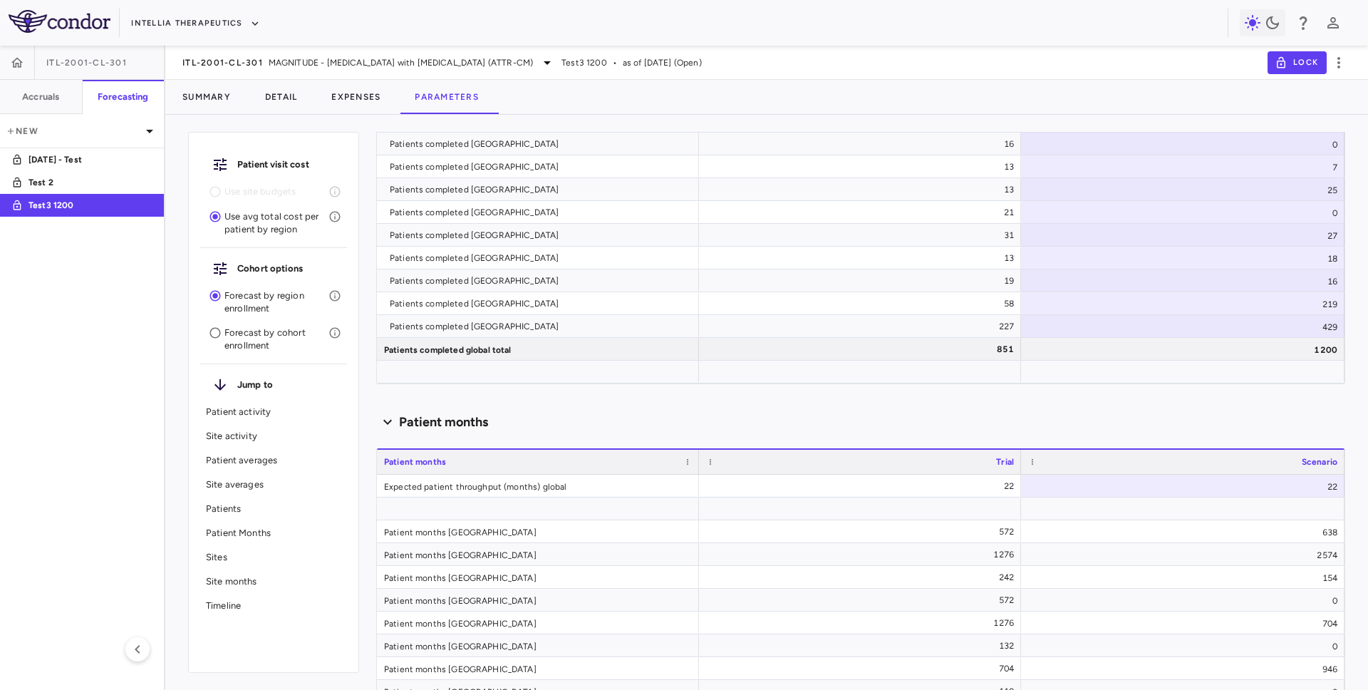
scroll to position [12441, 0]
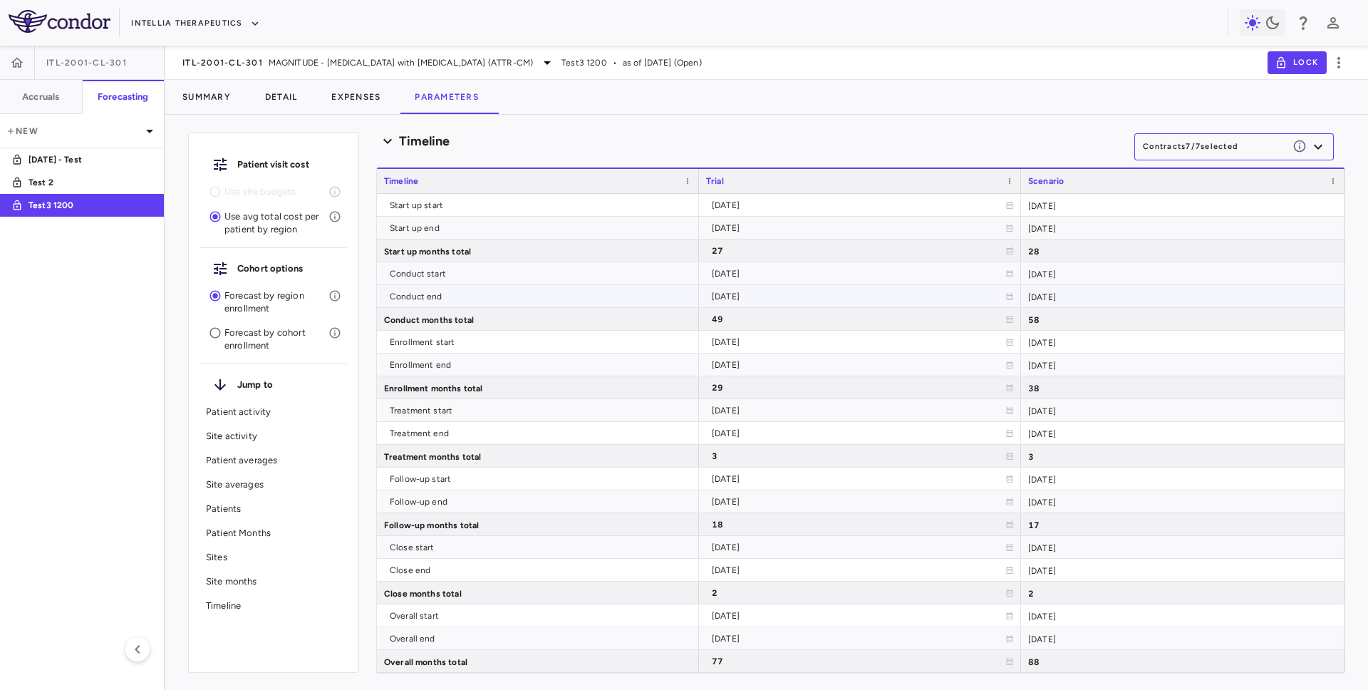
click at [757, 297] on div "[DATE]" at bounding box center [859, 296] width 294 height 23
click at [760, 272] on div "[DATE]" at bounding box center [859, 273] width 294 height 23
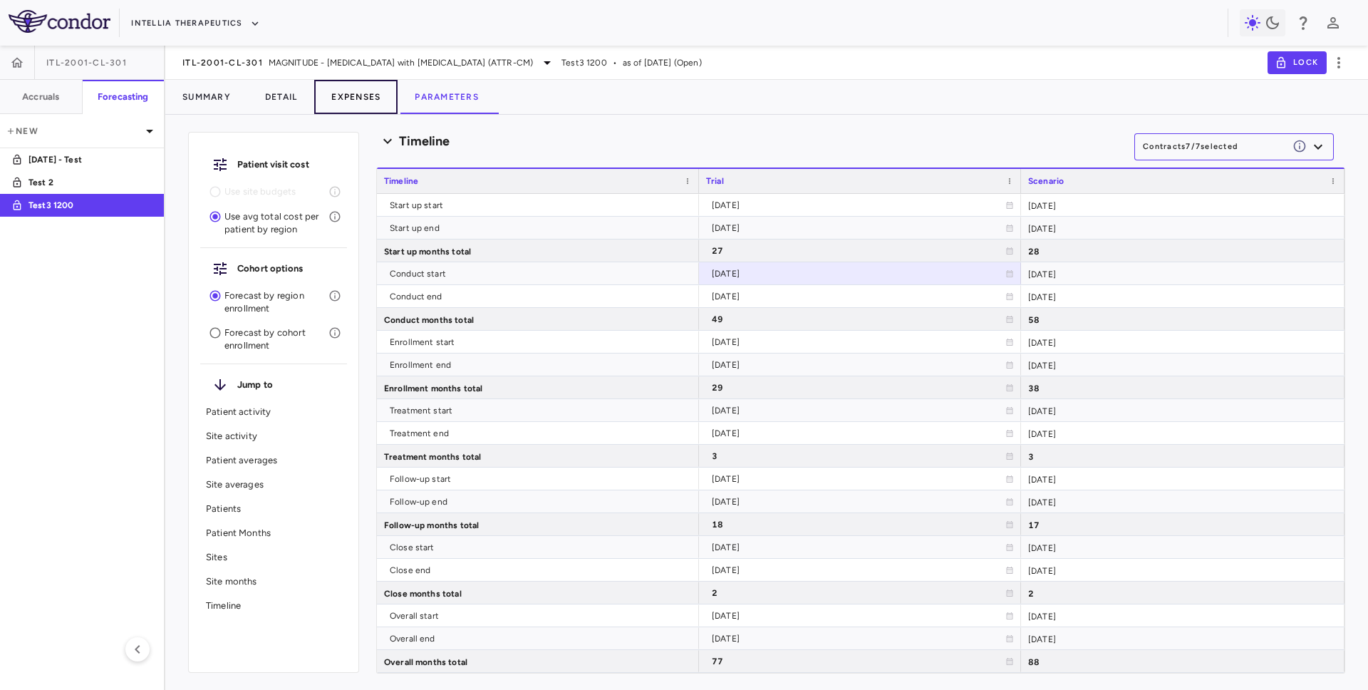
click at [356, 103] on button "Expenses" at bounding box center [355, 97] width 83 height 34
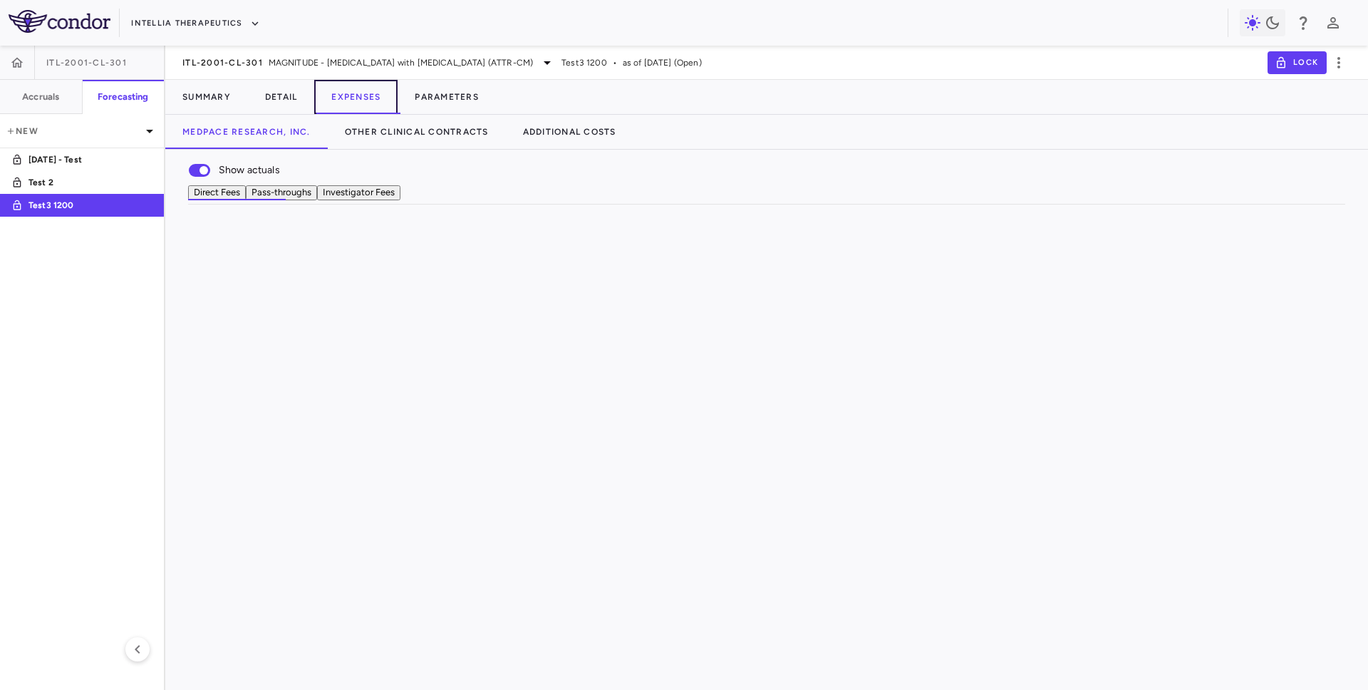
scroll to position [0, 199]
click at [671, 247] on span at bounding box center [675, 242] width 9 height 9
click at [721, 304] on div "(Select All)" at bounding box center [744, 295] width 134 height 17
click at [720, 300] on div "(Select All)" at bounding box center [748, 295] width 117 height 10
click at [716, 386] on div "Patient Month" at bounding box center [748, 381] width 117 height 10
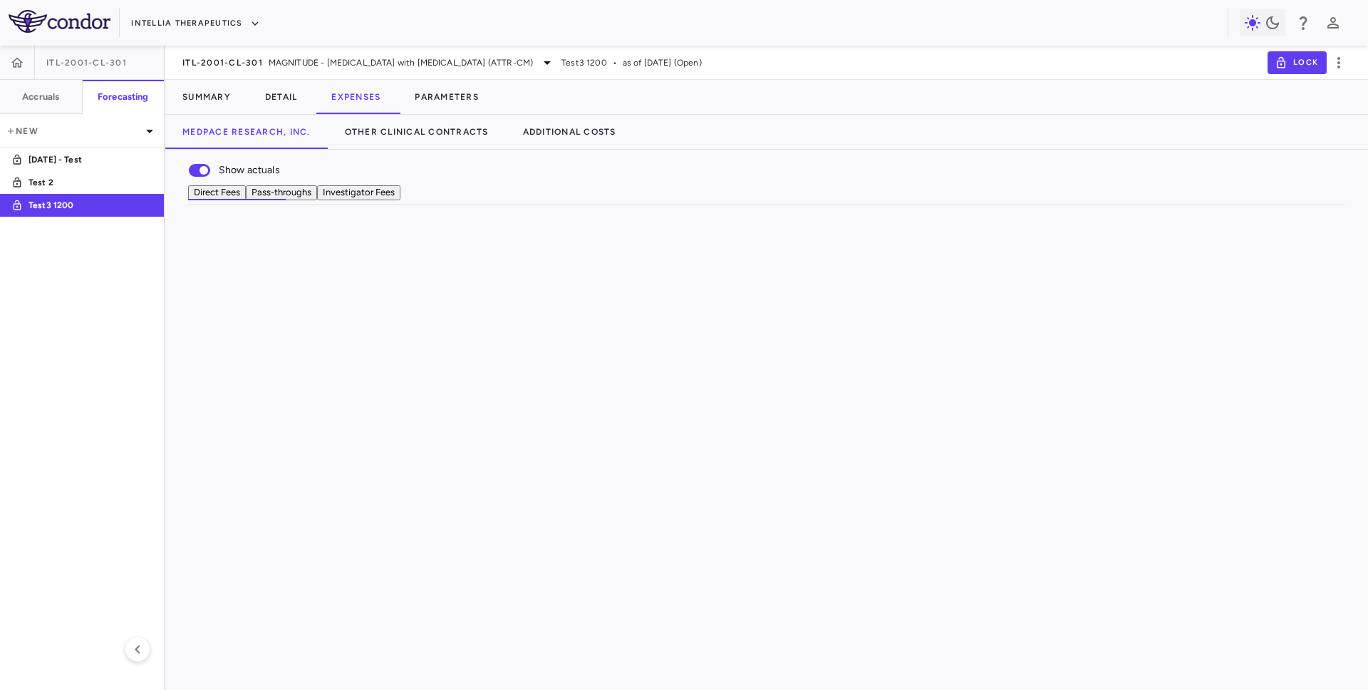
click at [734, 199] on div "Direct Fees Pass-throughs Investigator Fees" at bounding box center [766, 192] width 1157 height 15
click at [1143, 301] on div "Patient Month" at bounding box center [1117, 289] width 111 height 23
click at [1139, 318] on div at bounding box center [684, 345] width 1368 height 690
click at [1149, 301] on div "$2,858,489.38" at bounding box center [1174, 289] width 123 height 23
click at [455, 96] on button "Parameters" at bounding box center [447, 97] width 98 height 34
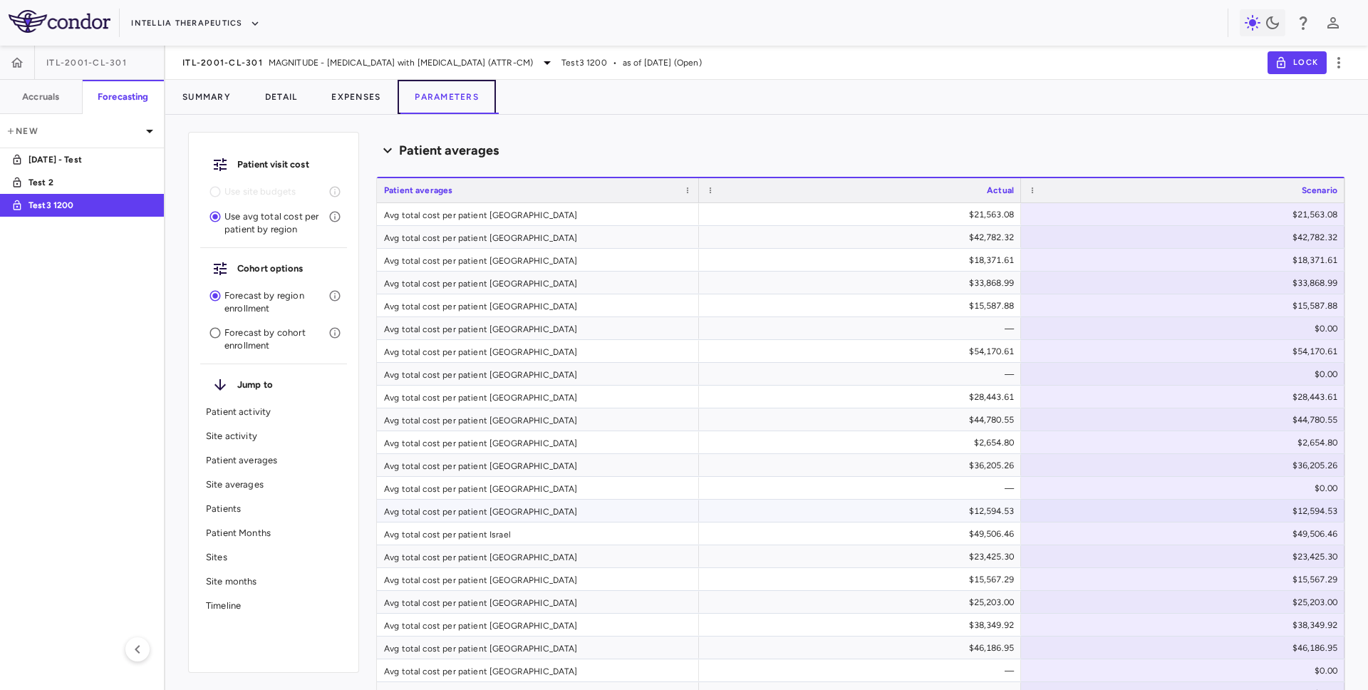
scroll to position [1695, 0]
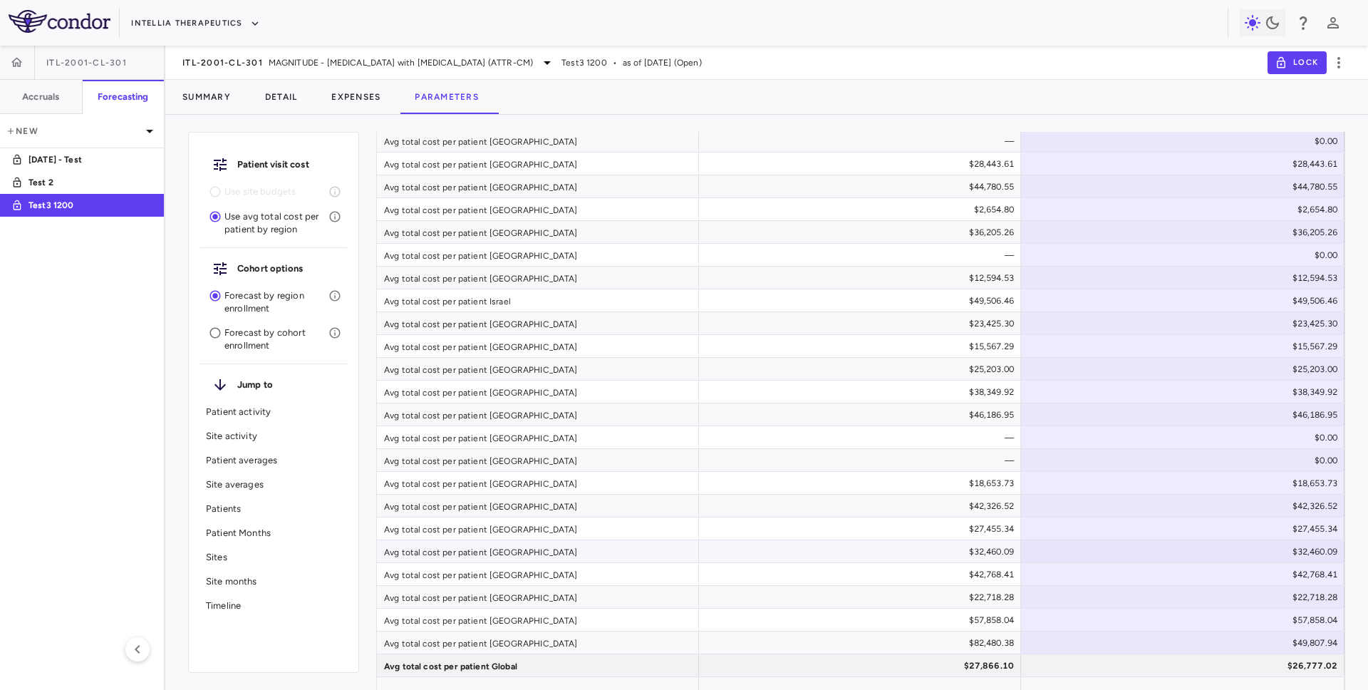
scroll to position [1925, 0]
click at [254, 603] on p "Timeline" at bounding box center [273, 605] width 135 height 13
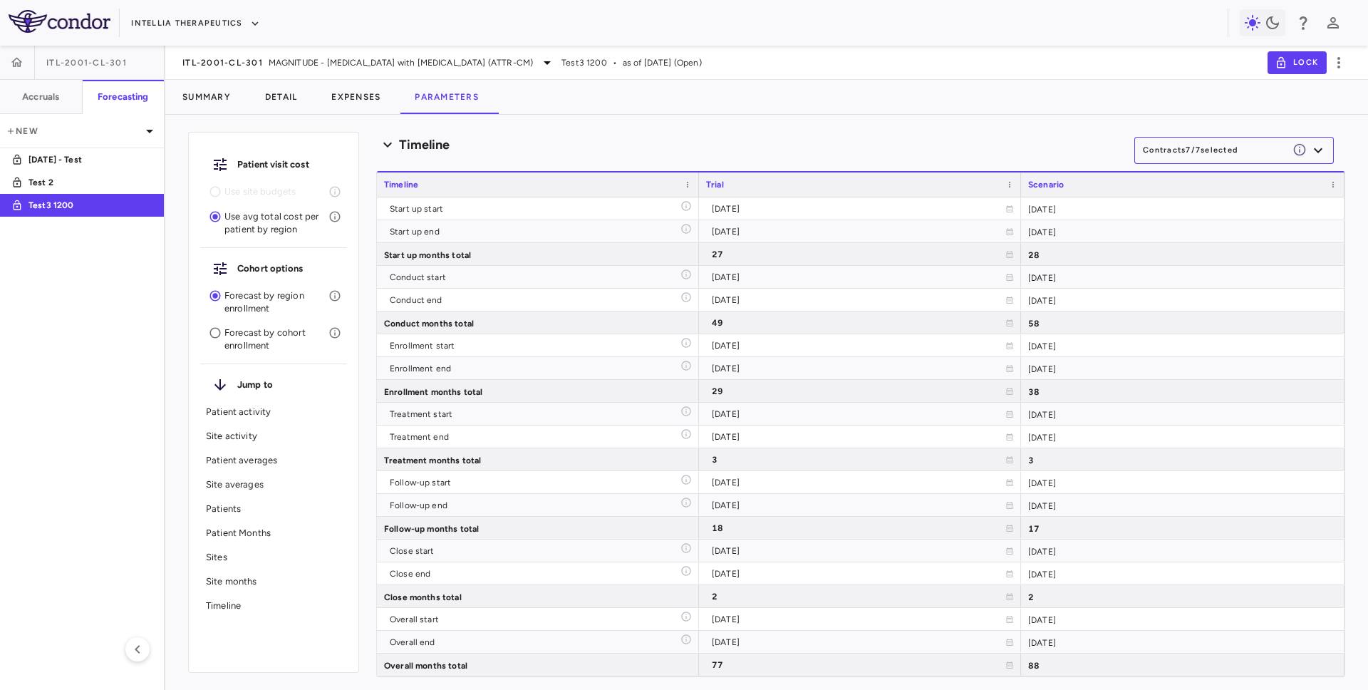
scroll to position [12441, 0]
